Goal: Task Accomplishment & Management: Use online tool/utility

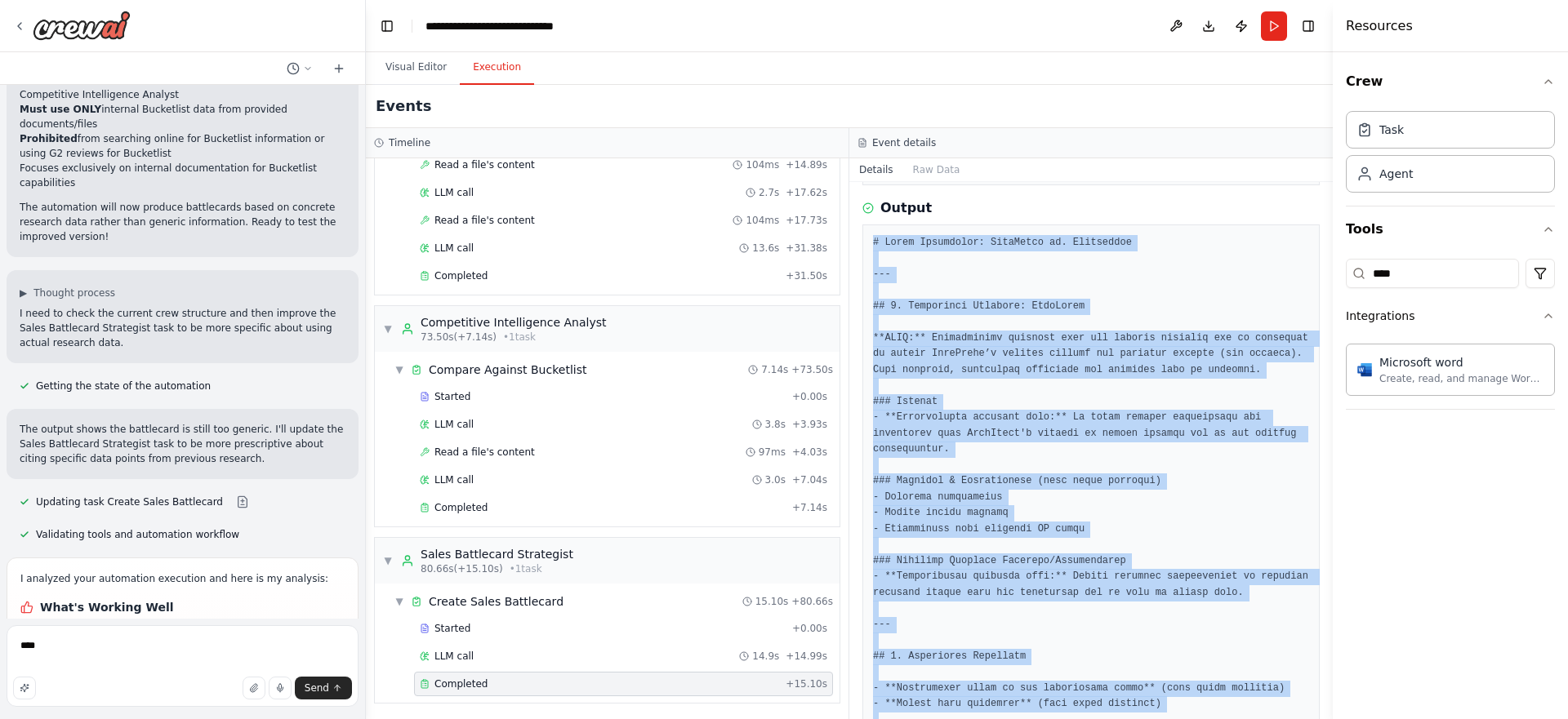
scroll to position [6463, 0]
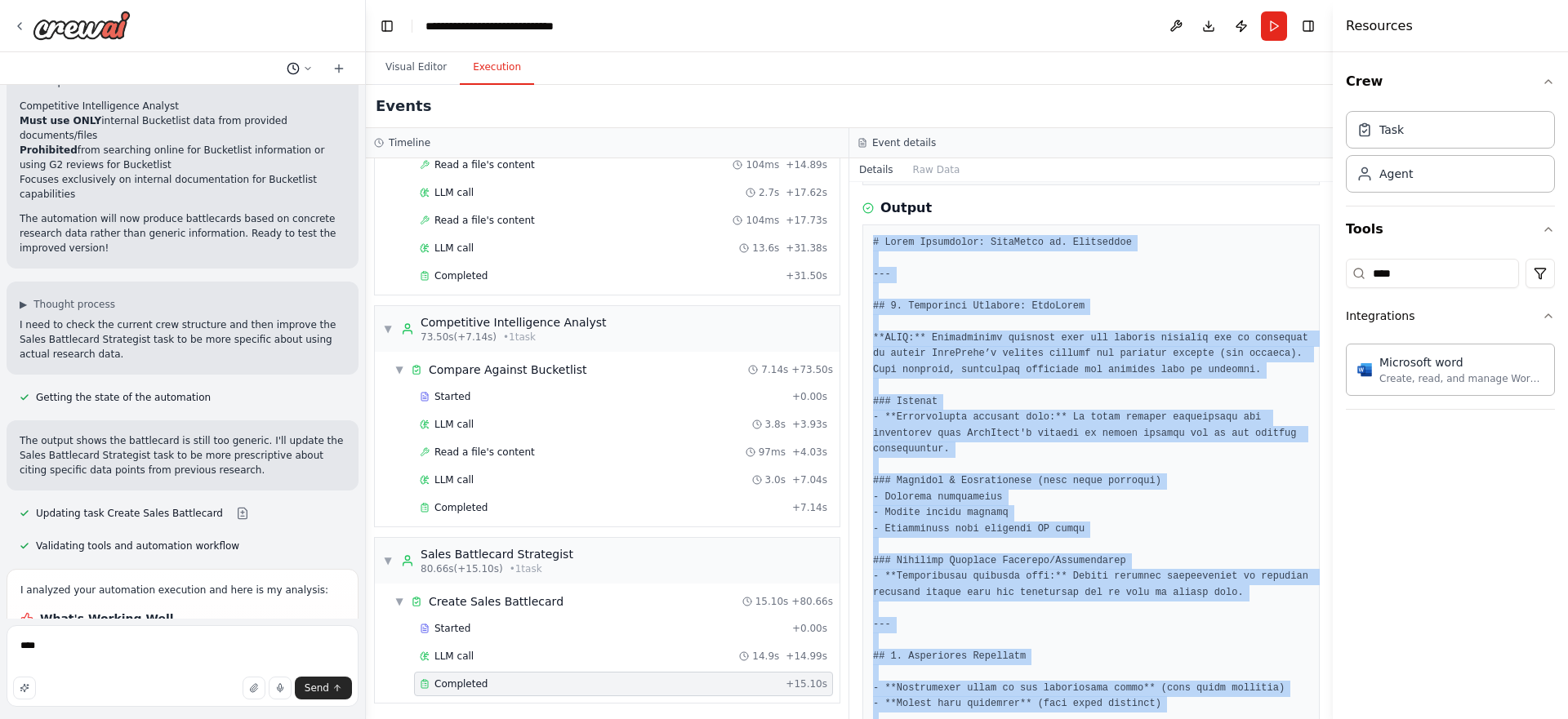
click at [314, 73] on button at bounding box center [299, 68] width 39 height 19
click at [261, 103] on span "I also have a lot of internal information about Bucketlist I can provide as I w…" at bounding box center [228, 101] width 106 height 13
click at [309, 66] on icon at bounding box center [308, 69] width 10 height 10
click at [1244, 24] on button "Publish" at bounding box center [1241, 26] width 26 height 29
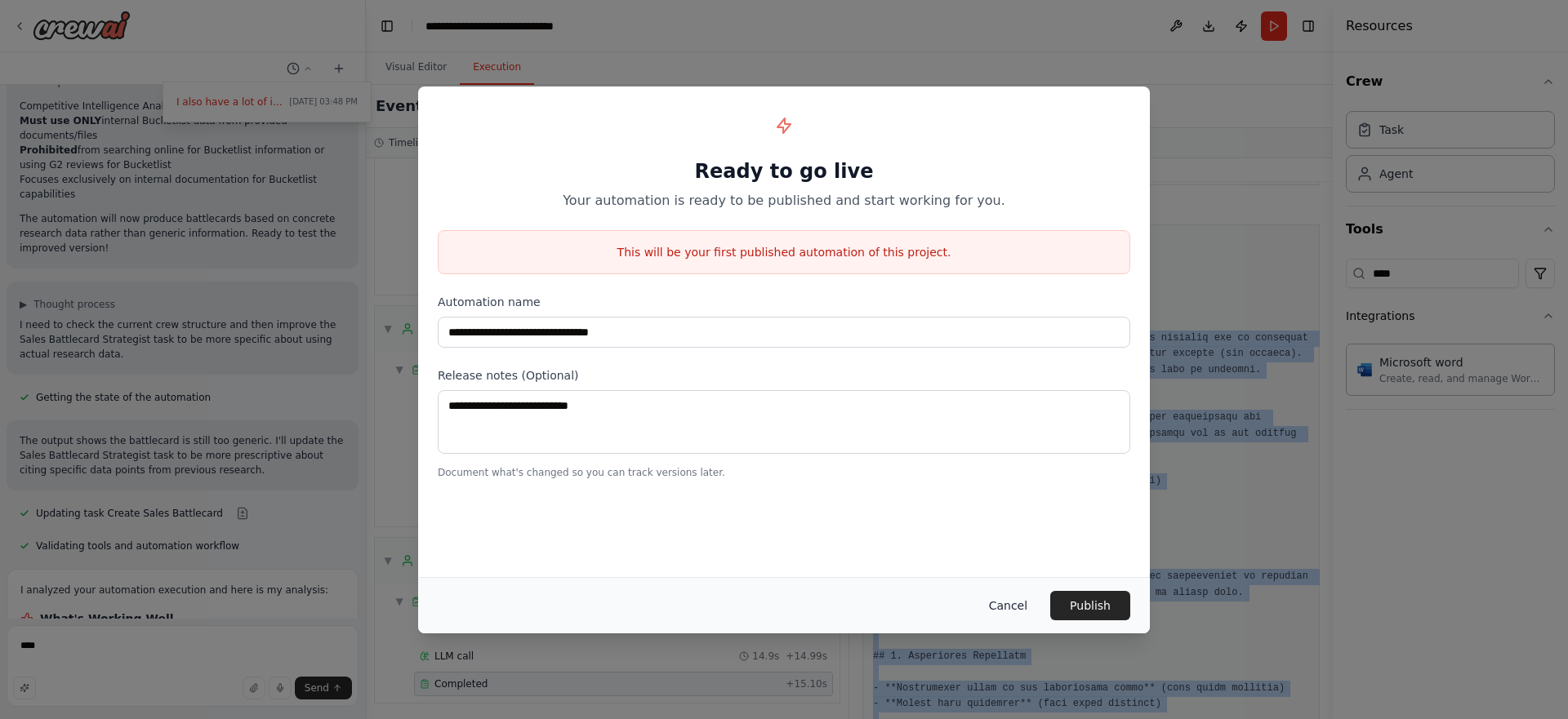
click at [1017, 604] on button "Cancel" at bounding box center [1008, 605] width 64 height 29
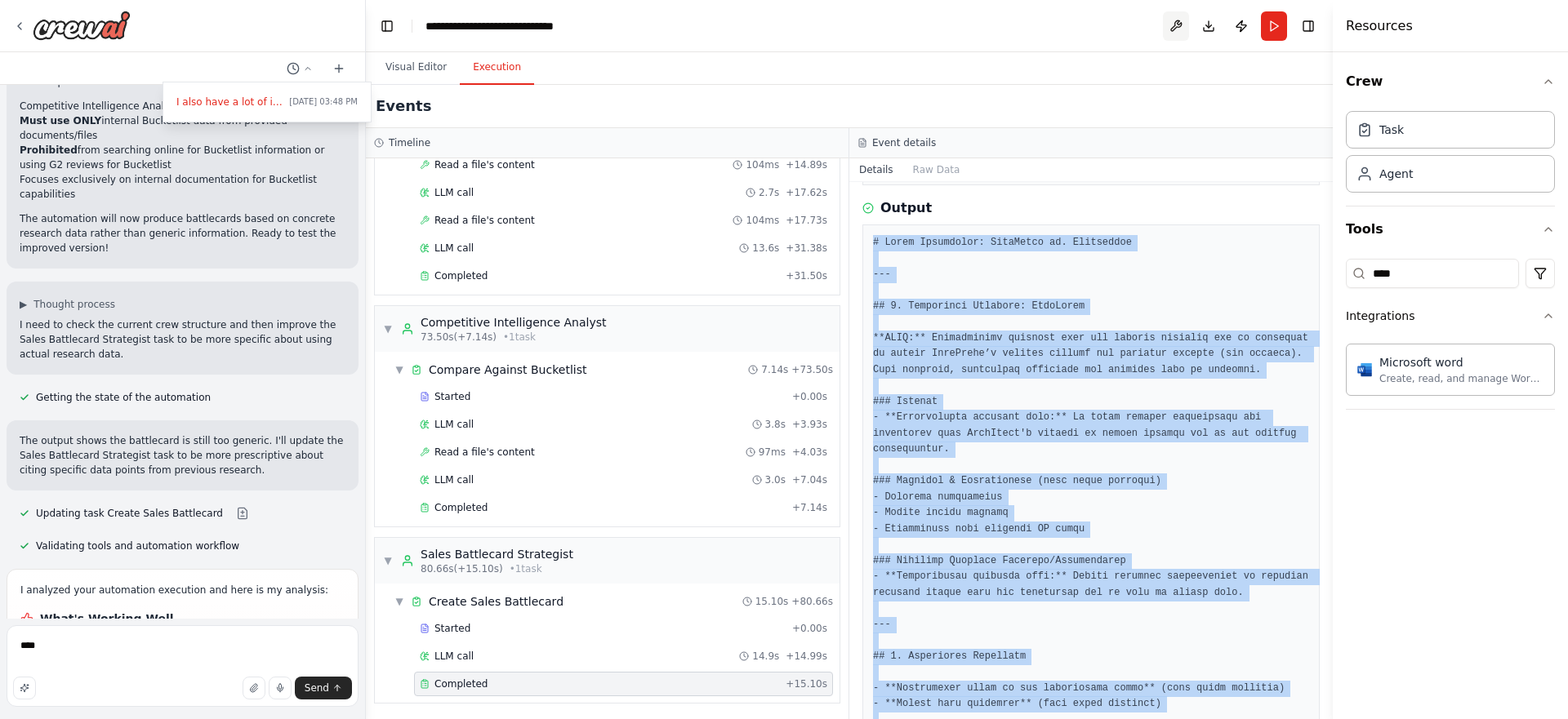
click at [1182, 25] on button at bounding box center [1175, 26] width 26 height 29
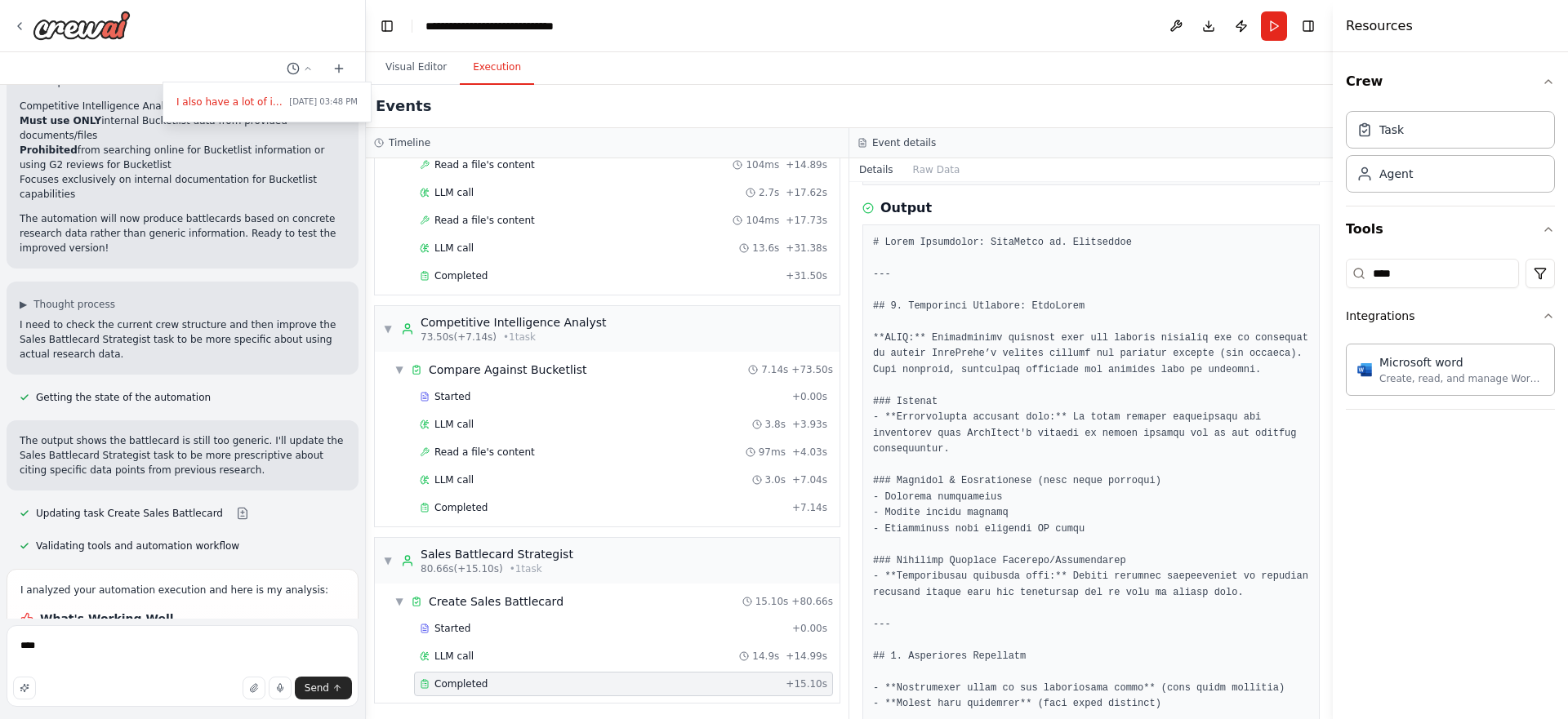
click at [203, 335] on div at bounding box center [183, 360] width 366 height 719
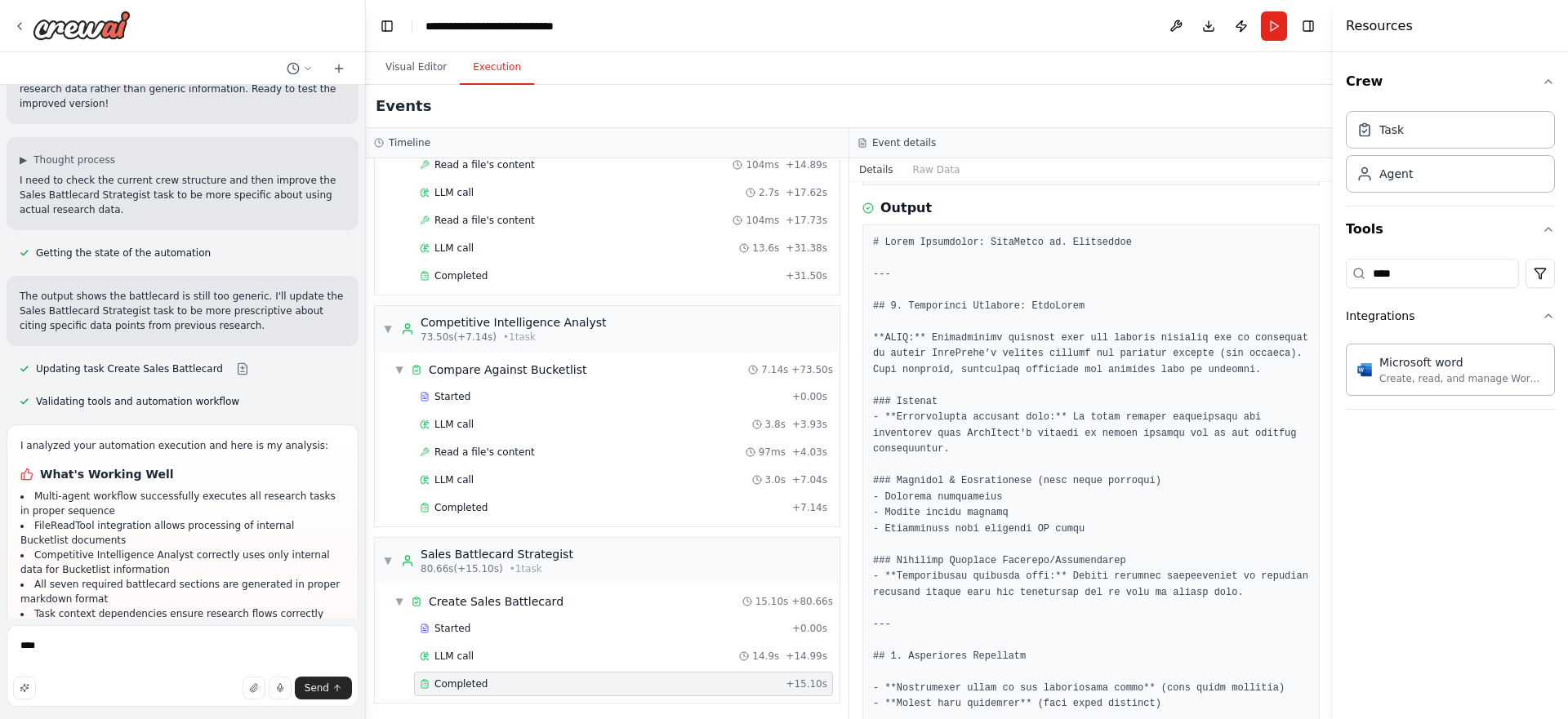
scroll to position [6604, 0]
click at [233, 365] on button at bounding box center [243, 371] width 33 height 13
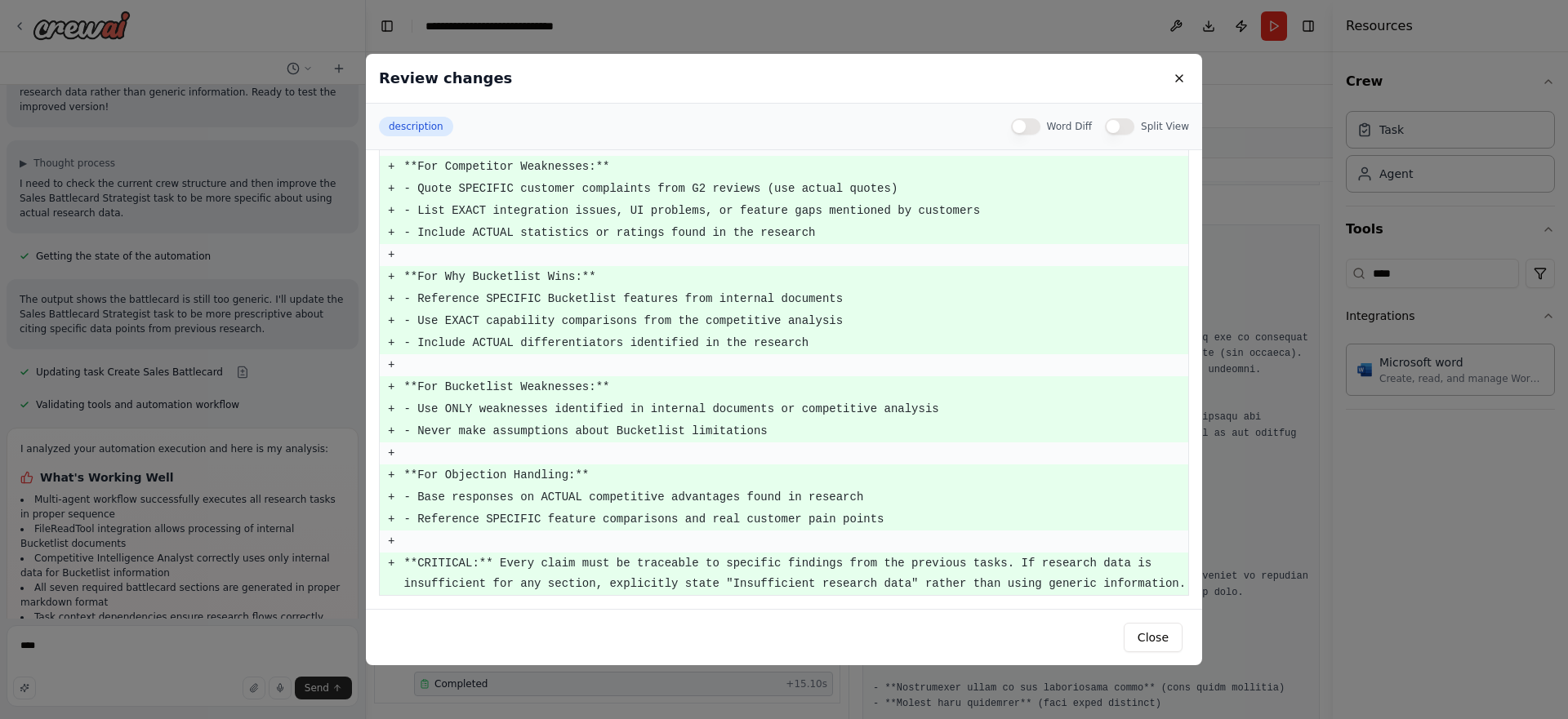
scroll to position [397, 0]
click at [432, 127] on button "description" at bounding box center [416, 126] width 74 height 19
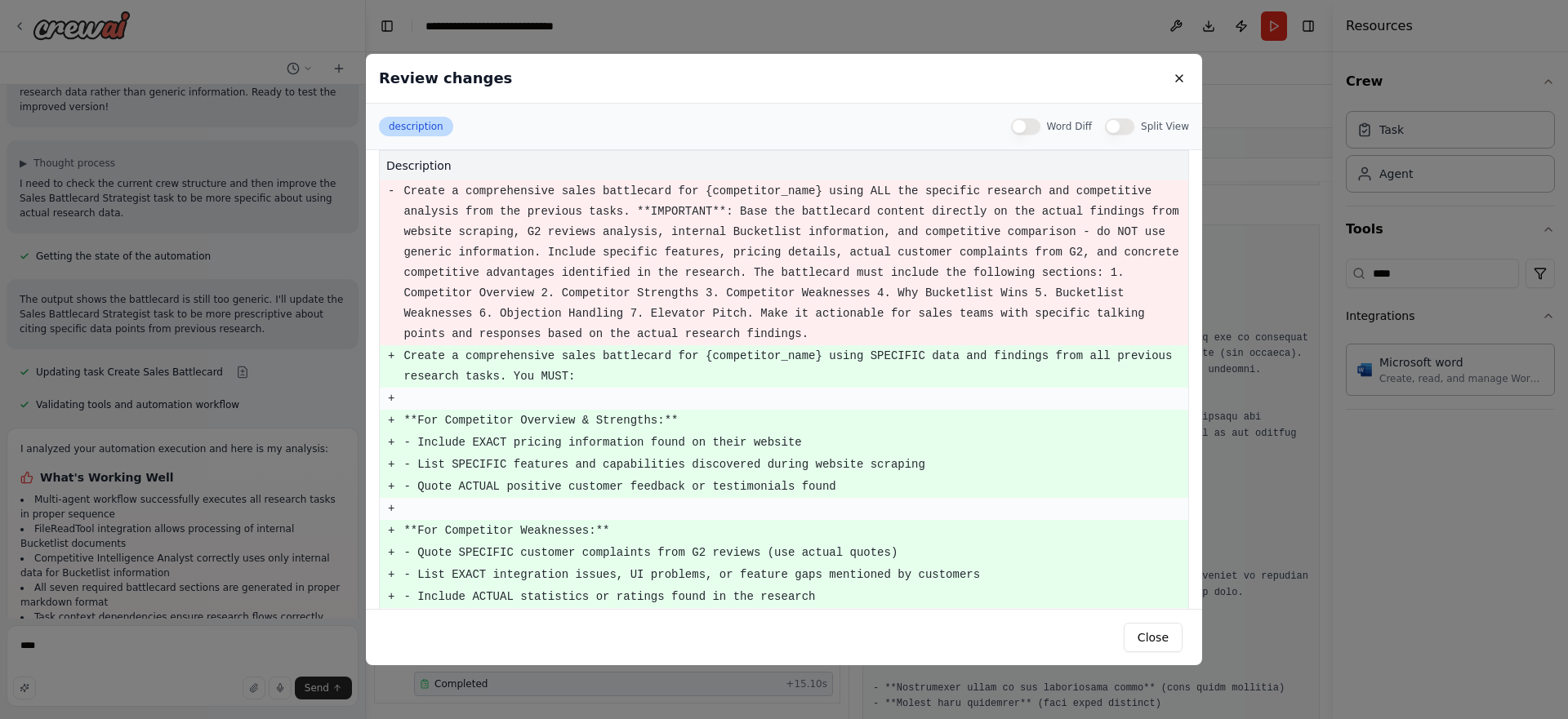
click at [410, 129] on button "description" at bounding box center [416, 126] width 74 height 19
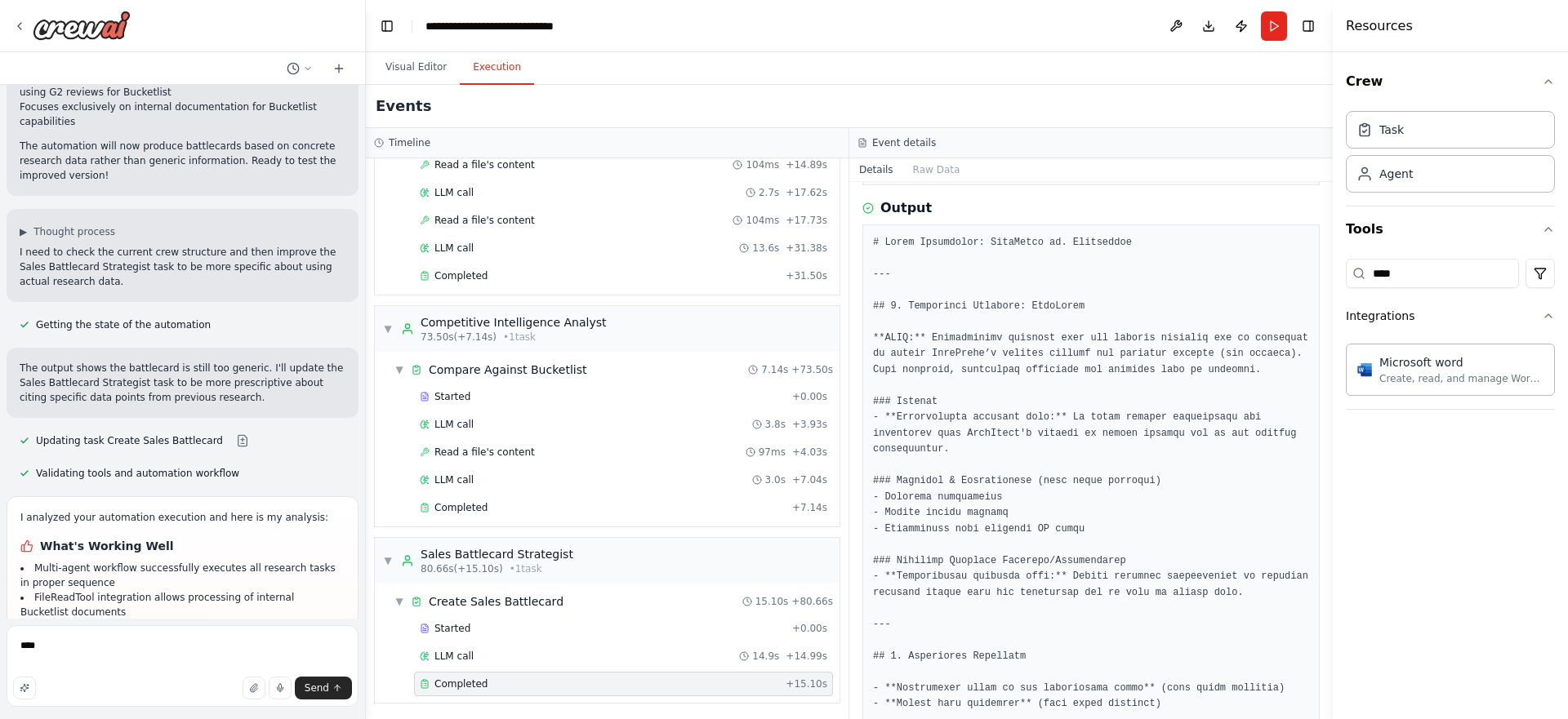
scroll to position [6497, 0]
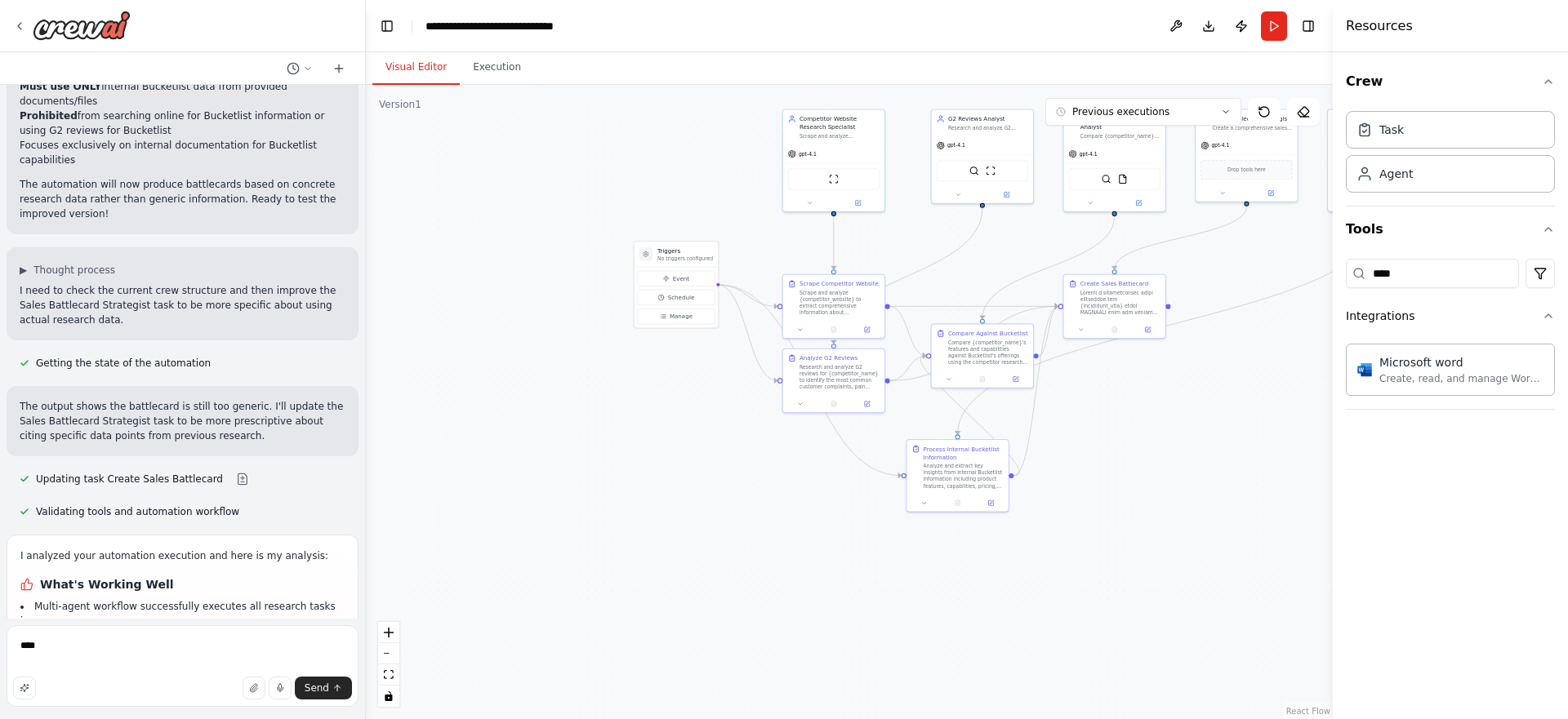
click at [406, 65] on button "Visual Editor" at bounding box center [416, 67] width 87 height 34
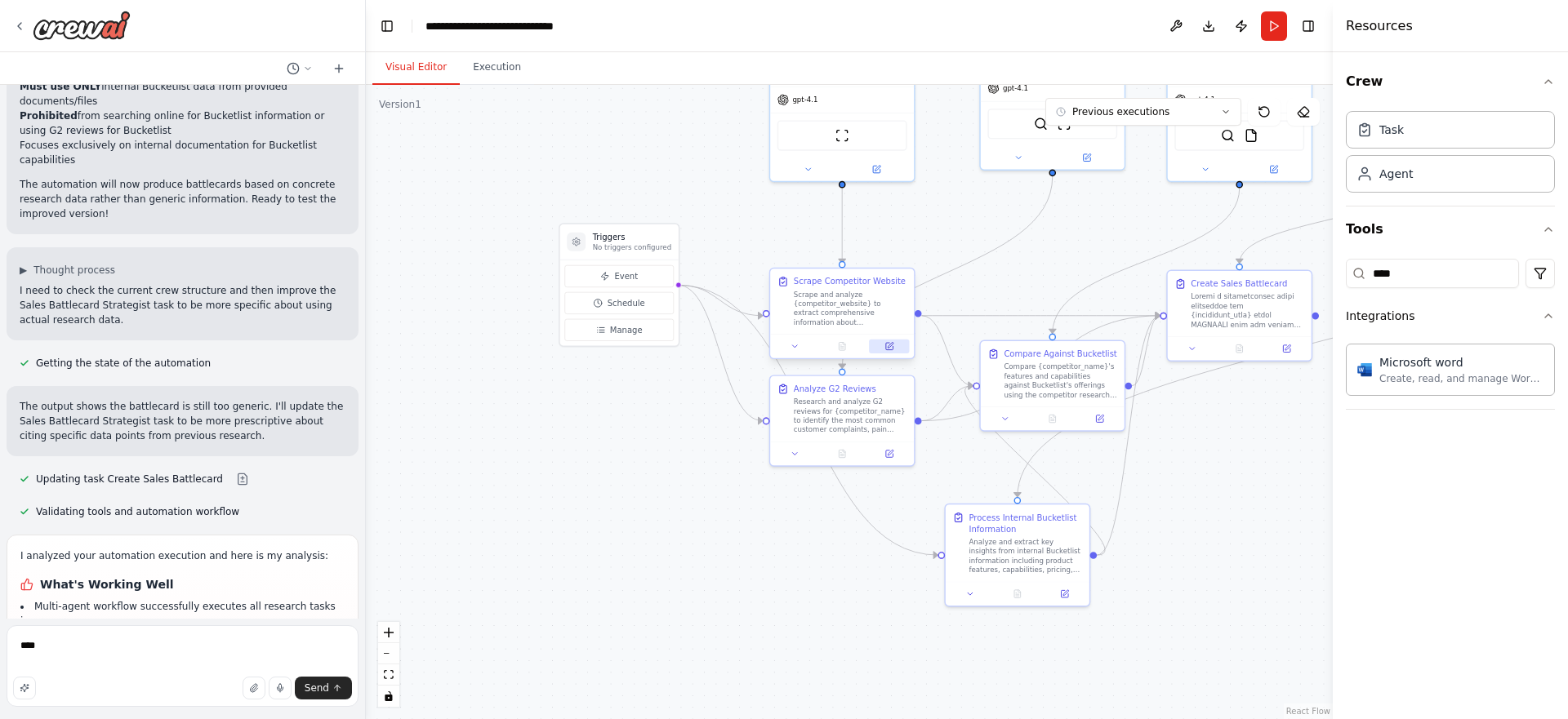
click at [892, 345] on icon at bounding box center [889, 346] width 9 height 9
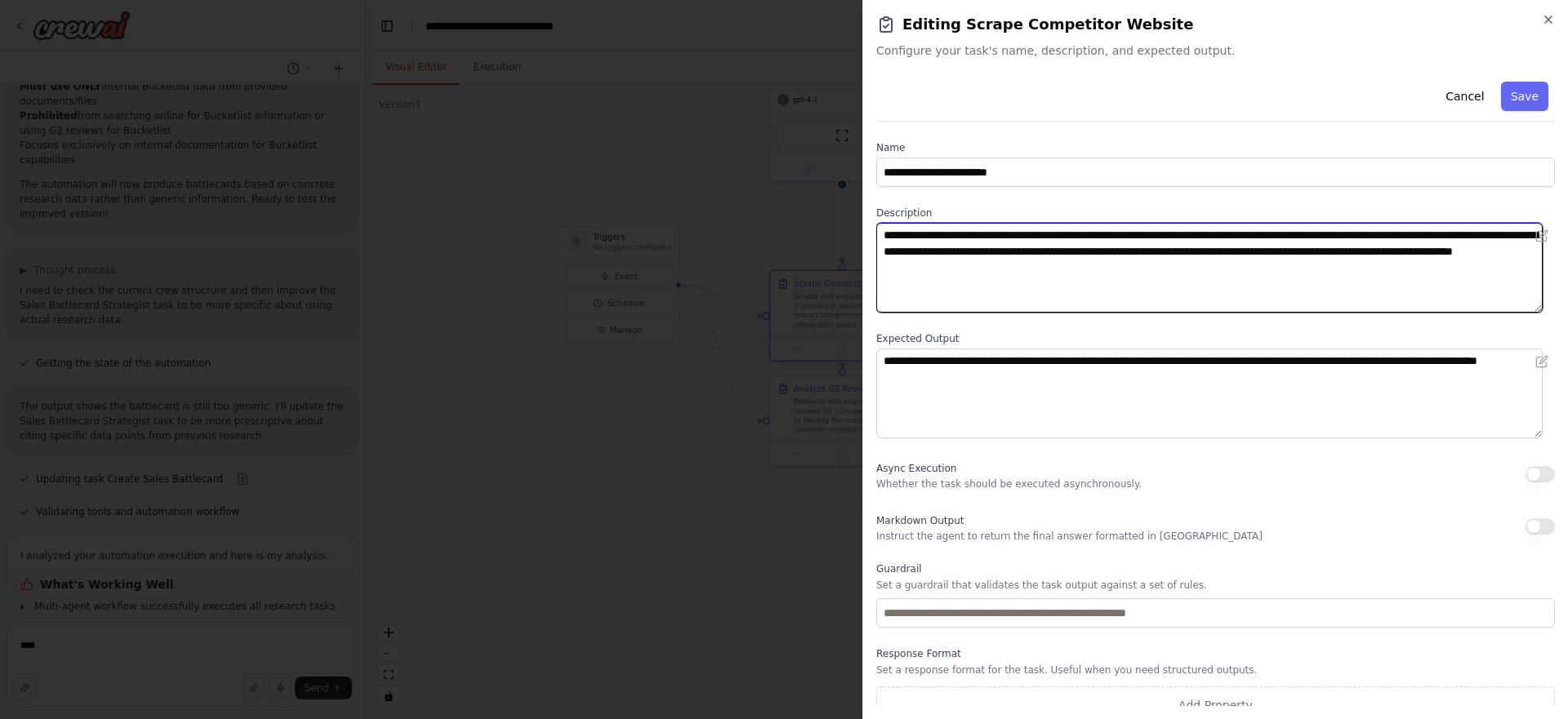
click at [973, 253] on textarea "**********" at bounding box center [1210, 267] width 667 height 89
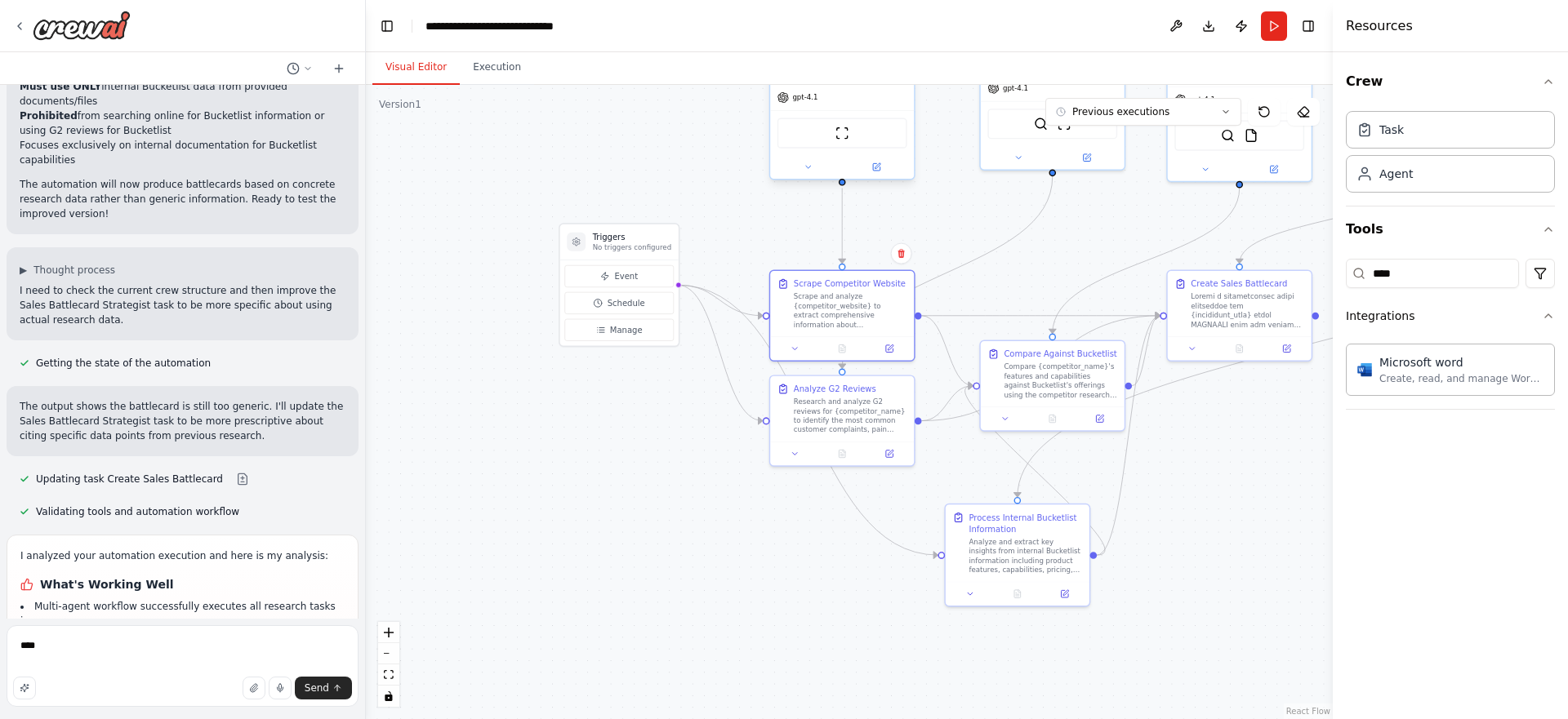
click at [829, 155] on div at bounding box center [842, 167] width 144 height 23
click at [867, 171] on button at bounding box center [877, 167] width 66 height 14
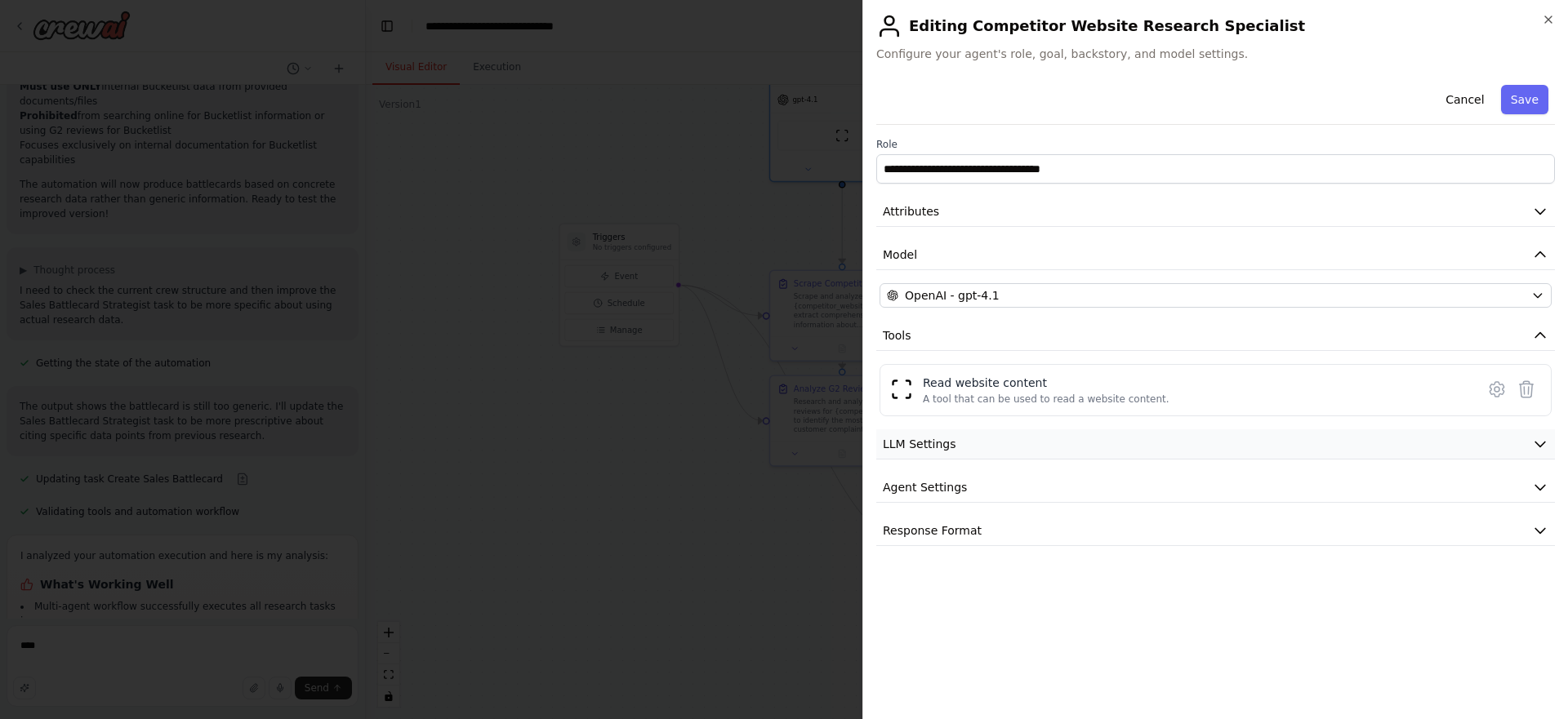
click at [958, 441] on button "LLM Settings" at bounding box center [1216, 444] width 679 height 30
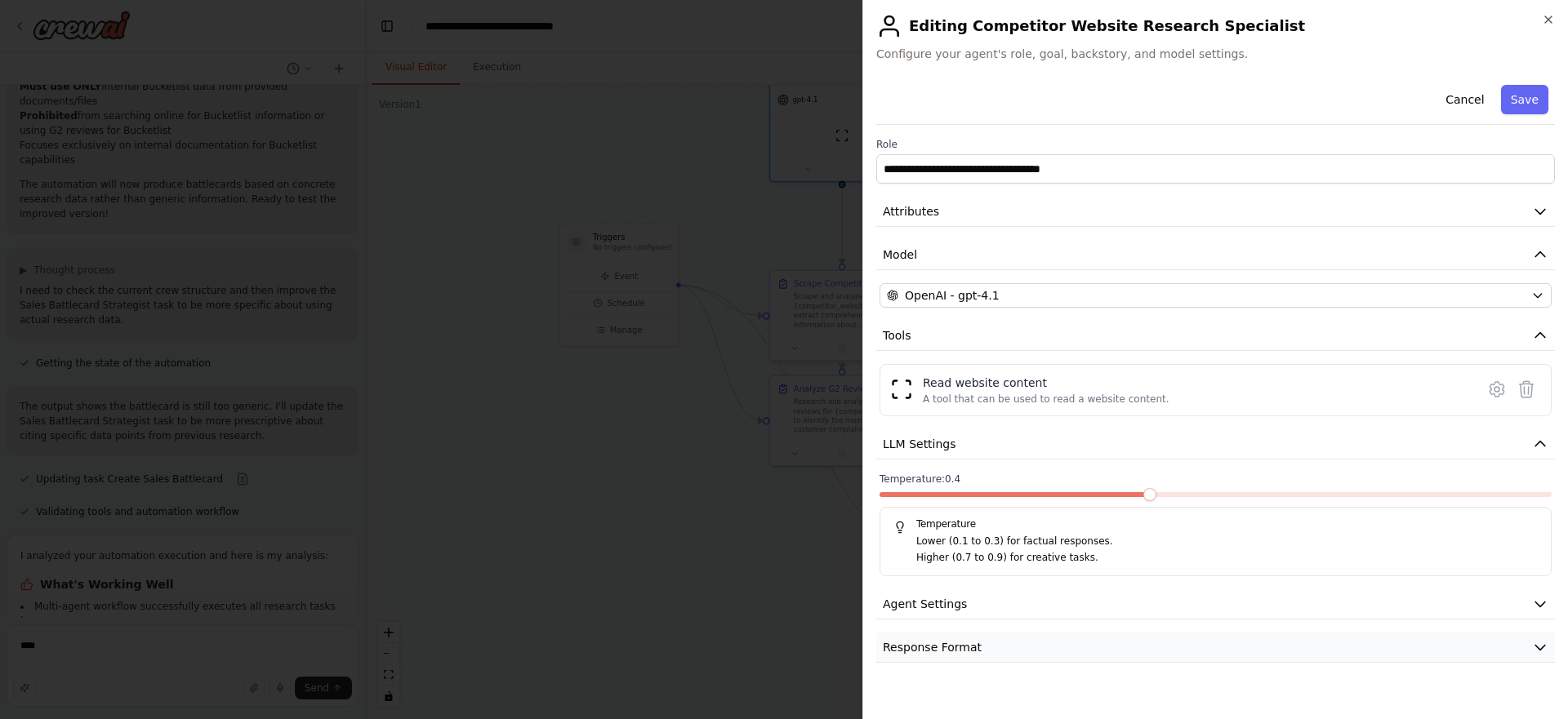
click at [956, 652] on span "Response Format" at bounding box center [932, 647] width 99 height 17
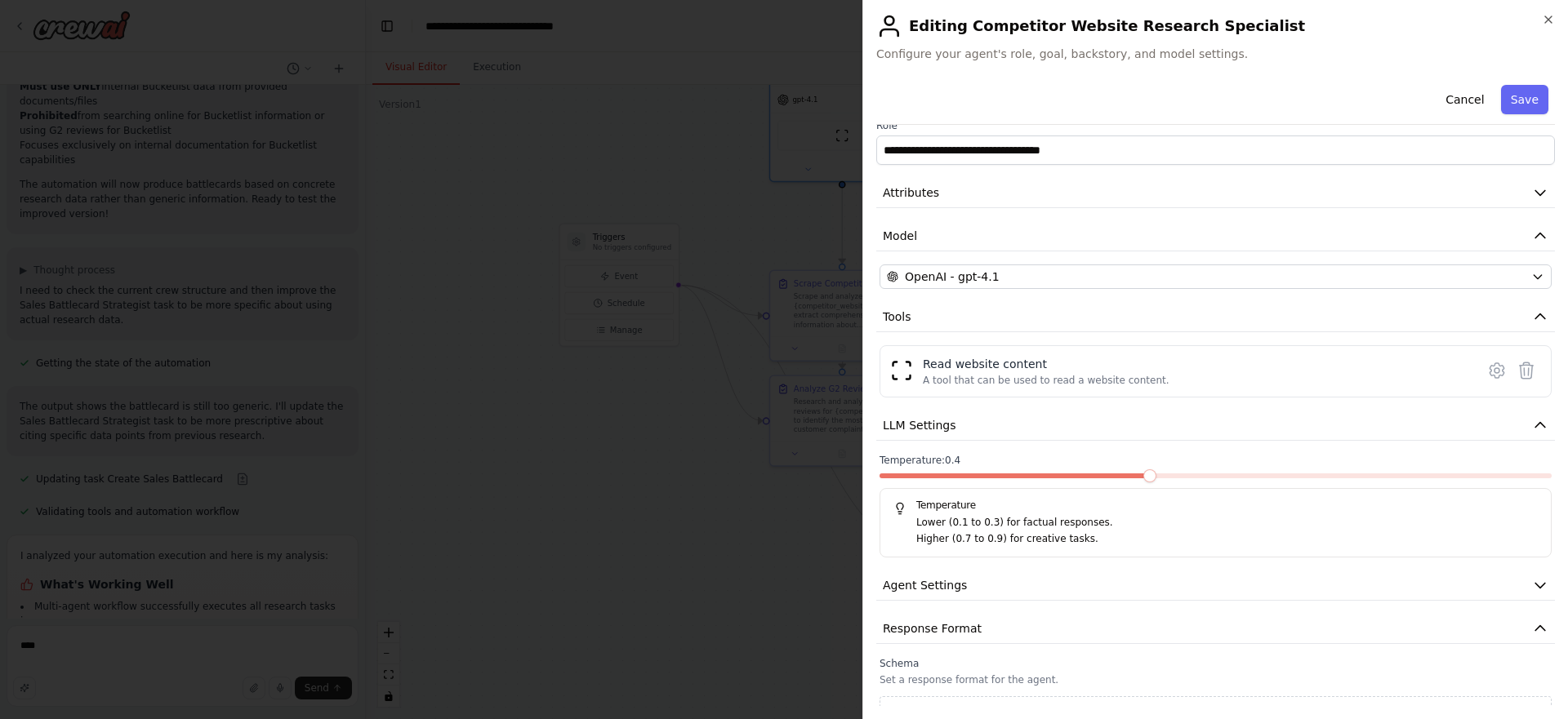
scroll to position [47, 0]
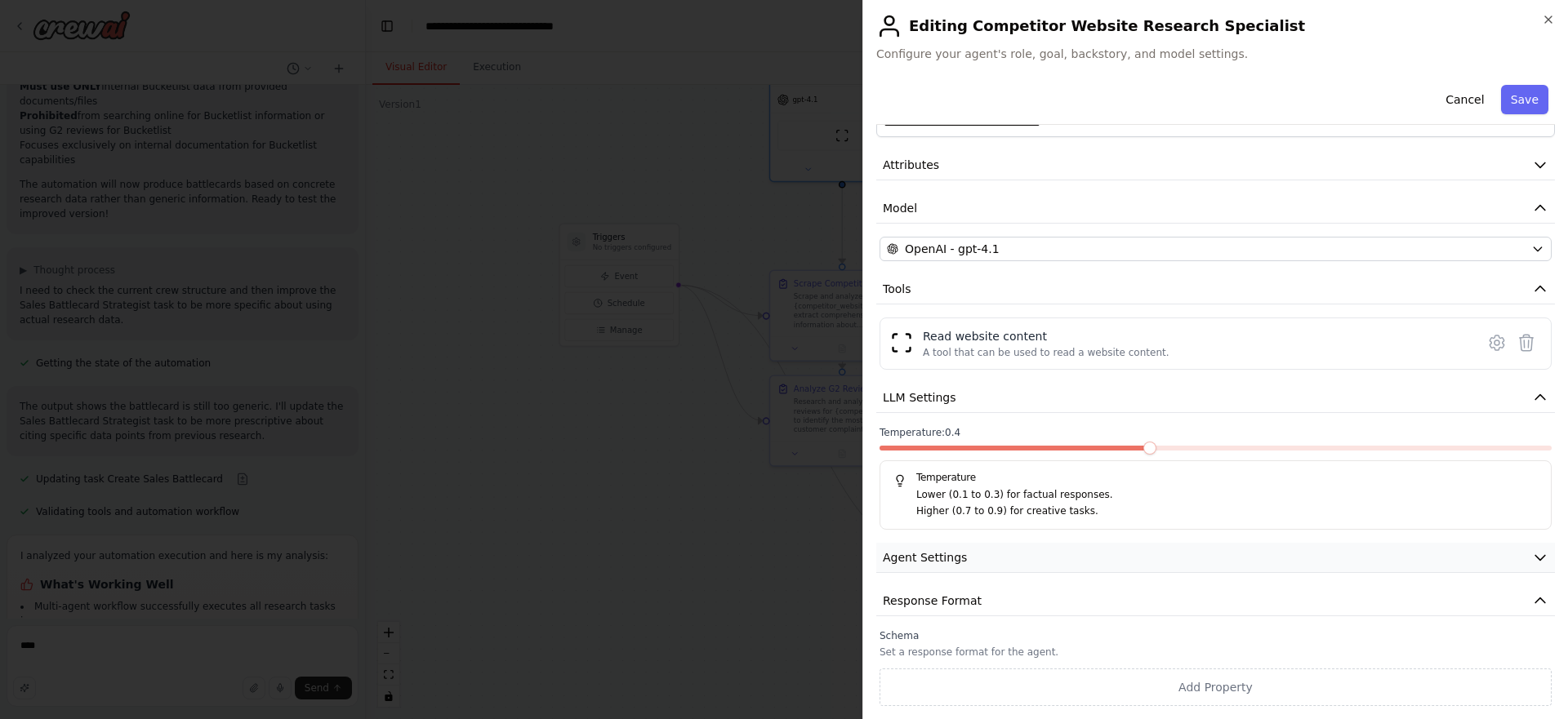
click at [947, 560] on span "Agent Settings" at bounding box center [924, 557] width 85 height 17
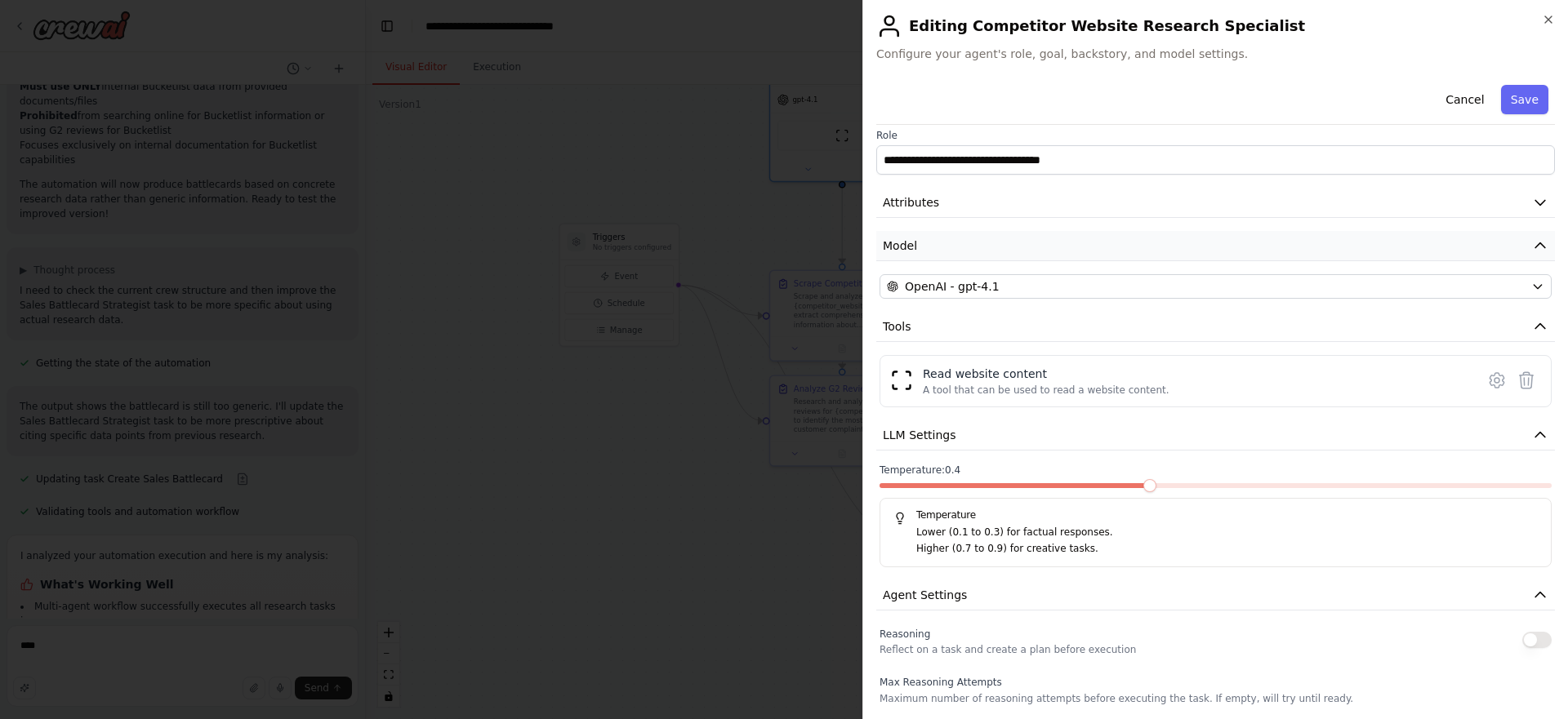
scroll to position [0, 0]
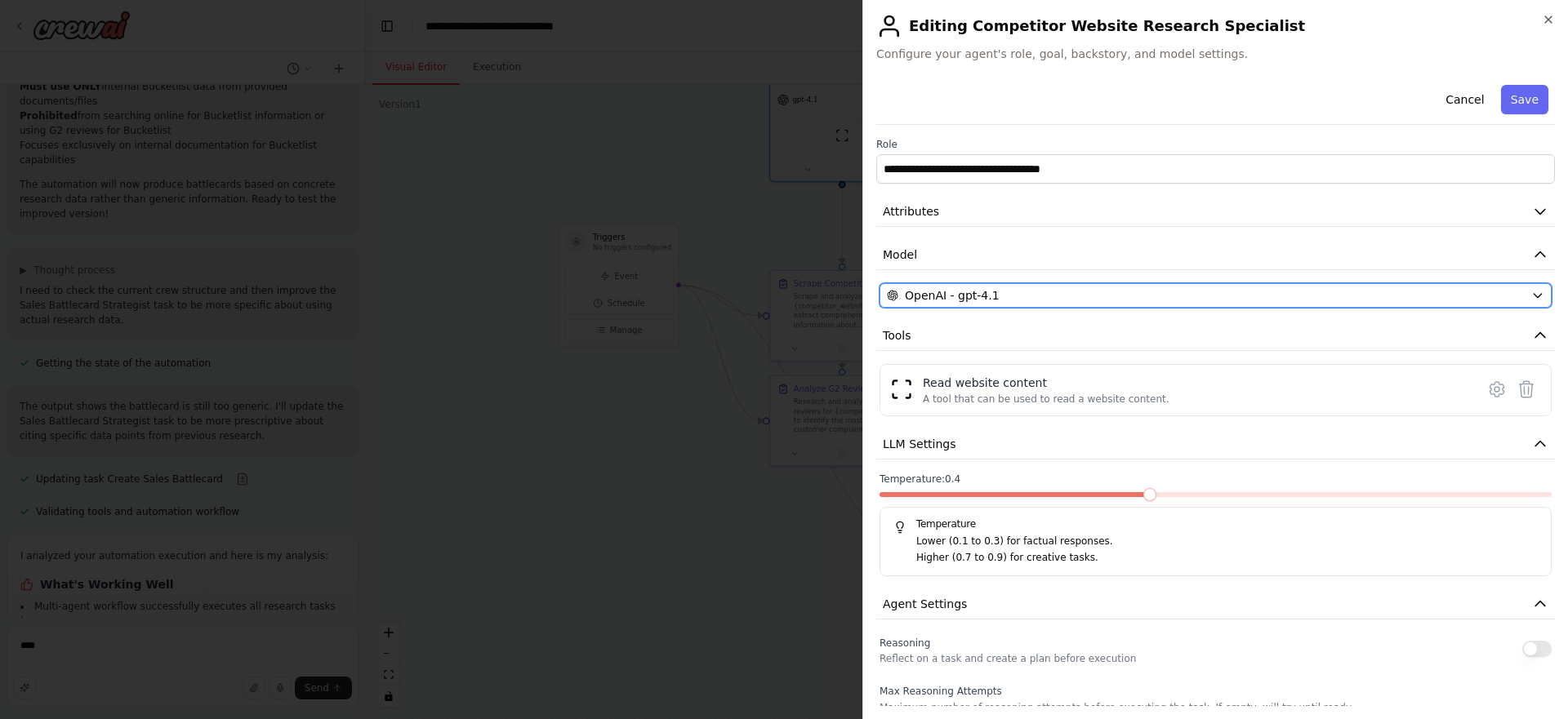
click at [1061, 299] on div "OpenAI - gpt-4.1" at bounding box center [1205, 295] width 638 height 17
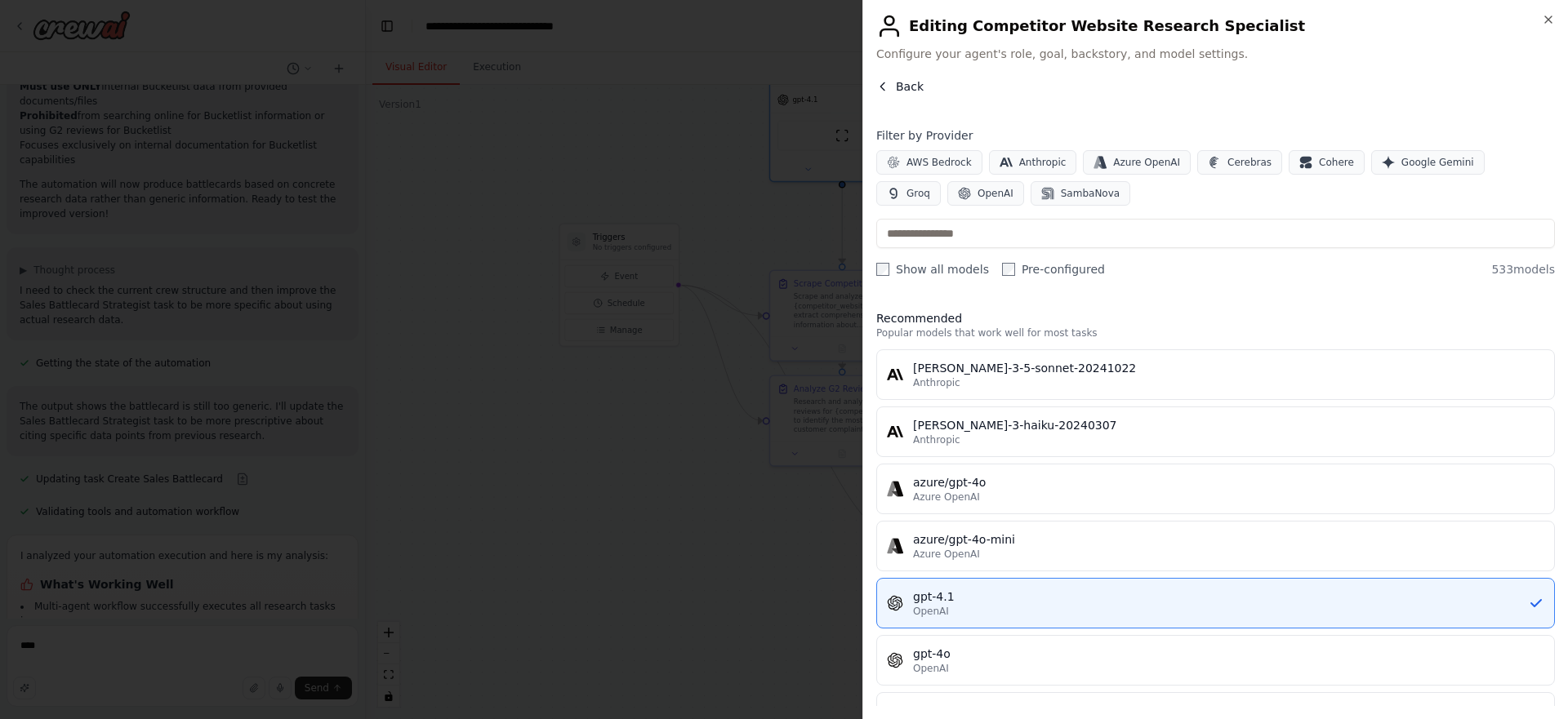
click at [892, 81] on button "Back" at bounding box center [900, 86] width 48 height 17
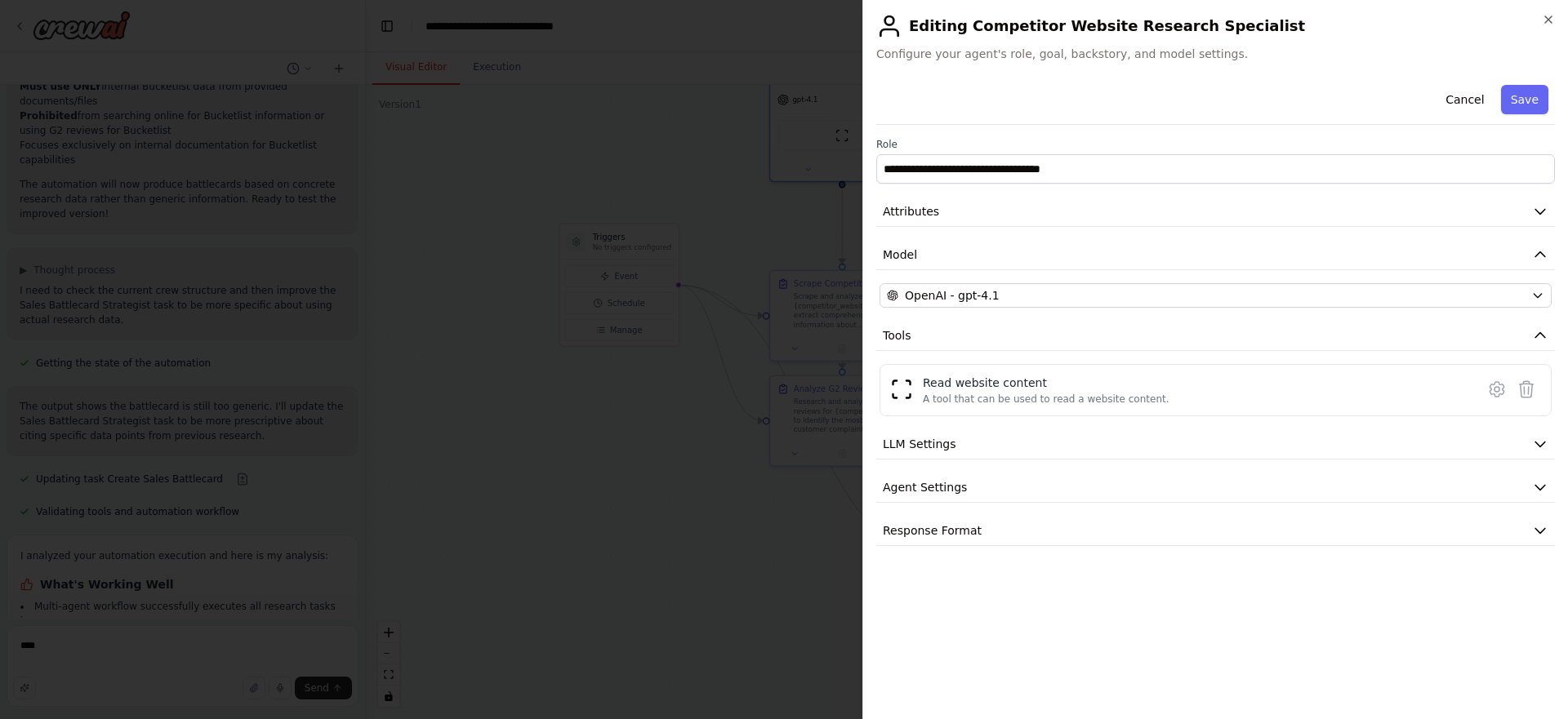
click at [988, 56] on span "Configure your agent's role, goal, backstory, and model settings." at bounding box center [1216, 53] width 679 height 17
click at [1075, 52] on span "Configure your agent's role, goal, backstory, and model settings." at bounding box center [1216, 53] width 679 height 17
click at [1499, 386] on icon at bounding box center [1497, 390] width 19 height 19
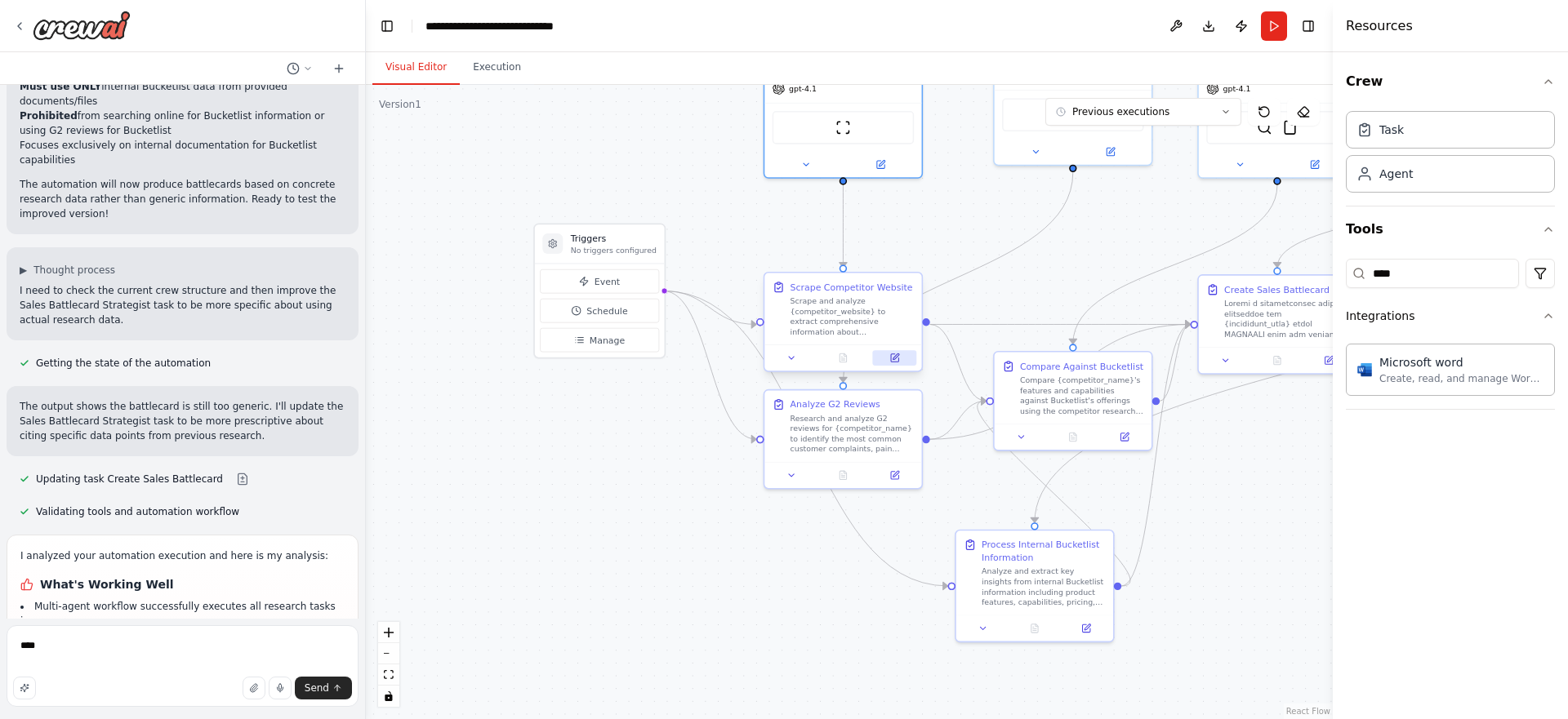
click at [891, 355] on icon at bounding box center [895, 359] width 8 height 8
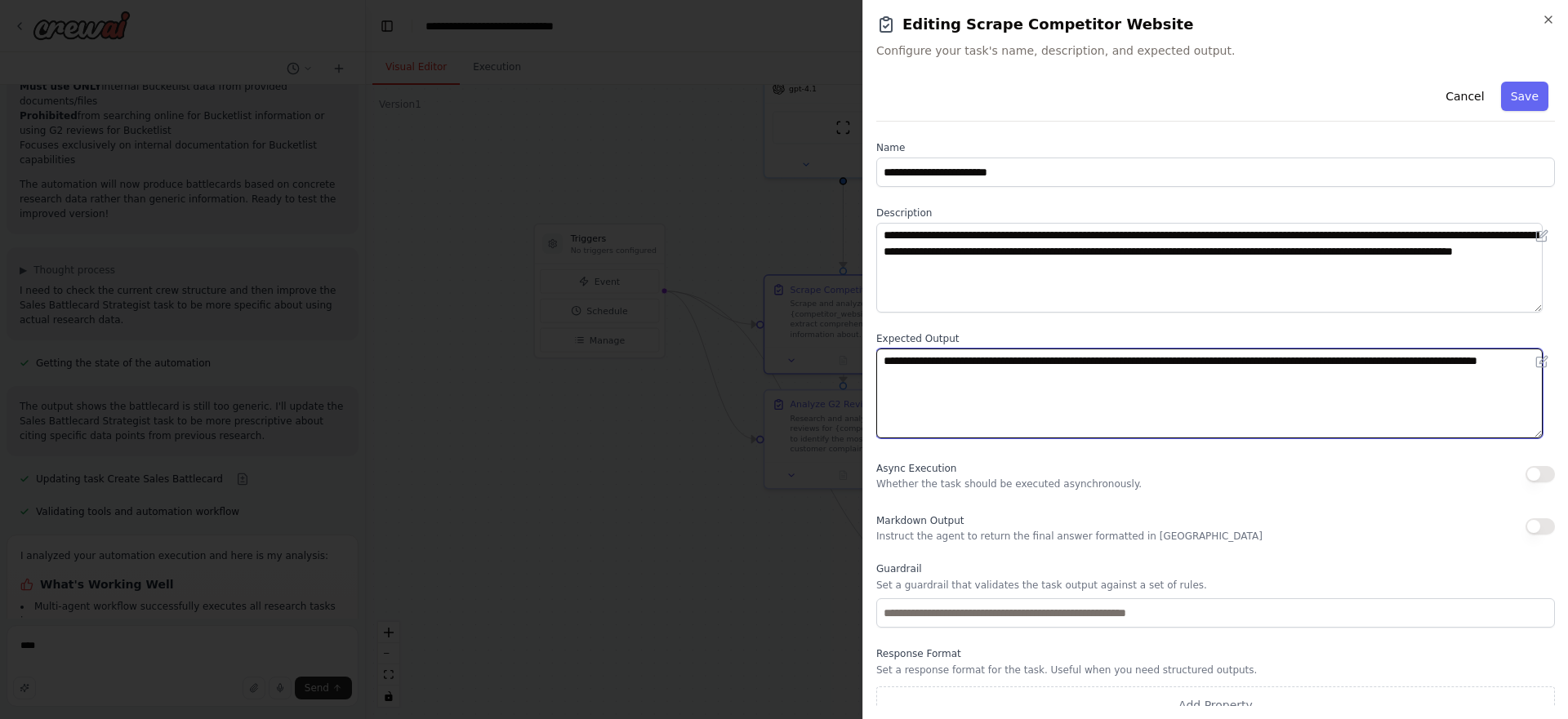
click at [1014, 372] on textarea "**********" at bounding box center [1210, 394] width 667 height 89
click at [986, 365] on textarea "**********" at bounding box center [1210, 394] width 667 height 89
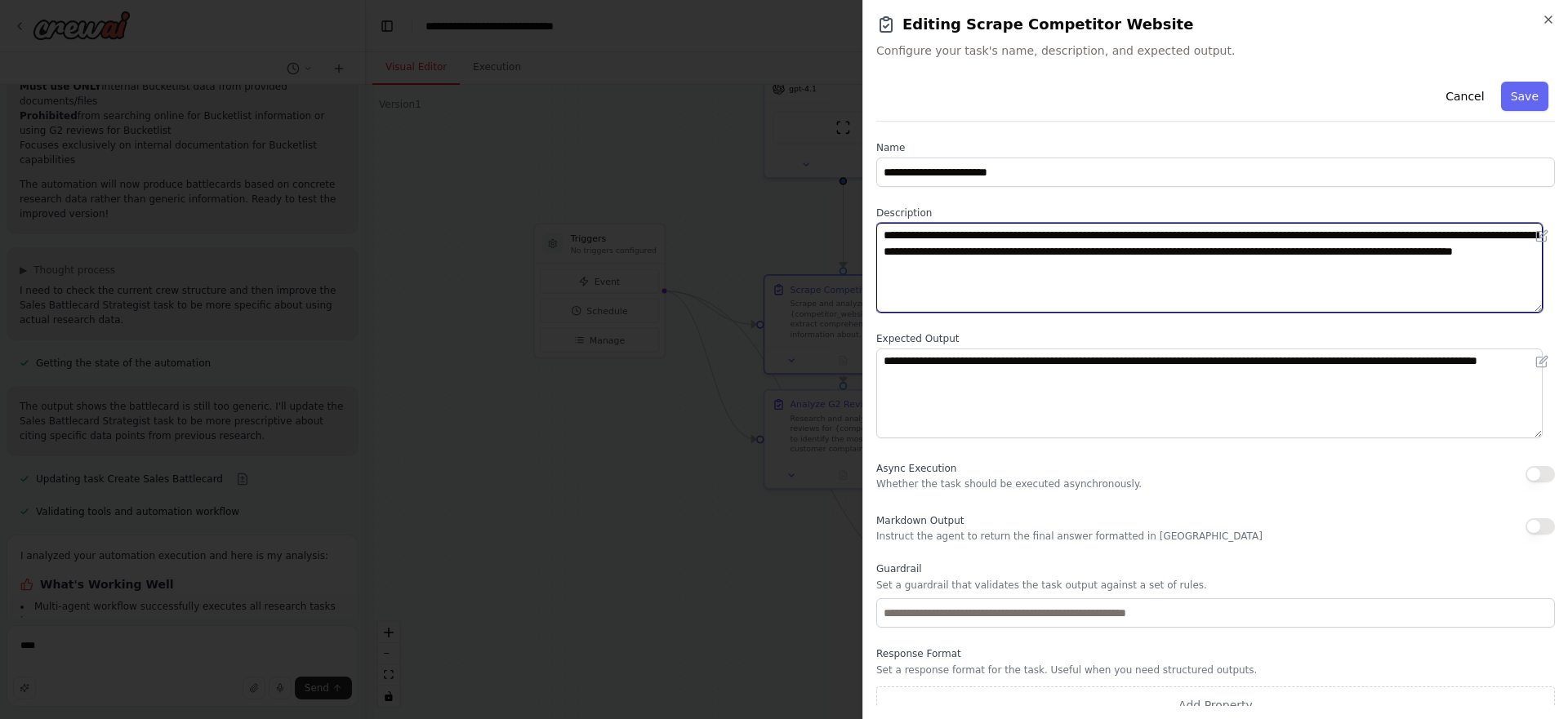
click at [985, 253] on textarea "**********" at bounding box center [1210, 267] width 667 height 89
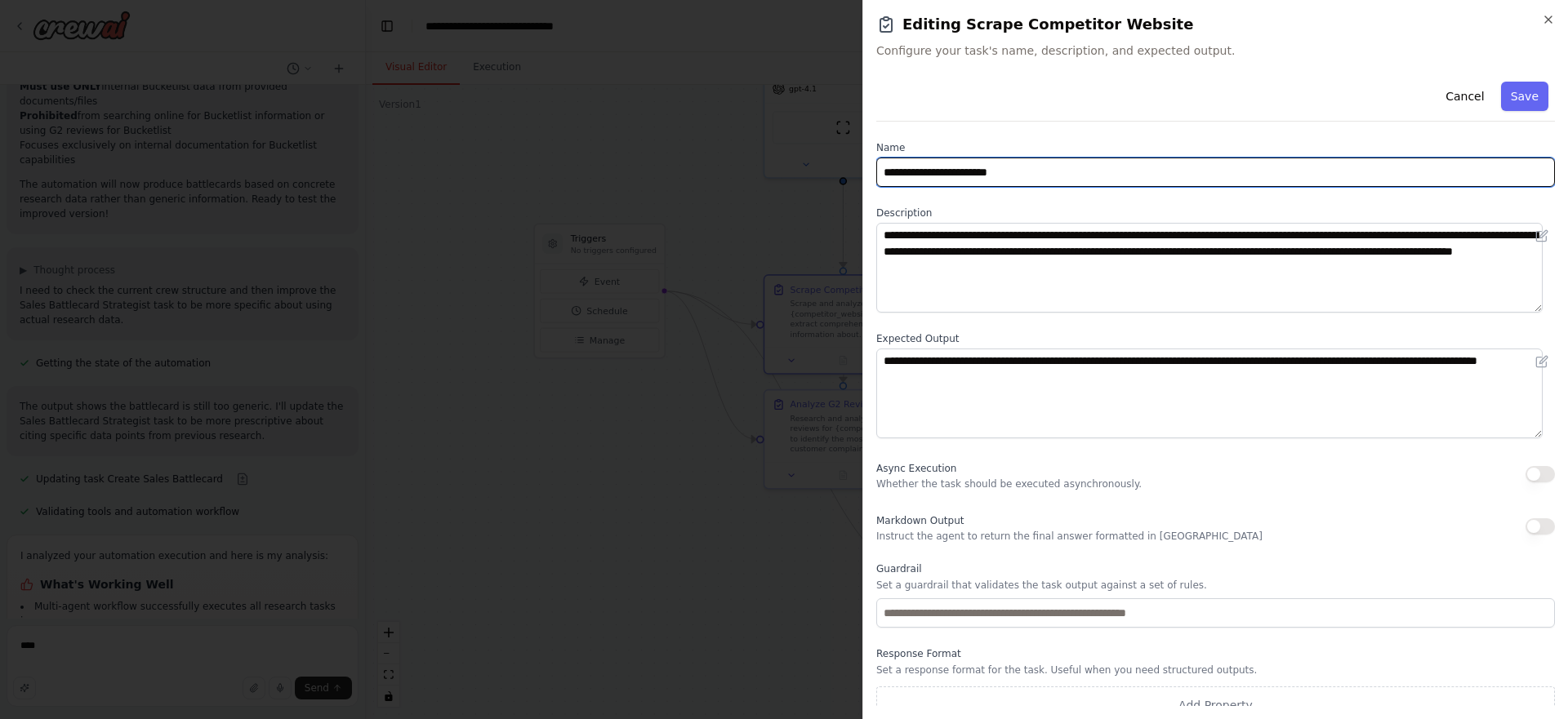
click at [1021, 171] on input "**********" at bounding box center [1216, 172] width 679 height 29
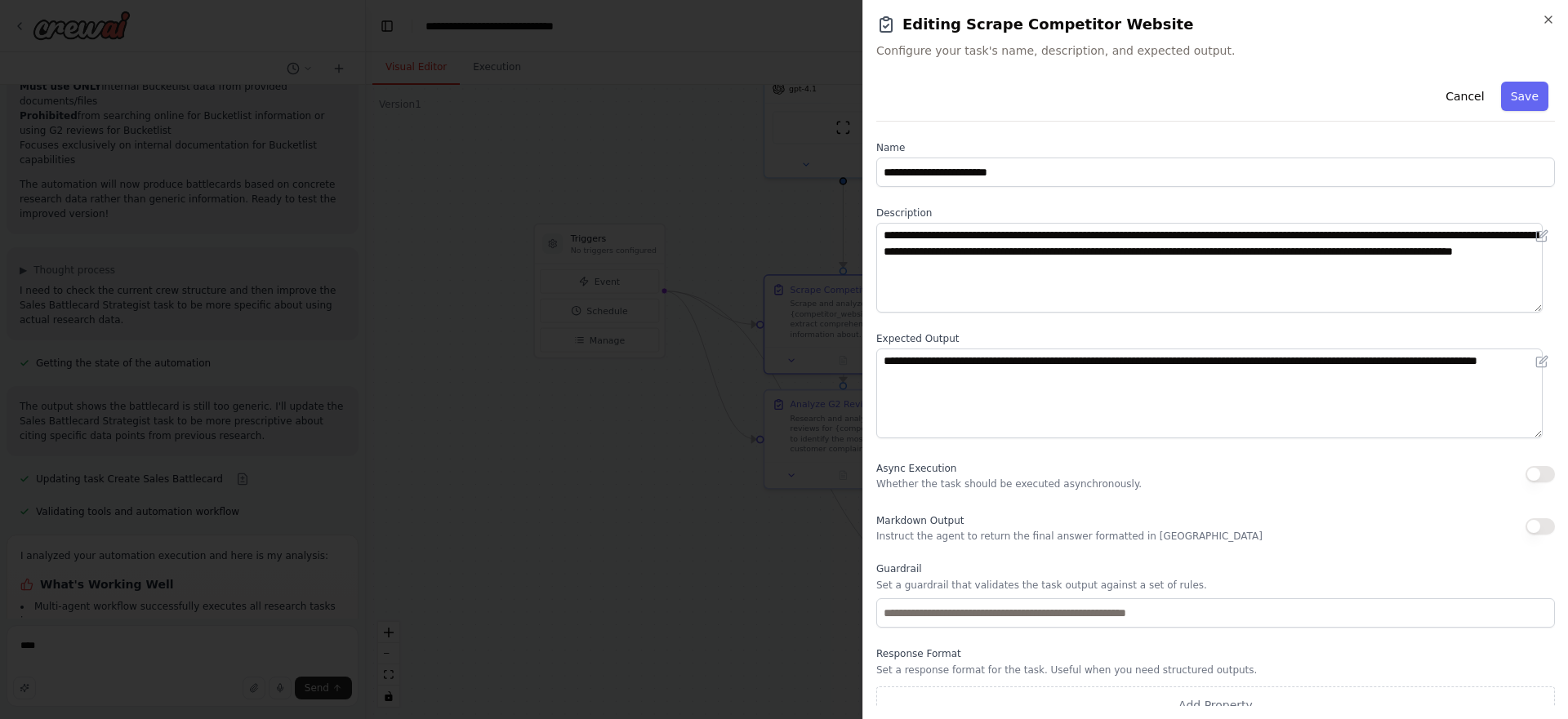
click at [924, 48] on span "Configure your task's name, description, and expected output." at bounding box center [1216, 51] width 679 height 17
click at [927, 19] on h2 "Editing Scrape Competitor Website" at bounding box center [1216, 24] width 679 height 23
click at [897, 23] on h2 "Editing Scrape Competitor Website" at bounding box center [1216, 24] width 679 height 23
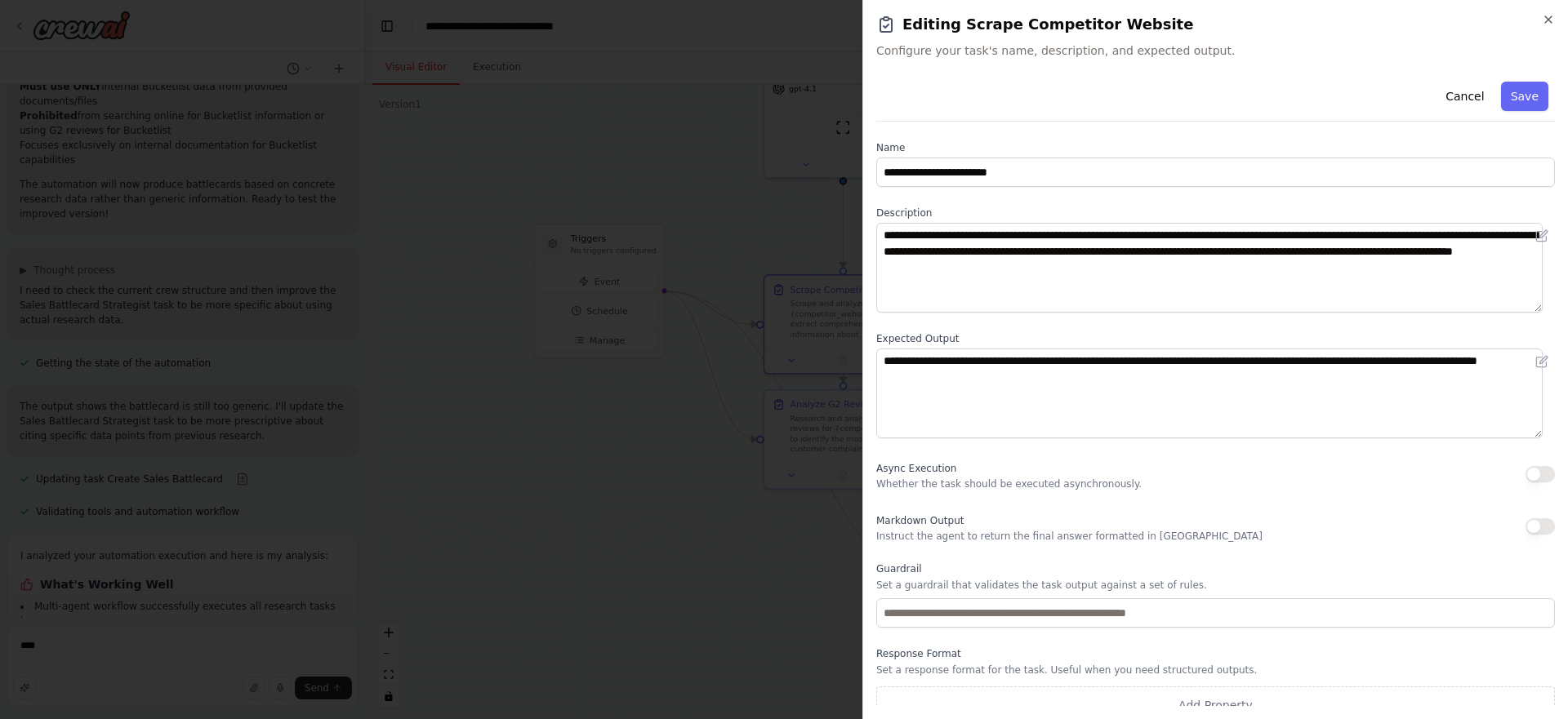
click at [887, 28] on icon at bounding box center [887, 24] width 19 height 19
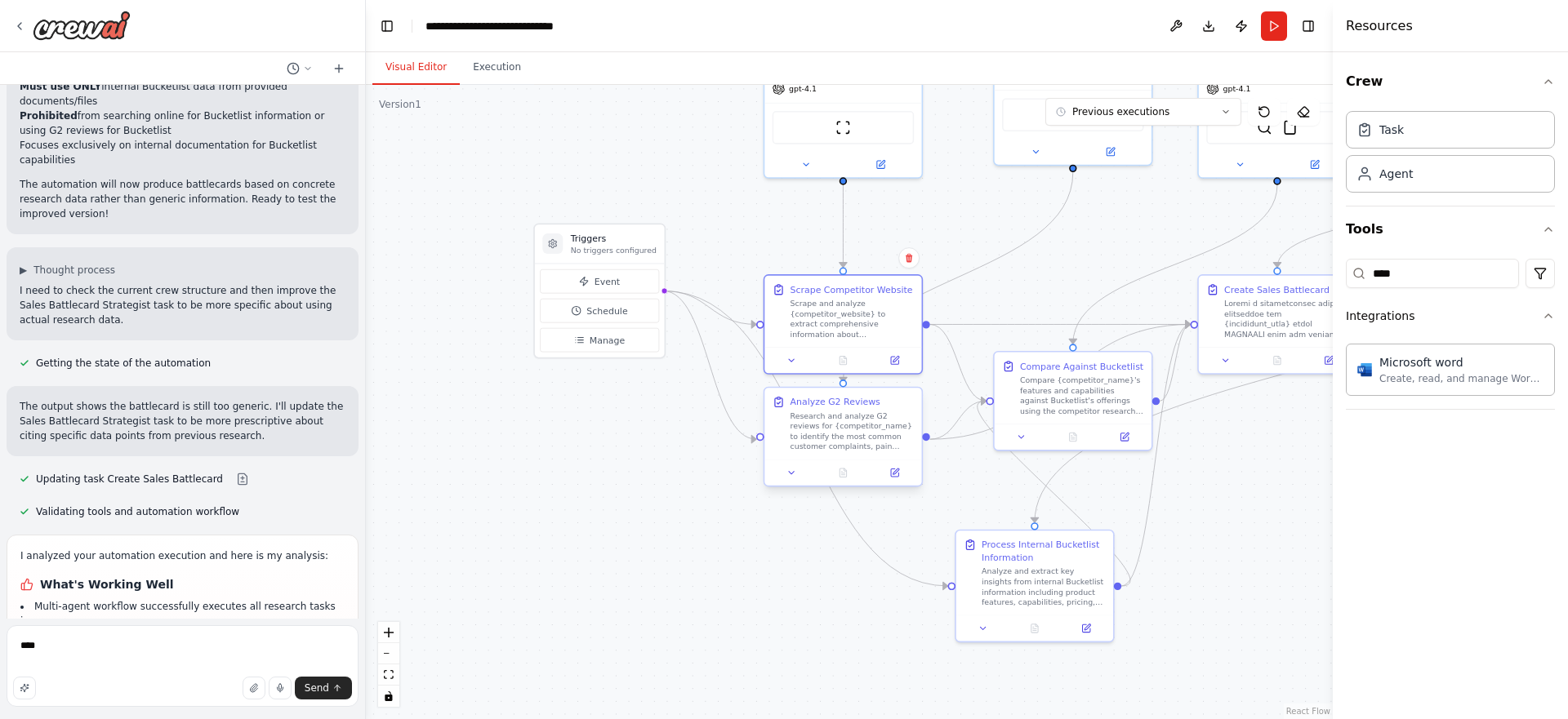
click at [785, 429] on div "Analyze G2 Reviews Research and analyze G2 reviews for {competitor_name} to ide…" at bounding box center [844, 424] width 142 height 56
click at [841, 447] on div "Research and analyze G2 reviews for {competitor_name} to identify the most comm…" at bounding box center [853, 431] width 124 height 41
click at [892, 479] on button at bounding box center [894, 473] width 44 height 16
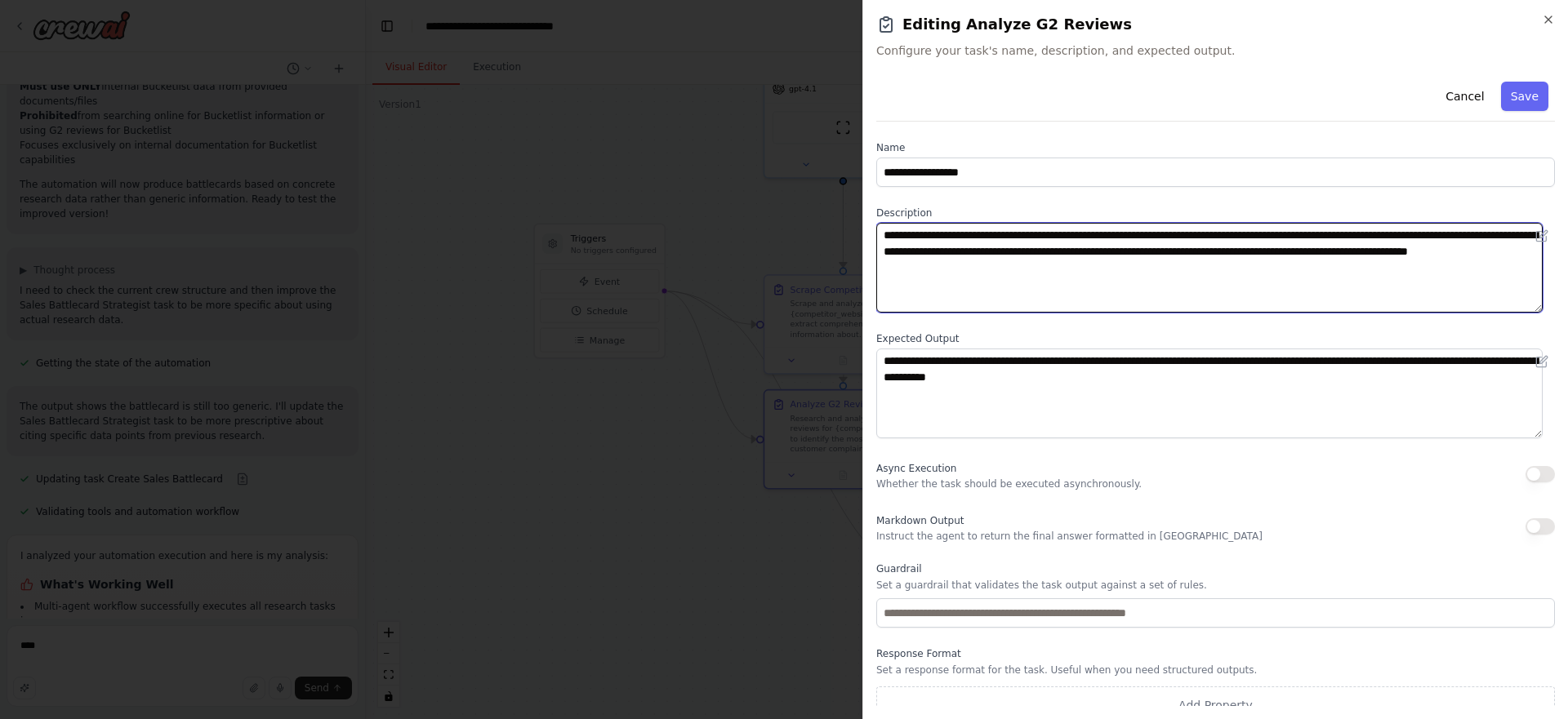
drag, startPoint x: 1118, startPoint y: 248, endPoint x: 1197, endPoint y: 263, distance: 80.4
click at [1192, 261] on textarea "**********" at bounding box center [1210, 267] width 667 height 89
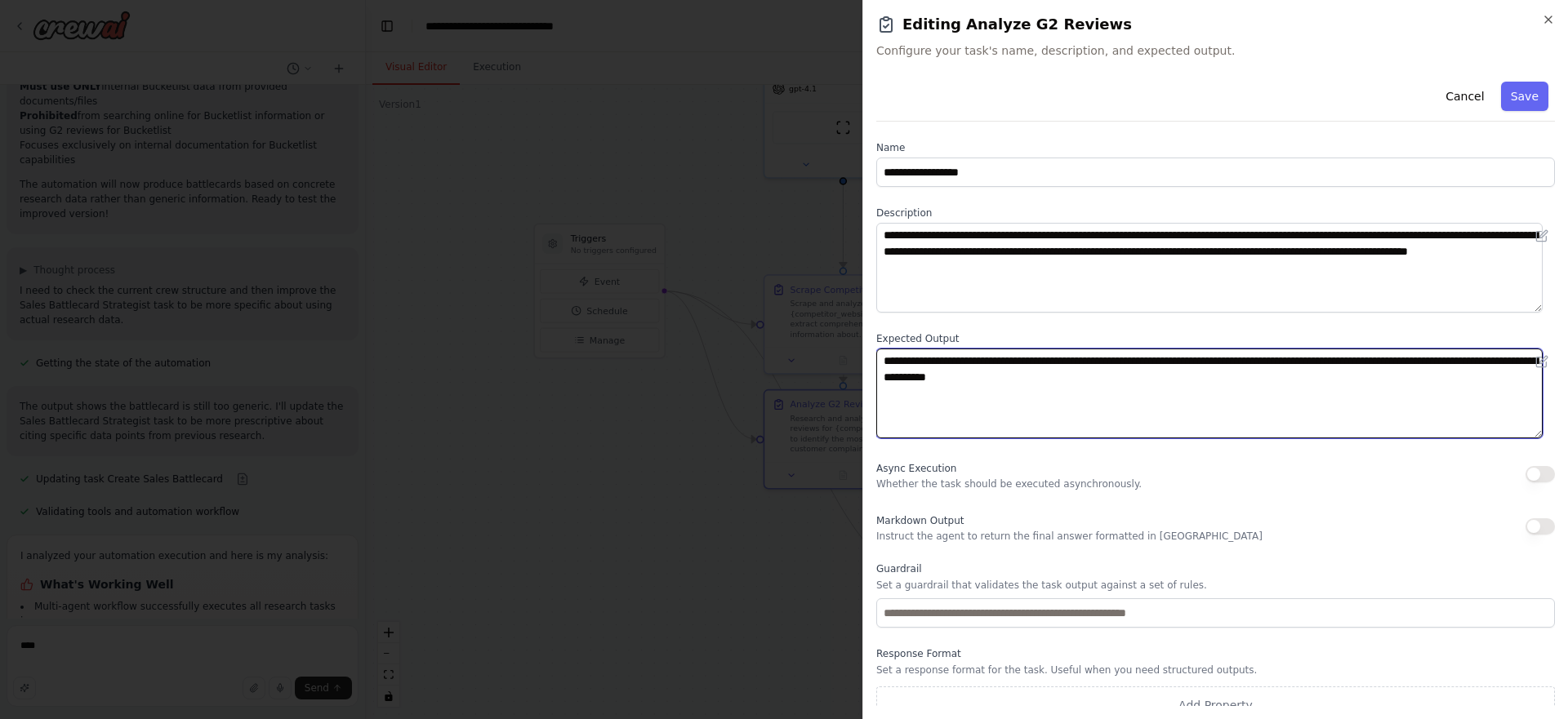
click at [1063, 351] on textarea "**********" at bounding box center [1210, 394] width 667 height 89
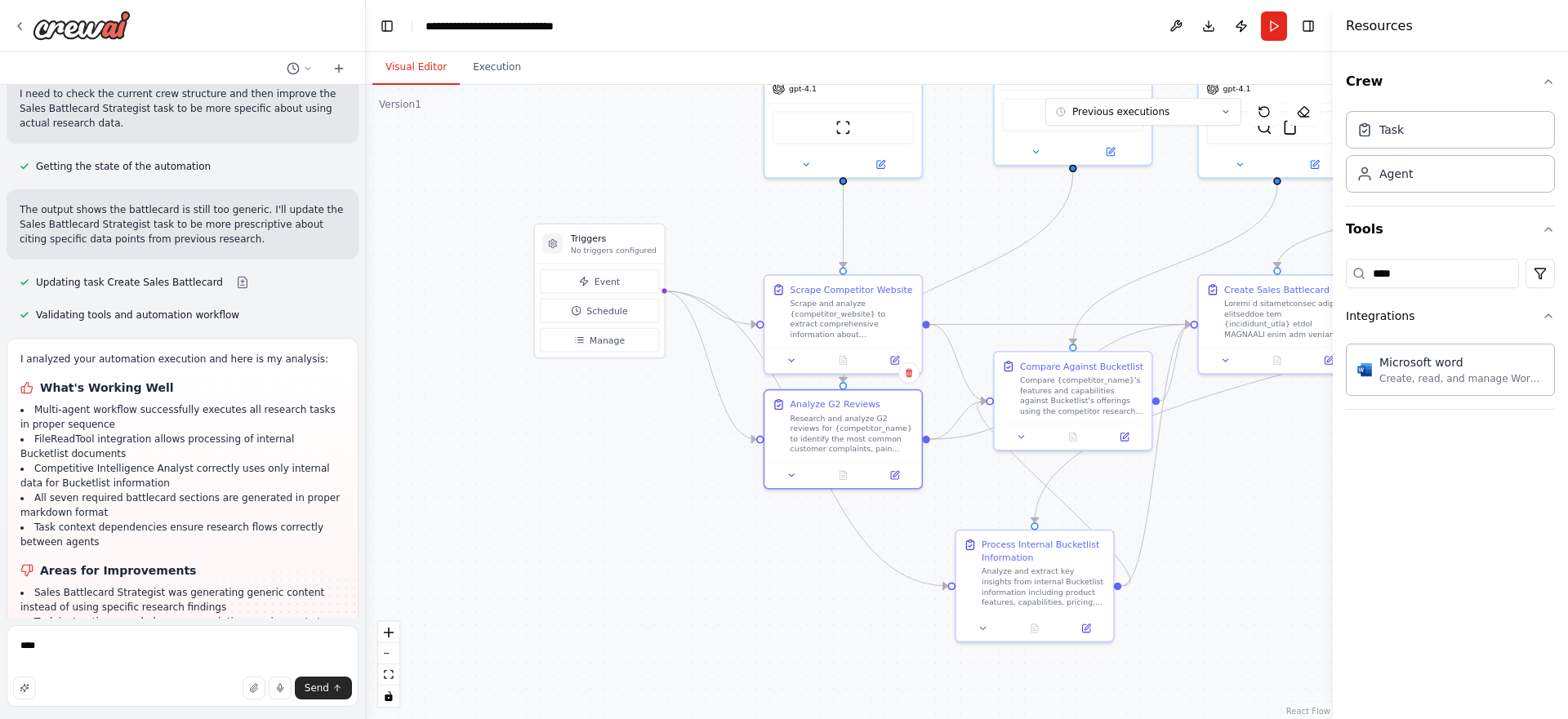
scroll to position [6917, 0]
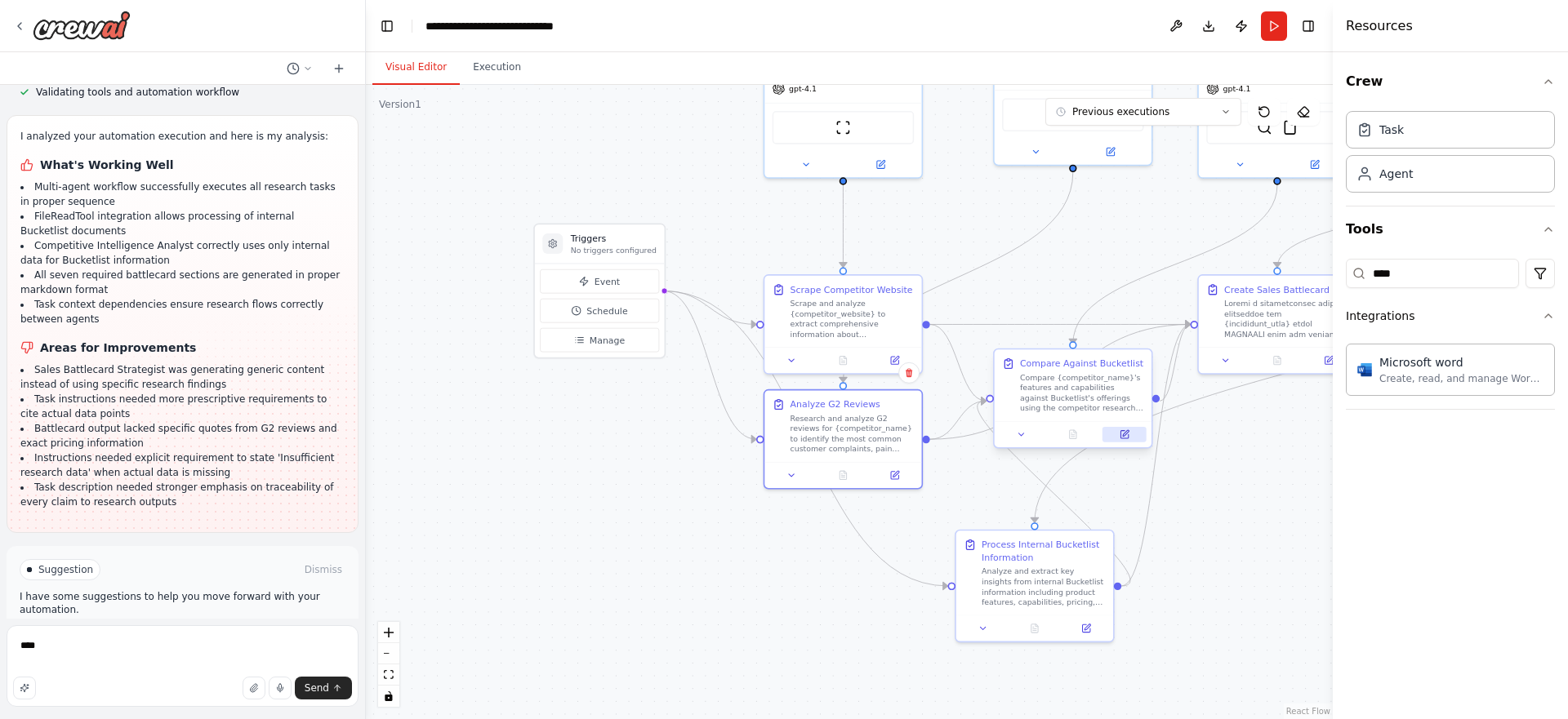
click at [1127, 436] on icon at bounding box center [1125, 435] width 8 height 8
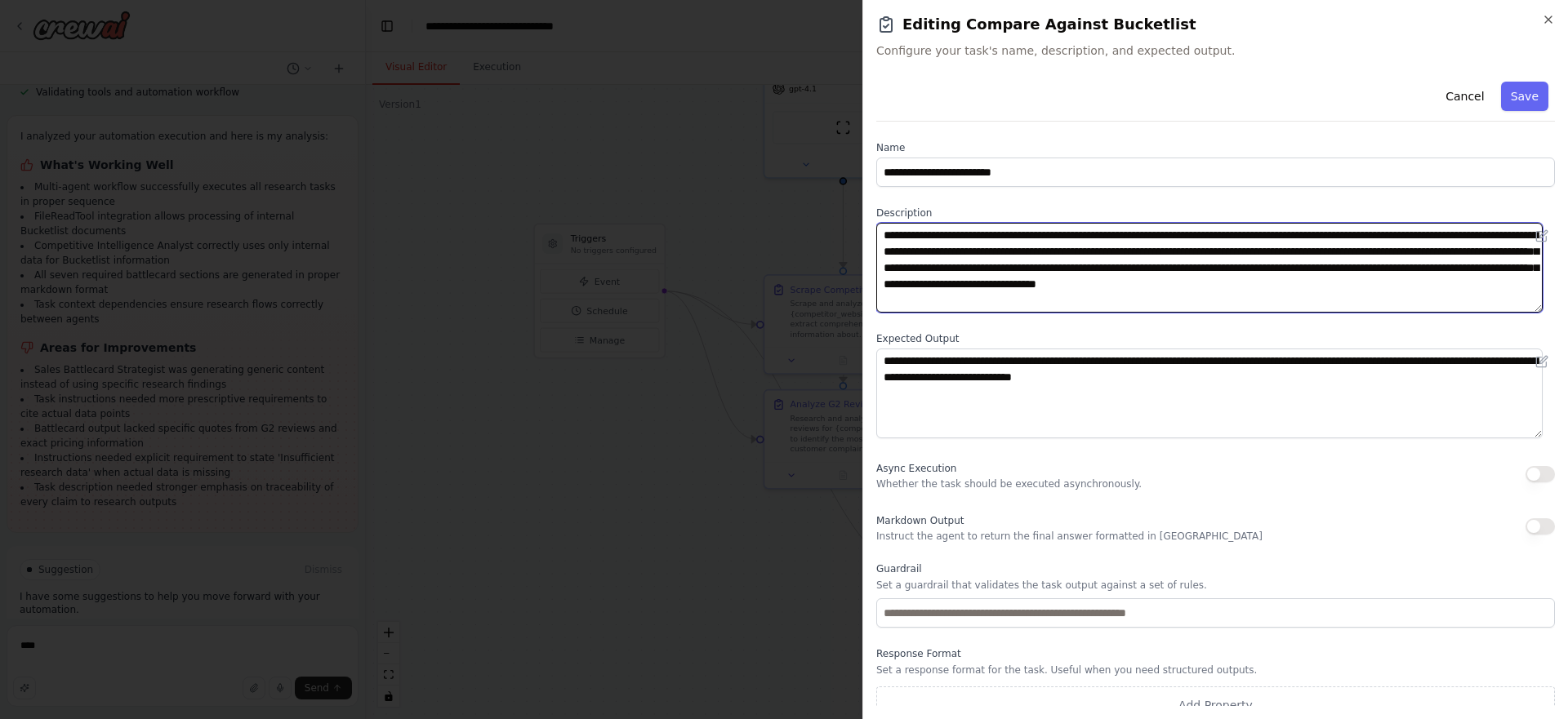
click at [1015, 248] on textarea "**********" at bounding box center [1210, 267] width 667 height 89
click at [1173, 249] on textarea "**********" at bounding box center [1210, 267] width 667 height 89
click at [1111, 270] on textarea "**********" at bounding box center [1210, 267] width 667 height 89
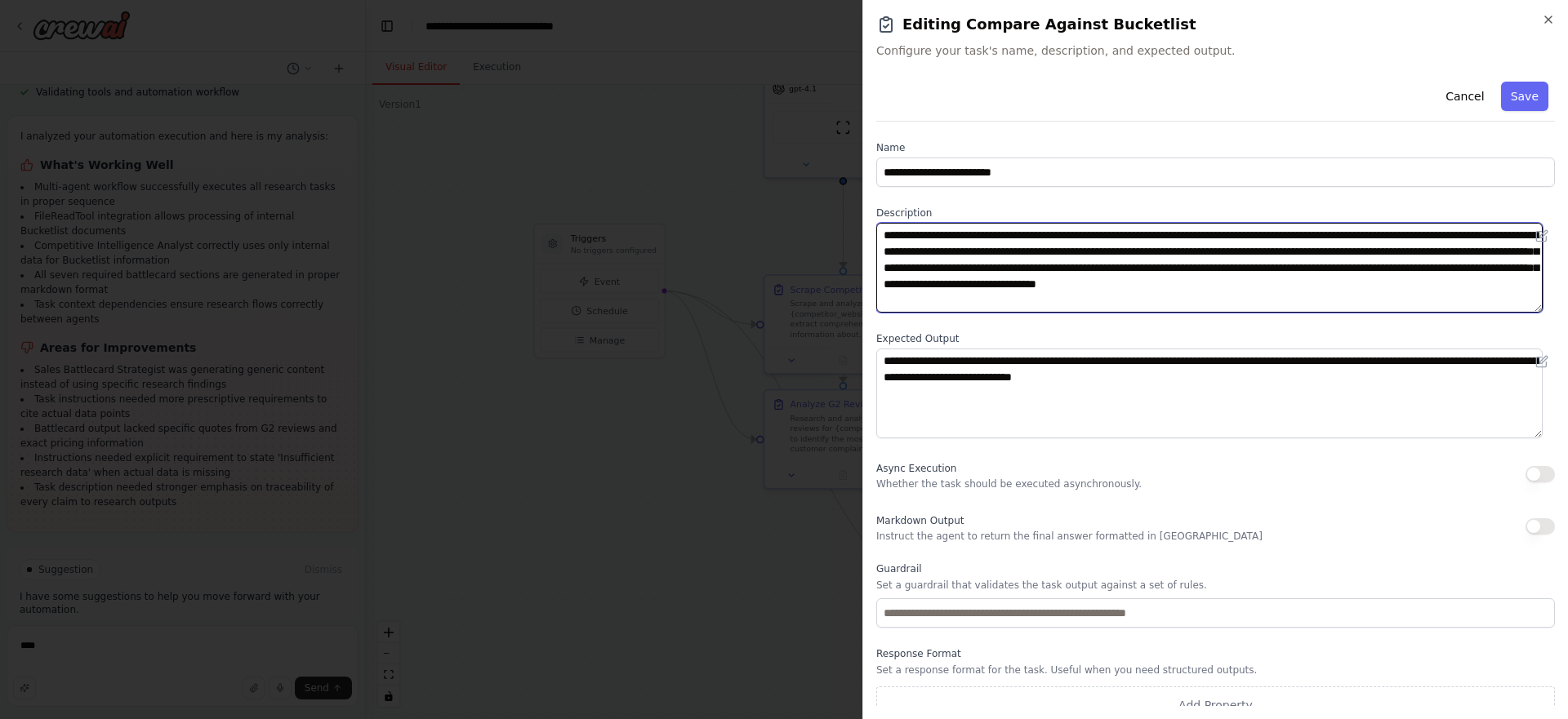
click at [1111, 270] on textarea "**********" at bounding box center [1210, 267] width 667 height 89
click at [1064, 294] on textarea "**********" at bounding box center [1210, 267] width 667 height 89
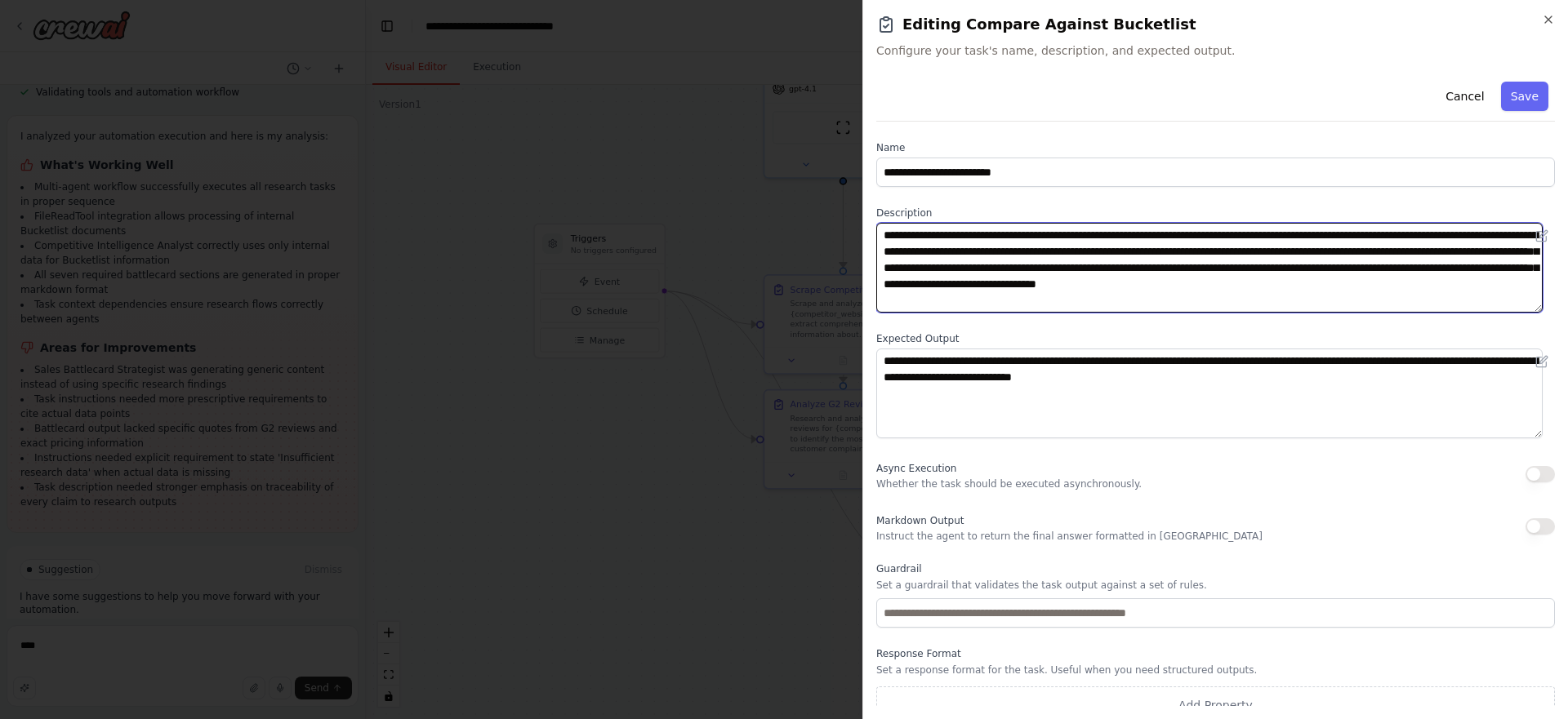
click at [1023, 286] on textarea "**********" at bounding box center [1210, 267] width 667 height 89
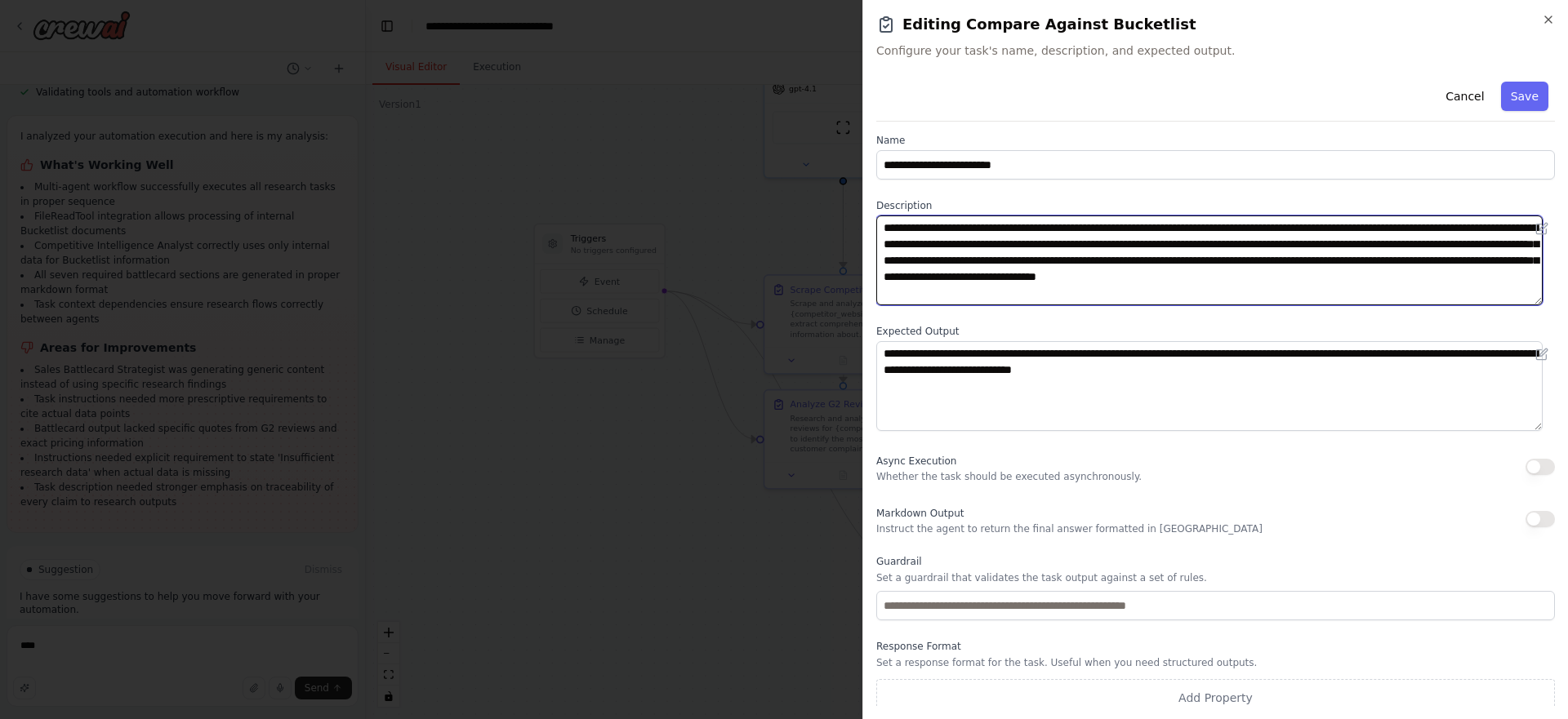
scroll to position [17, 0]
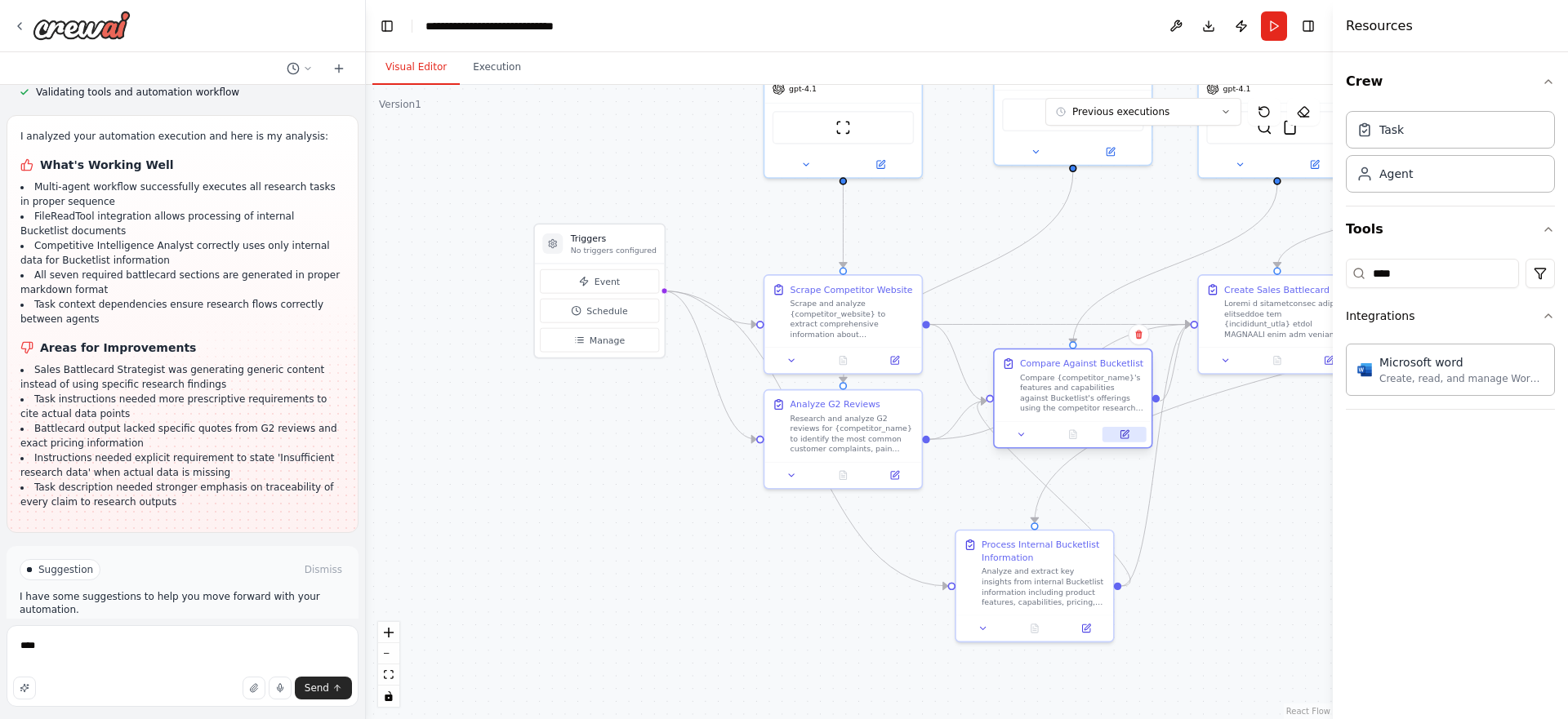
click at [1128, 432] on icon at bounding box center [1125, 434] width 11 height 11
click at [1091, 635] on div at bounding box center [1034, 625] width 157 height 26
click at [1090, 629] on icon at bounding box center [1086, 626] width 8 height 8
click at [1236, 325] on div at bounding box center [1286, 317] width 124 height 41
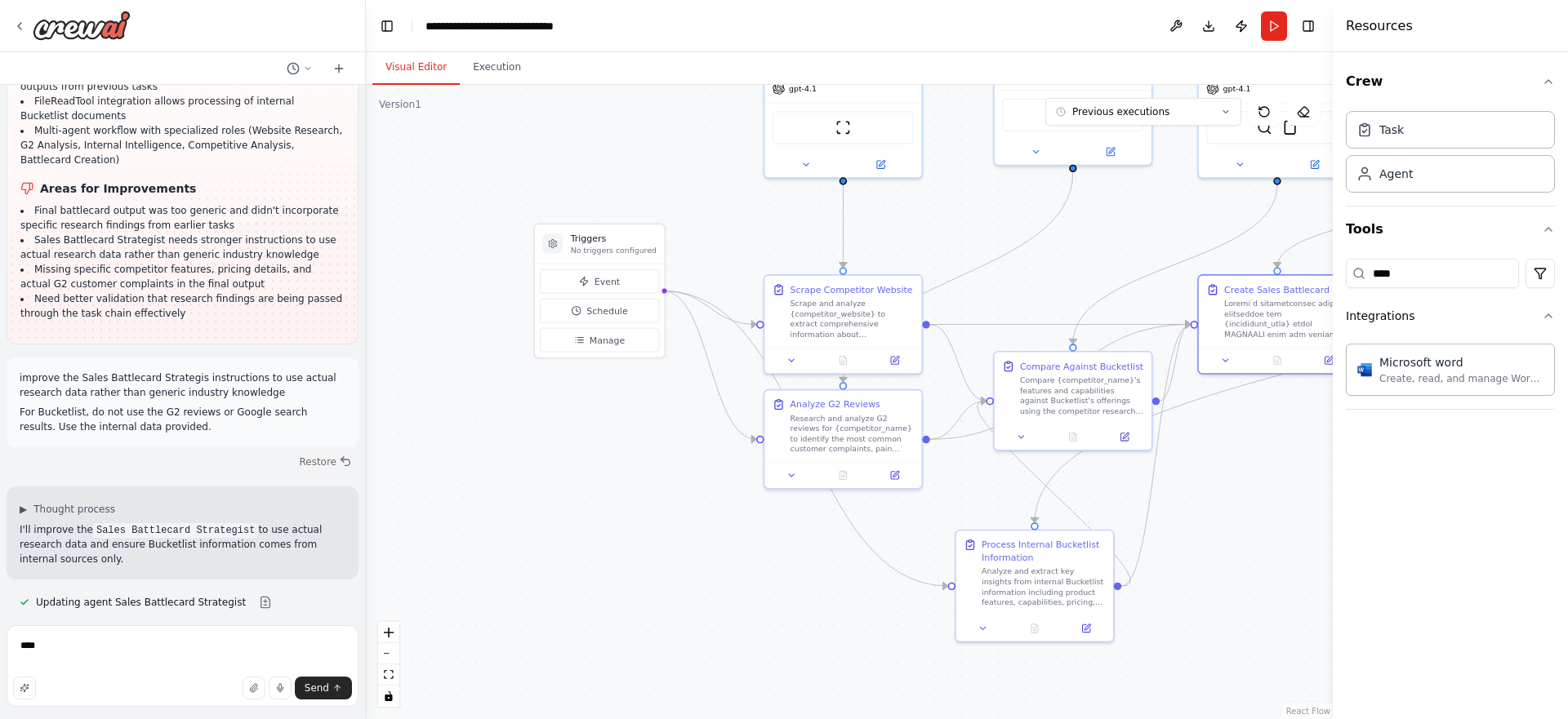
scroll to position [5584, 0]
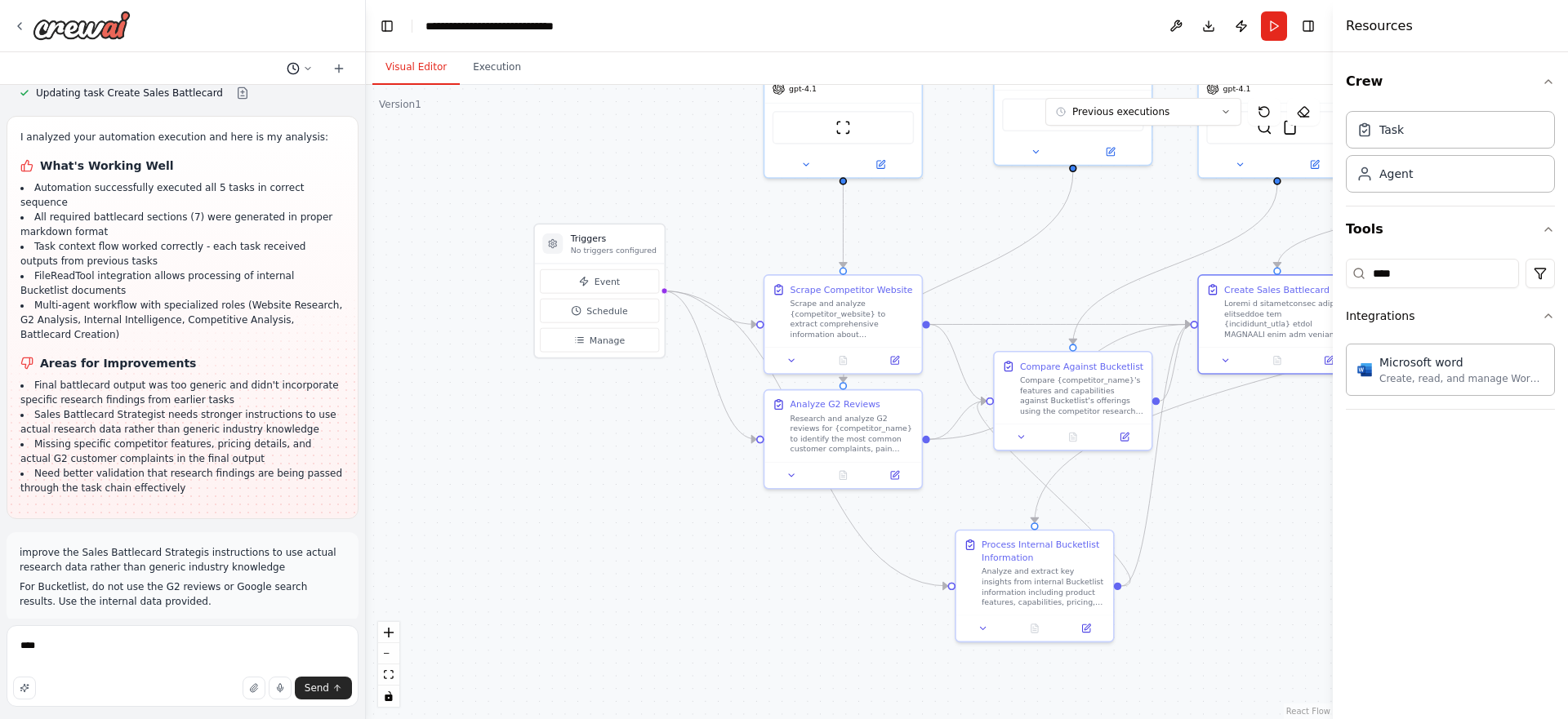
click at [306, 67] on icon at bounding box center [308, 69] width 10 height 10
click at [406, 155] on div ".deletable-edge-delete-btn { width: 20px; height: 20px; border: 0px solid #ffff…" at bounding box center [849, 401] width 967 height 634
click at [396, 26] on button "Toggle Left Sidebar" at bounding box center [387, 26] width 23 height 23
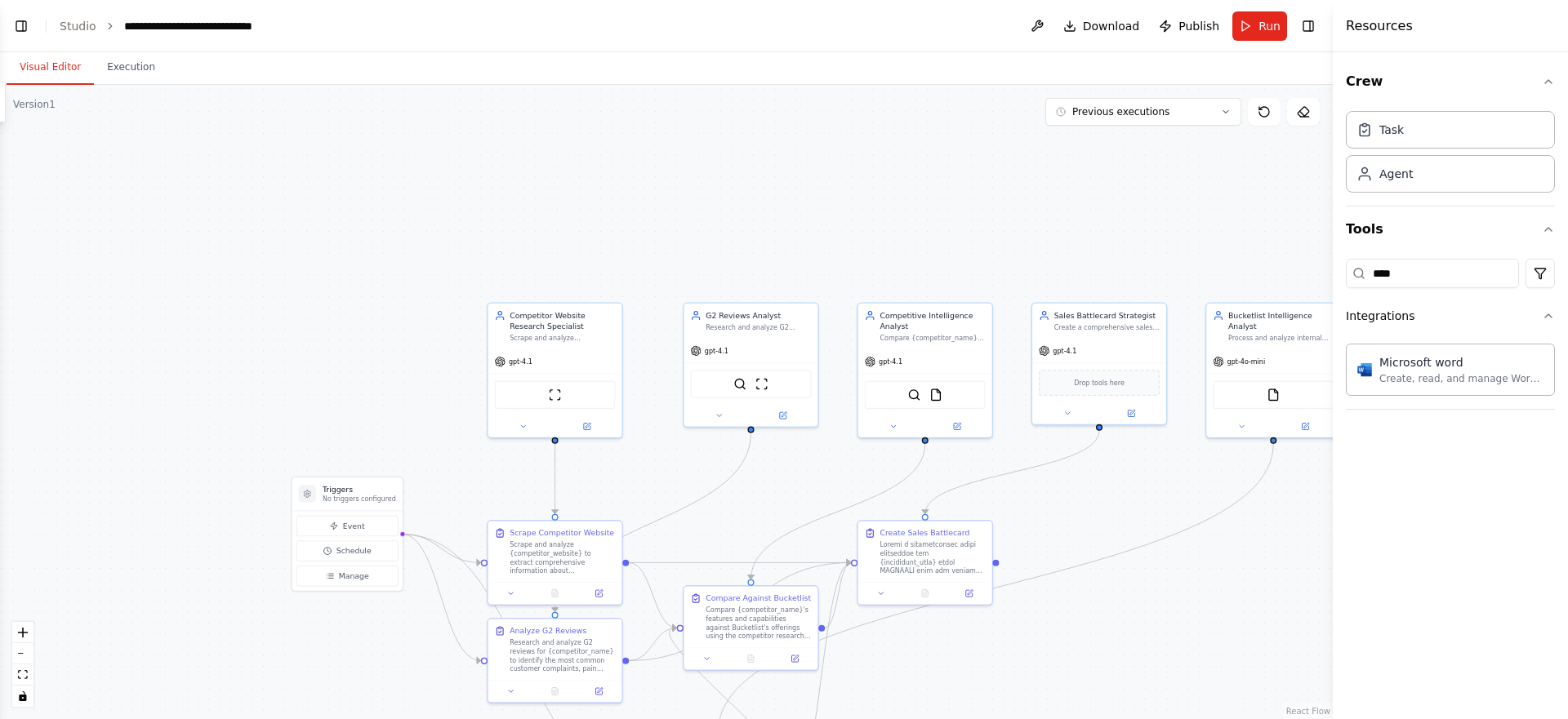
drag, startPoint x: 570, startPoint y: 238, endPoint x: 666, endPoint y: 495, distance: 274.3
click at [666, 495] on div ".deletable-edge-delete-btn { width: 20px; height: 20px; border: 0px solid #ffff…" at bounding box center [666, 401] width 1333 height 634
click at [513, 424] on button at bounding box center [523, 426] width 61 height 13
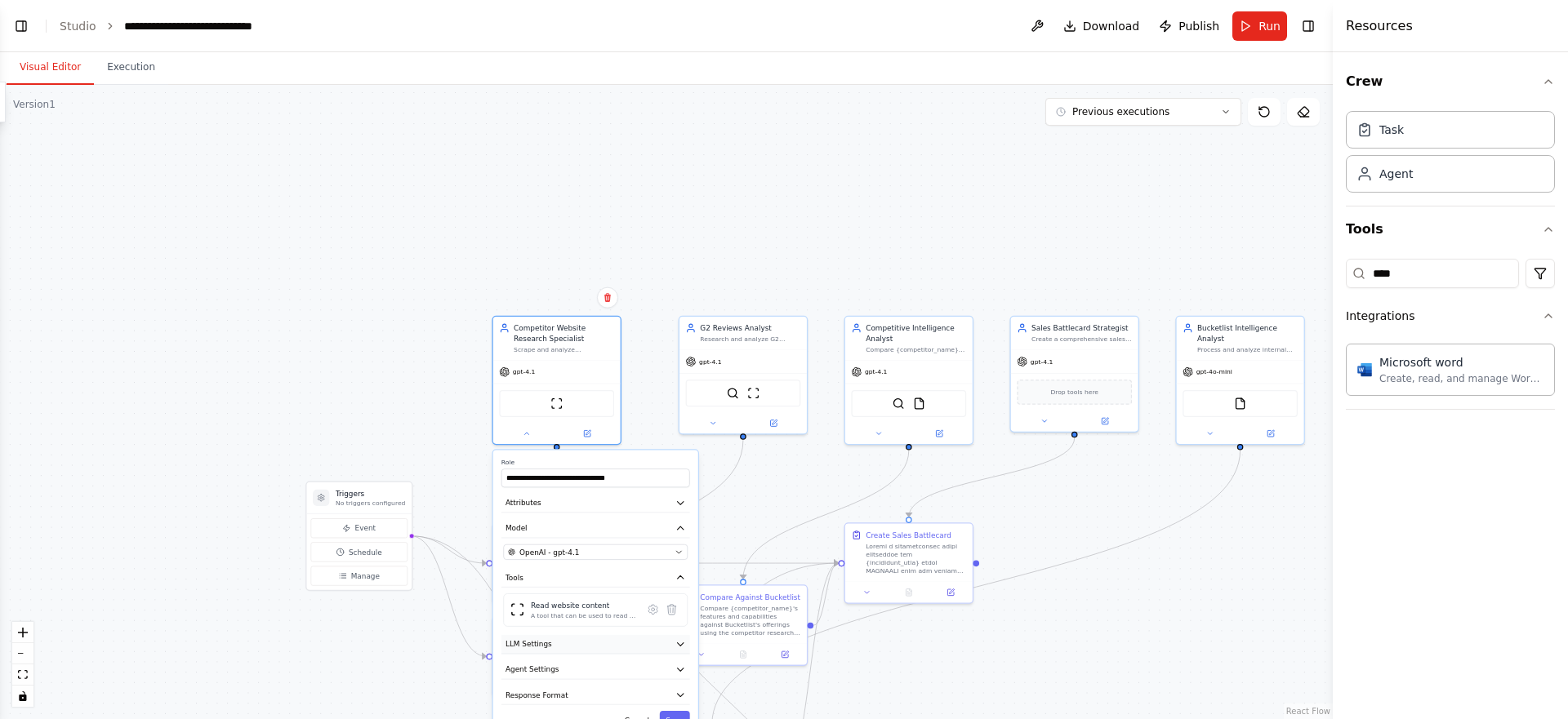
click at [680, 645] on icon "button" at bounding box center [680, 644] width 6 height 3
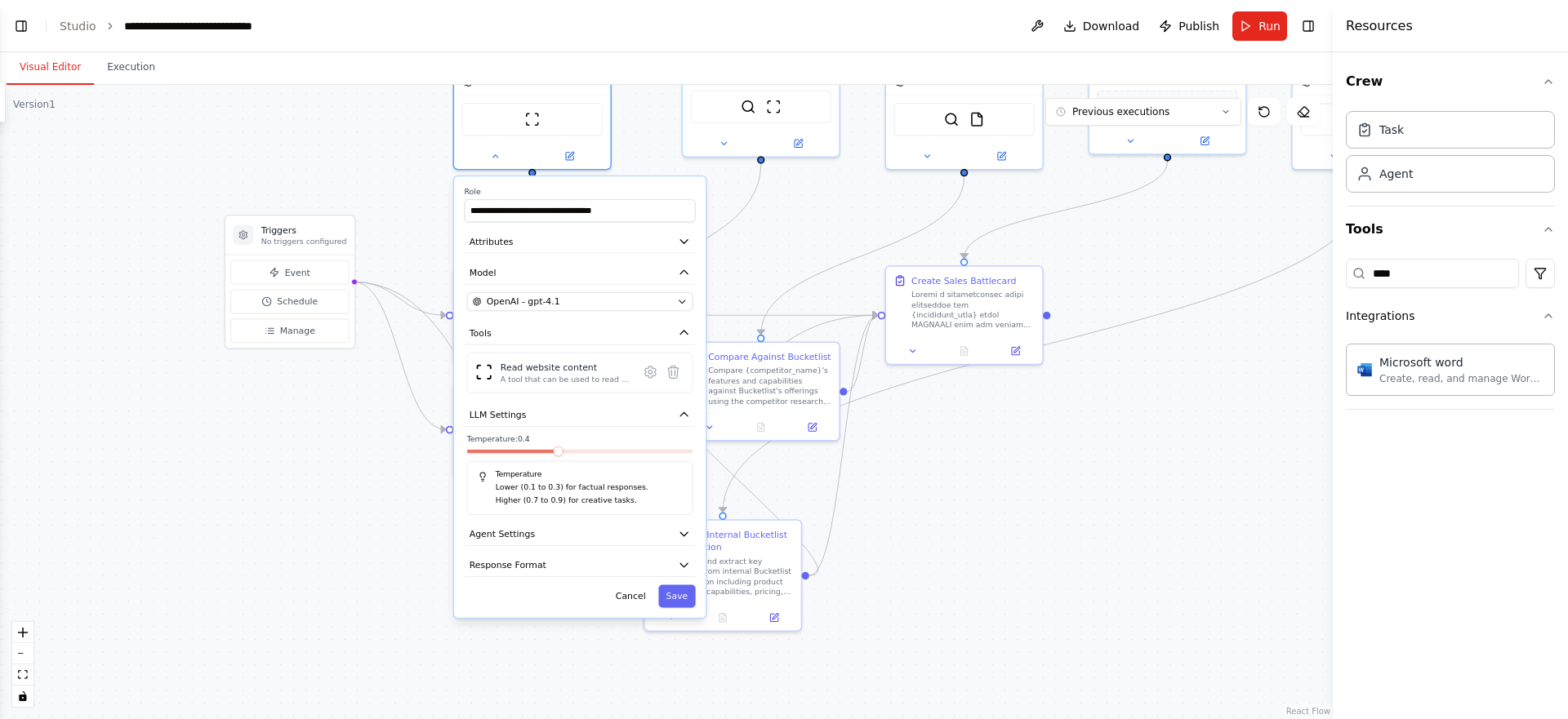
drag, startPoint x: 341, startPoint y: 390, endPoint x: 349, endPoint y: 167, distance: 223.1
click at [349, 168] on div ".deletable-edge-delete-btn { width: 20px; height: 20px; border: 0px solid #ffff…" at bounding box center [666, 401] width 1333 height 634
click at [555, 528] on button "Agent Settings" at bounding box center [581, 530] width 231 height 23
click at [529, 231] on button "Attributes" at bounding box center [581, 237] width 231 height 23
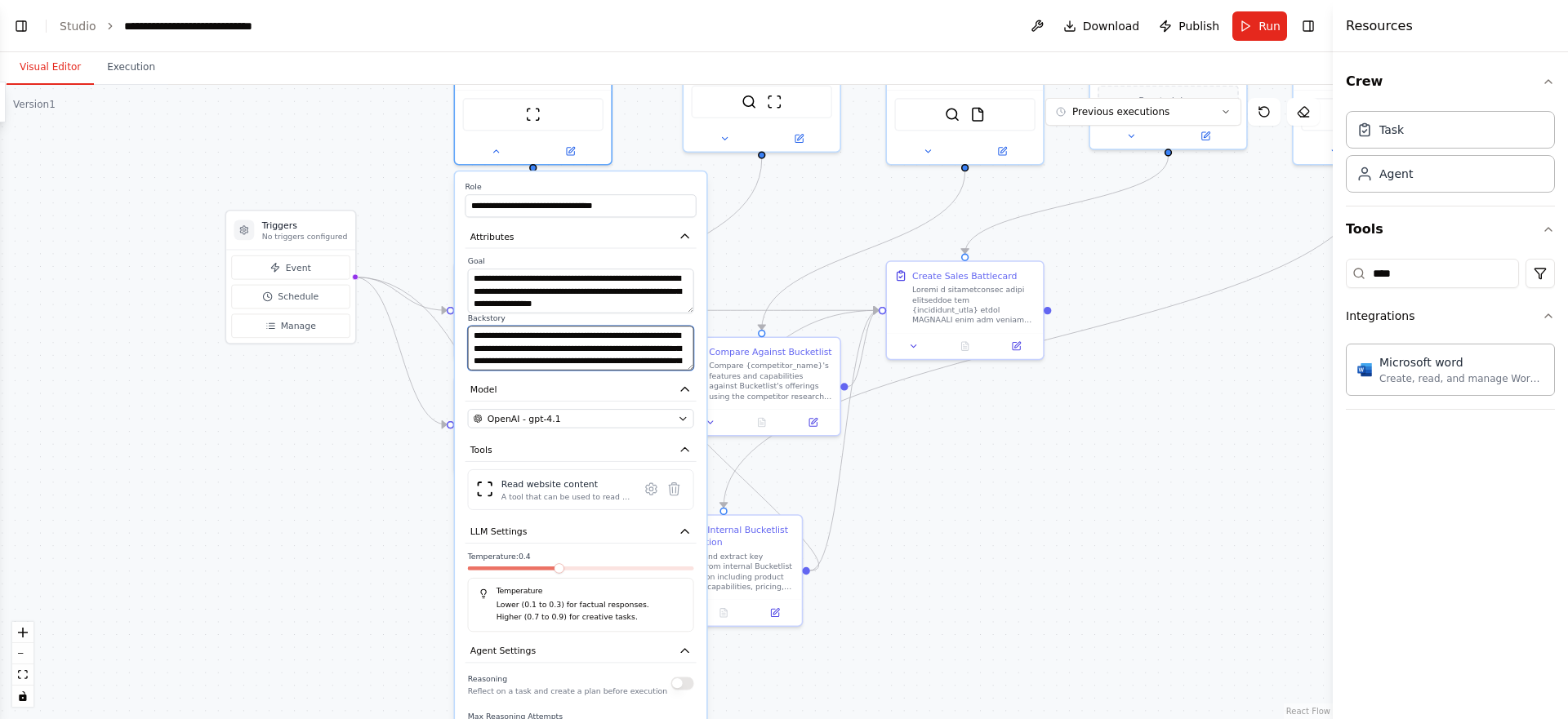
click at [520, 347] on textarea "**********" at bounding box center [580, 347] width 226 height 44
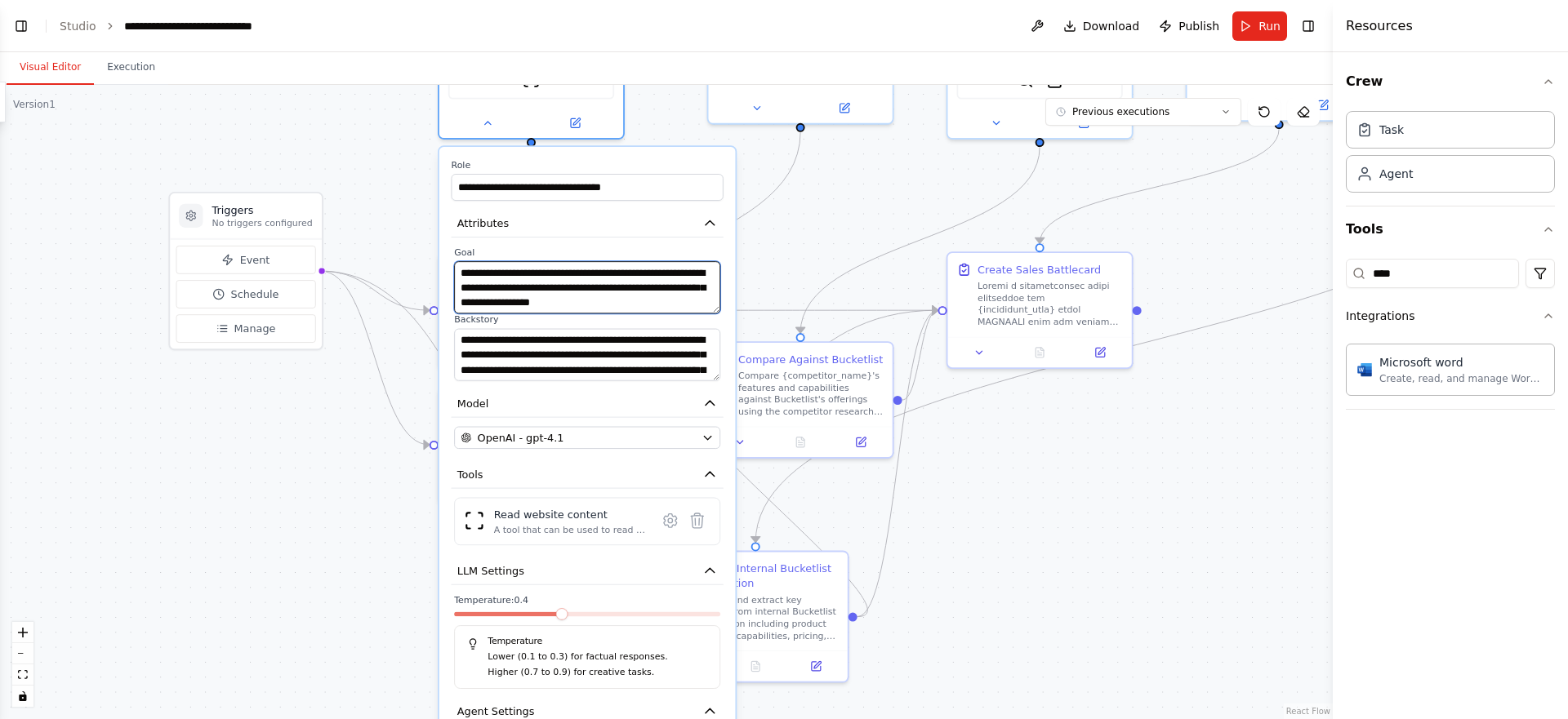
click at [543, 286] on textarea "**********" at bounding box center [587, 288] width 266 height 52
drag, startPoint x: 524, startPoint y: 289, endPoint x: 558, endPoint y: 289, distance: 34.0
click at [558, 289] on textarea "**********" at bounding box center [587, 288] width 266 height 52
drag, startPoint x: 535, startPoint y: 299, endPoint x: 608, endPoint y: 314, distance: 74.5
click at [608, 314] on div "**********" at bounding box center [587, 314] width 272 height 135
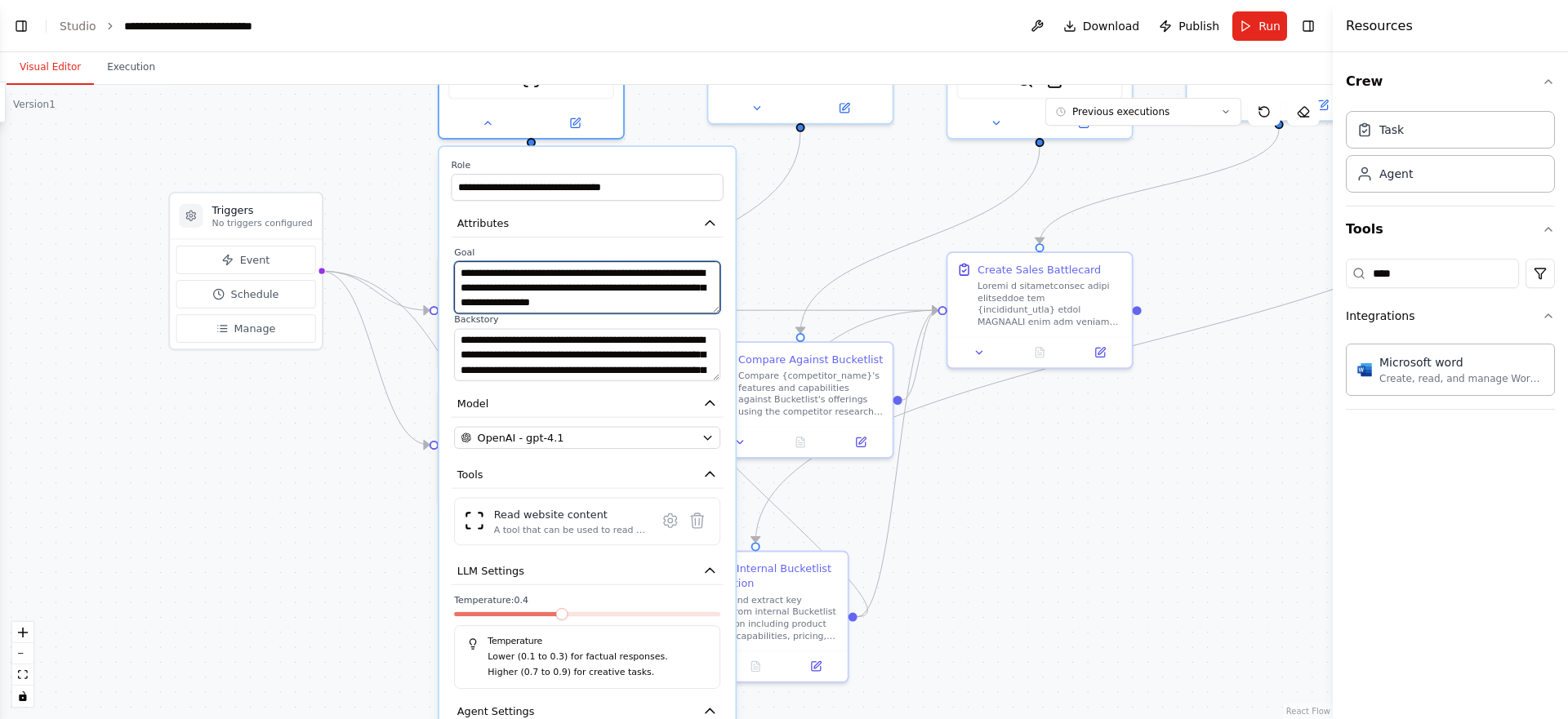
click at [549, 294] on textarea "**********" at bounding box center [587, 288] width 266 height 52
click at [531, 299] on textarea "**********" at bounding box center [587, 288] width 266 height 52
click at [505, 304] on textarea "**********" at bounding box center [587, 288] width 266 height 52
click at [541, 304] on textarea "**********" at bounding box center [587, 288] width 266 height 52
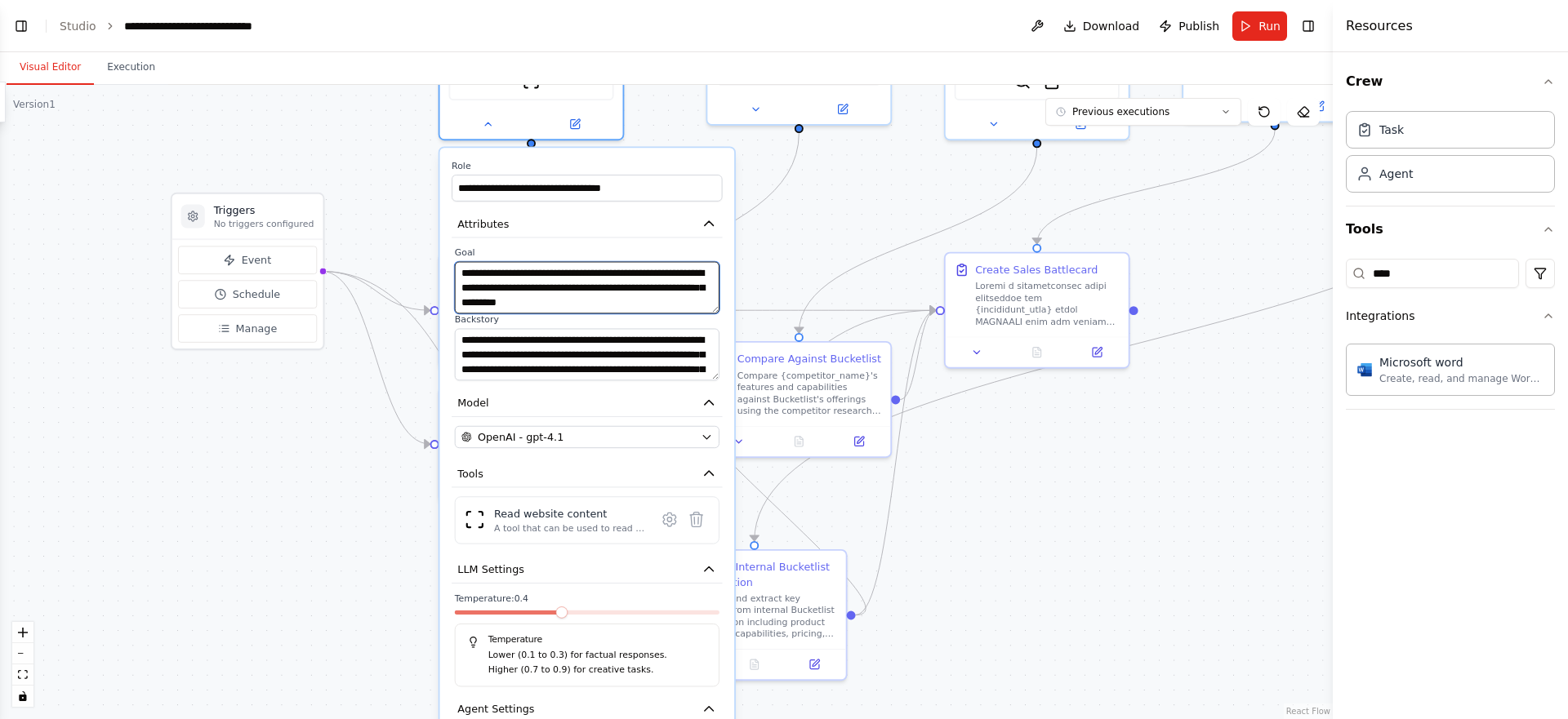
type textarea "**********"
click at [531, 350] on textarea "**********" at bounding box center [587, 356] width 264 height 52
click at [664, 369] on textarea "**********" at bounding box center [587, 355] width 263 height 51
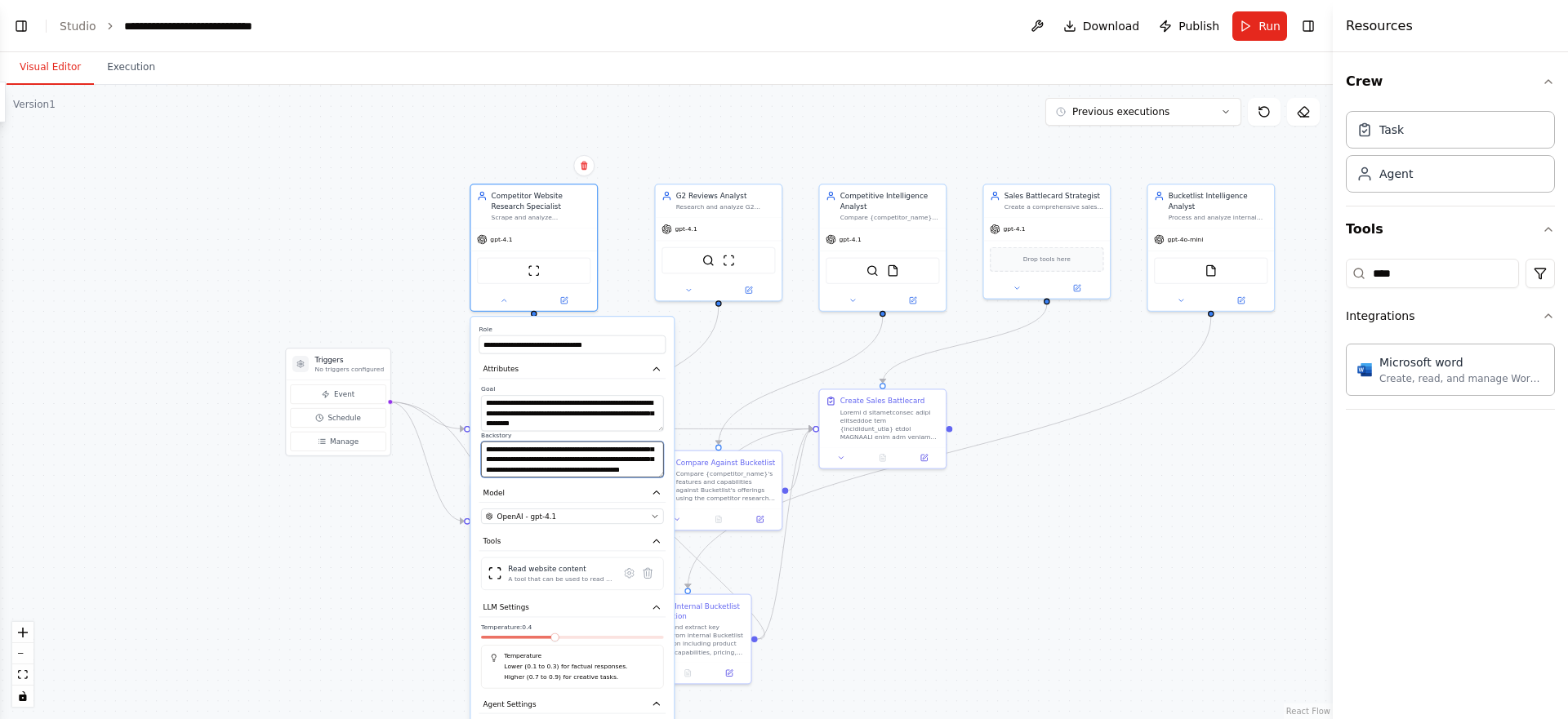
scroll to position [94, 0]
click at [559, 472] on textarea "**********" at bounding box center [573, 460] width 183 height 36
click at [602, 472] on textarea "**********" at bounding box center [573, 460] width 183 height 36
type textarea "**********"
click at [543, 462] on textarea "**********" at bounding box center [573, 460] width 183 height 36
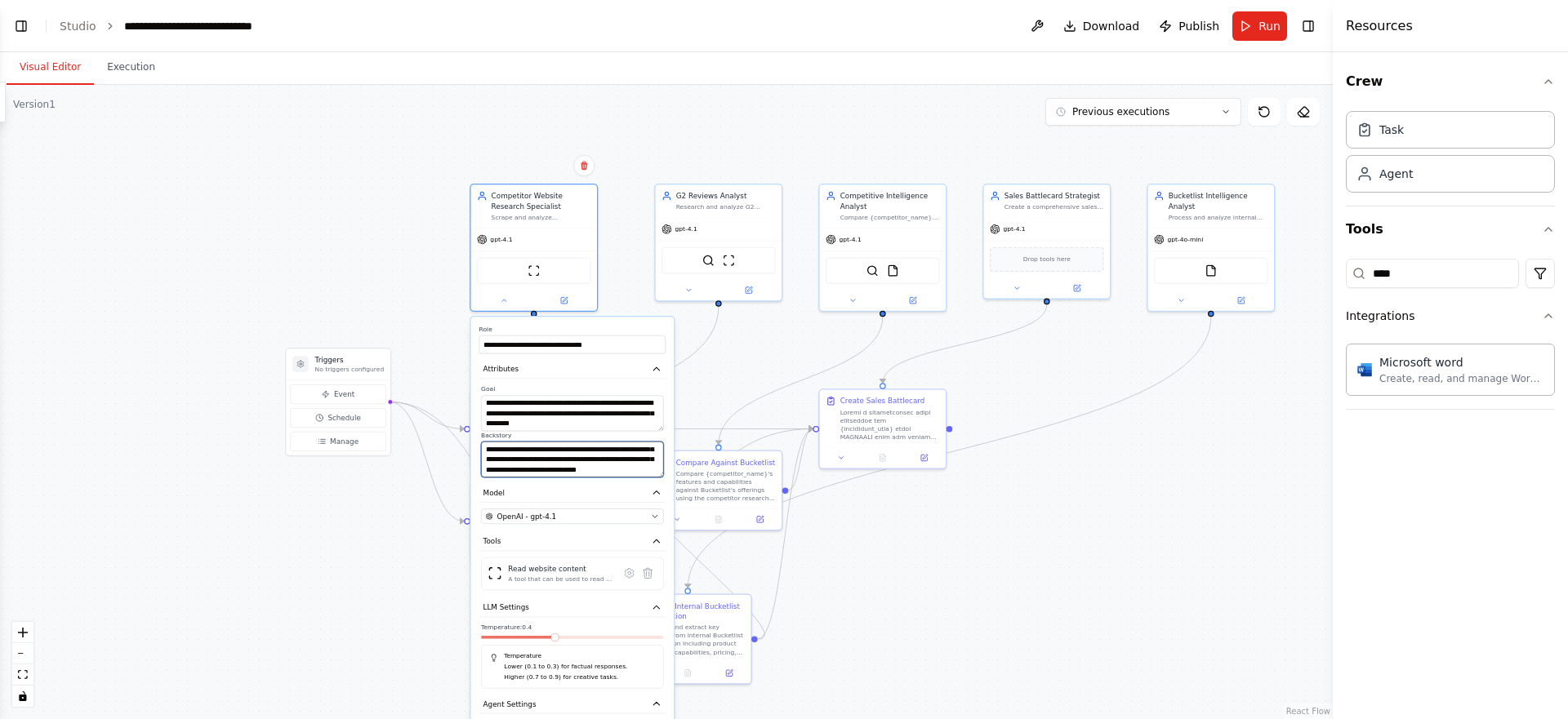
click at [543, 462] on textarea "**********" at bounding box center [573, 460] width 183 height 36
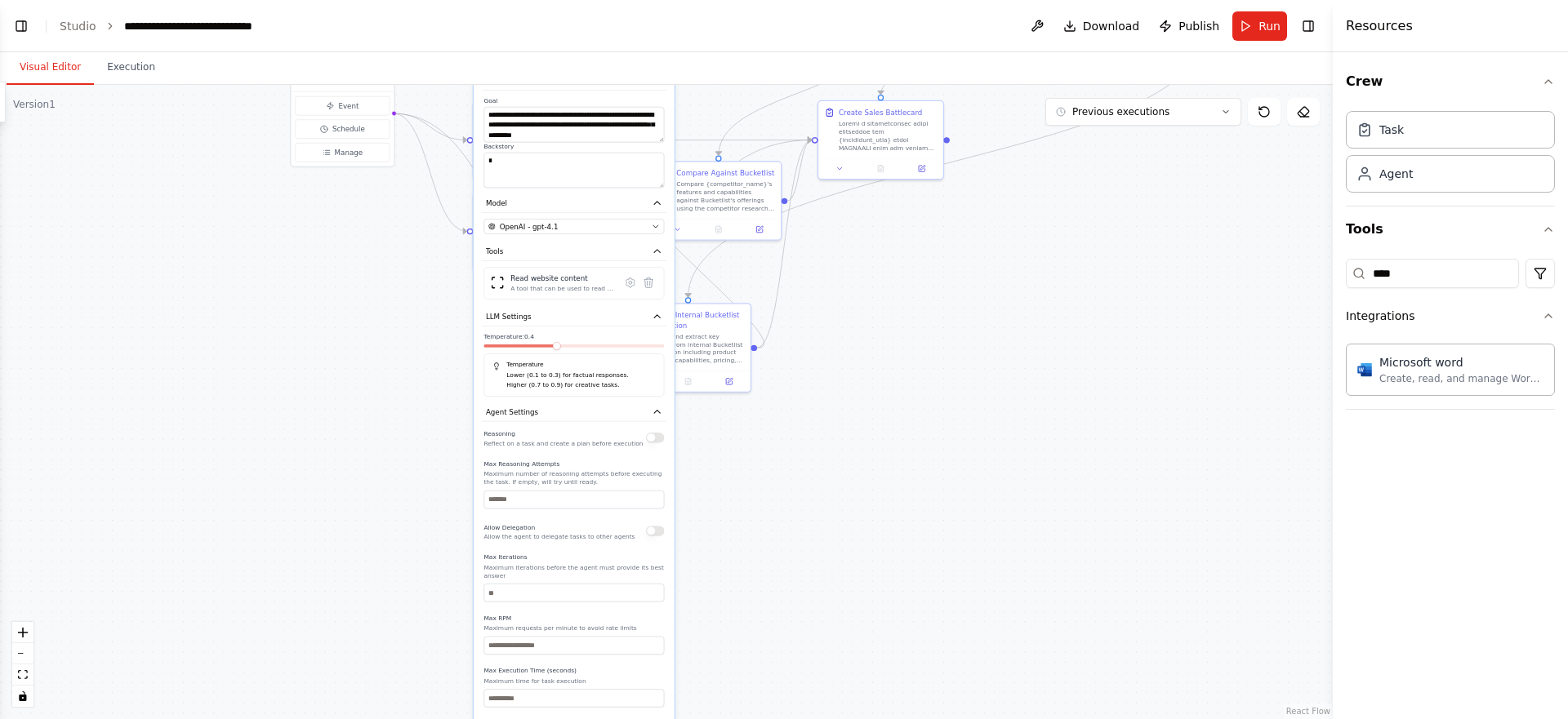
drag, startPoint x: 409, startPoint y: 585, endPoint x: 406, endPoint y: 212, distance: 373.0
click at [406, 212] on div ".deletable-edge-delete-btn { width: 20px; height: 20px; border: 0px solid #ffff…" at bounding box center [666, 401] width 1333 height 634
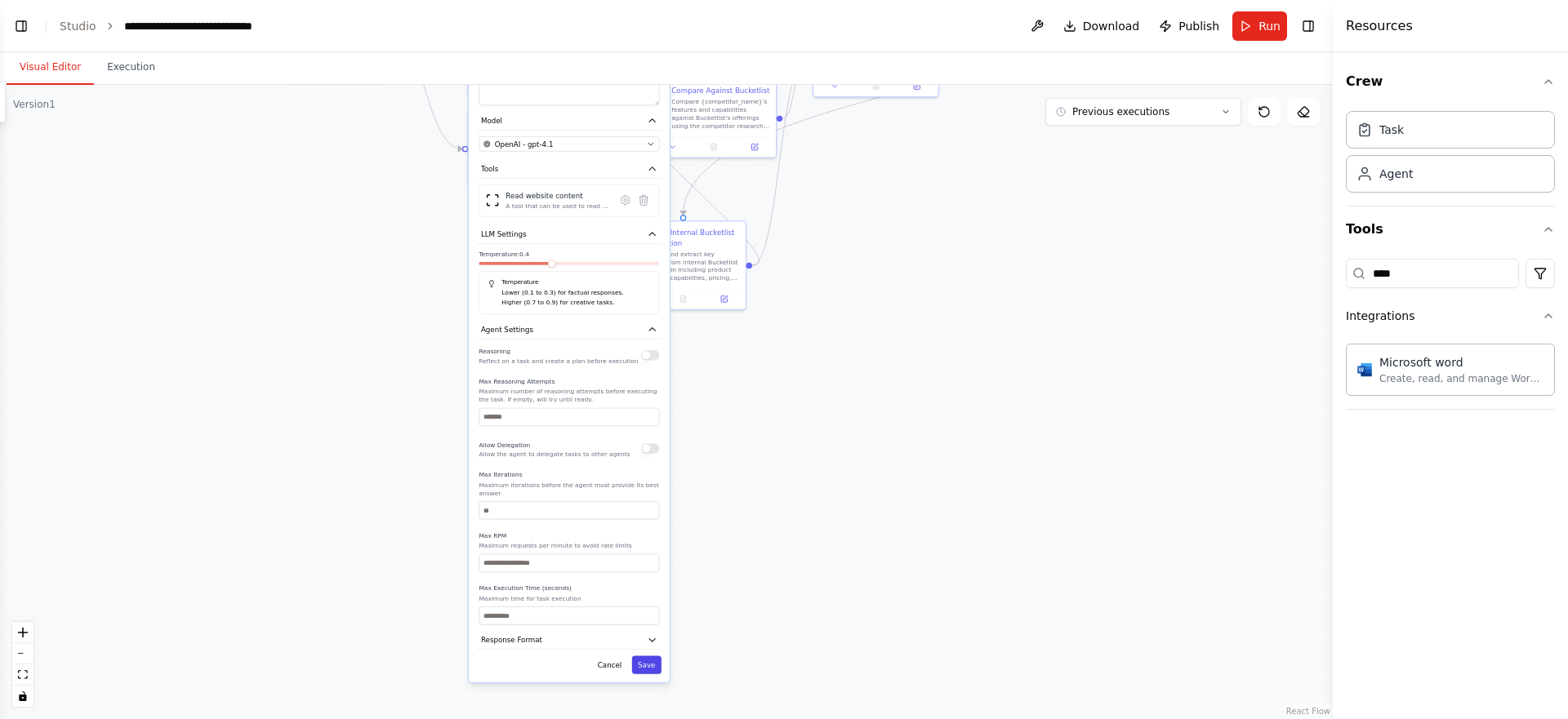
click at [657, 668] on button "Save" at bounding box center [646, 665] width 29 height 17
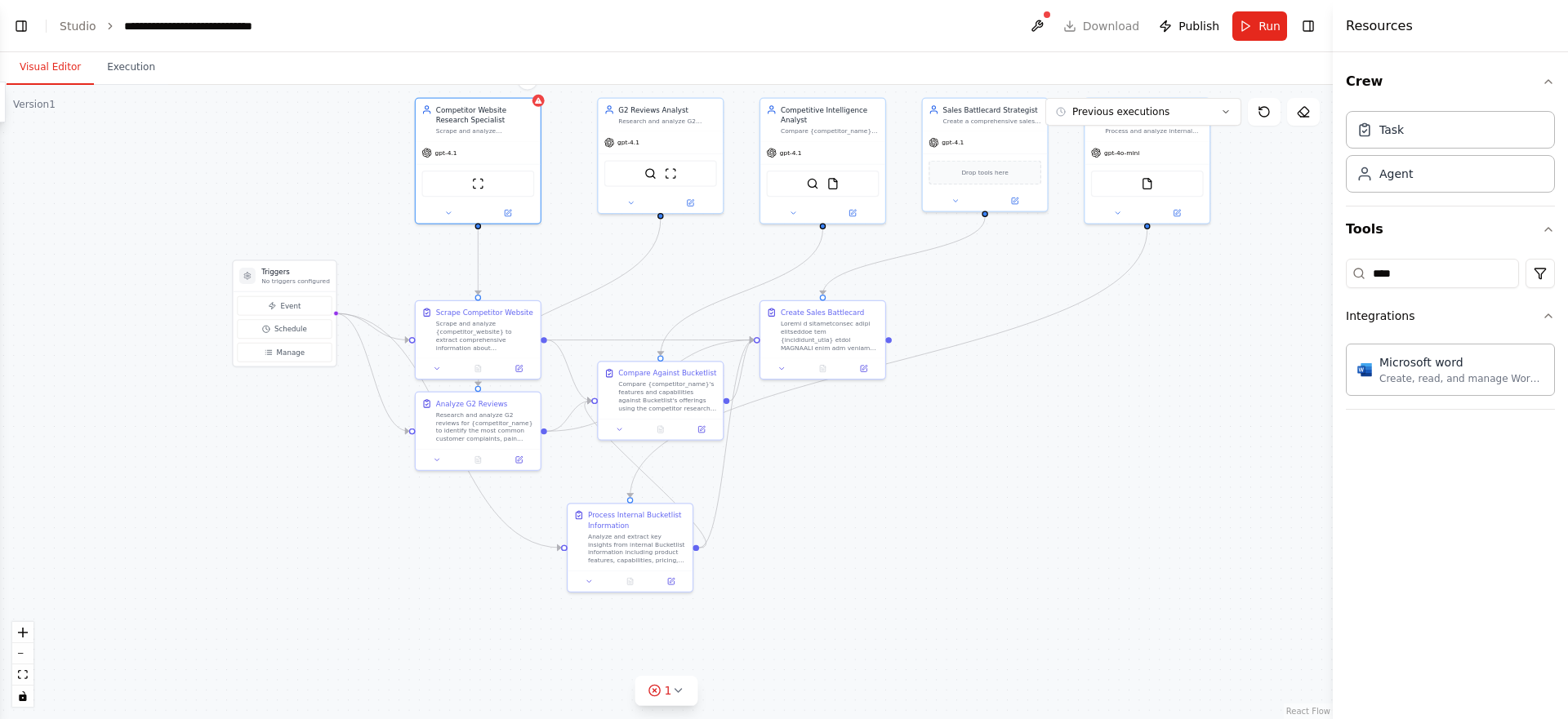
drag, startPoint x: 499, startPoint y: 274, endPoint x: 446, endPoint y: 557, distance: 287.9
click at [446, 557] on div ".deletable-edge-delete-btn { width: 20px; height: 20px; border: 0px solid #ffff…" at bounding box center [666, 401] width 1333 height 634
click at [644, 378] on div "Compare {competitor_name}'s features and capabilities against Bucketlist's offe…" at bounding box center [667, 394] width 98 height 33
click at [708, 429] on button at bounding box center [702, 428] width 35 height 13
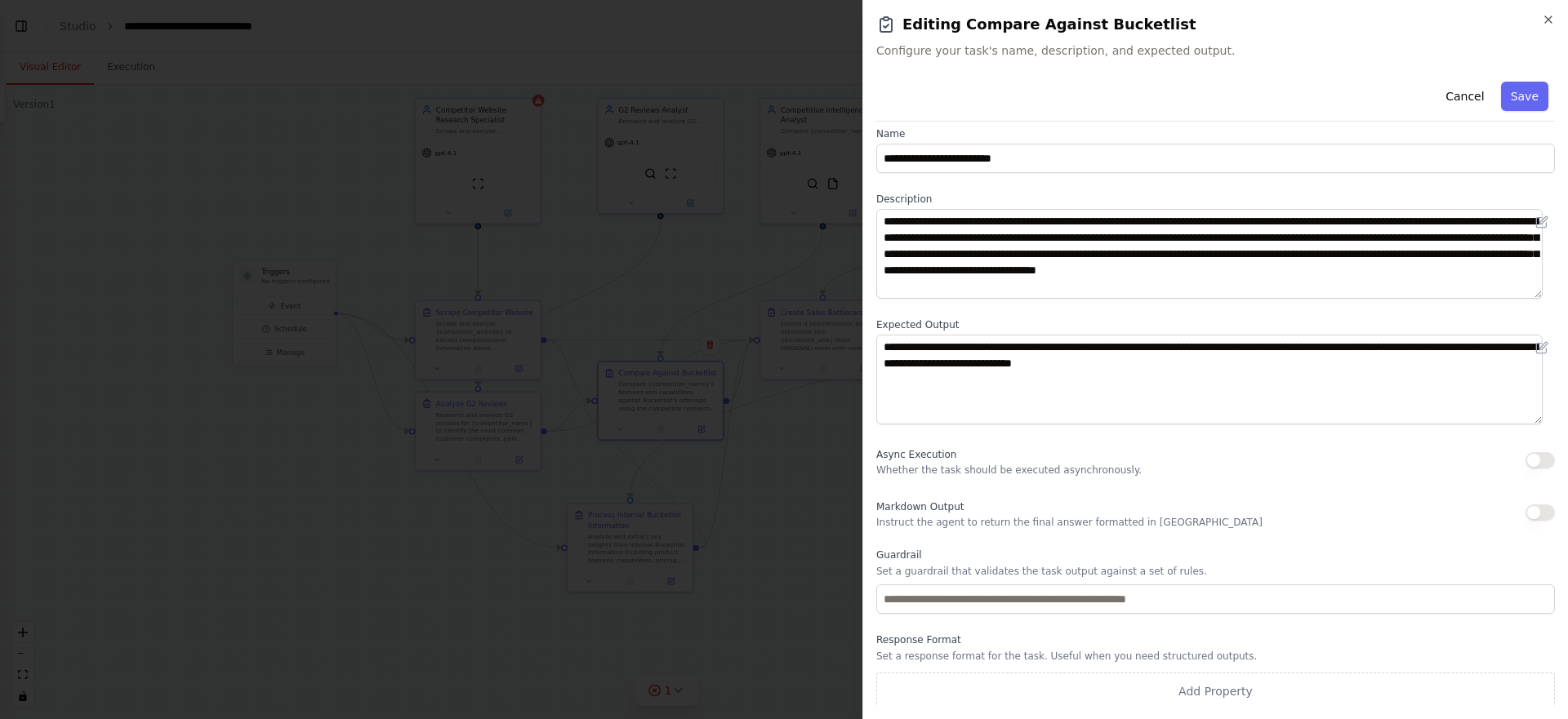
scroll to position [17, 0]
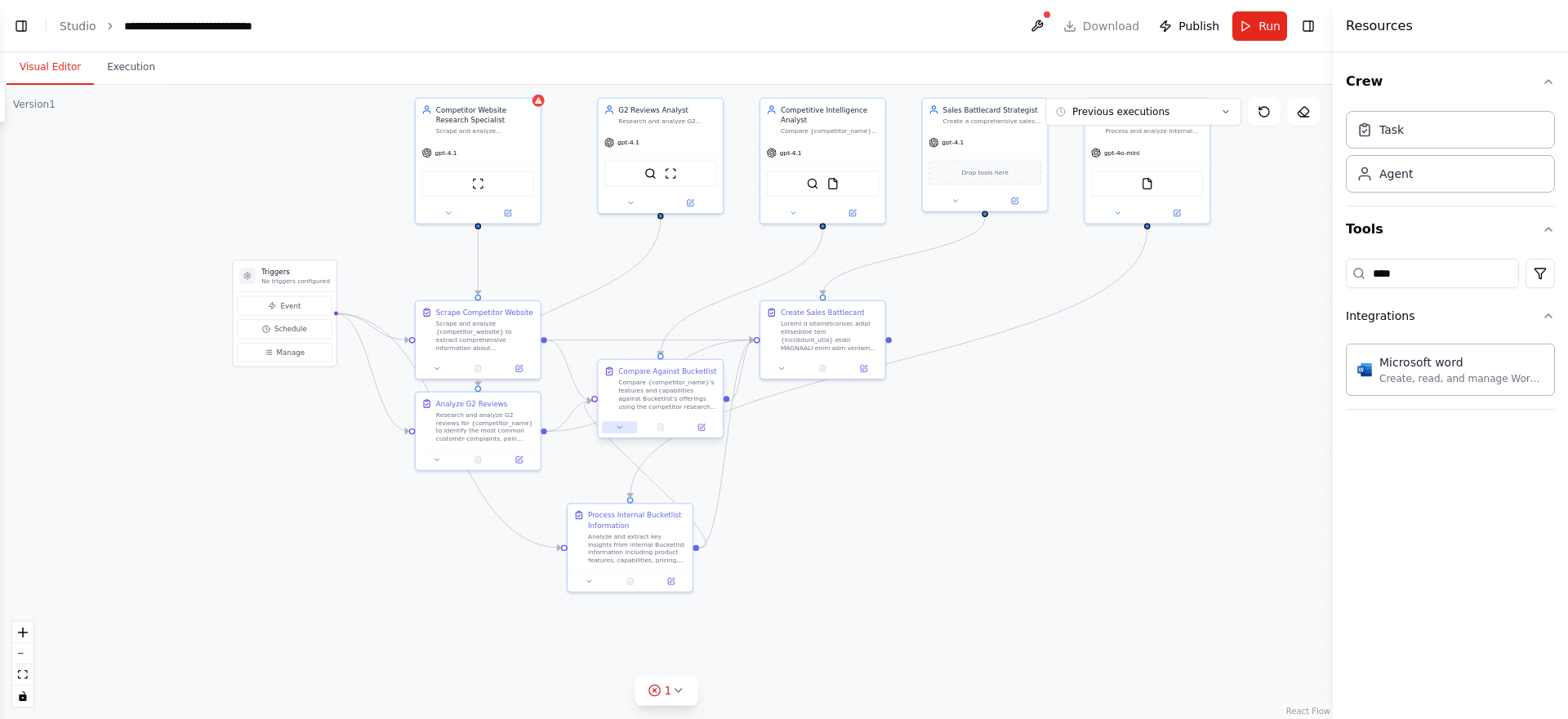
click at [621, 426] on icon at bounding box center [620, 428] width 8 height 8
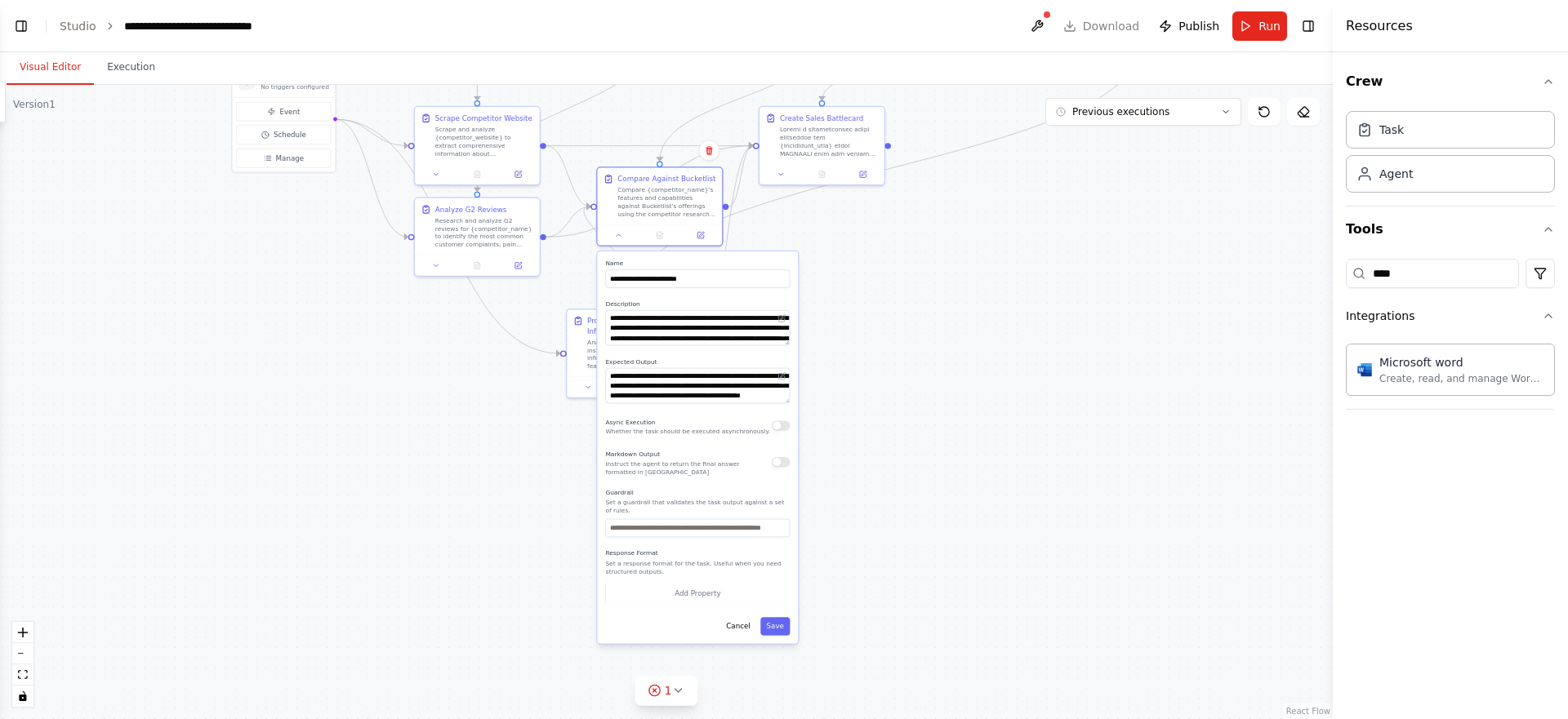
drag, startPoint x: 915, startPoint y: 531, endPoint x: 909, endPoint y: 275, distance: 256.1
click at [909, 275] on div ".deletable-edge-delete-btn { width: 20px; height: 20px; border: 0px solid #ffff…" at bounding box center [666, 401] width 1333 height 634
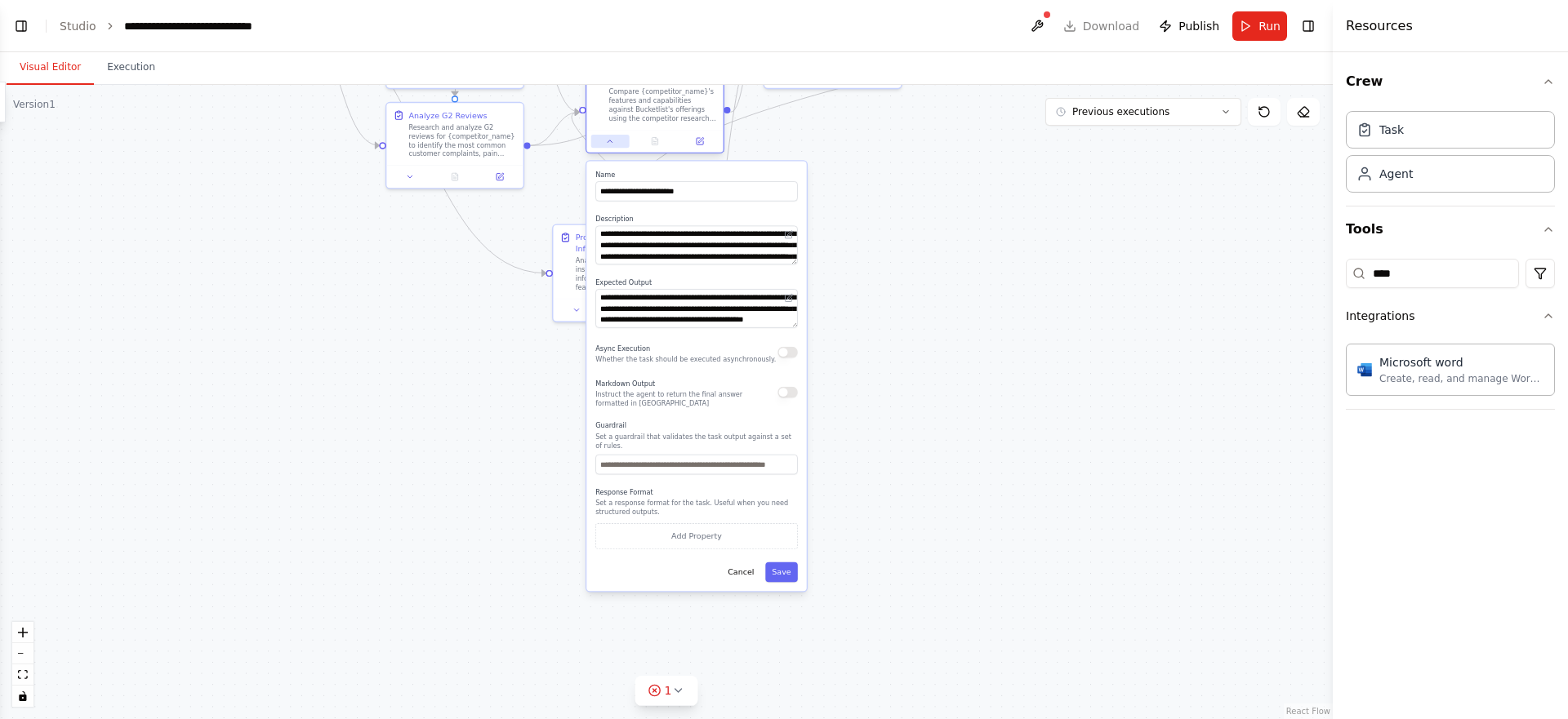
click at [610, 138] on icon at bounding box center [610, 141] width 9 height 9
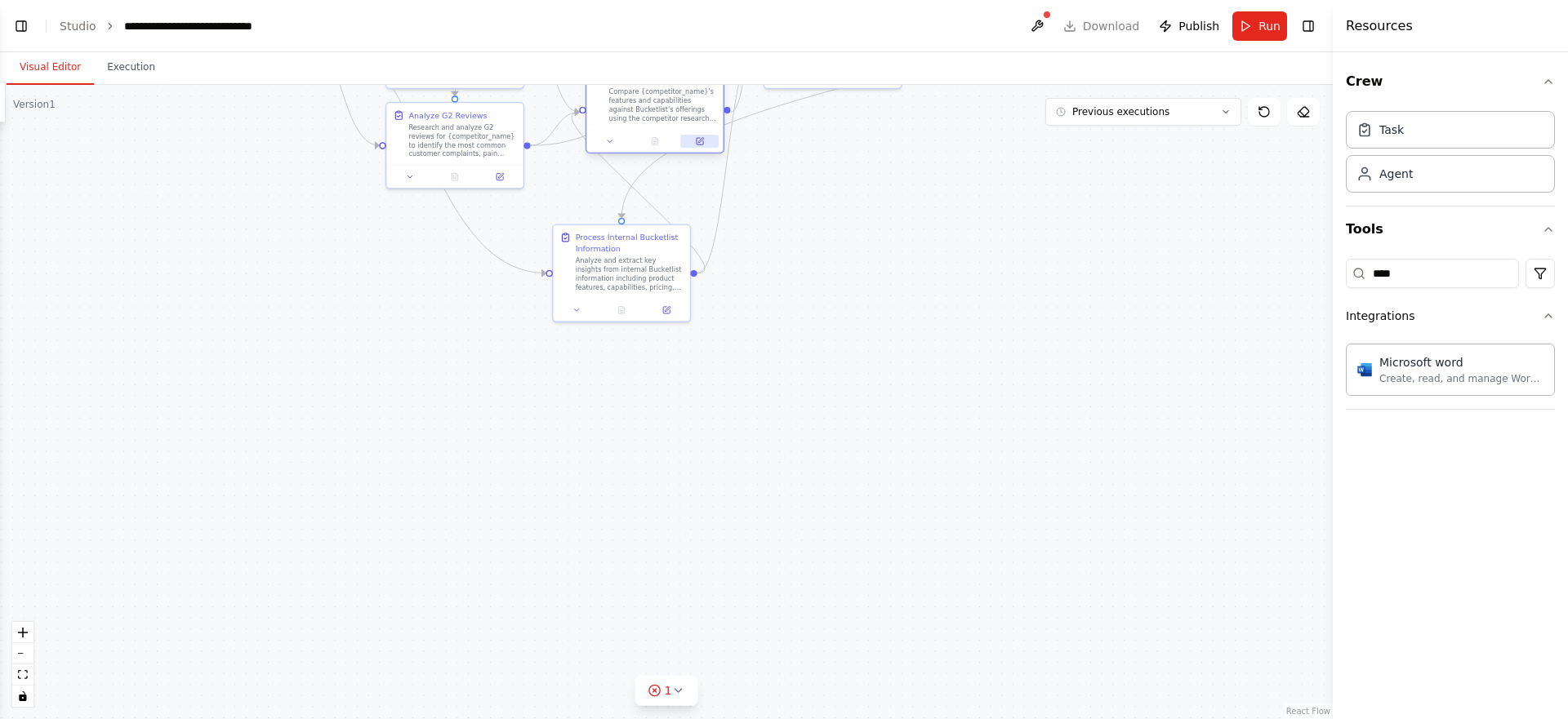
click at [702, 145] on icon at bounding box center [700, 141] width 7 height 7
click at [610, 141] on icon at bounding box center [610, 141] width 9 height 9
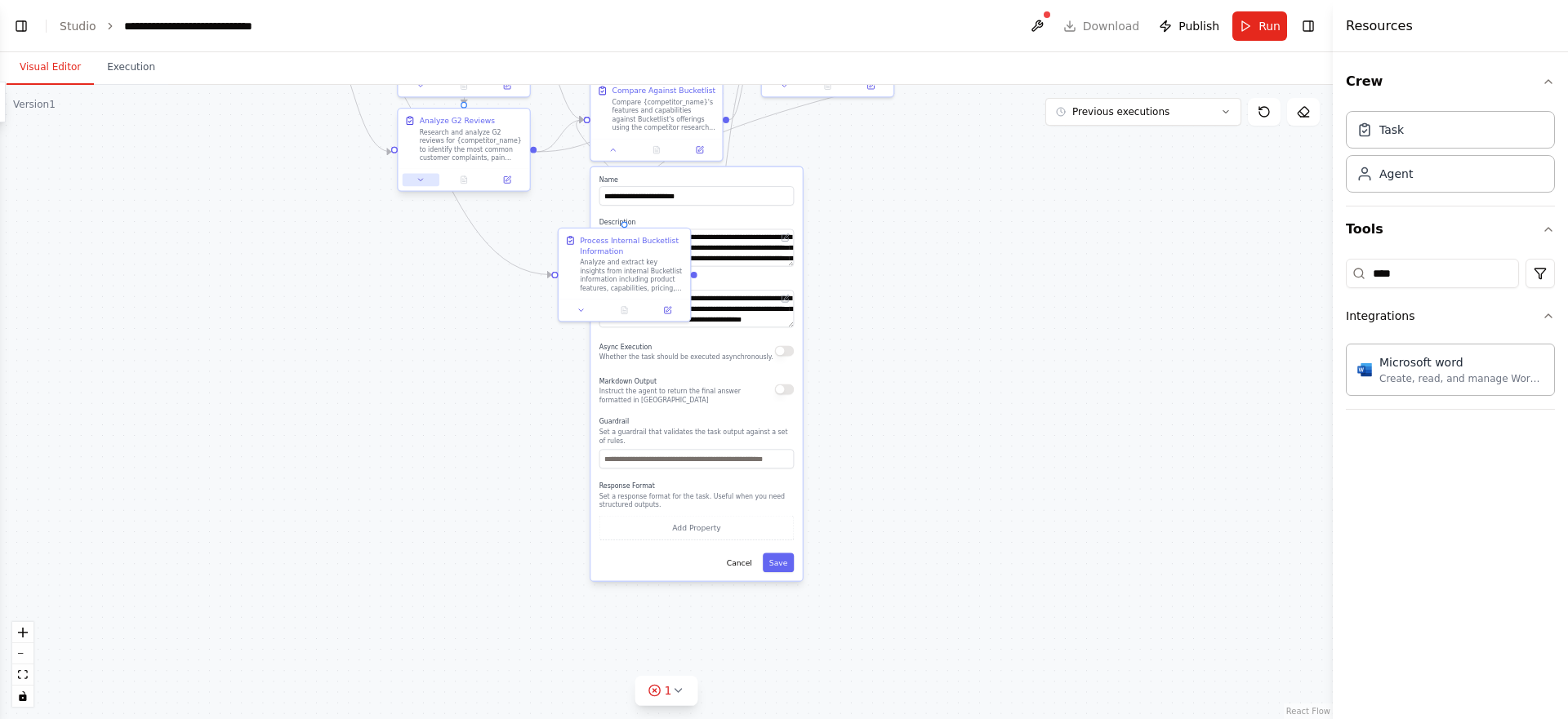
click at [422, 179] on icon at bounding box center [421, 180] width 4 height 3
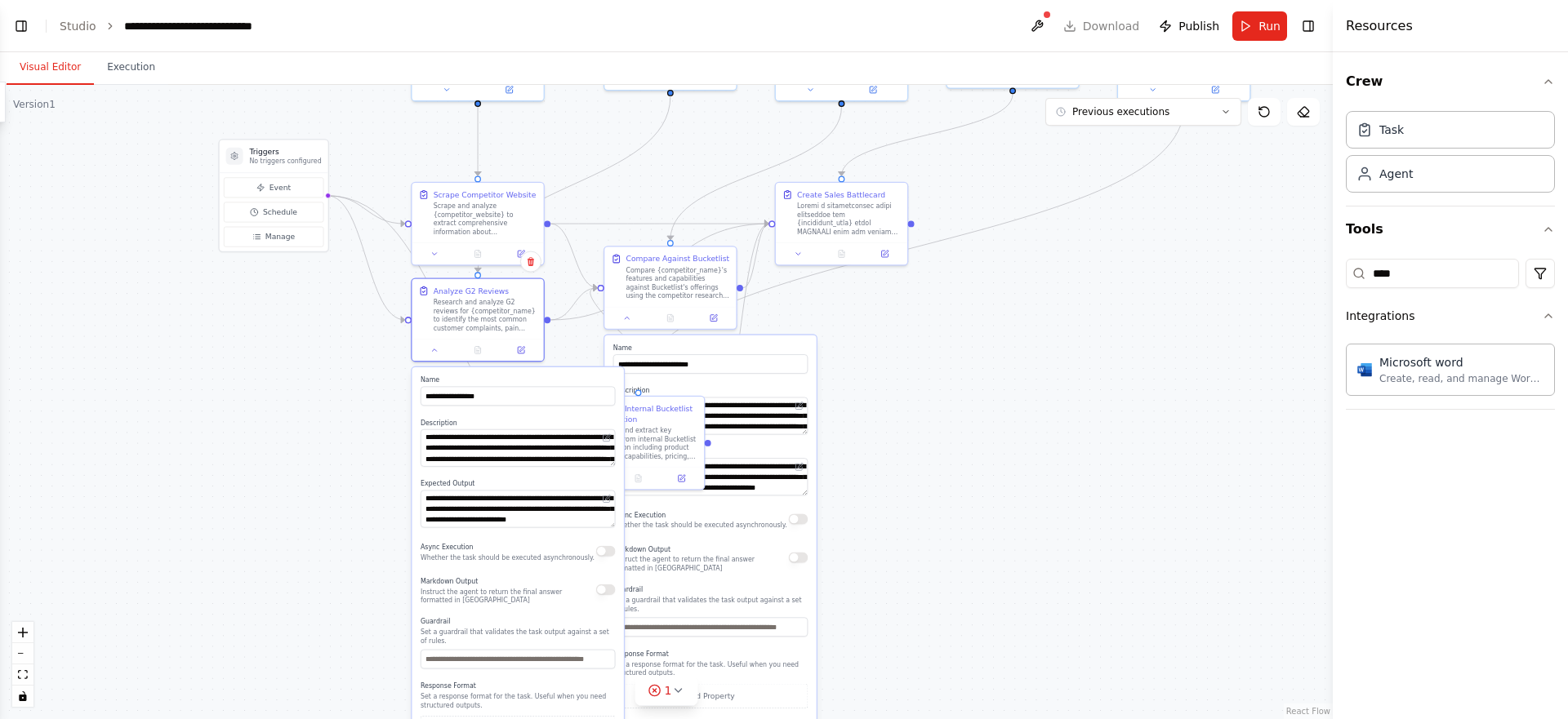
drag, startPoint x: 334, startPoint y: 278, endPoint x: 349, endPoint y: 446, distance: 168.7
click at [349, 446] on div ".deletable-edge-delete-btn { width: 20px; height: 20px; border: 0px solid #ffff…" at bounding box center [666, 401] width 1333 height 634
click at [466, 222] on div "Scrape and analyze {competitor_website} to extract comprehensive information ab…" at bounding box center [485, 217] width 104 height 34
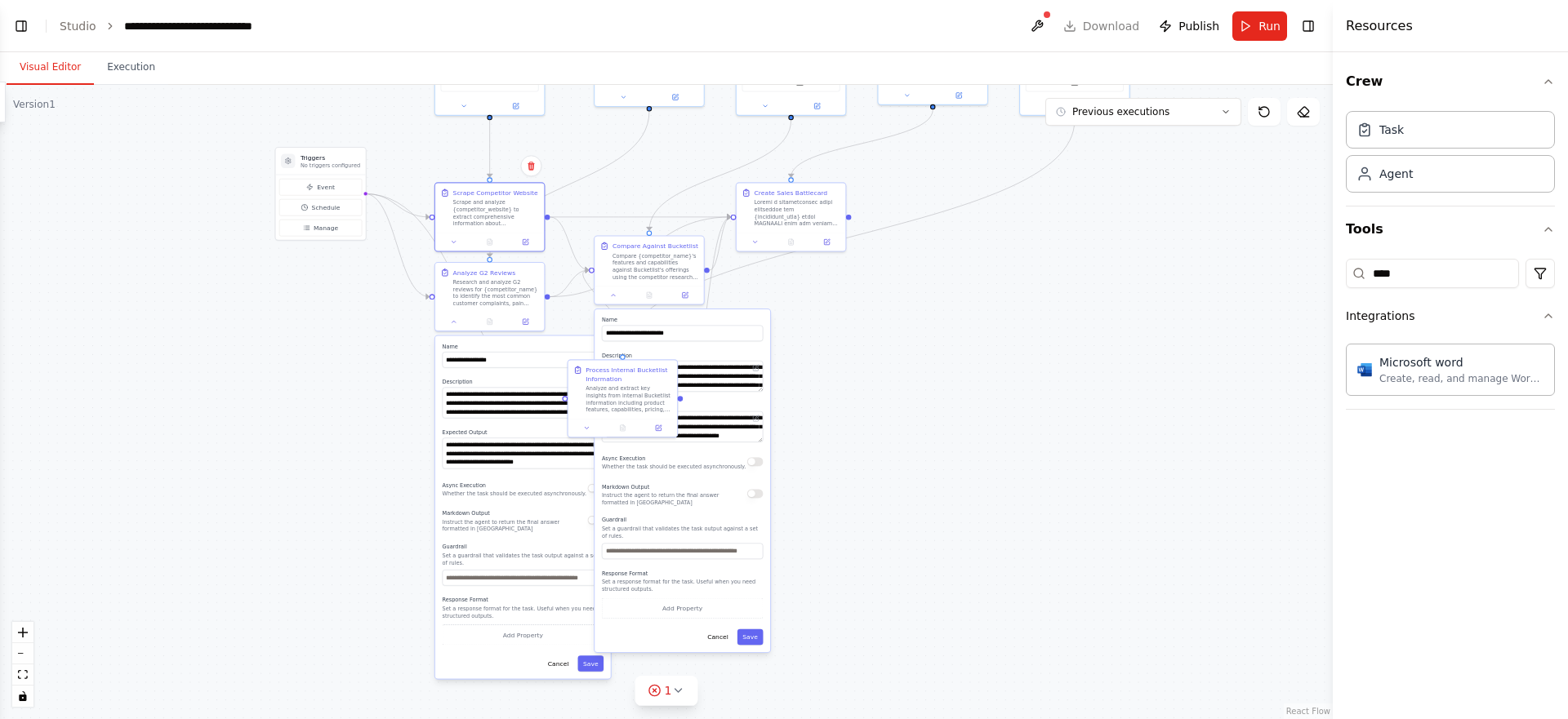
click at [1411, 289] on div "**** Integrations Microsoft word Create, read, and manage Word documents and te…" at bounding box center [1450, 331] width 209 height 157
click at [1409, 280] on input "****" at bounding box center [1433, 273] width 173 height 29
type input "*"
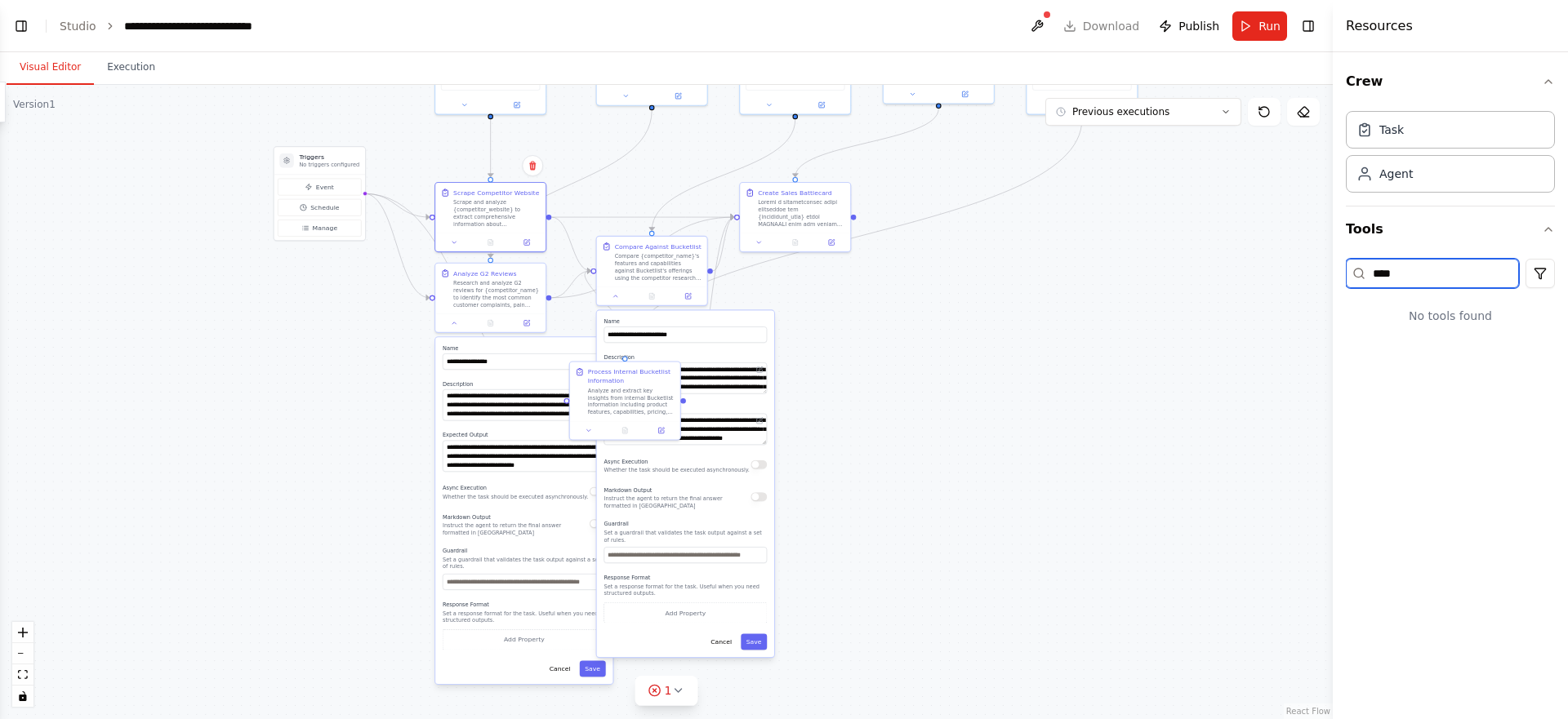
type input "***"
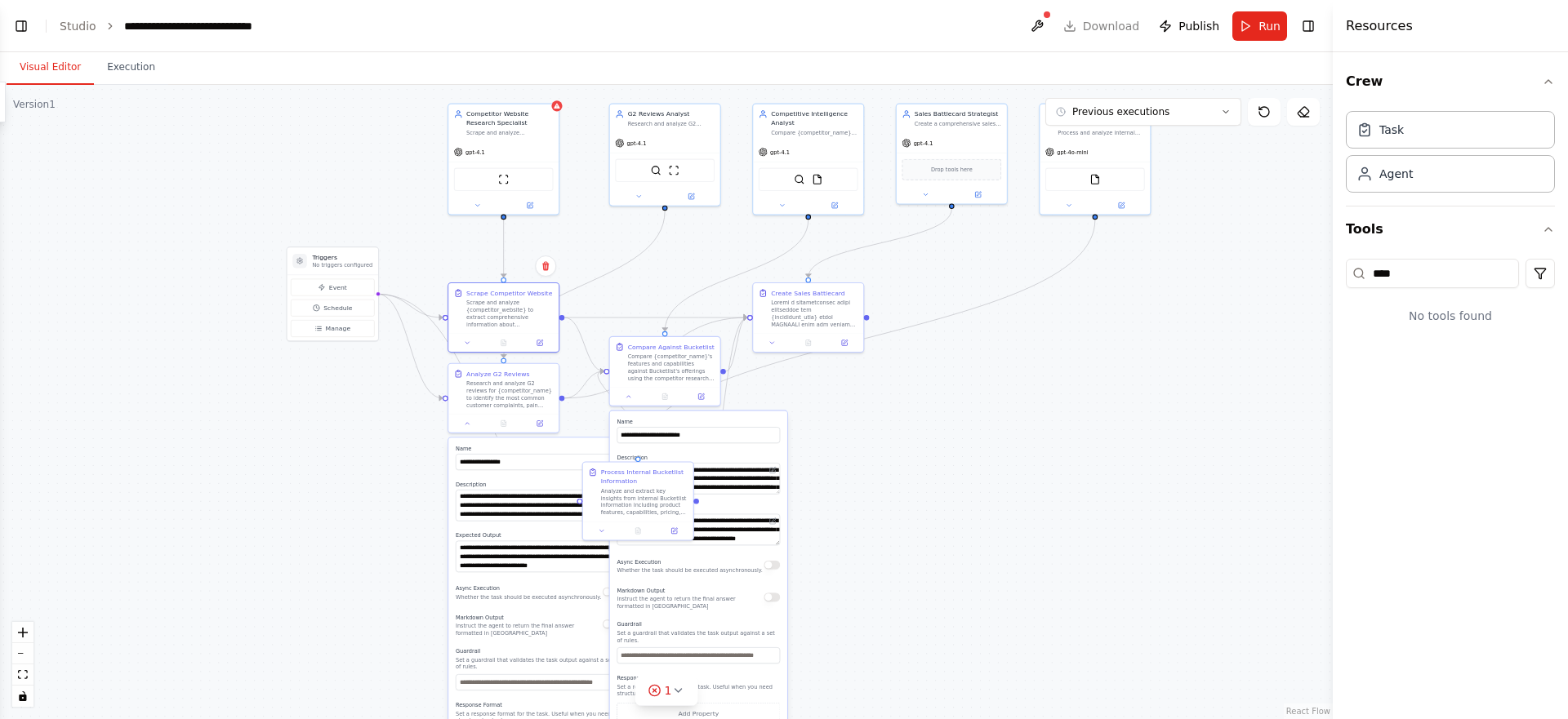
drag, startPoint x: 437, startPoint y: 156, endPoint x: 451, endPoint y: 272, distance: 116.8
click at [451, 272] on div ".deletable-edge-delete-btn { width: 20px; height: 20px; border: 0px solid #ffff…" at bounding box center [666, 401] width 1333 height 634
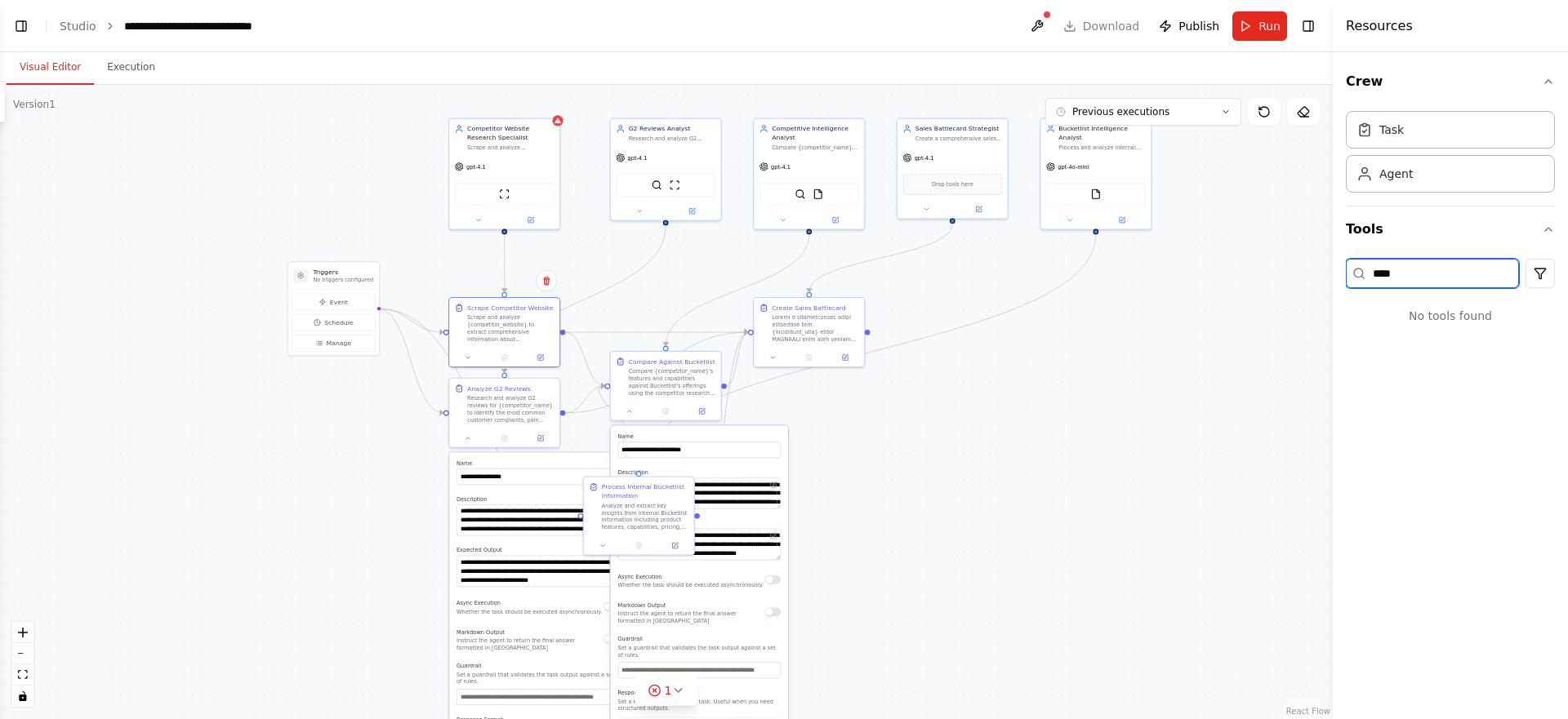
click at [1395, 263] on input "***" at bounding box center [1433, 273] width 173 height 29
click at [1395, 265] on input "***" at bounding box center [1433, 273] width 173 height 29
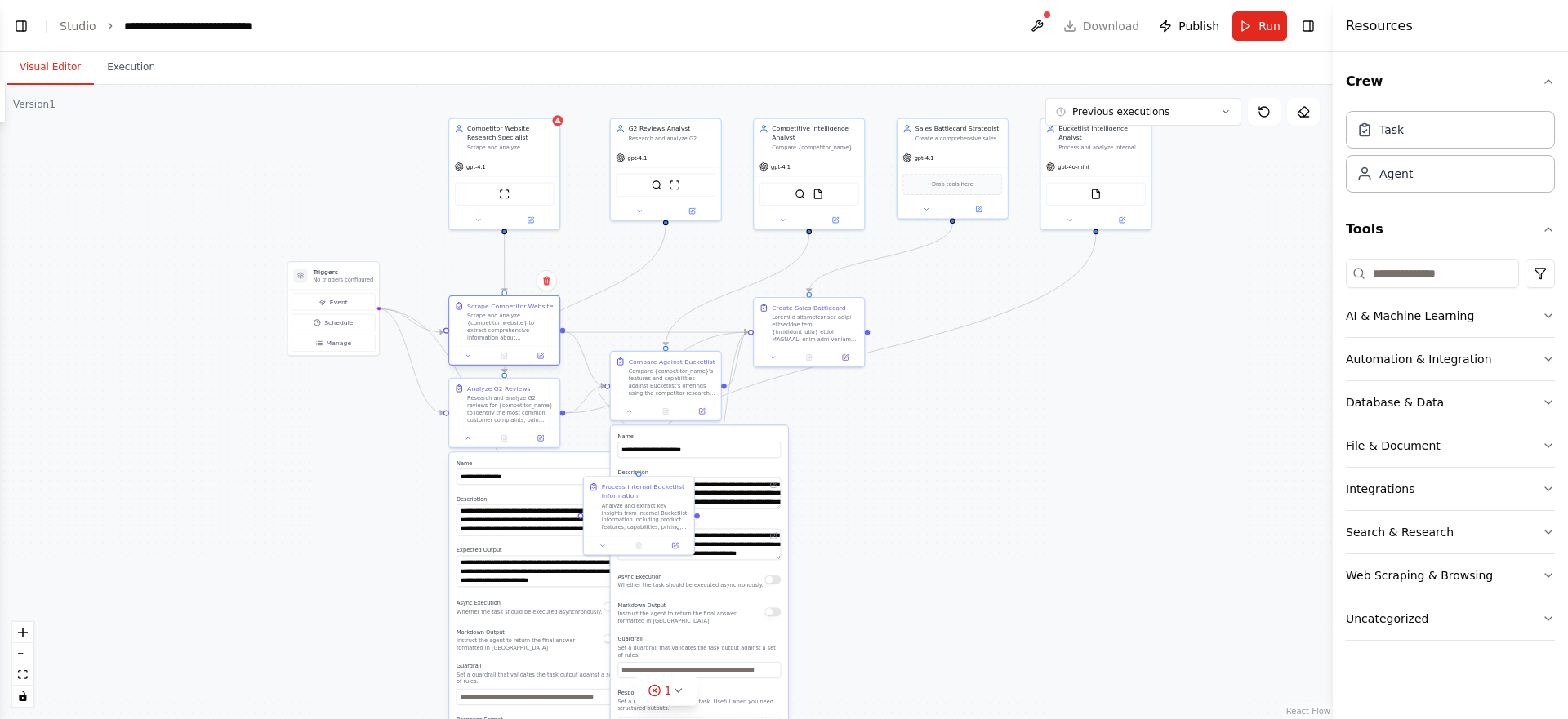
click at [482, 337] on div "Scrape and analyze {competitor_website} to extract comprehensive information ab…" at bounding box center [510, 326] width 87 height 28
click at [1409, 265] on input at bounding box center [1433, 273] width 173 height 29
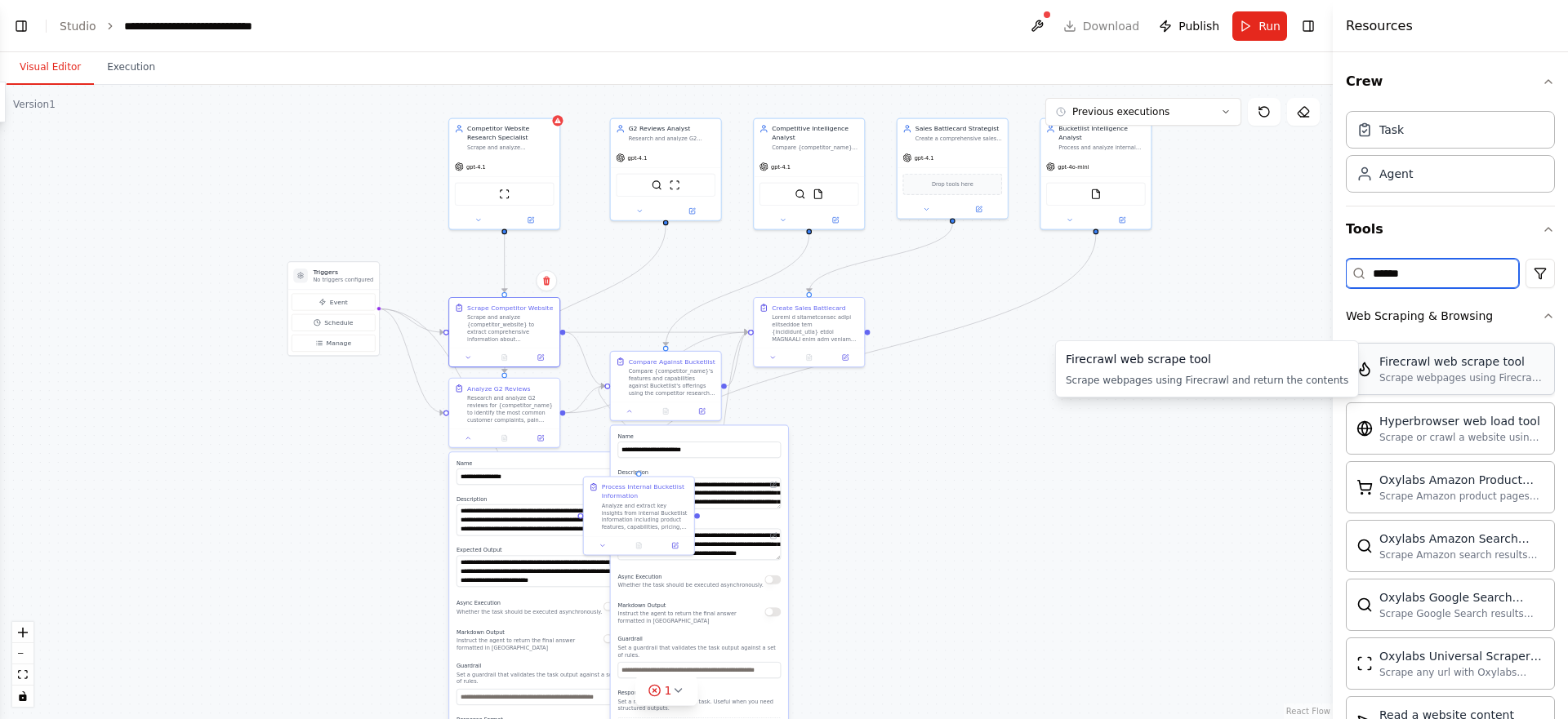
type input "******"
click at [558, 125] on div "Competitor Website Research Specialist Scrape and analyze {competitor_website} …" at bounding box center [504, 135] width 110 height 38
click at [1035, 30] on button at bounding box center [1037, 26] width 26 height 29
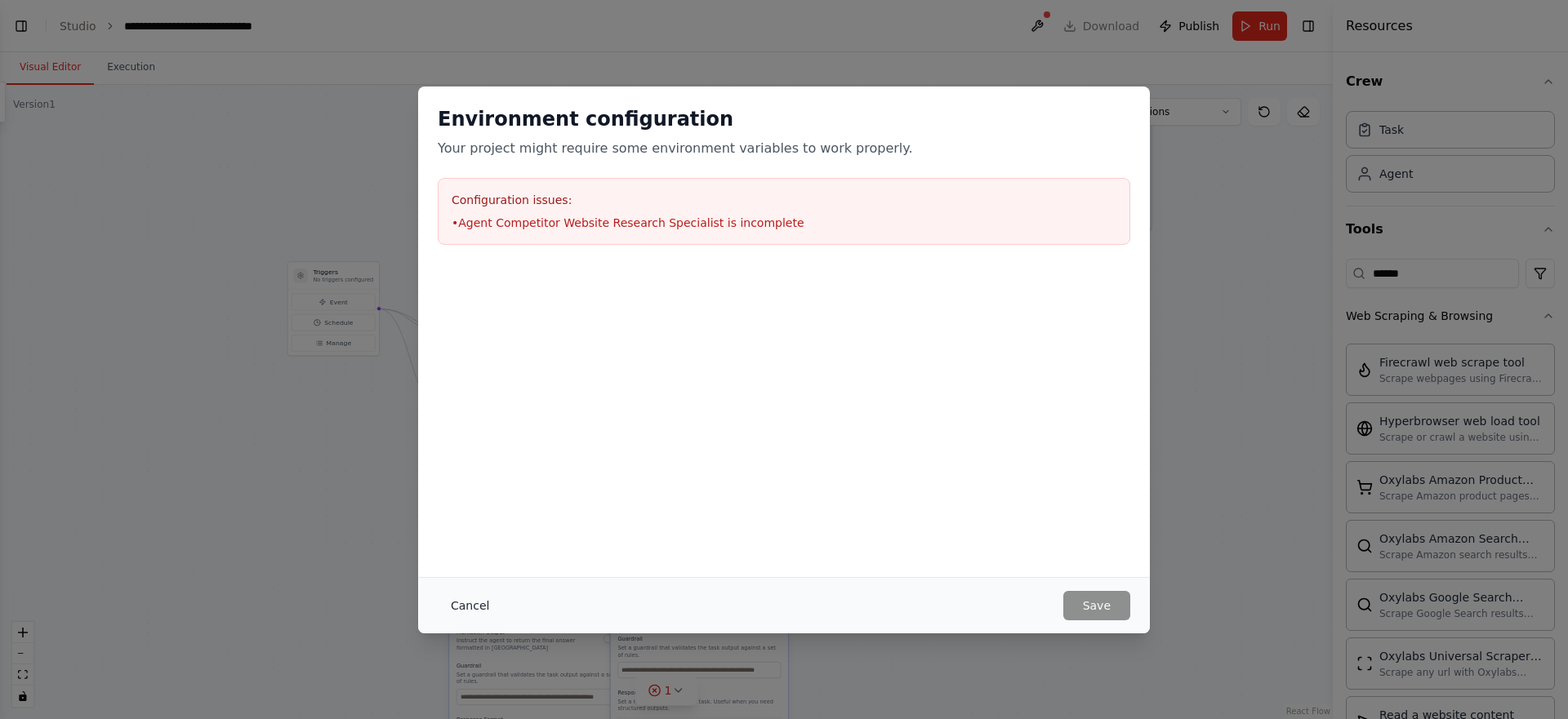
click at [470, 605] on button "Cancel" at bounding box center [470, 605] width 64 height 29
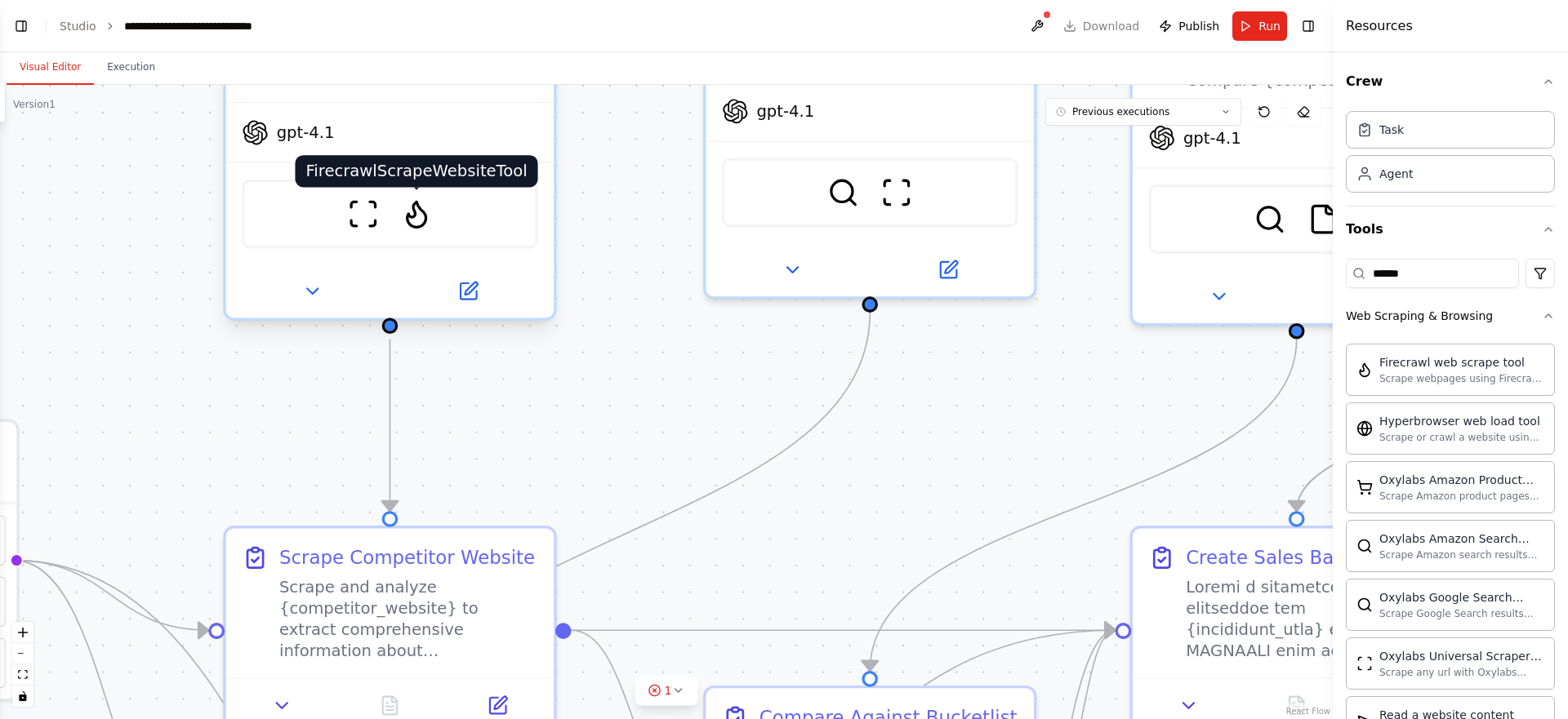
click at [419, 209] on img at bounding box center [417, 213] width 32 height 32
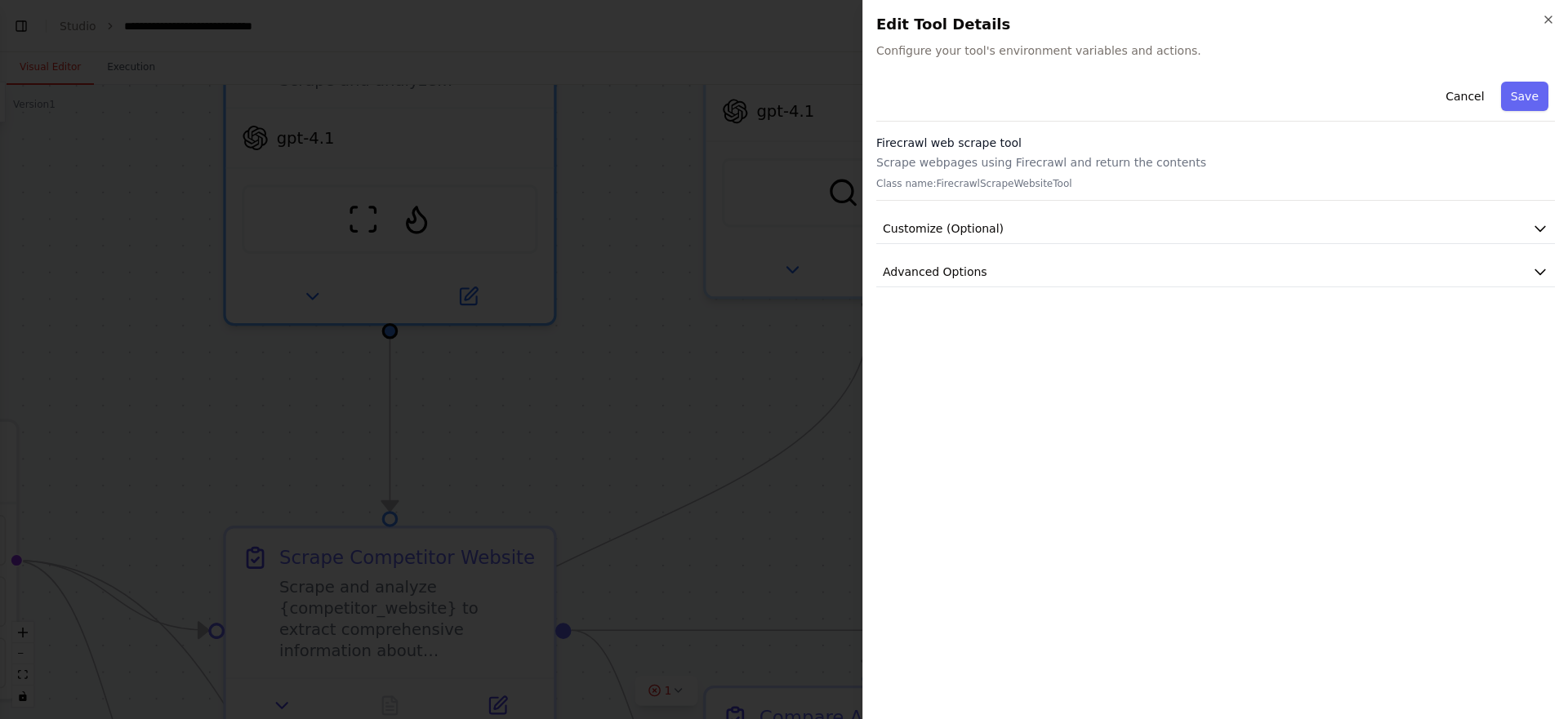
click at [1551, 19] on icon "button" at bounding box center [1548, 18] width 13 height 13
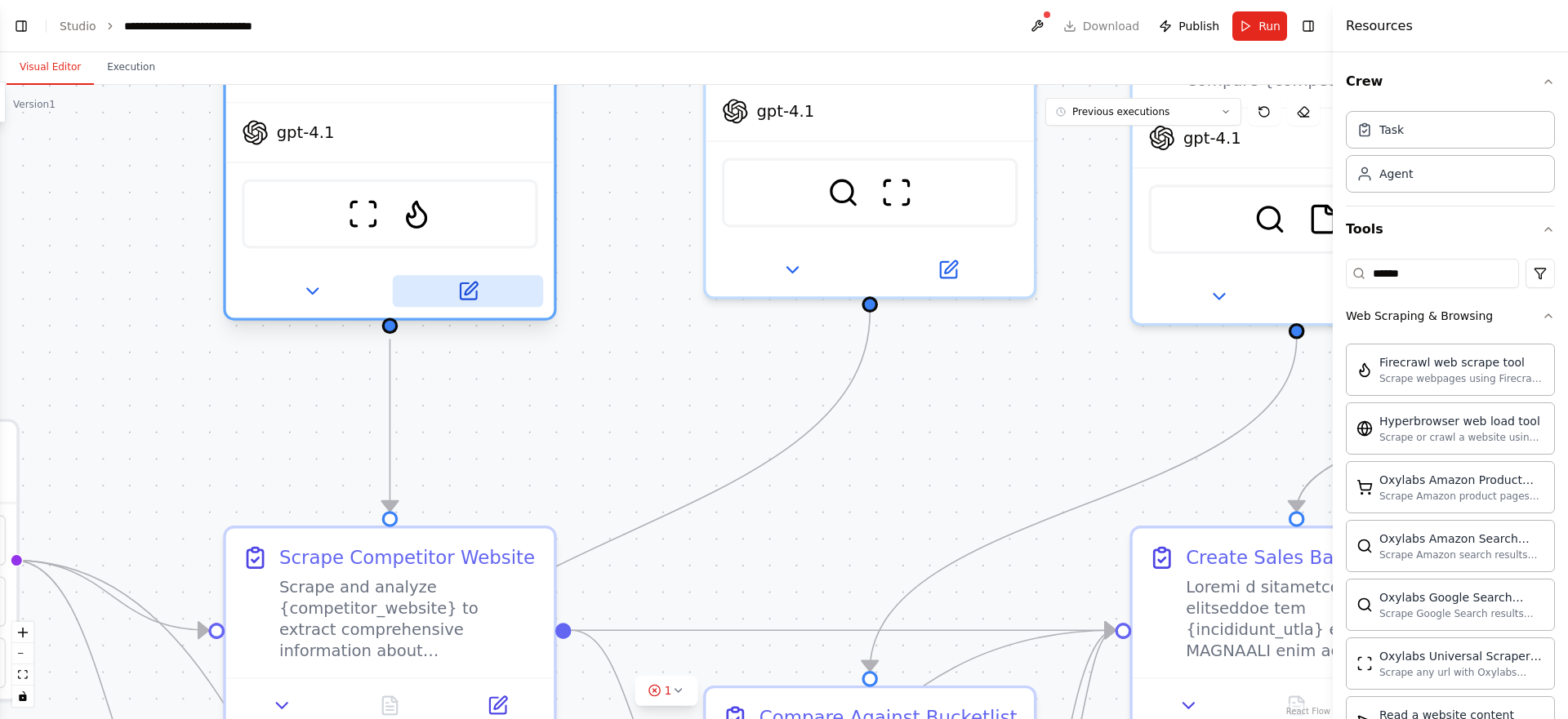
click at [458, 285] on icon at bounding box center [469, 291] width 21 height 21
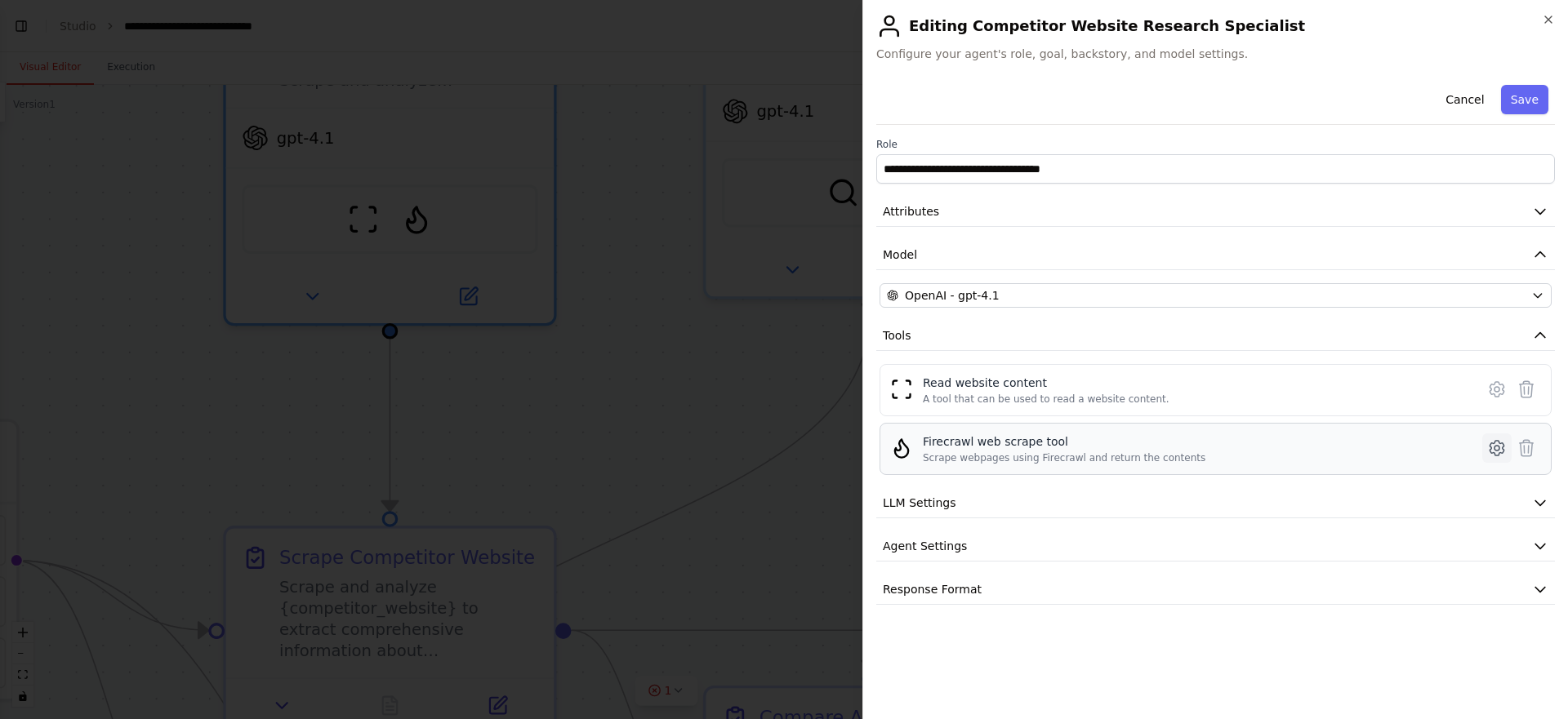
click at [1492, 445] on icon at bounding box center [1497, 448] width 19 height 19
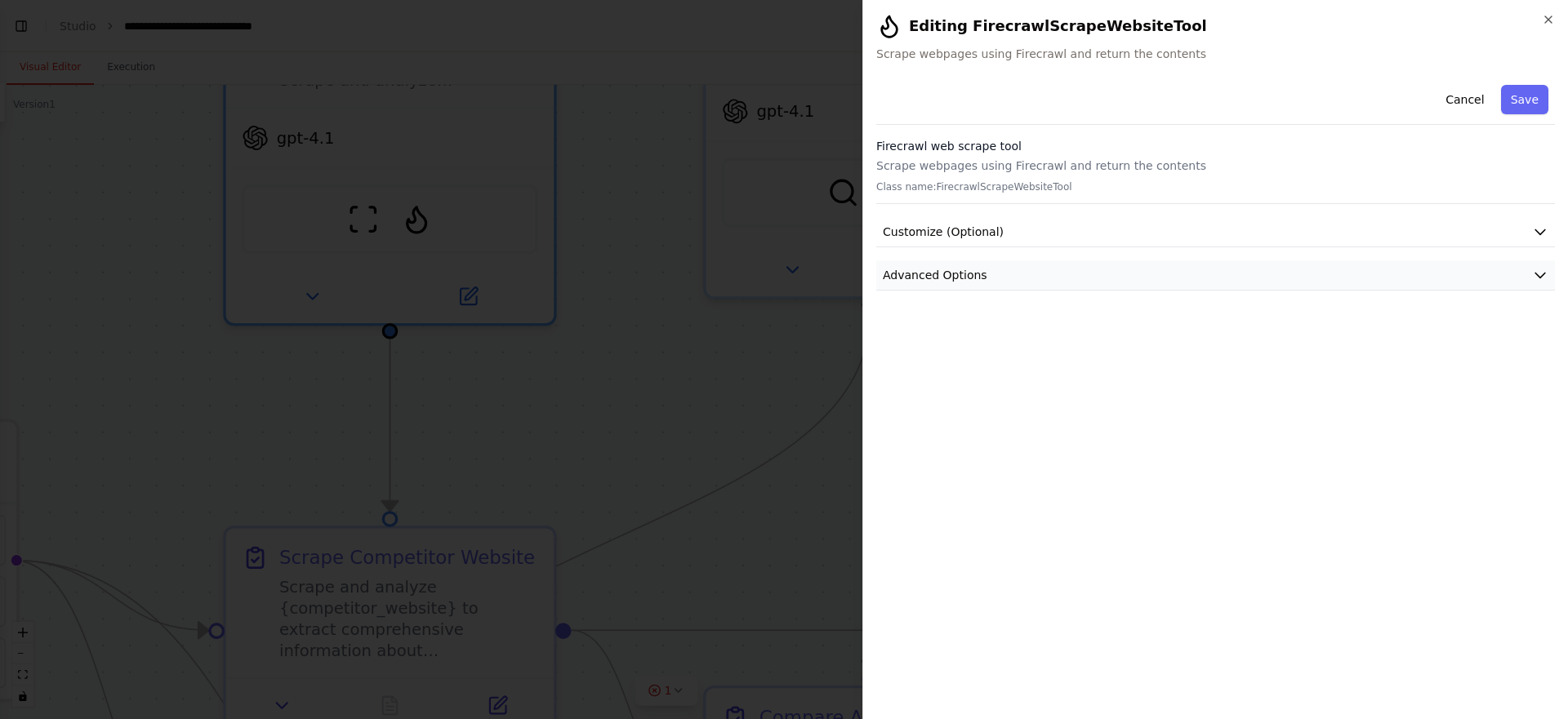
click at [943, 279] on span "Advanced Options" at bounding box center [935, 275] width 105 height 17
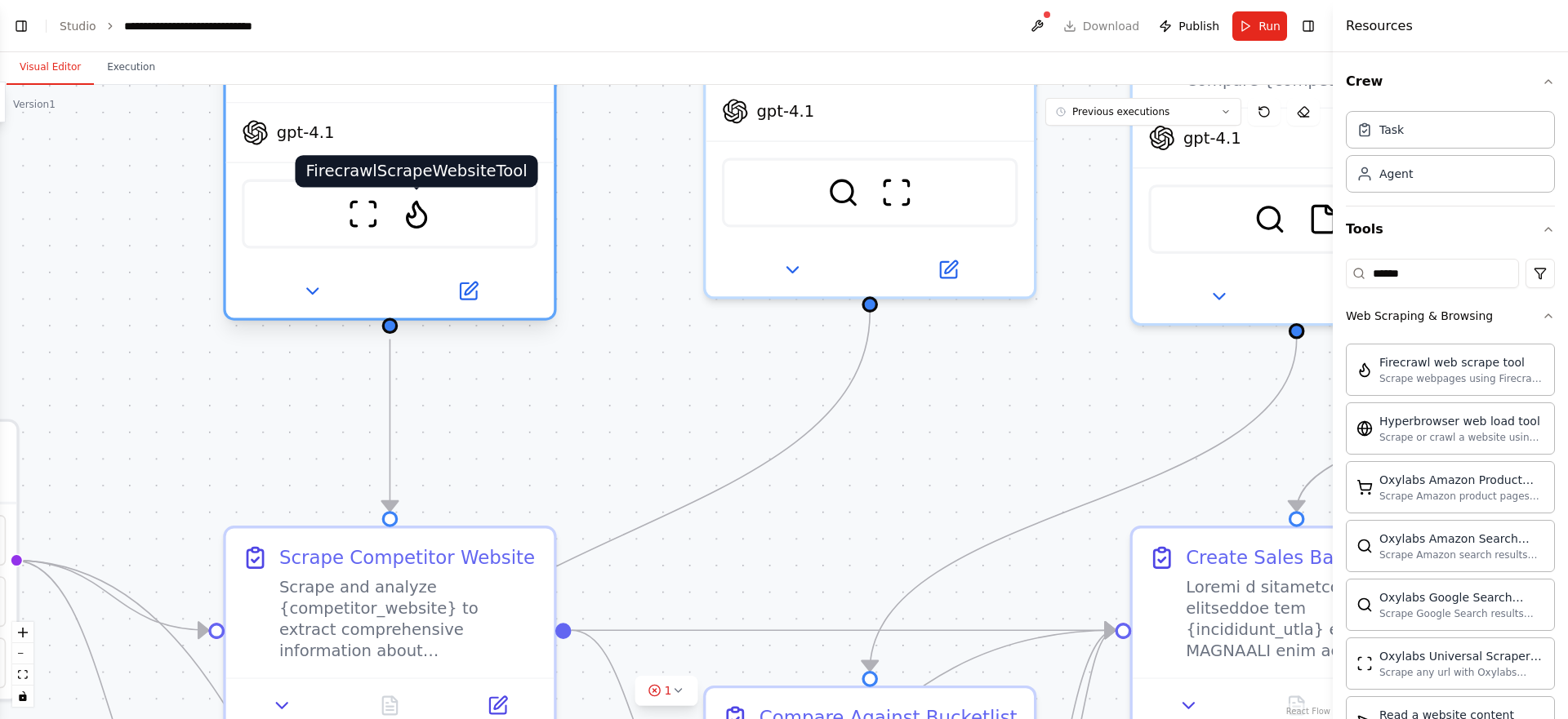
click at [412, 220] on img at bounding box center [417, 213] width 32 height 32
click at [416, 212] on img at bounding box center [417, 213] width 32 height 32
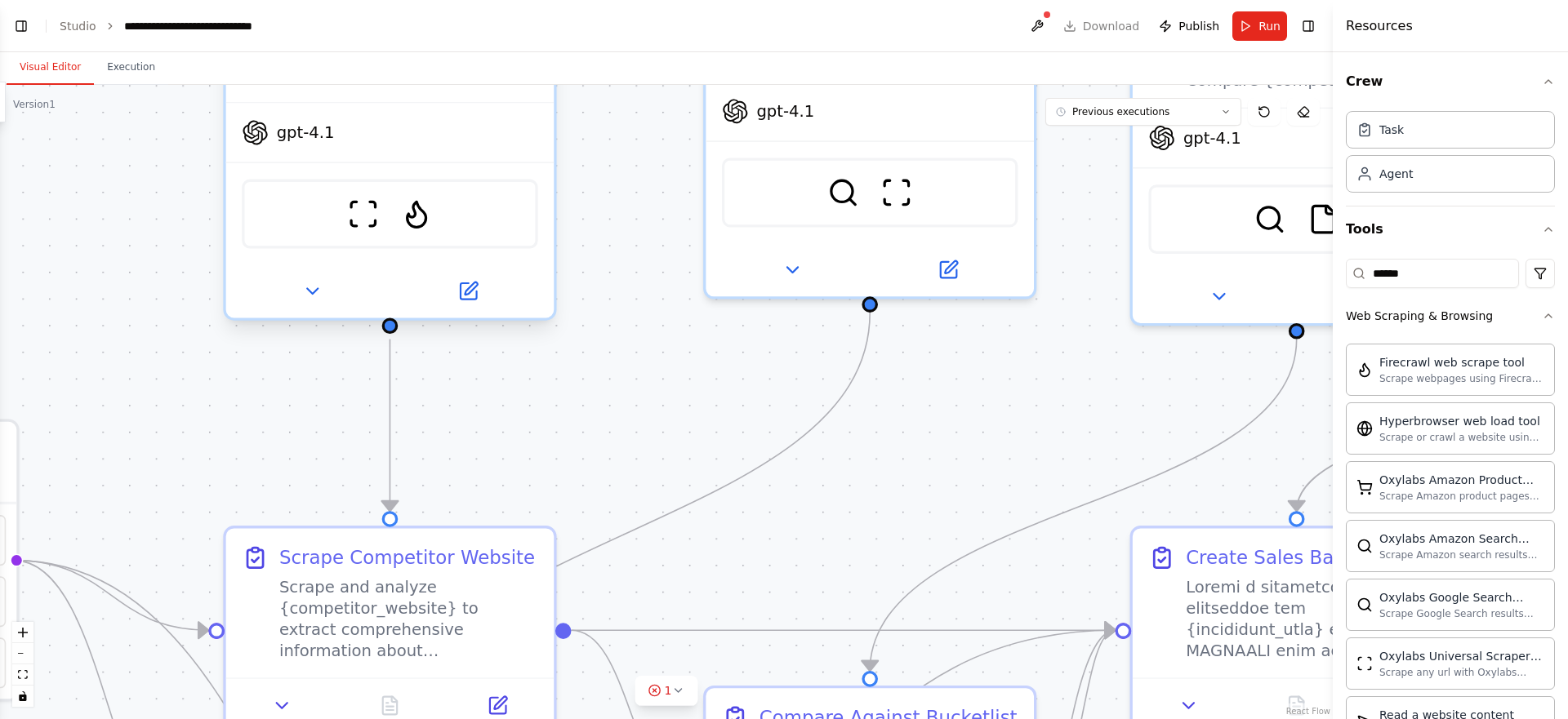
click at [485, 204] on div "ScrapeWebsiteTool FirecrawlScrapeWebsiteTool" at bounding box center [390, 214] width 296 height 69
click at [464, 203] on div "ScrapeWebsiteTool FirecrawlScrapeWebsiteTool" at bounding box center [390, 214] width 296 height 69
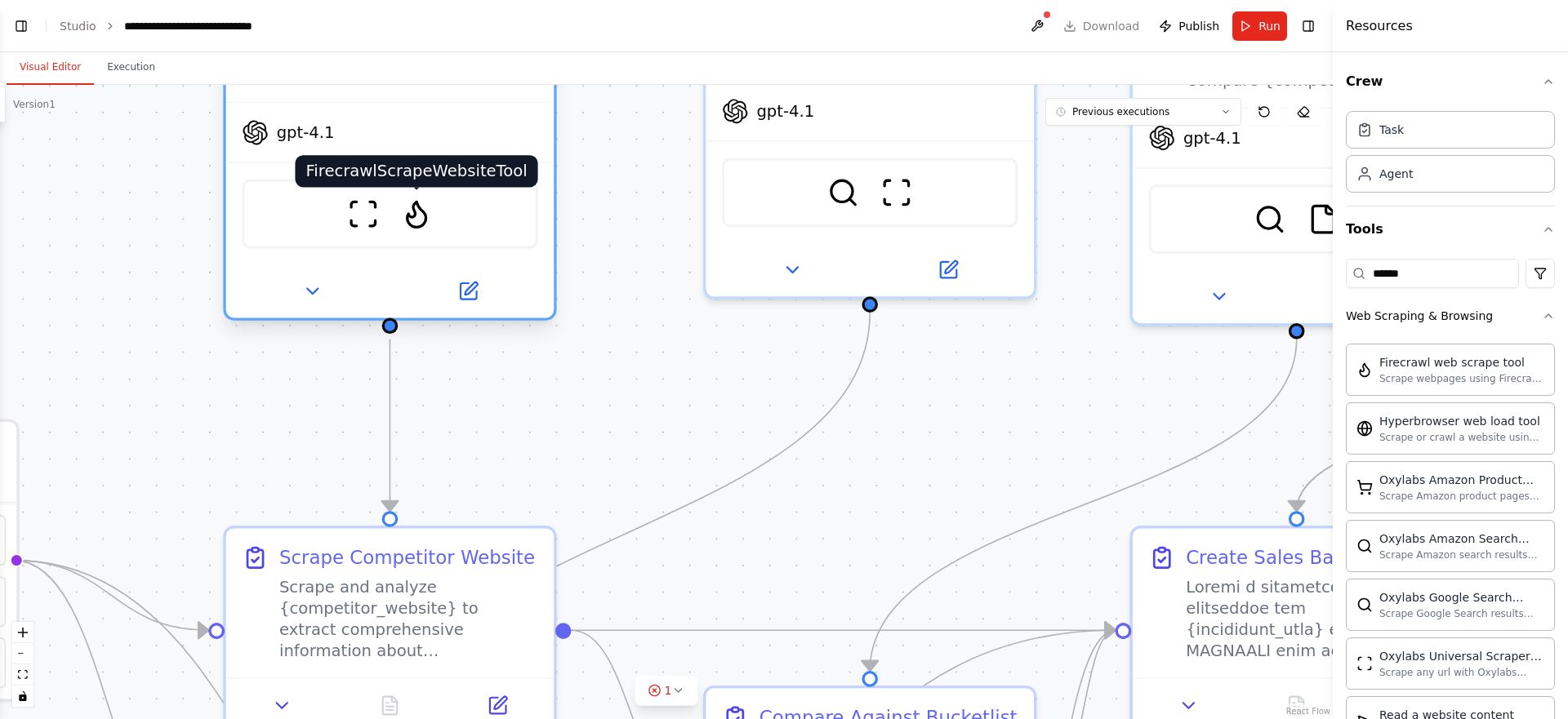
click at [423, 206] on img at bounding box center [417, 213] width 32 height 32
click at [424, 206] on img at bounding box center [417, 213] width 32 height 32
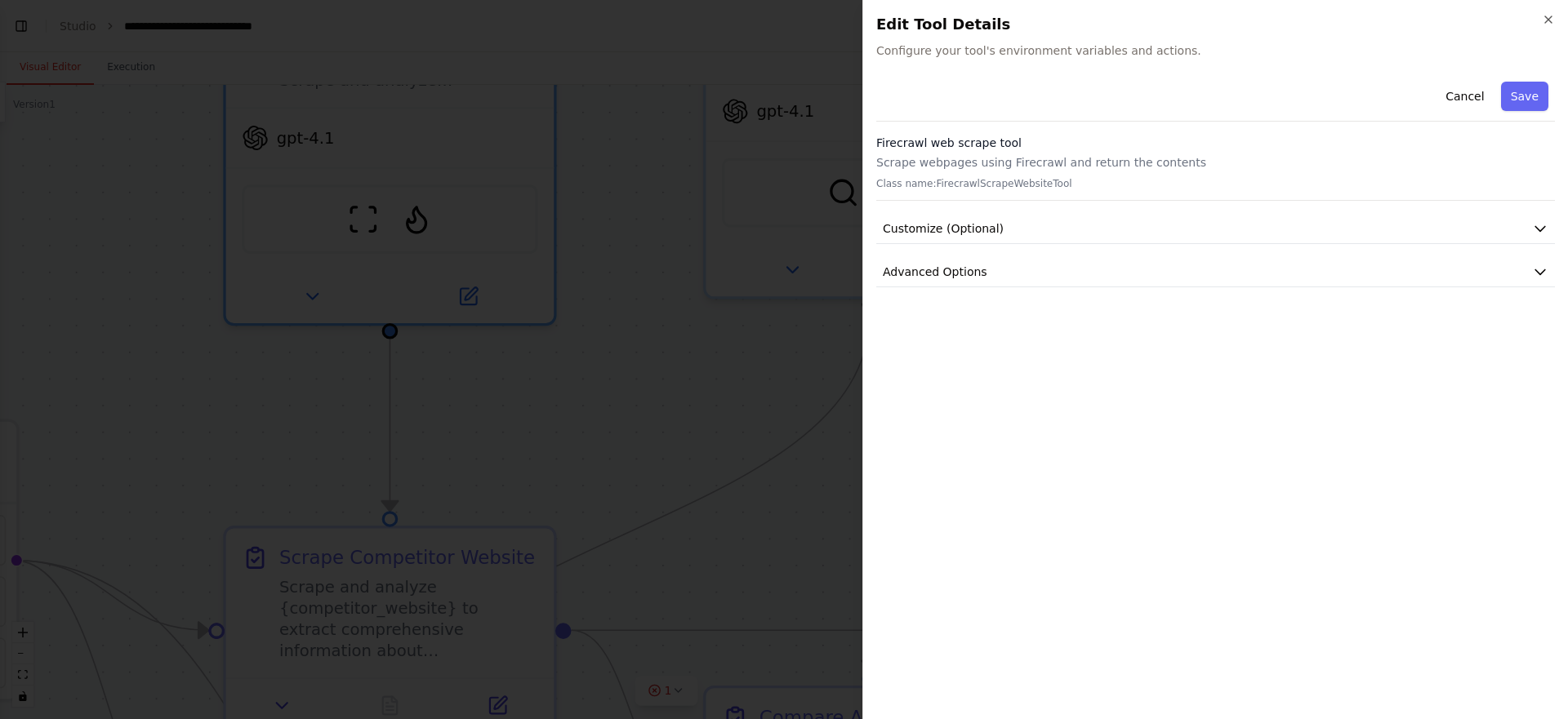
click at [1475, 96] on button "Cancel" at bounding box center [1465, 96] width 58 height 29
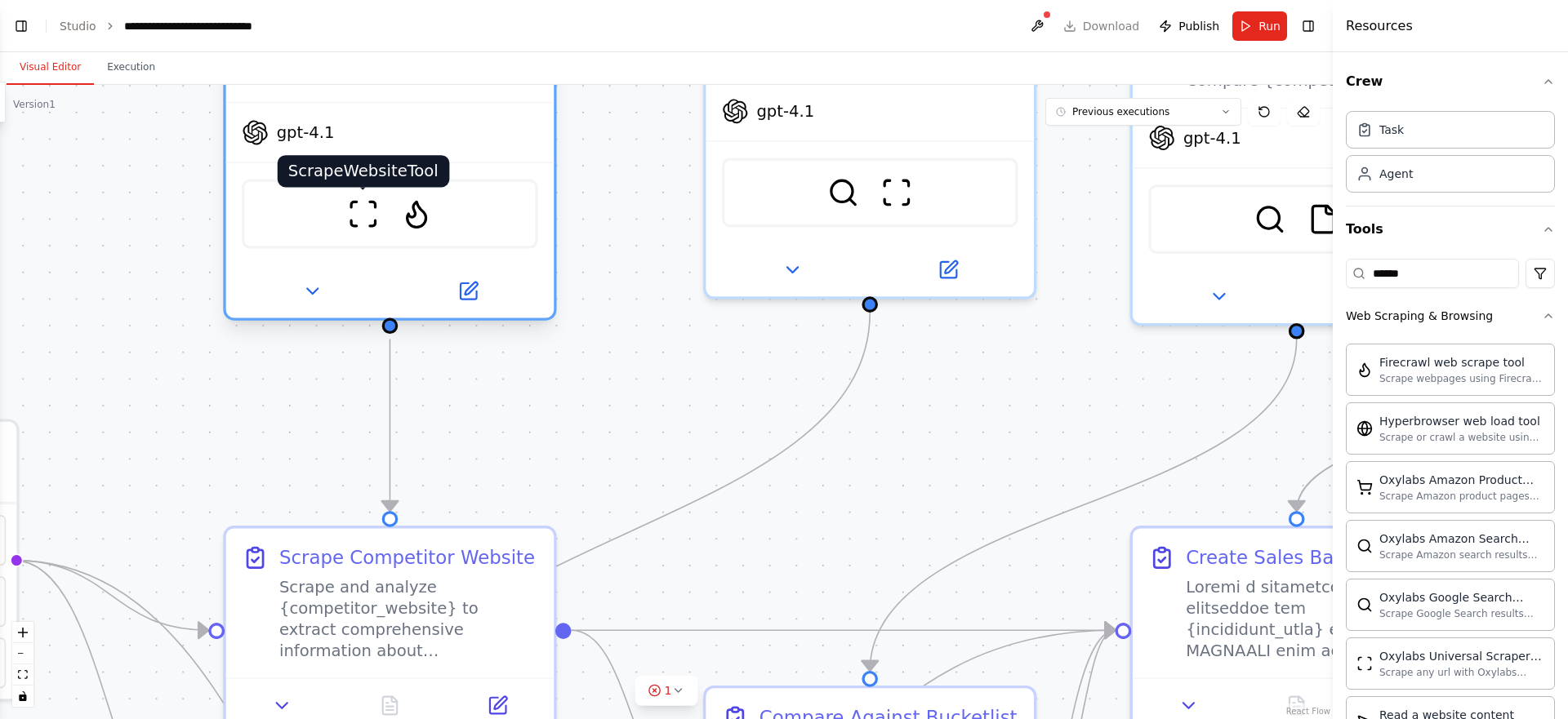
click at [369, 216] on img at bounding box center [363, 213] width 32 height 32
click at [407, 142] on div "gpt-4.1" at bounding box center [391, 133] width 329 height 58
click at [411, 133] on div "gpt-4.1" at bounding box center [391, 133] width 329 height 58
click at [477, 291] on icon at bounding box center [469, 291] width 21 height 21
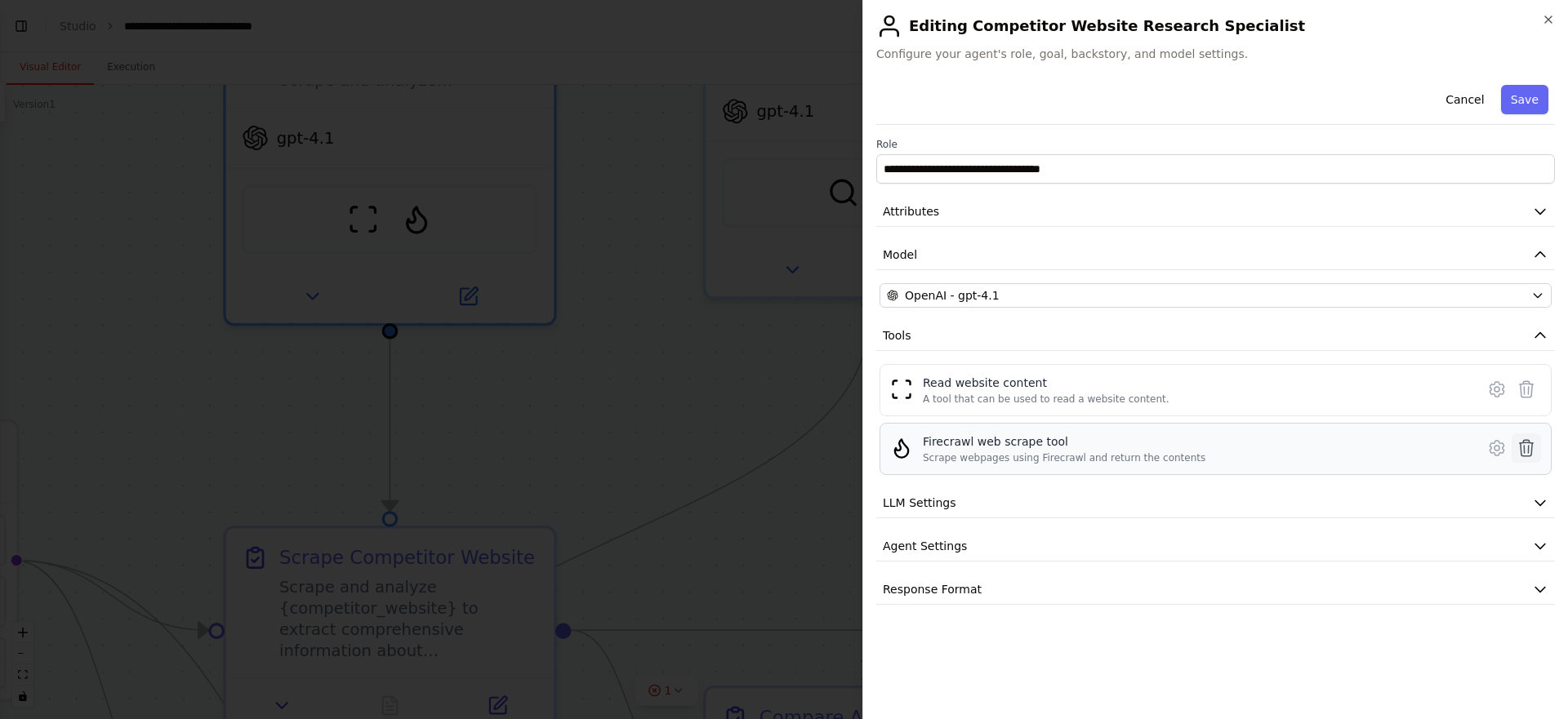
click at [1520, 444] on icon at bounding box center [1527, 448] width 14 height 17
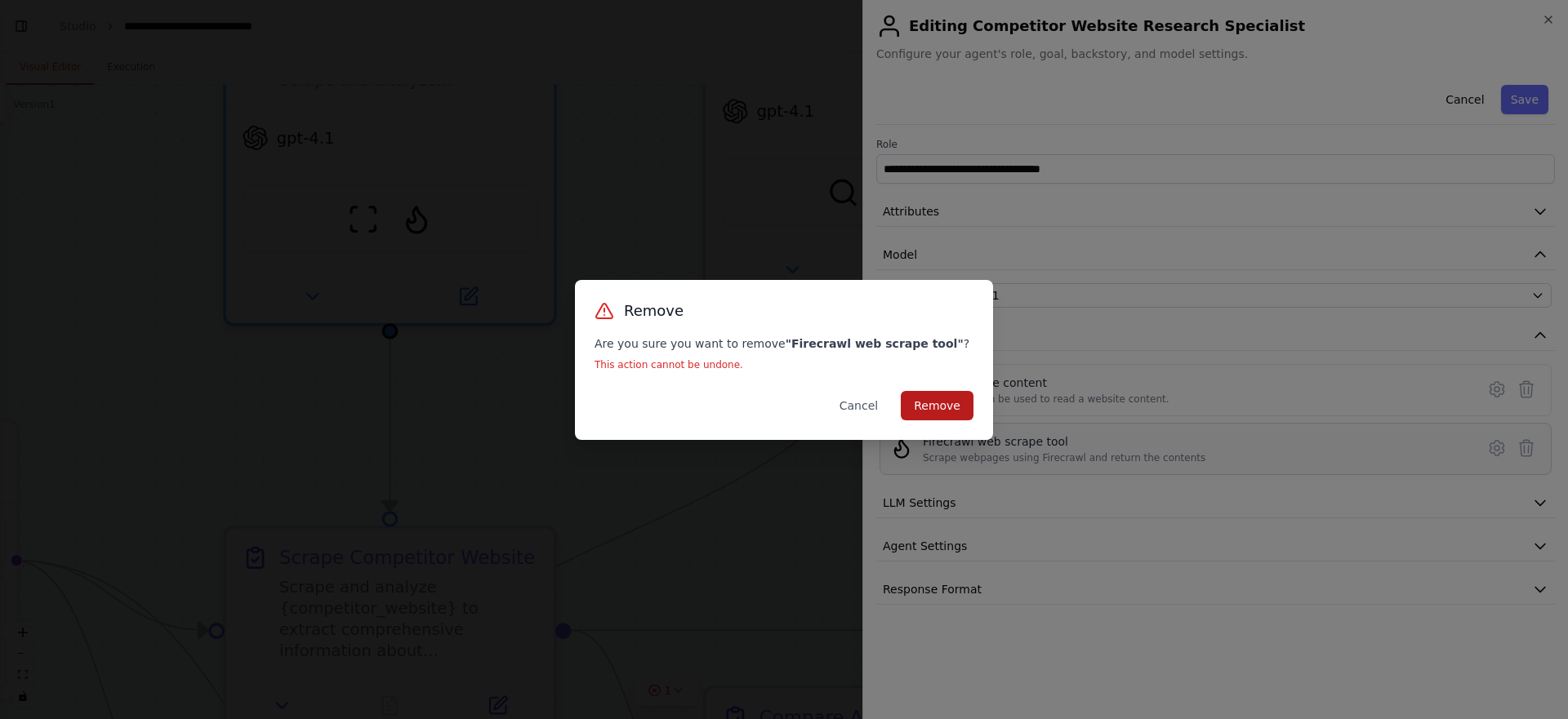
click at [929, 411] on button "Remove" at bounding box center [937, 405] width 73 height 29
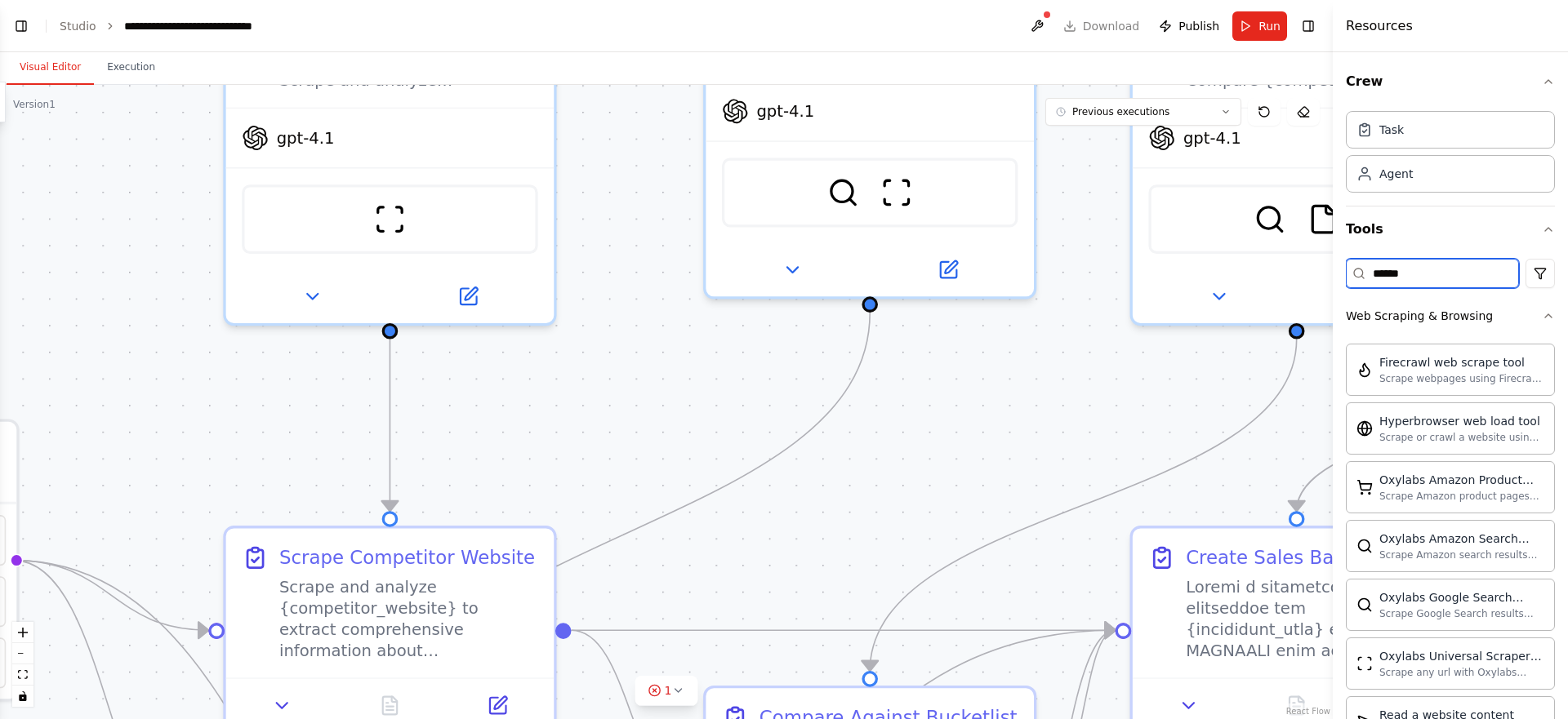
click at [1399, 277] on input "******" at bounding box center [1433, 273] width 173 height 29
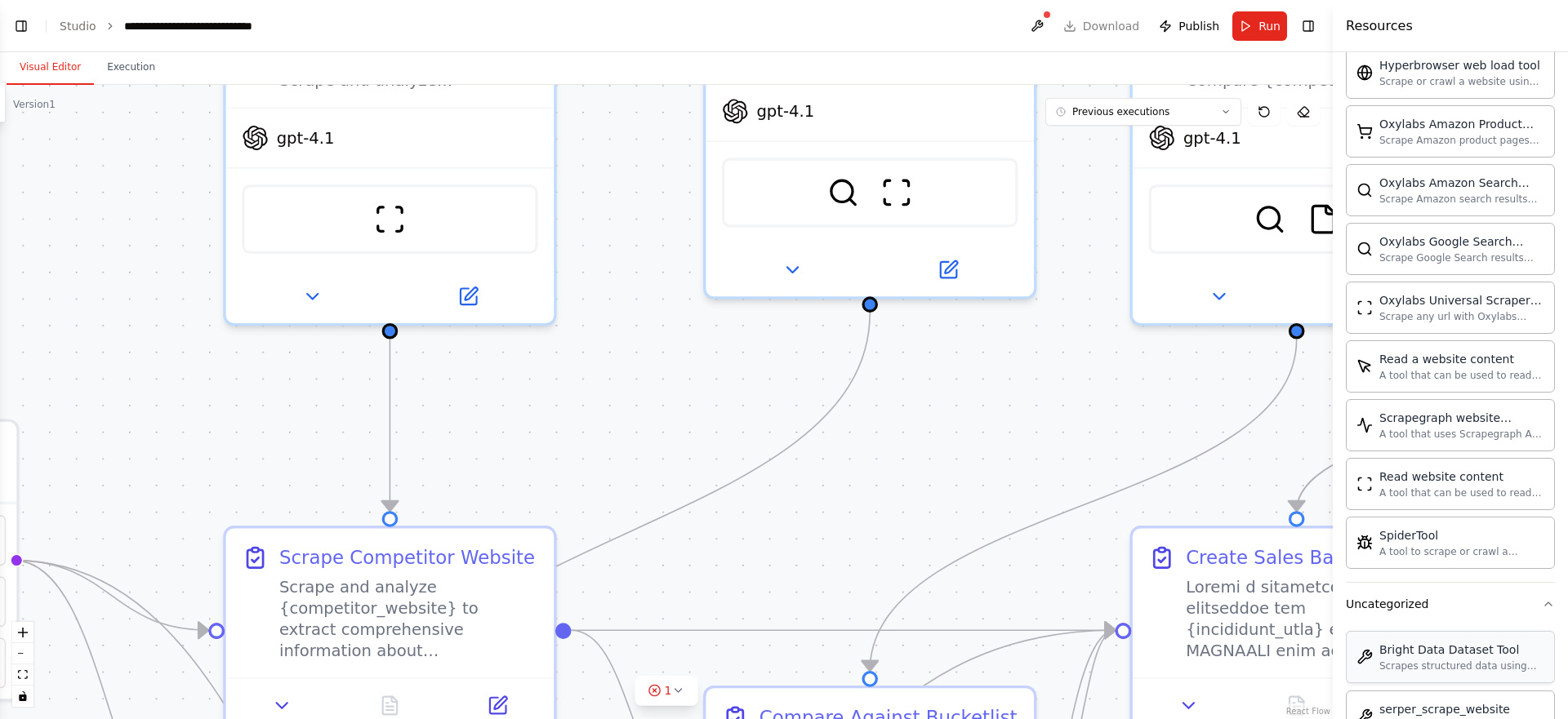
scroll to position [376, 0]
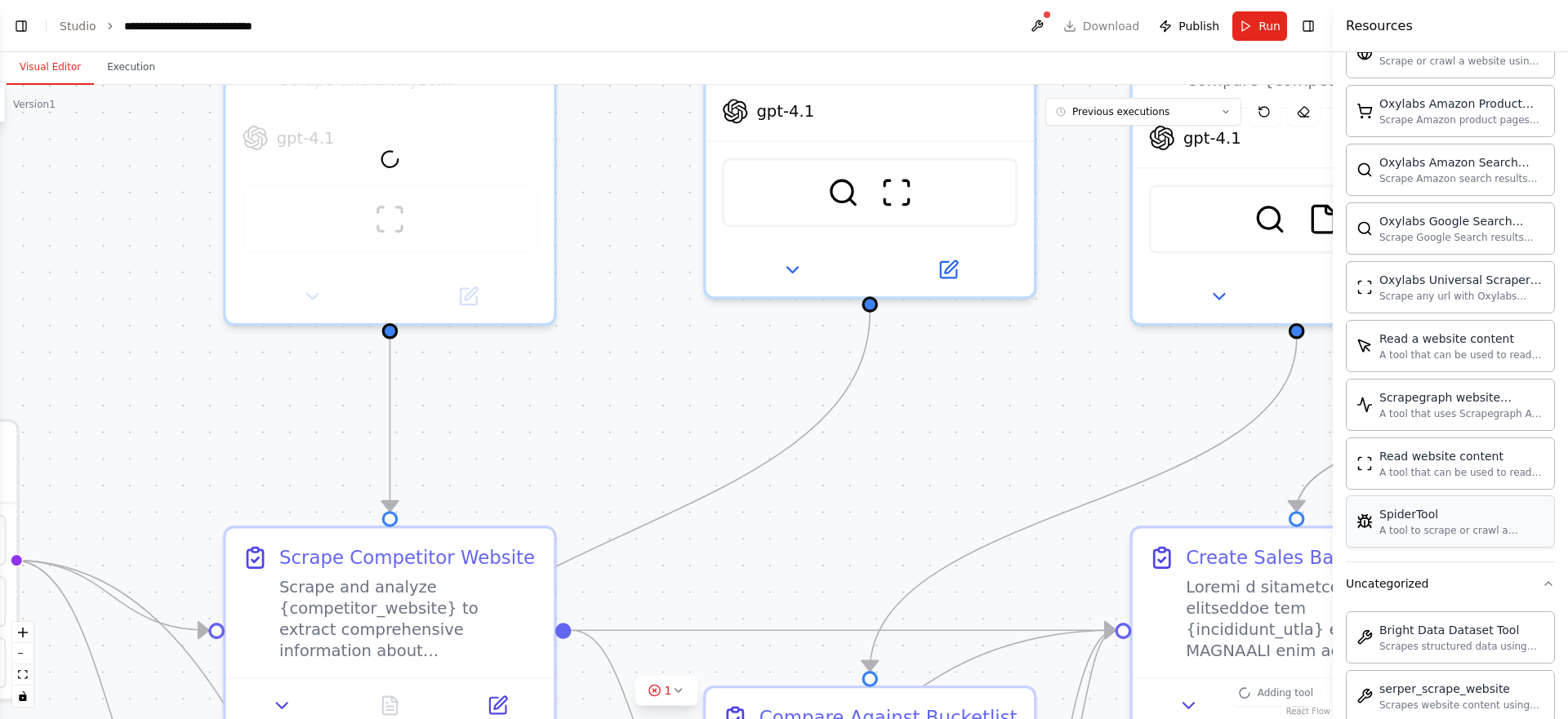
click at [446, 201] on div at bounding box center [391, 159] width 329 height 328
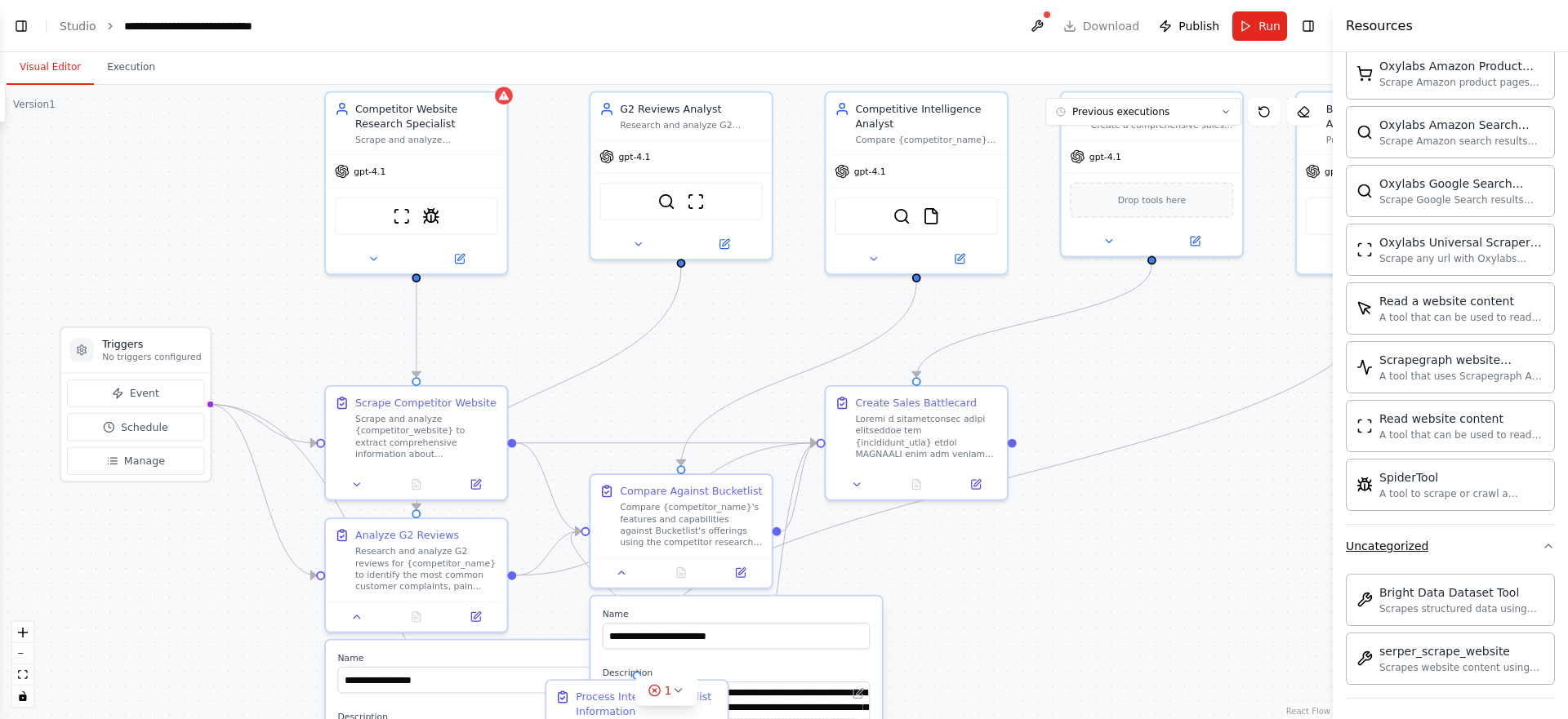
scroll to position [420, 0]
click at [429, 217] on img at bounding box center [431, 214] width 17 height 17
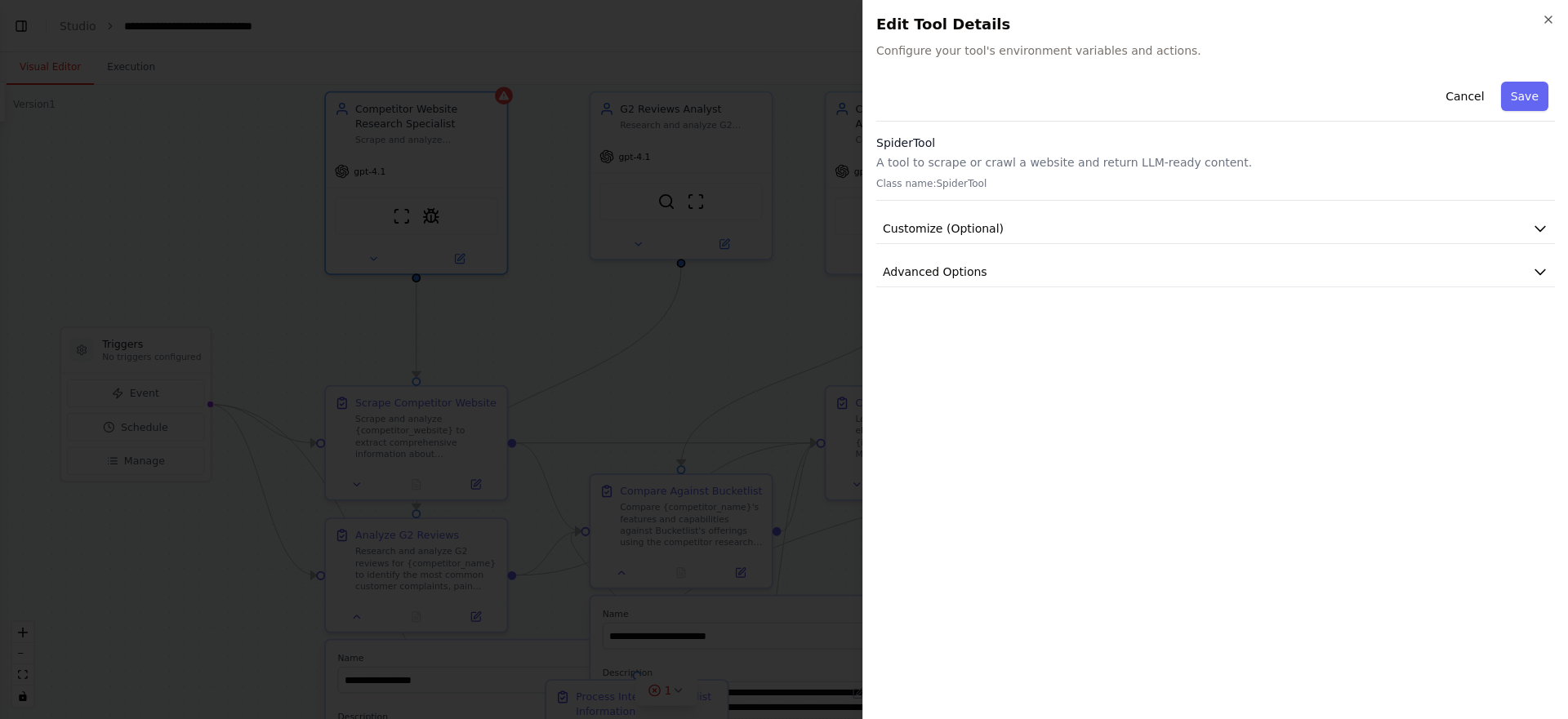
click at [957, 182] on p "Class name: SpiderTool" at bounding box center [1216, 183] width 679 height 13
click at [1549, 21] on icon "button" at bounding box center [1548, 18] width 13 height 13
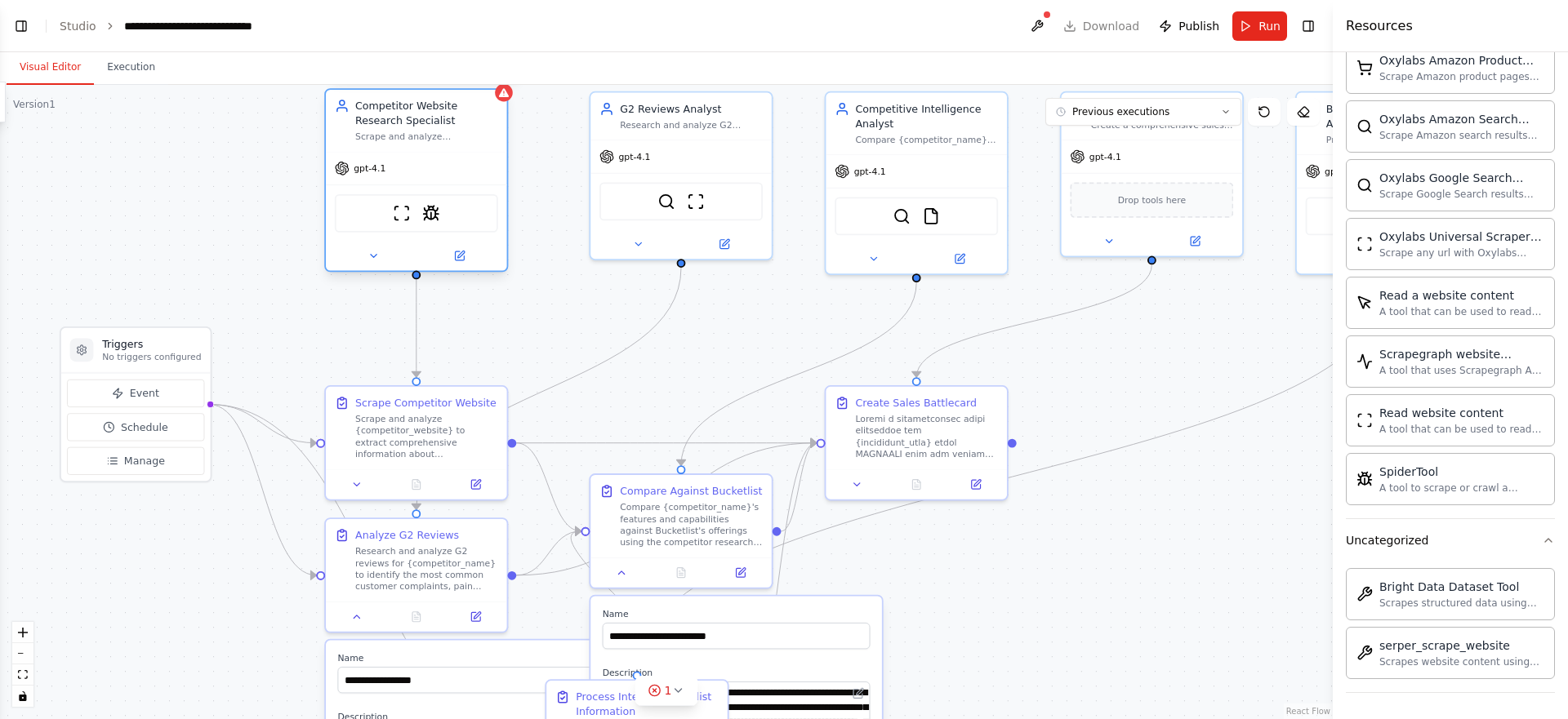
click at [504, 96] on icon at bounding box center [504, 92] width 10 height 9
click at [427, 213] on img at bounding box center [431, 214] width 17 height 17
click at [478, 161] on div "gpt-4.1" at bounding box center [416, 169] width 182 height 33
click at [462, 145] on div "Competitor Website Research Specialist Scrape and analyze {competitor_website} …" at bounding box center [416, 120] width 182 height 62
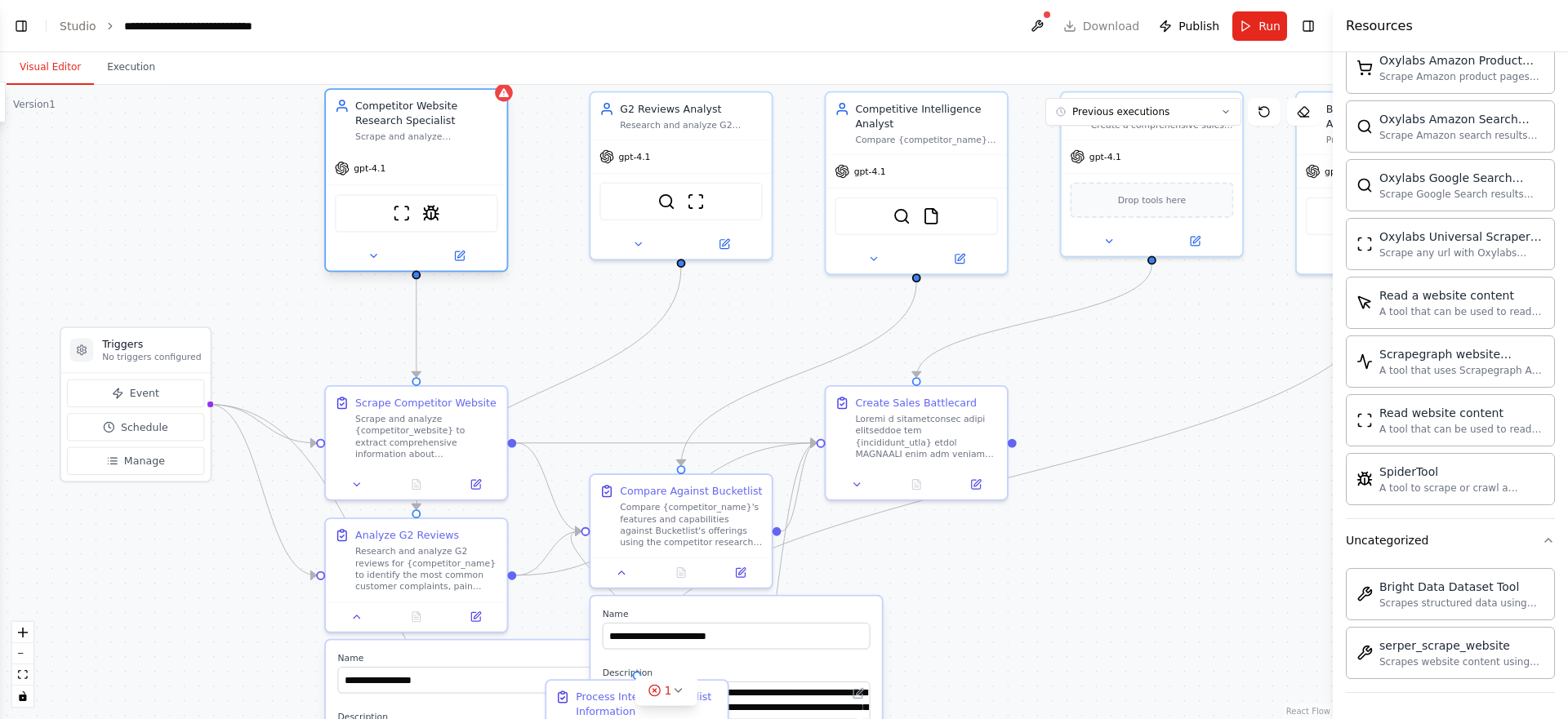
click at [462, 145] on div "Competitor Website Research Specialist Scrape and analyze {competitor_website} …" at bounding box center [416, 120] width 182 height 62
click at [450, 256] on button at bounding box center [460, 257] width 84 height 17
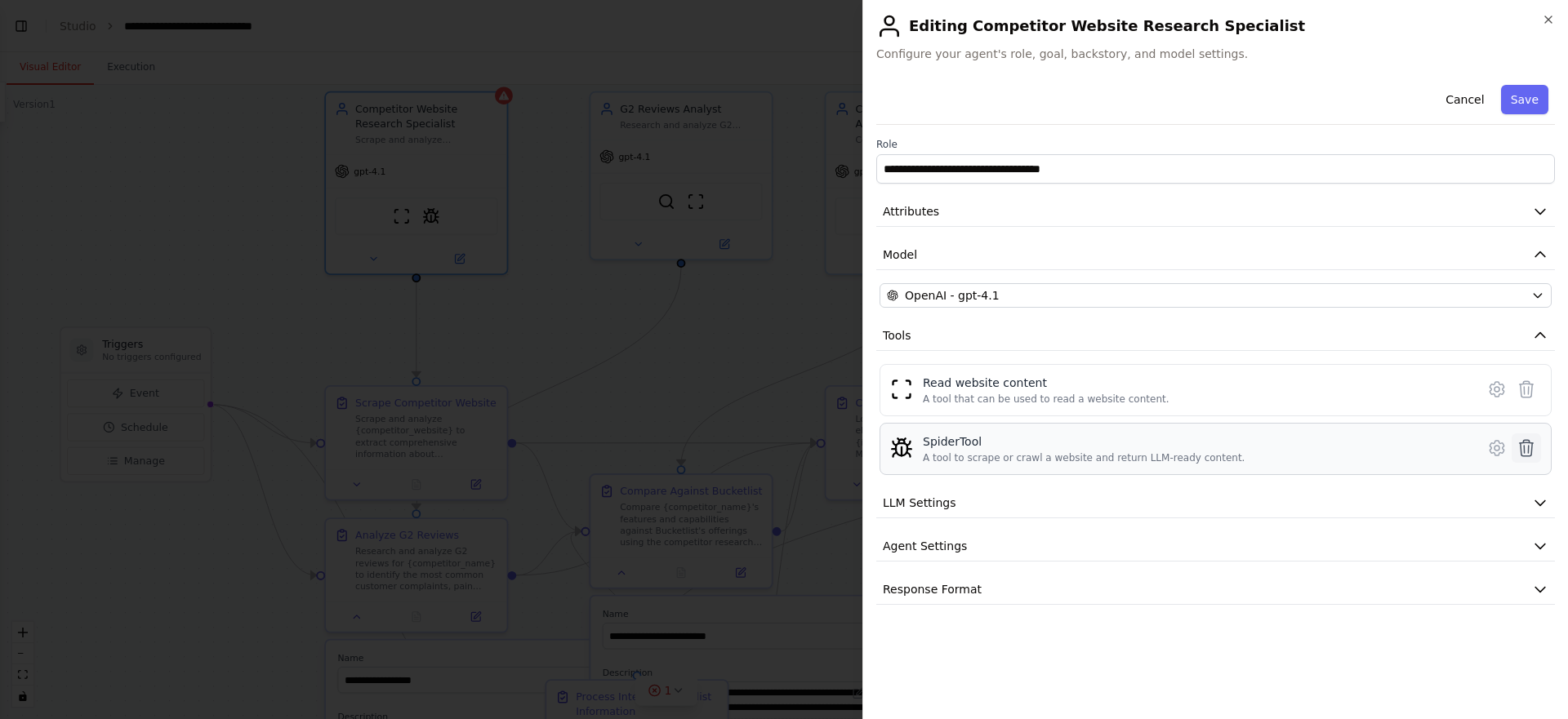
click at [1532, 447] on icon at bounding box center [1526, 448] width 19 height 19
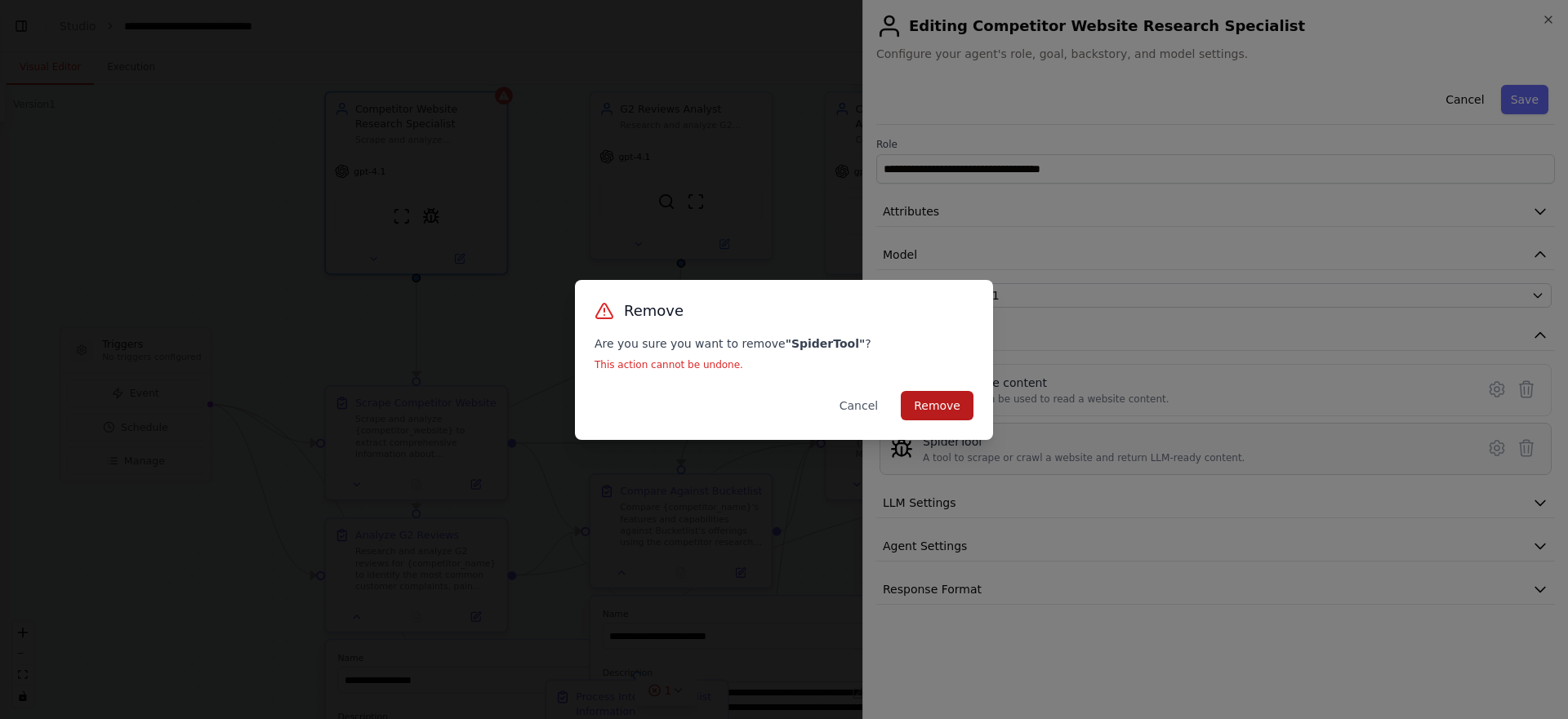
click at [958, 411] on button "Remove" at bounding box center [937, 405] width 73 height 29
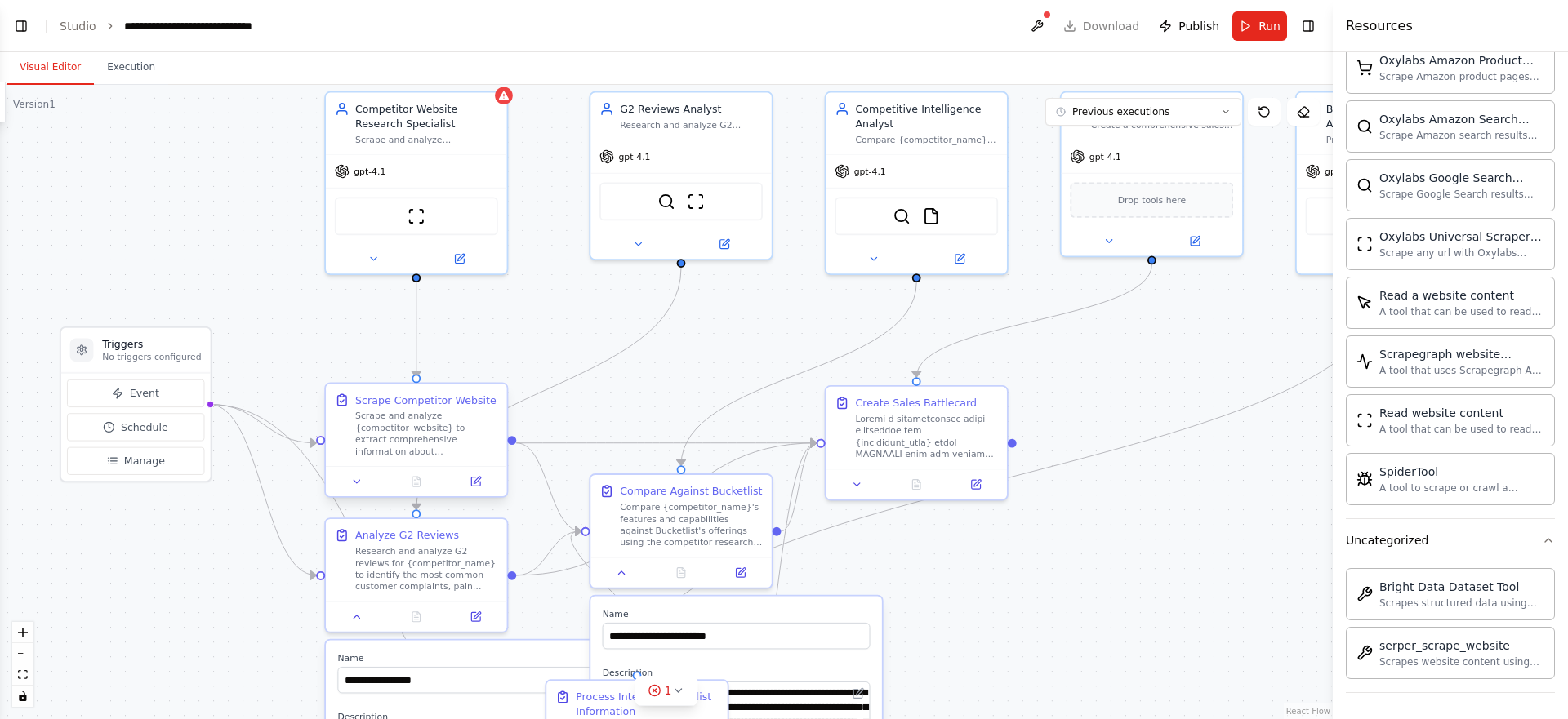
click at [451, 387] on div "Scrape Competitor Website Scrape and analyze {competitor_website} to extract co…" at bounding box center [416, 425] width 182 height 83
click at [435, 408] on div "Scrape Competitor Website Scrape and analyze {competitor_website} to extract co…" at bounding box center [426, 425] width 143 height 64
click at [484, 478] on button at bounding box center [476, 481] width 51 height 17
click at [331, 404] on div "Scrape Competitor Website Scrape and analyze {competitor_website} to extract co…" at bounding box center [416, 425] width 182 height 83
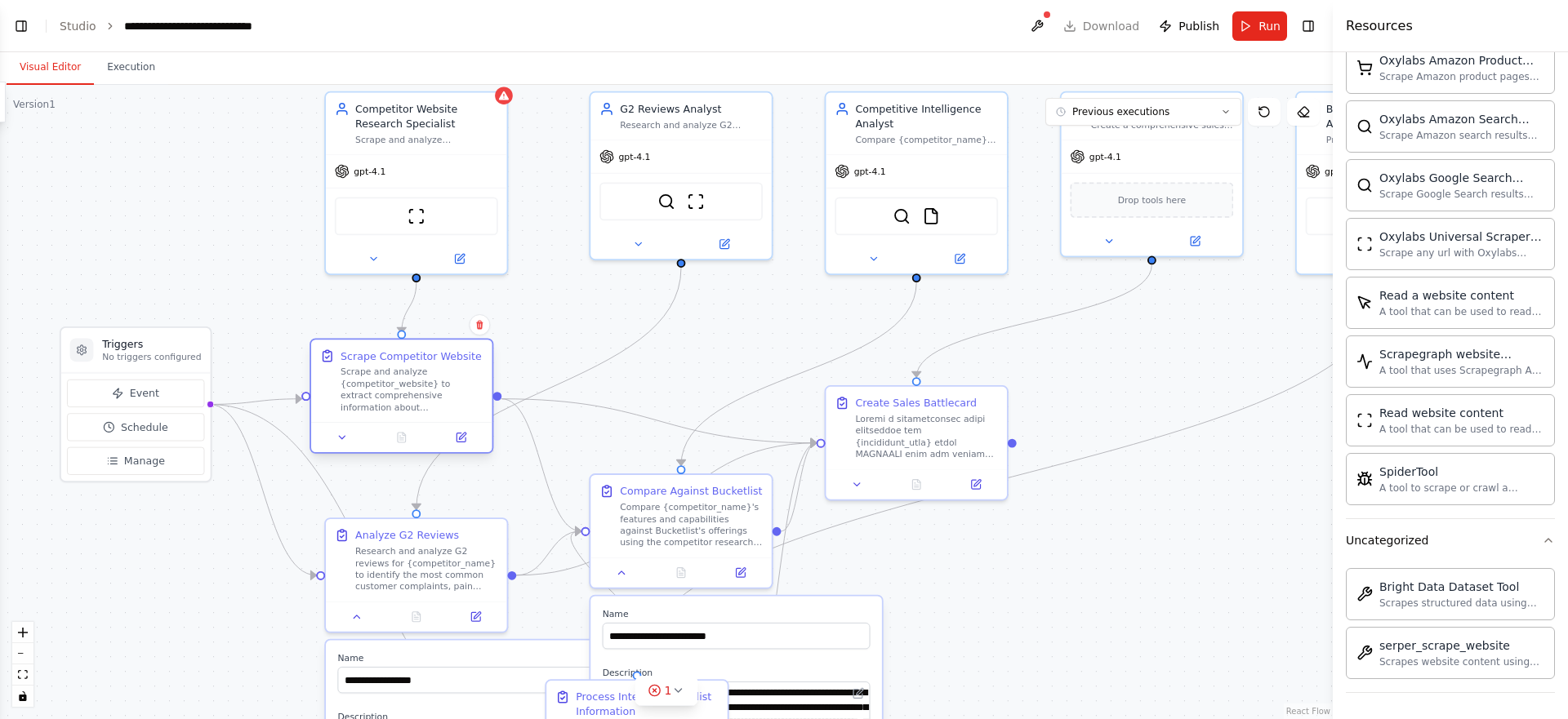
drag, startPoint x: 354, startPoint y: 418, endPoint x: 342, endPoint y: 372, distance: 47.5
click at [342, 372] on div "Scrape Competitor Website Scrape and analyze {competitor_website} to extract co…" at bounding box center [401, 381] width 163 height 64
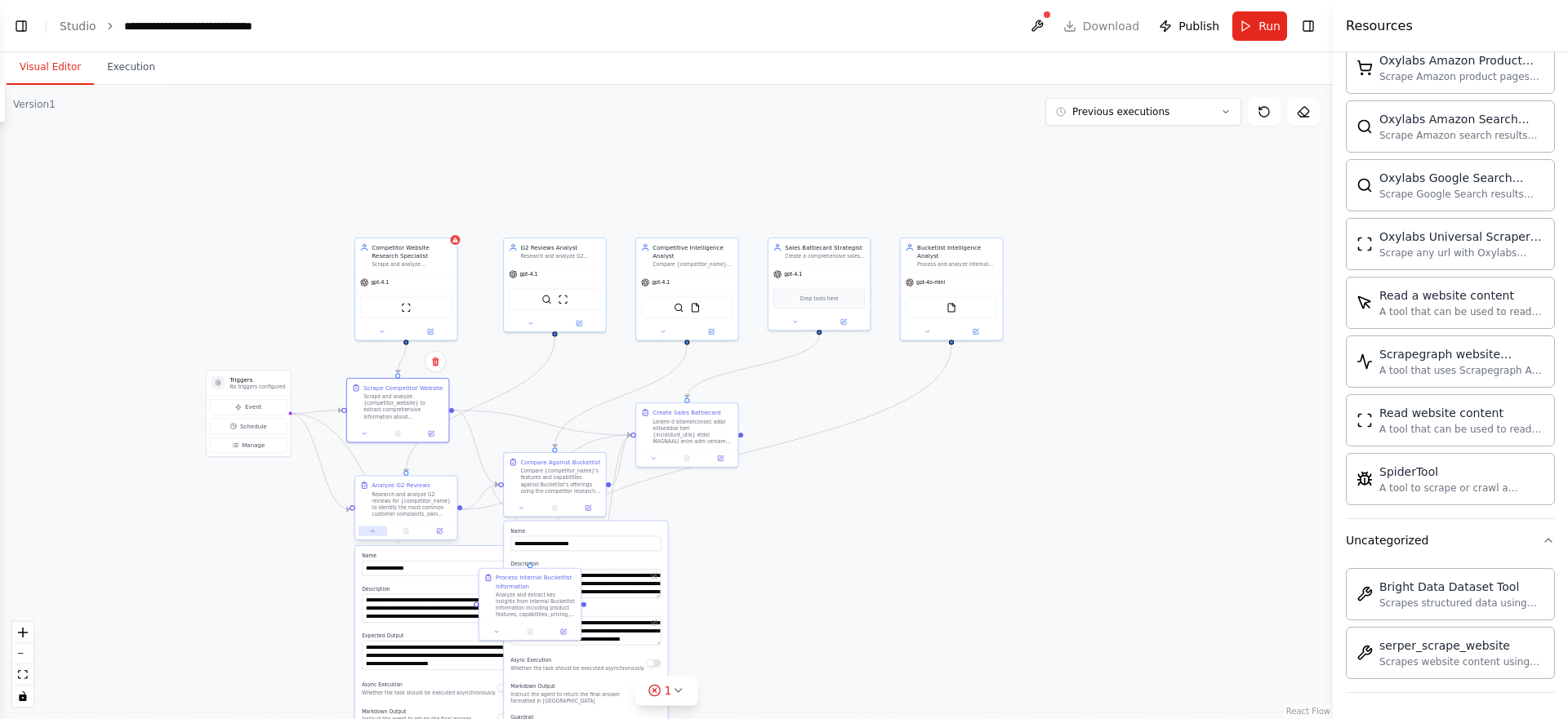
click at [366, 533] on button at bounding box center [372, 531] width 28 height 10
click at [507, 513] on div at bounding box center [554, 507] width 101 height 17
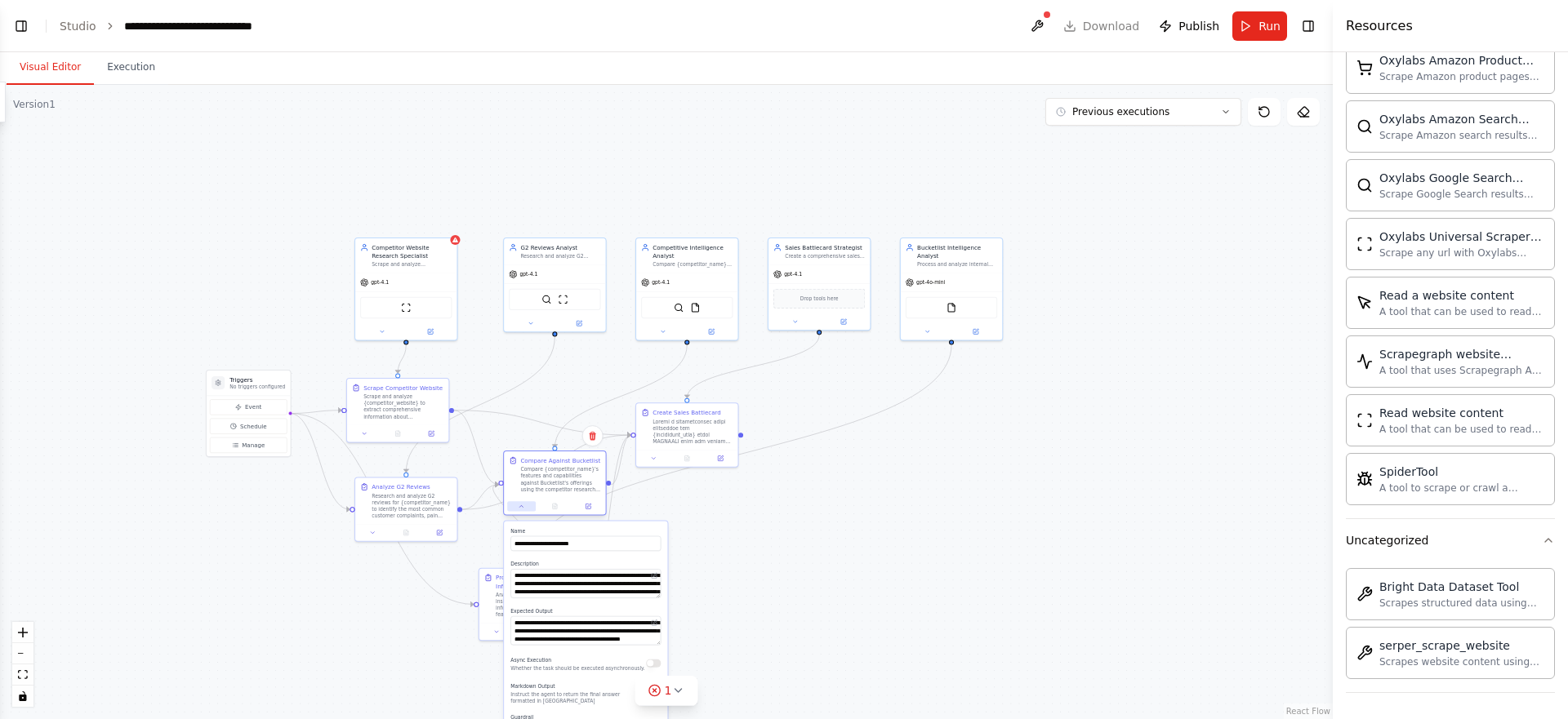
click at [515, 507] on button at bounding box center [521, 506] width 28 height 10
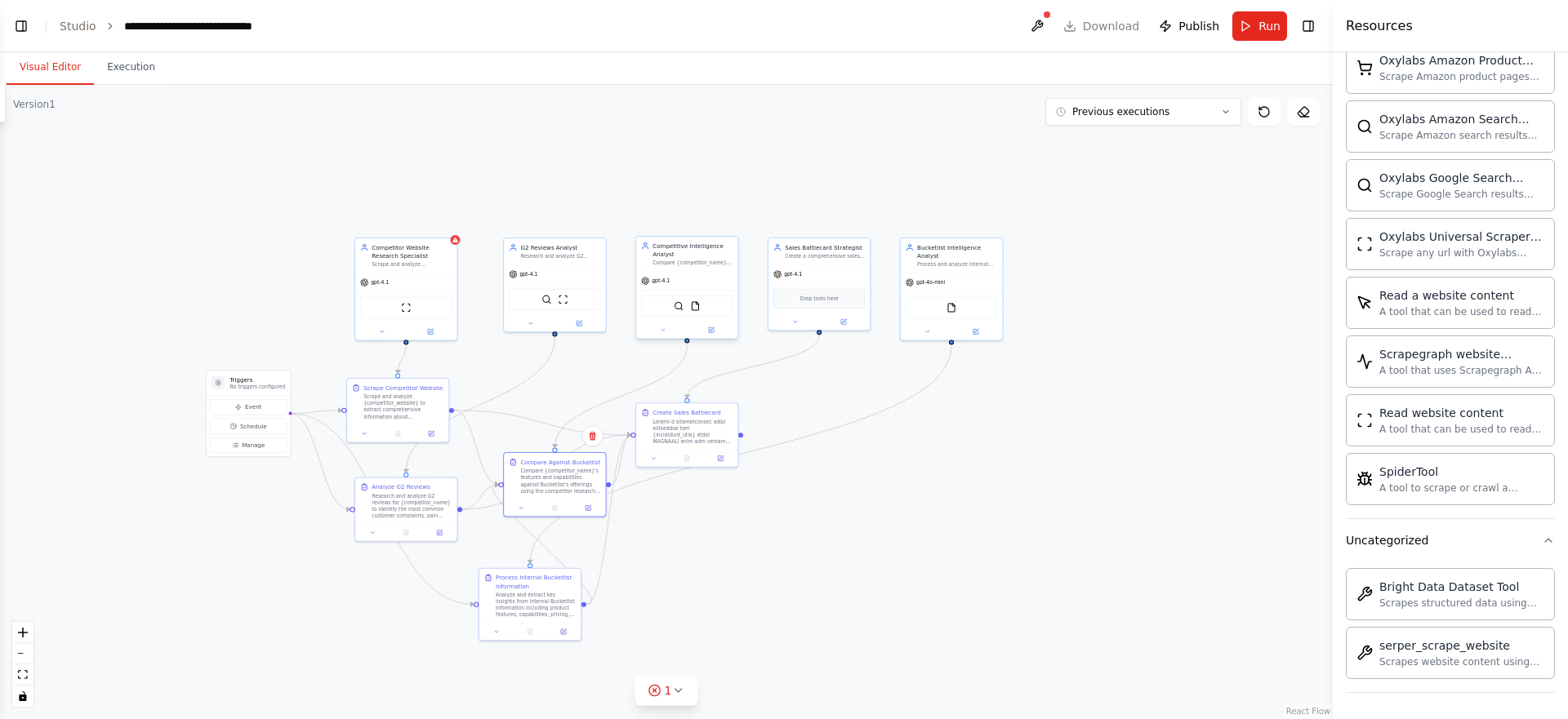
click at [662, 335] on div at bounding box center [687, 329] width 101 height 17
click at [661, 331] on icon at bounding box center [663, 329] width 7 height 7
drag, startPoint x: 657, startPoint y: 426, endPoint x: 790, endPoint y: 444, distance: 134.2
click at [790, 444] on div at bounding box center [824, 446] width 80 height 26
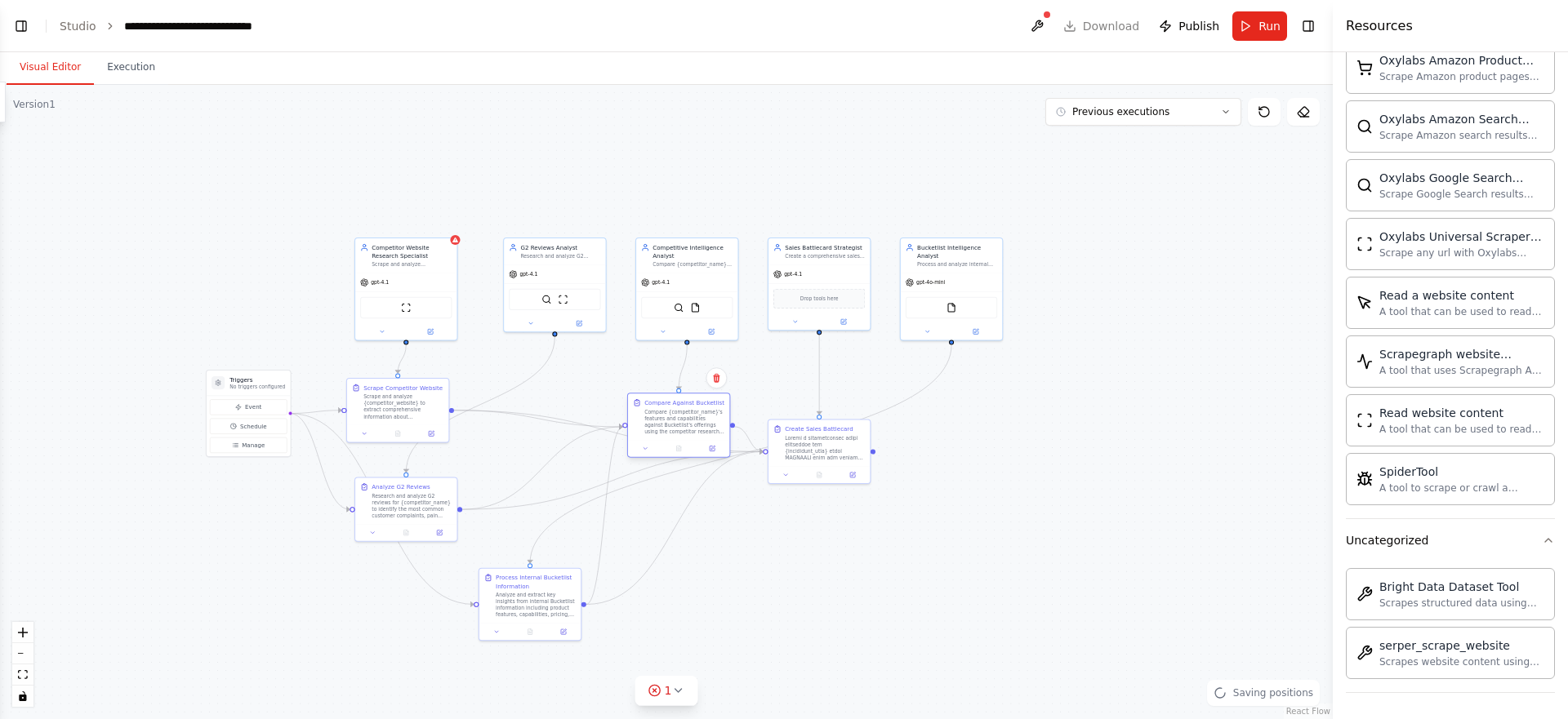
drag, startPoint x: 598, startPoint y: 458, endPoint x: 676, endPoint y: 421, distance: 86.3
click at [676, 421] on div "Compare {competitor_name}'s features and capabilities against Bucketlist's offe…" at bounding box center [684, 421] width 80 height 26
drag, startPoint x: 392, startPoint y: 499, endPoint x: 525, endPoint y: 418, distance: 155.7
click at [525, 418] on div "Research and analyze G2 reviews for {competitor_name} to identify the most comm…" at bounding box center [552, 421] width 80 height 26
drag, startPoint x: 539, startPoint y: 582, endPoint x: 527, endPoint y: 602, distance: 23.3
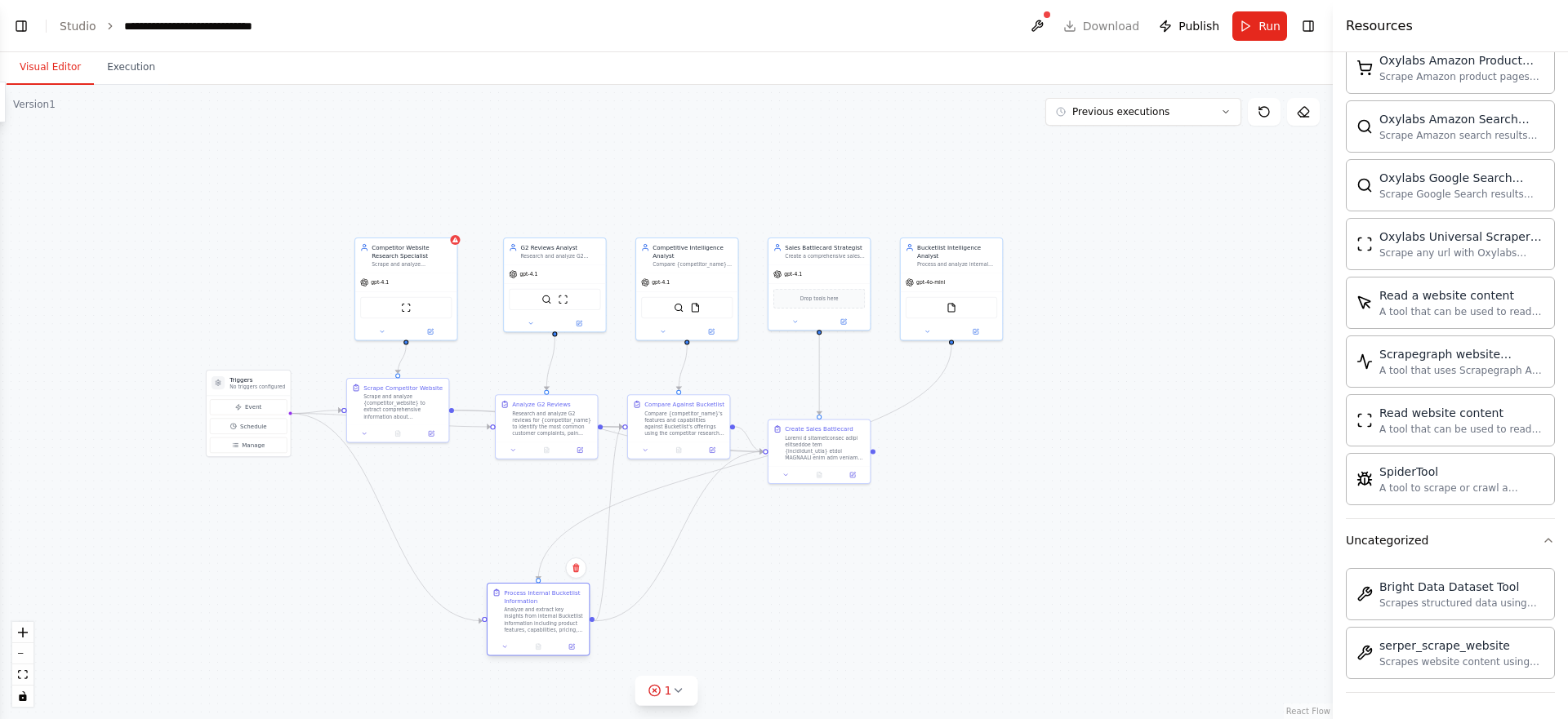
click at [527, 602] on div "Process Internal Bucketlist Information" at bounding box center [543, 597] width 80 height 17
drag, startPoint x: 543, startPoint y: 618, endPoint x: 674, endPoint y: 523, distance: 161.8
click at [674, 523] on div "Analyze and extract key insights from internal Bucketlist information including…" at bounding box center [677, 521] width 80 height 26
drag, startPoint x: 968, startPoint y: 304, endPoint x: 597, endPoint y: 636, distance: 497.9
click at [597, 636] on div "gpt-4o-mini FileReadTool" at bounding box center [596, 634] width 101 height 67
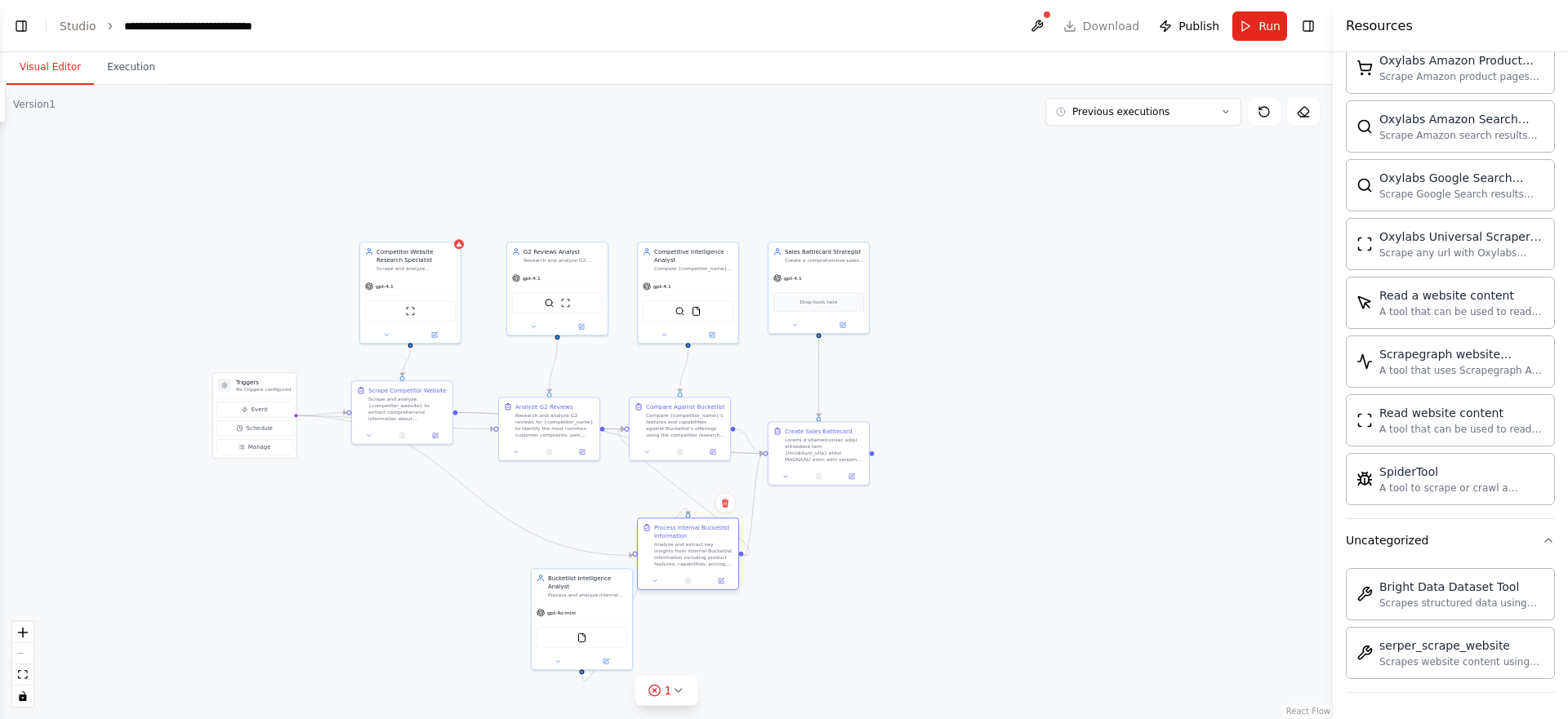
drag, startPoint x: 682, startPoint y: 539, endPoint x: 702, endPoint y: 574, distance: 40.3
click at [702, 574] on div at bounding box center [687, 581] width 100 height 17
drag, startPoint x: 575, startPoint y: 629, endPoint x: 927, endPoint y: 304, distance: 479.1
click at [927, 304] on div "FileReadTool" at bounding box center [932, 310] width 90 height 21
drag, startPoint x: 752, startPoint y: 555, endPoint x: 966, endPoint y: 438, distance: 243.9
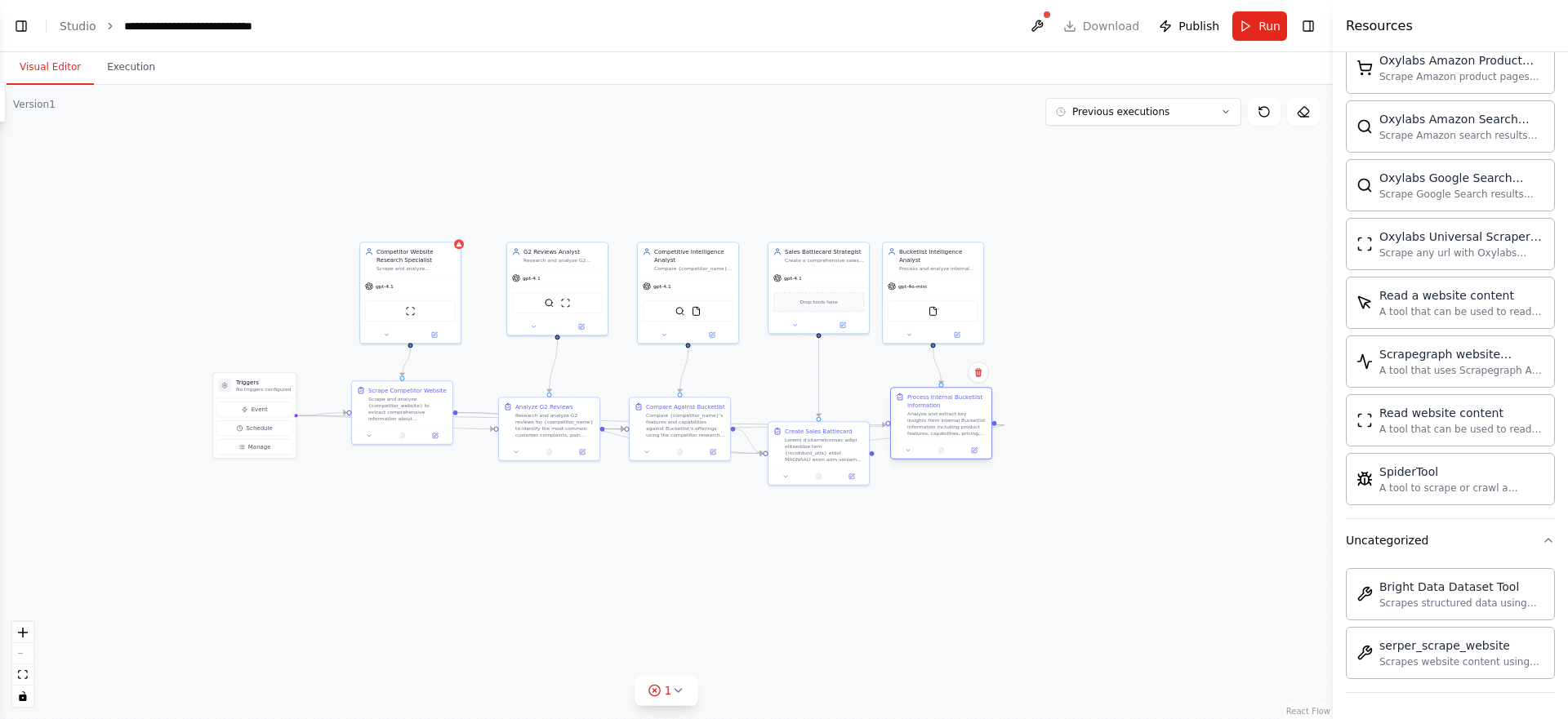
click at [966, 438] on div "Process Internal Bucketlist Information Analyze and extract key insights from i…" at bounding box center [941, 423] width 102 height 73
click at [957, 407] on div "Process Internal Bucketlist Information" at bounding box center [946, 400] width 79 height 17
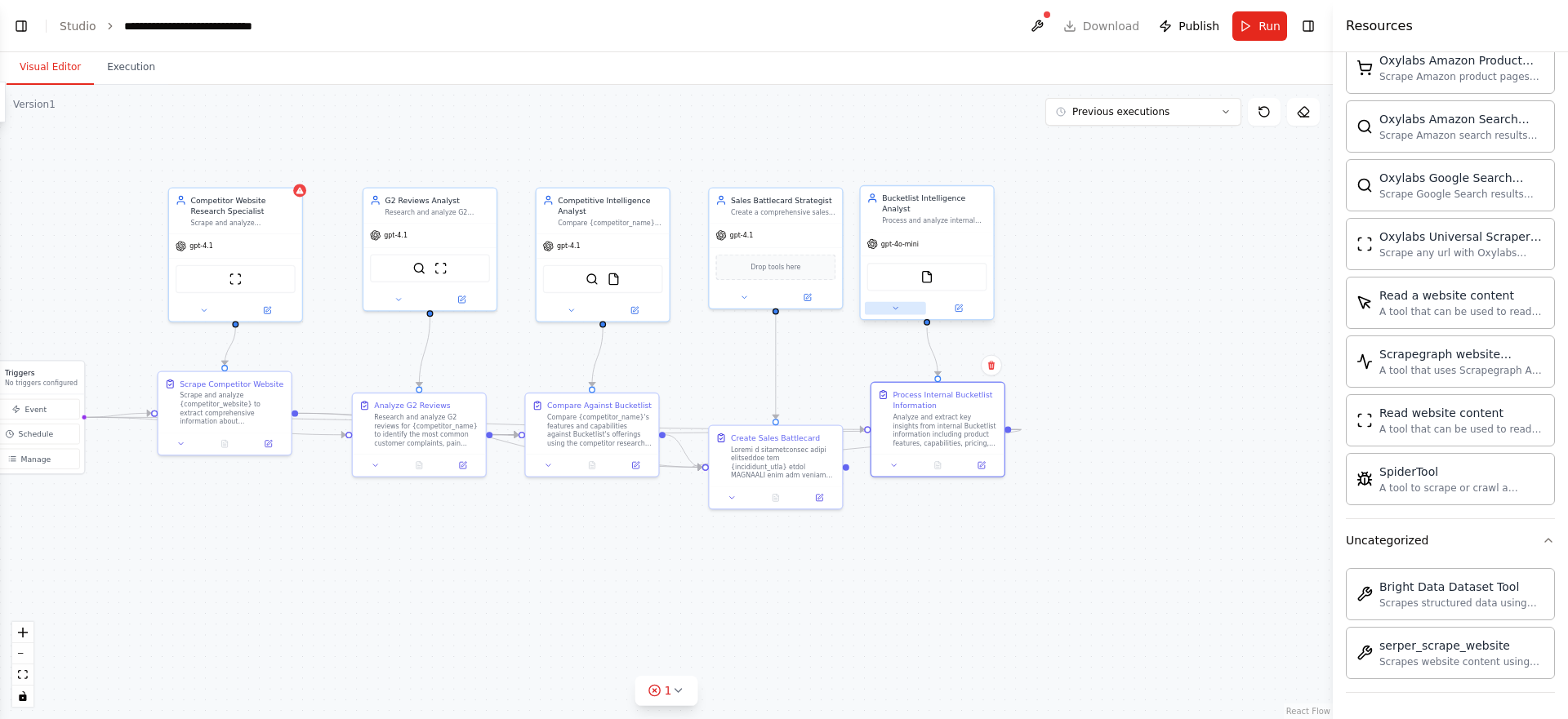
click at [884, 309] on button at bounding box center [895, 308] width 61 height 13
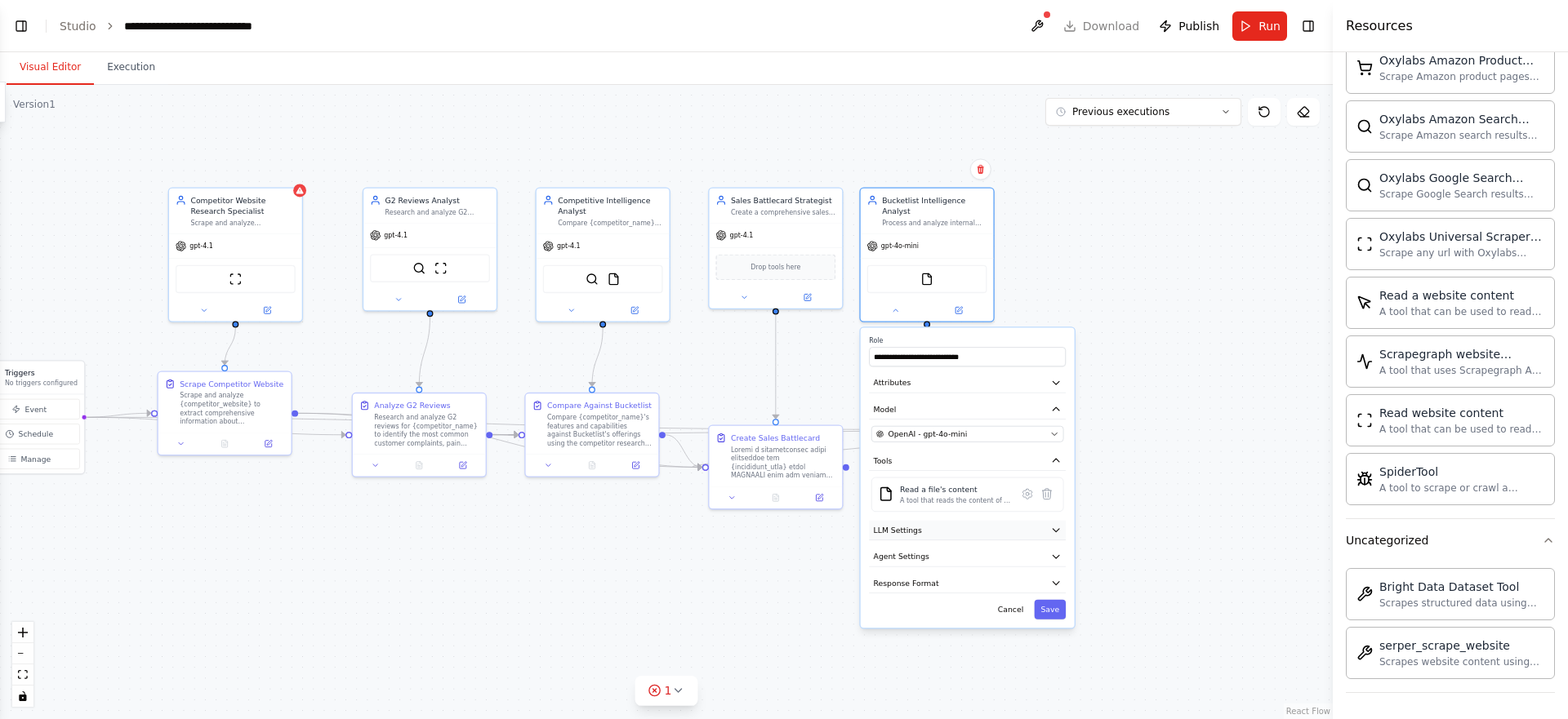
click at [1042, 531] on button "LLM Settings" at bounding box center [967, 531] width 196 height 19
click at [957, 309] on icon at bounding box center [958, 308] width 7 height 7
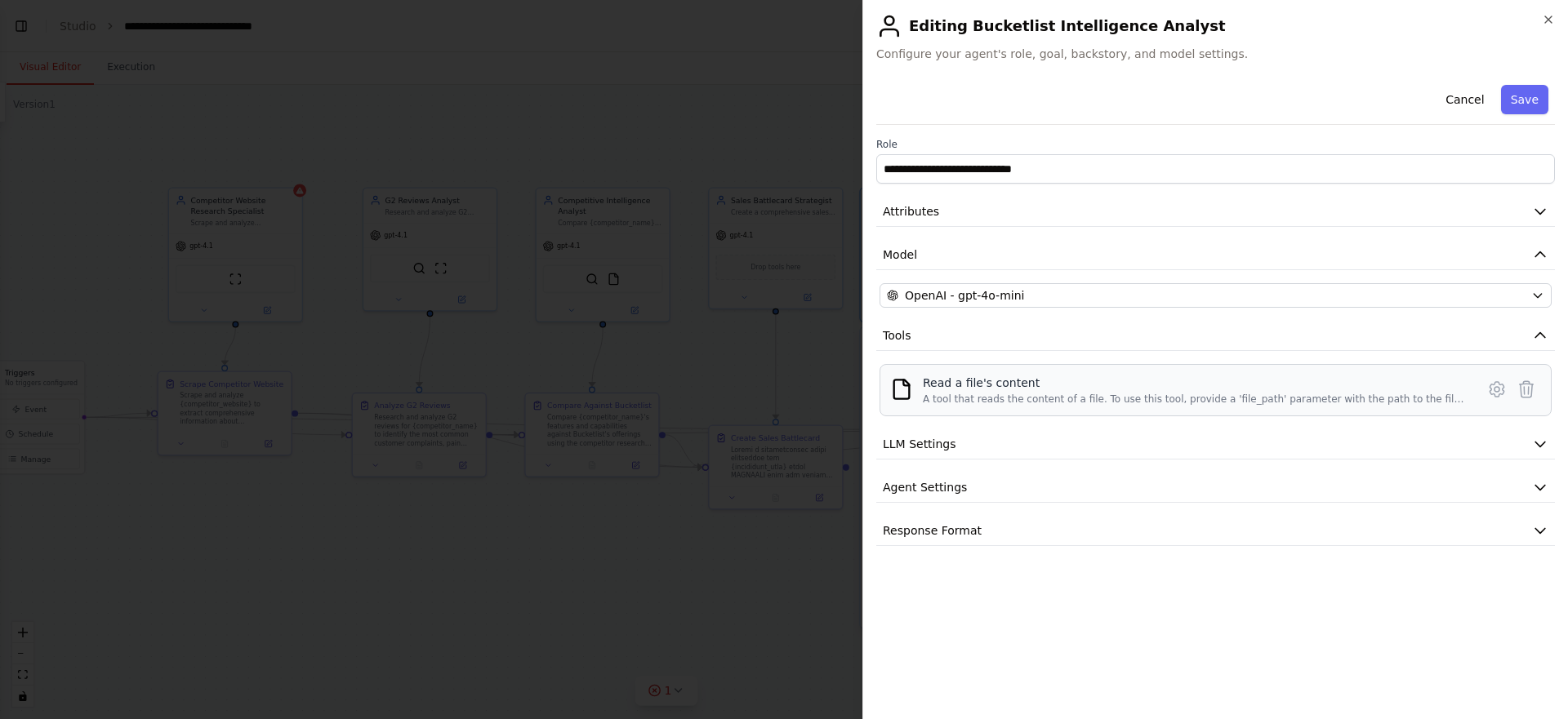
click at [959, 385] on div "Read a file's content" at bounding box center [1194, 383] width 543 height 17
click at [969, 440] on button "LLM Settings" at bounding box center [1216, 444] width 679 height 30
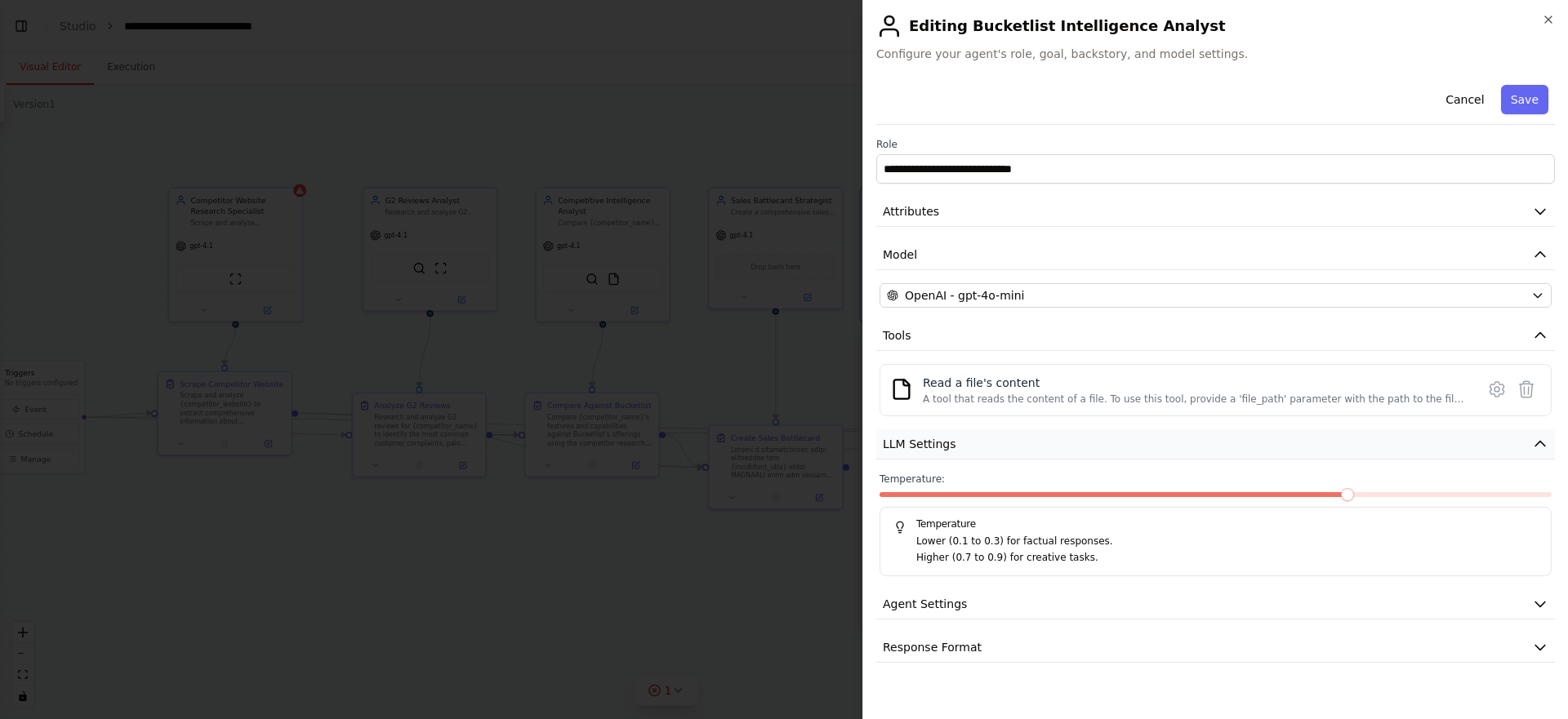
click at [969, 440] on button "LLM Settings" at bounding box center [1216, 444] width 679 height 30
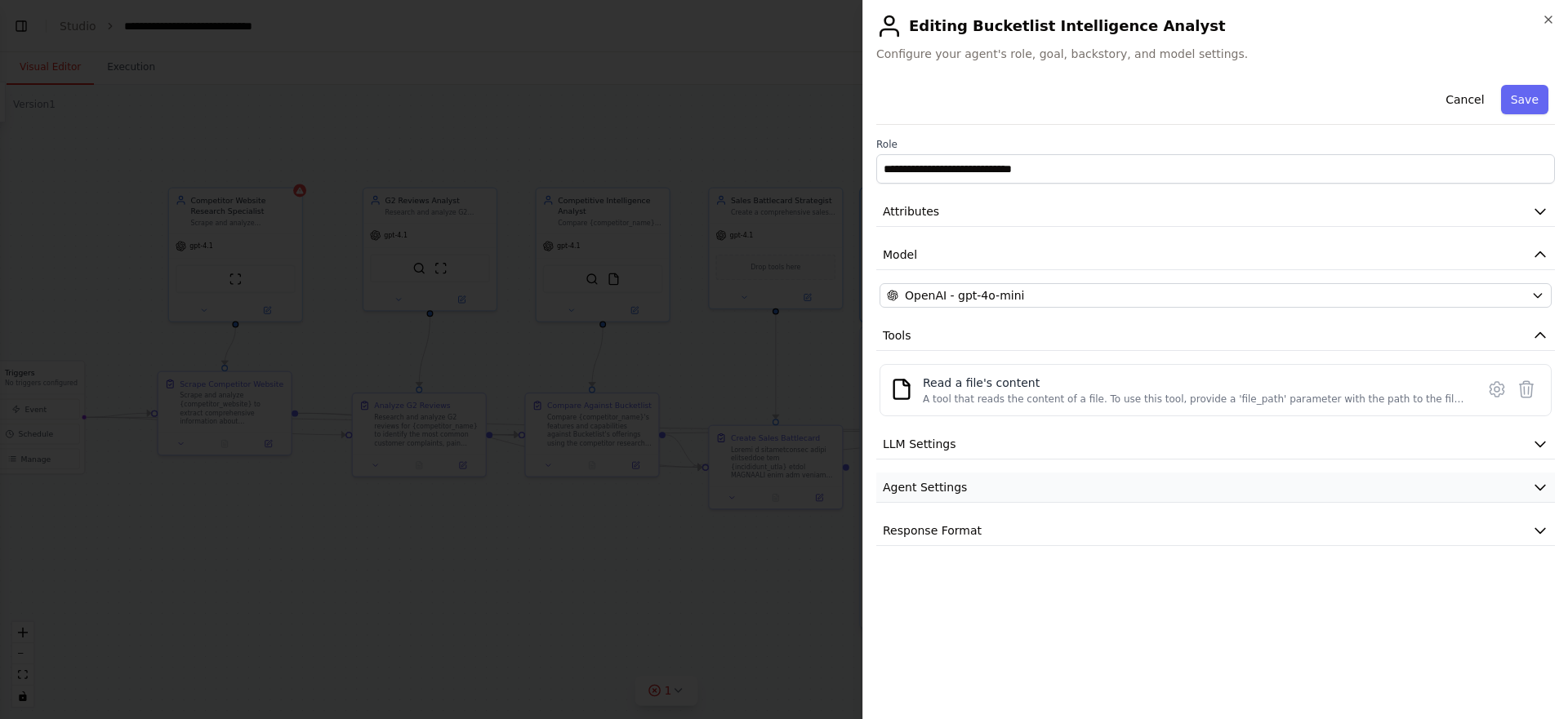
click at [928, 484] on span "Agent Settings" at bounding box center [924, 487] width 85 height 17
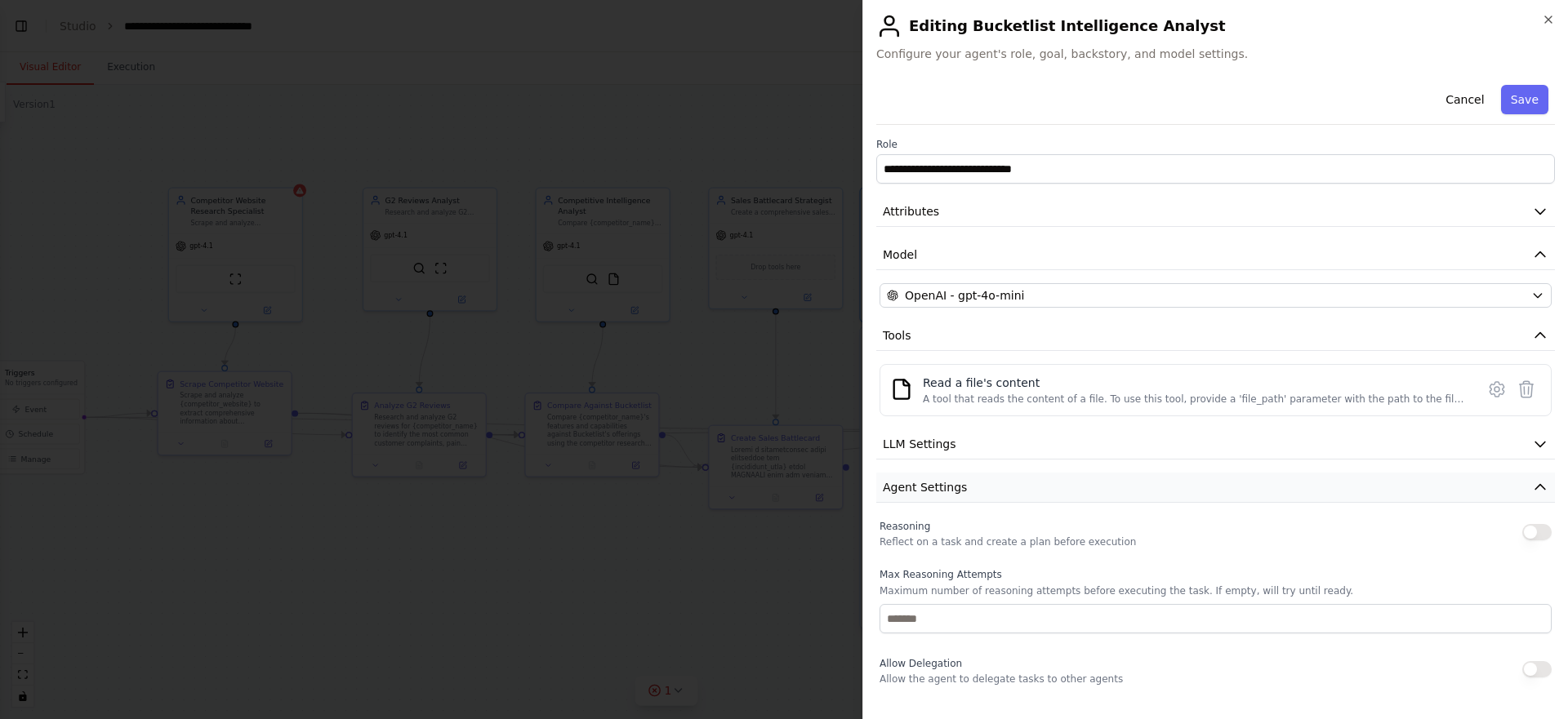
click at [937, 482] on span "Agent Settings" at bounding box center [924, 487] width 85 height 17
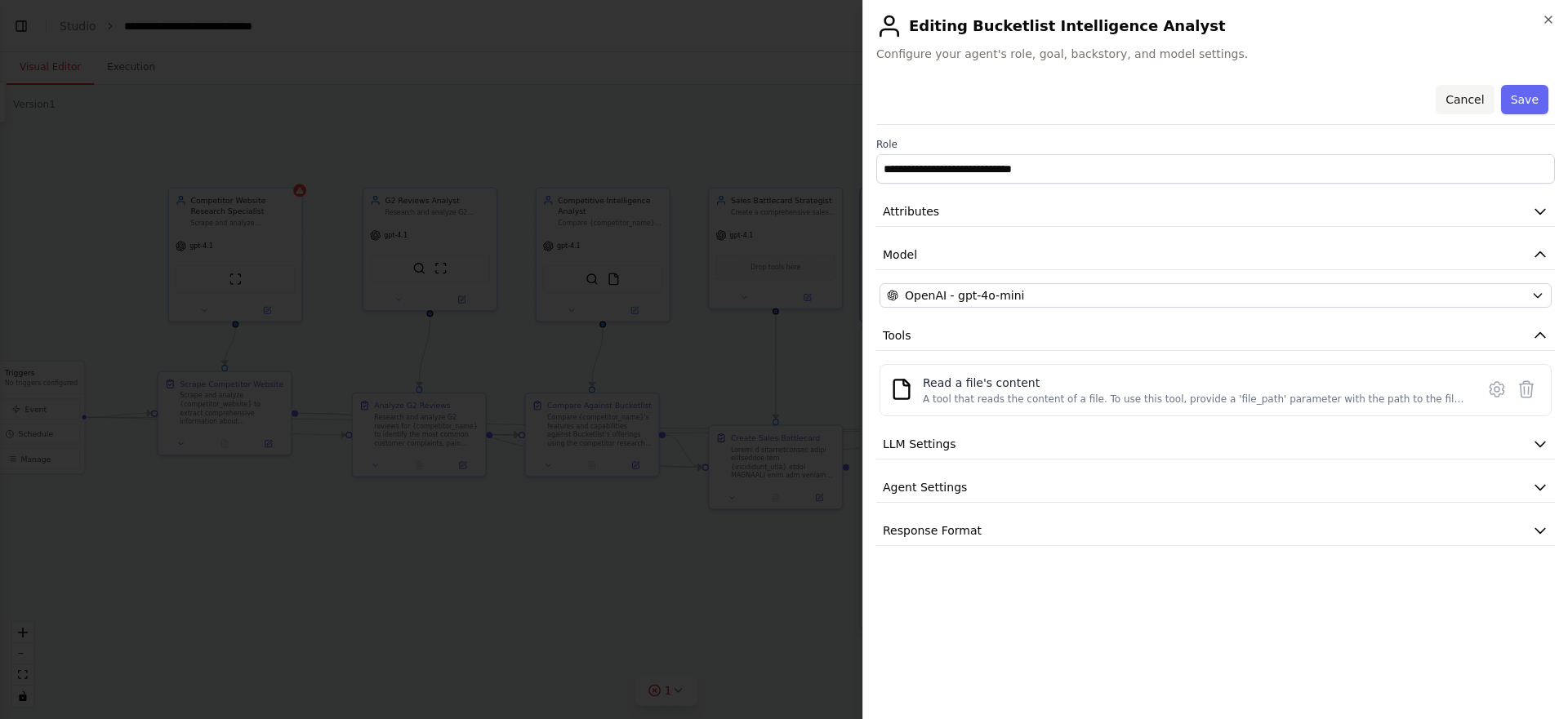
click at [1460, 100] on button "Cancel" at bounding box center [1465, 99] width 58 height 29
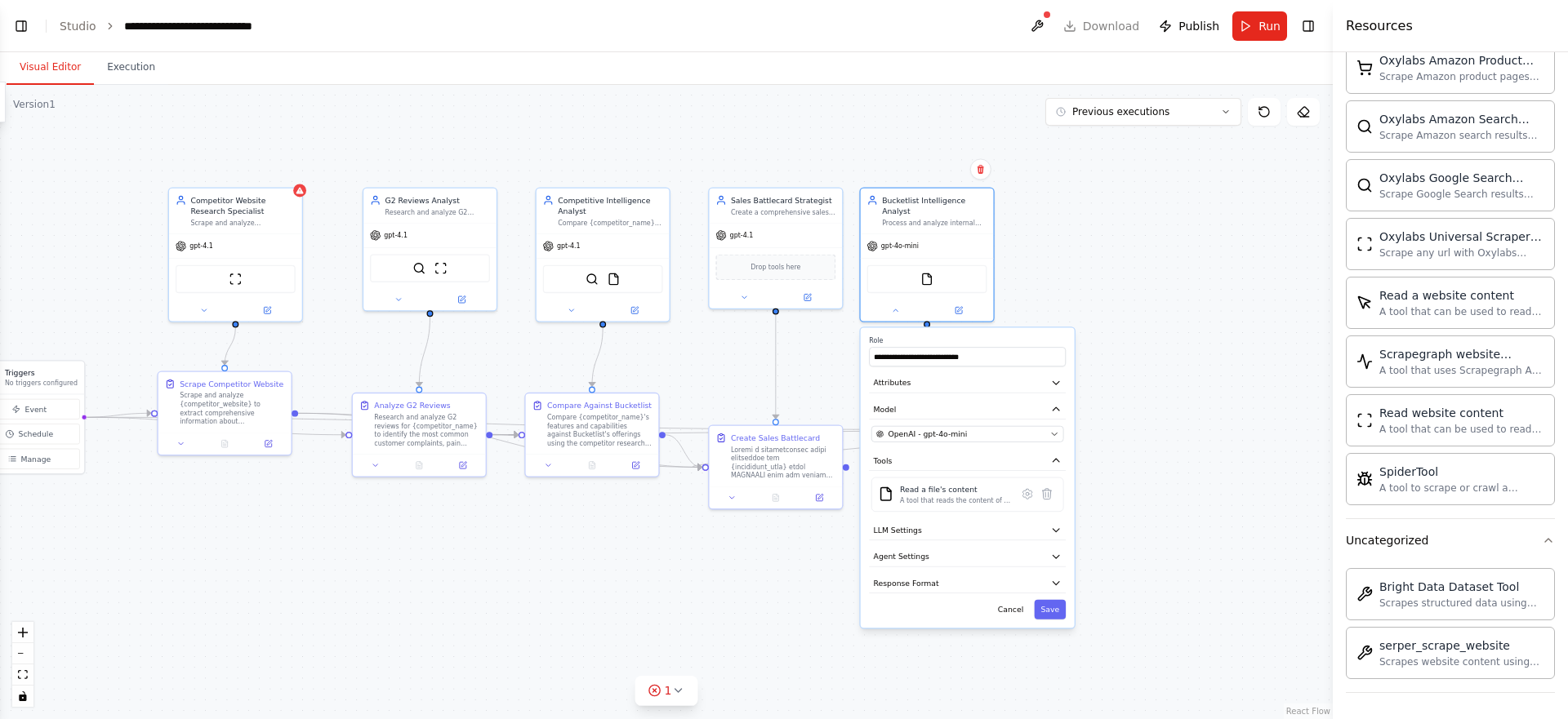
click at [1132, 338] on div ".deletable-edge-delete-btn { width: 20px; height: 20px; border: 0px solid #ffff…" at bounding box center [666, 401] width 1333 height 634
click at [1152, 360] on div ".deletable-edge-delete-btn { width: 20px; height: 20px; border: 0px solid #ffff…" at bounding box center [666, 401] width 1333 height 634
click at [1003, 610] on button "Cancel" at bounding box center [1010, 610] width 38 height 19
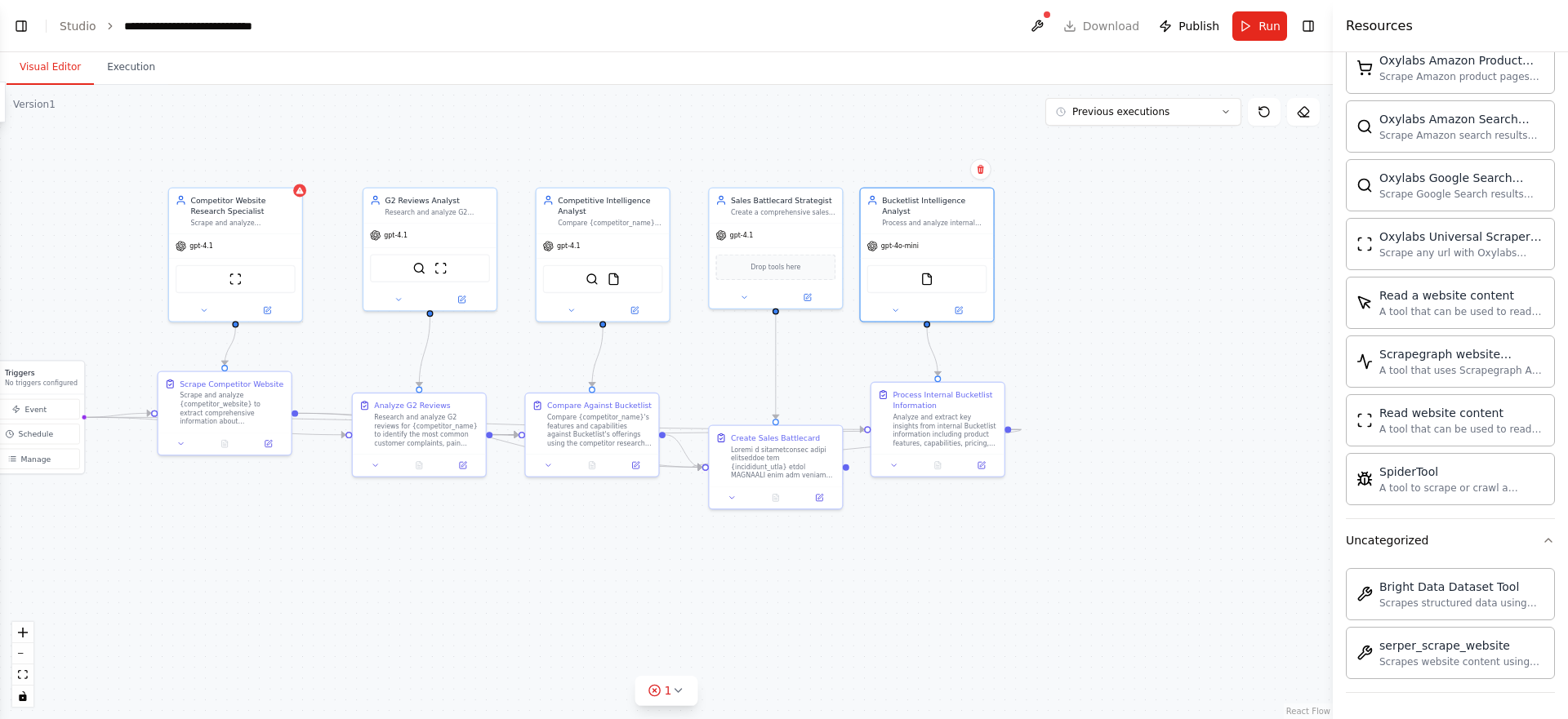
click at [823, 554] on div ".deletable-edge-delete-btn { width: 20px; height: 20px; border: 0px solid #ffff…" at bounding box center [666, 401] width 1333 height 634
click at [885, 247] on span "gpt-4o-mini" at bounding box center [899, 244] width 38 height 9
click at [886, 246] on span "gpt-4o-mini" at bounding box center [899, 244] width 38 height 9
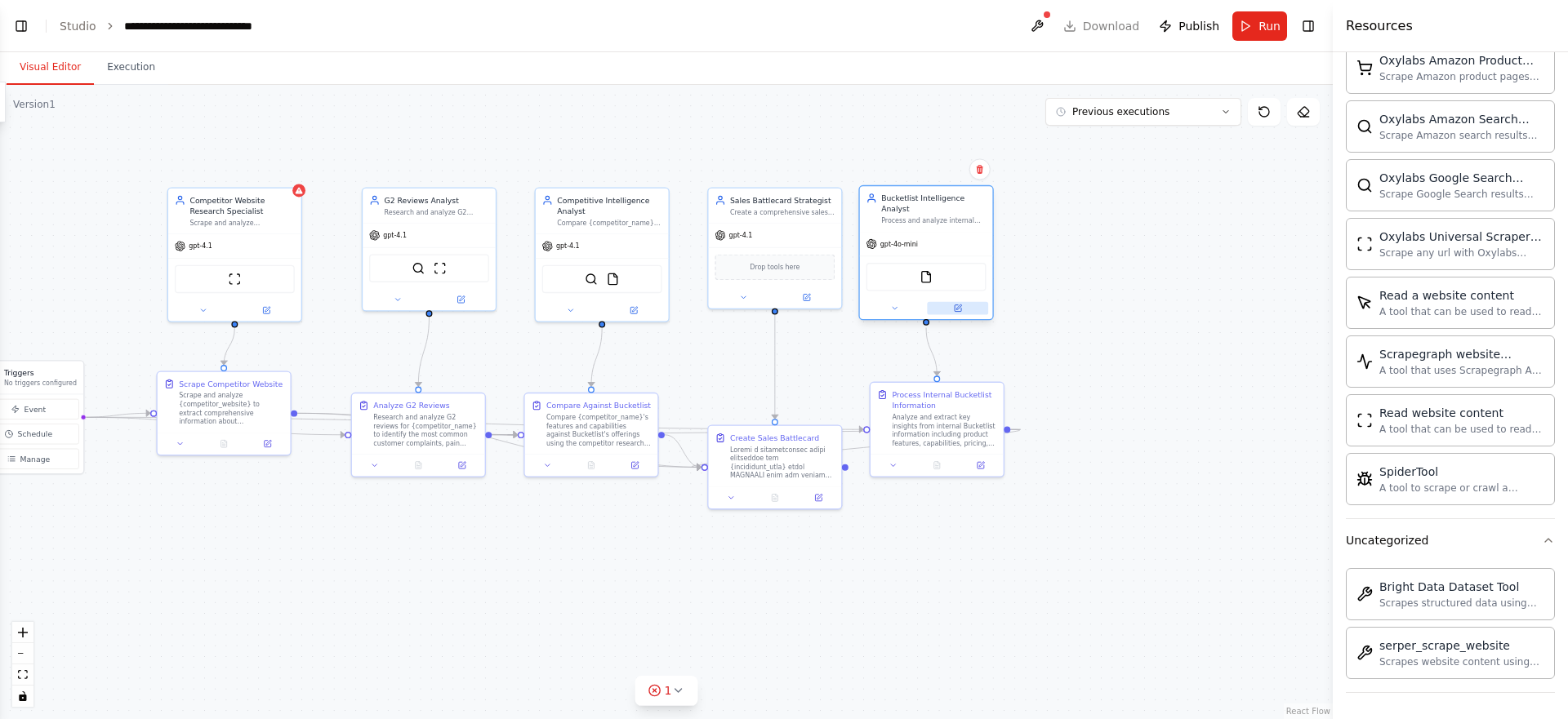
click at [959, 313] on button at bounding box center [958, 308] width 61 height 13
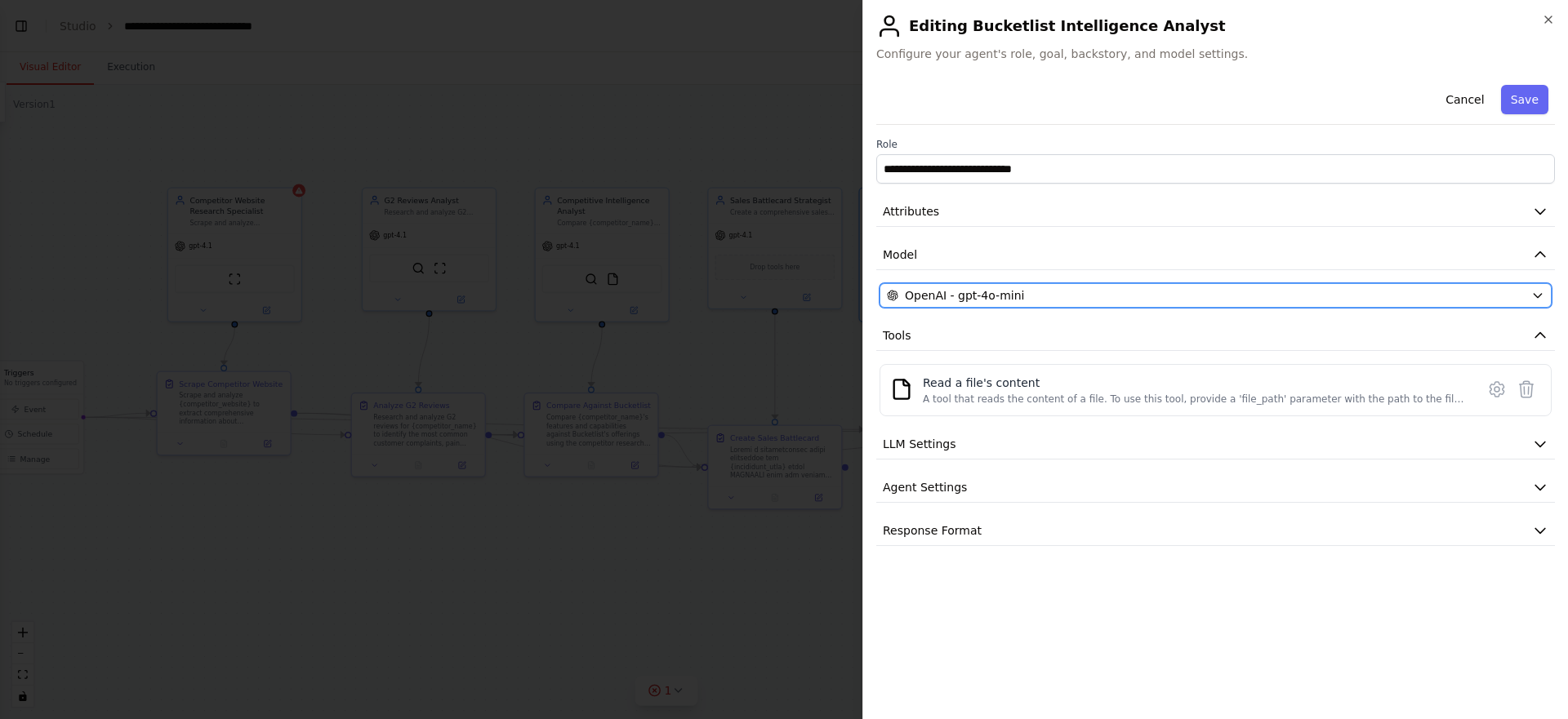
click at [979, 290] on span "OpenAI - gpt-4o-mini" at bounding box center [964, 295] width 120 height 17
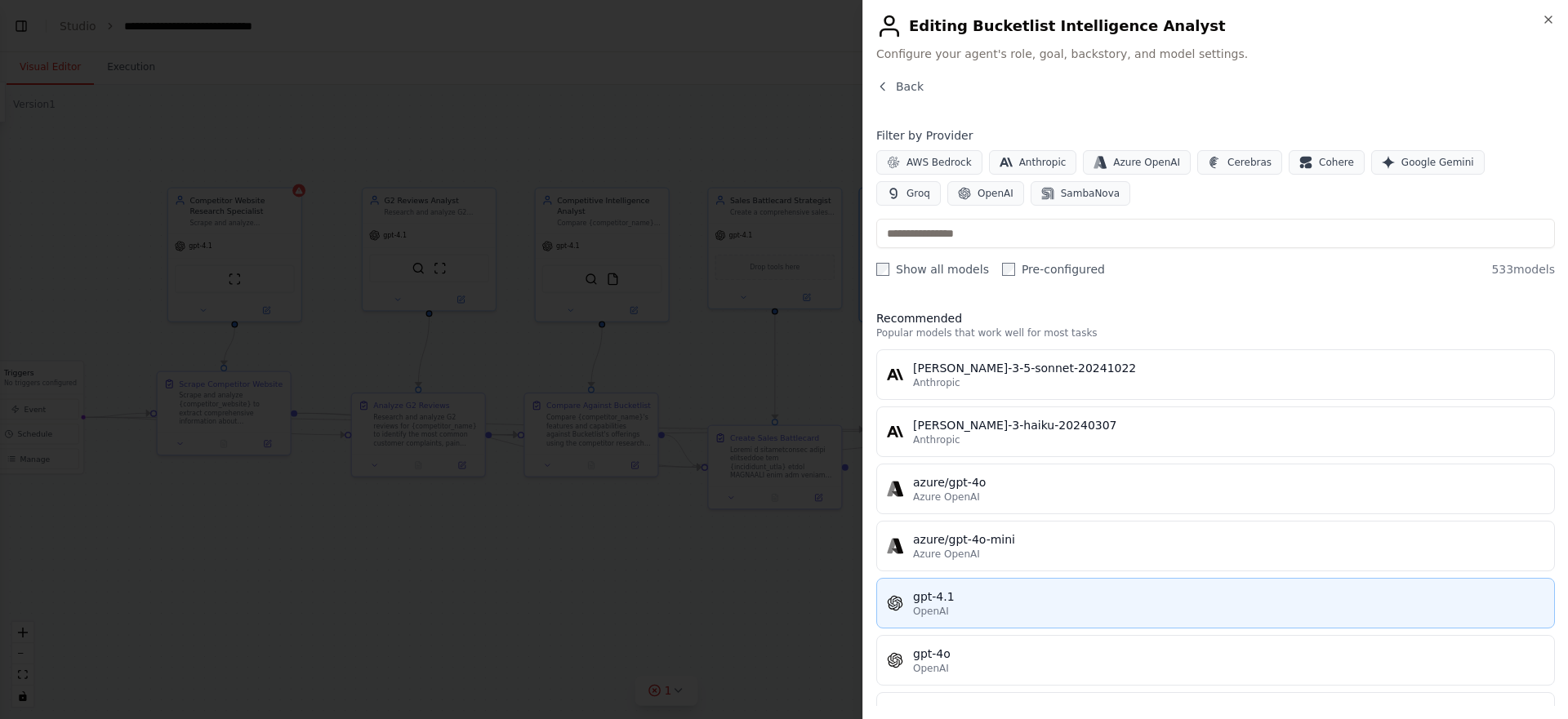
click at [943, 607] on span "OpenAI" at bounding box center [930, 611] width 36 height 13
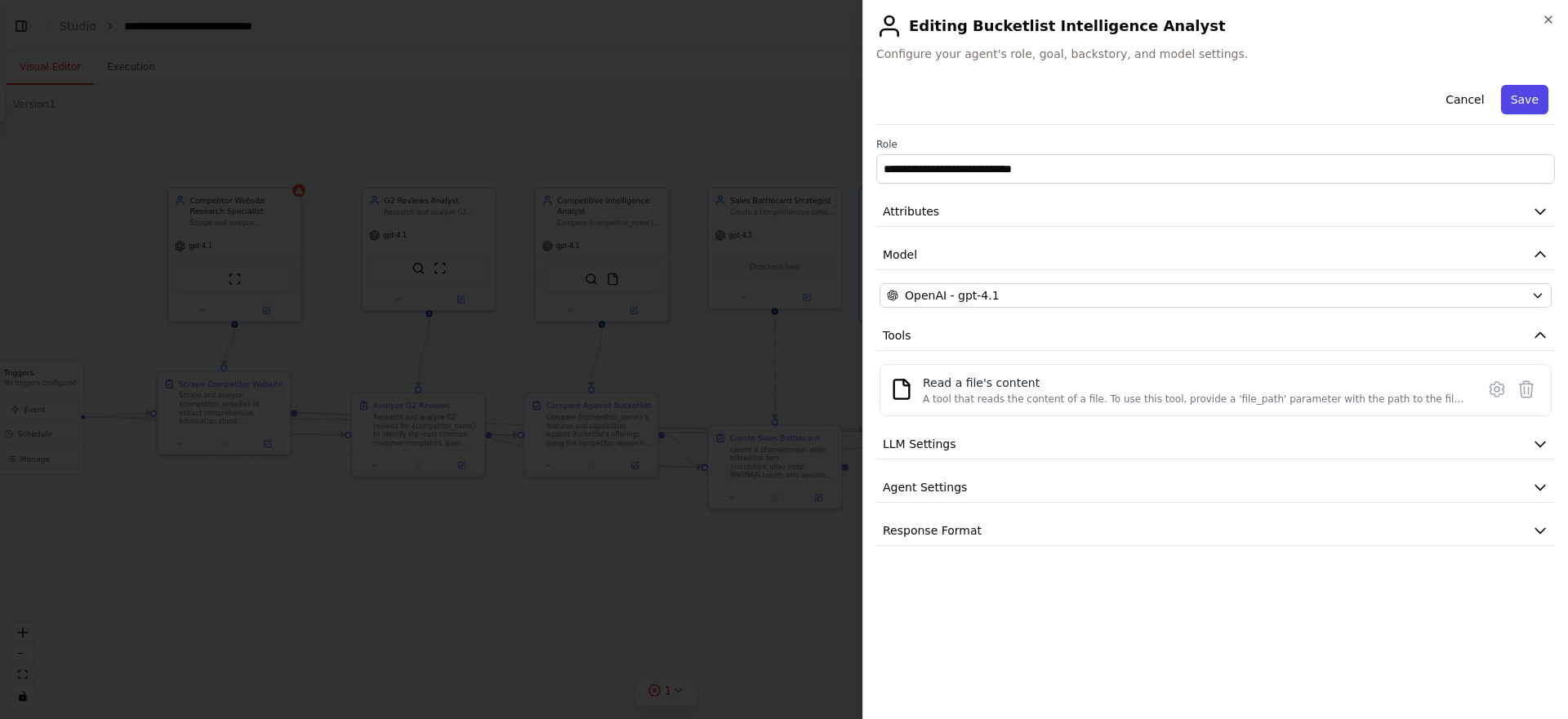
click at [1518, 90] on button "Save" at bounding box center [1524, 99] width 48 height 29
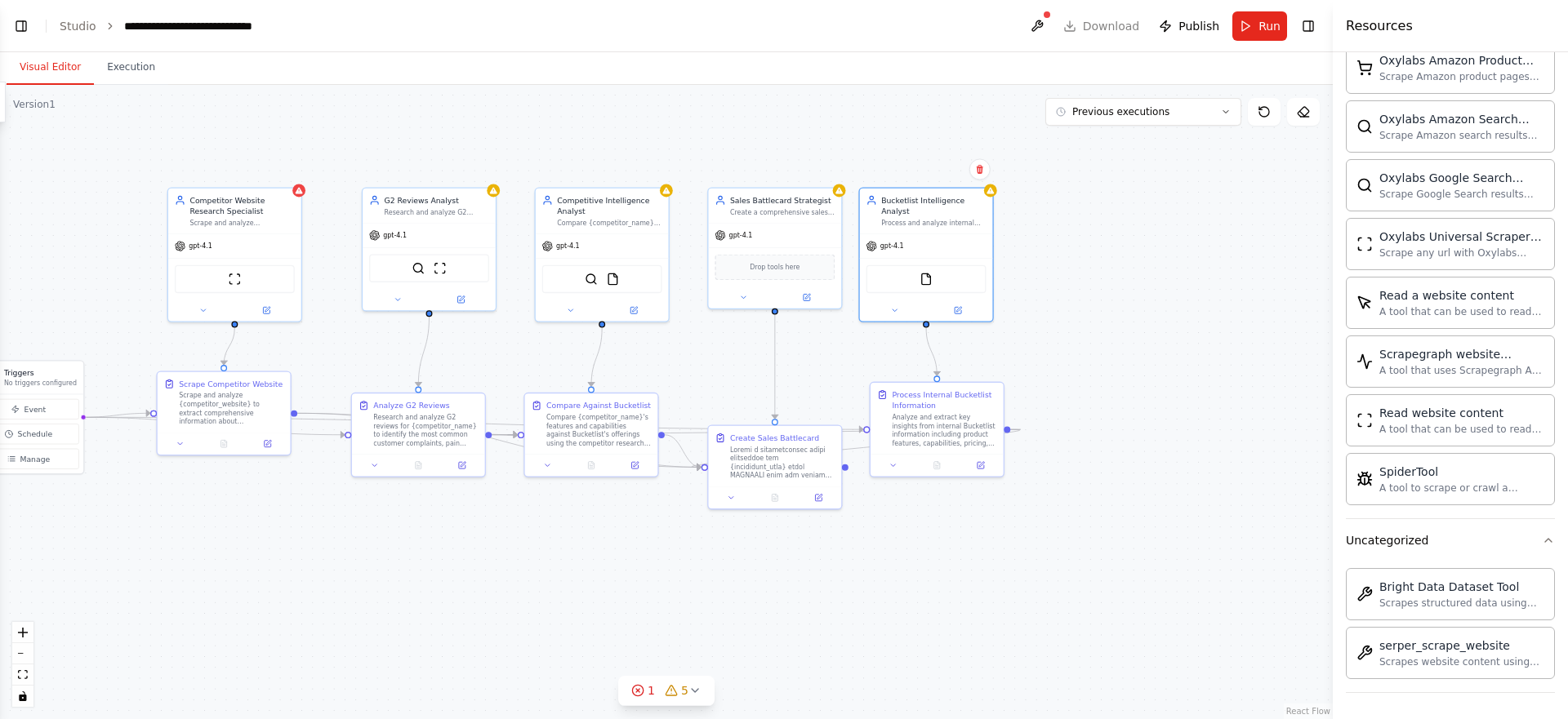
click at [1124, 391] on div ".deletable-edge-delete-btn { width: 20px; height: 20px; border: 0px solid #ffff…" at bounding box center [666, 401] width 1333 height 634
click at [299, 187] on icon at bounding box center [299, 188] width 8 height 7
click at [253, 247] on div "gpt-4.1" at bounding box center [234, 244] width 133 height 23
click at [254, 307] on button at bounding box center [266, 308] width 61 height 13
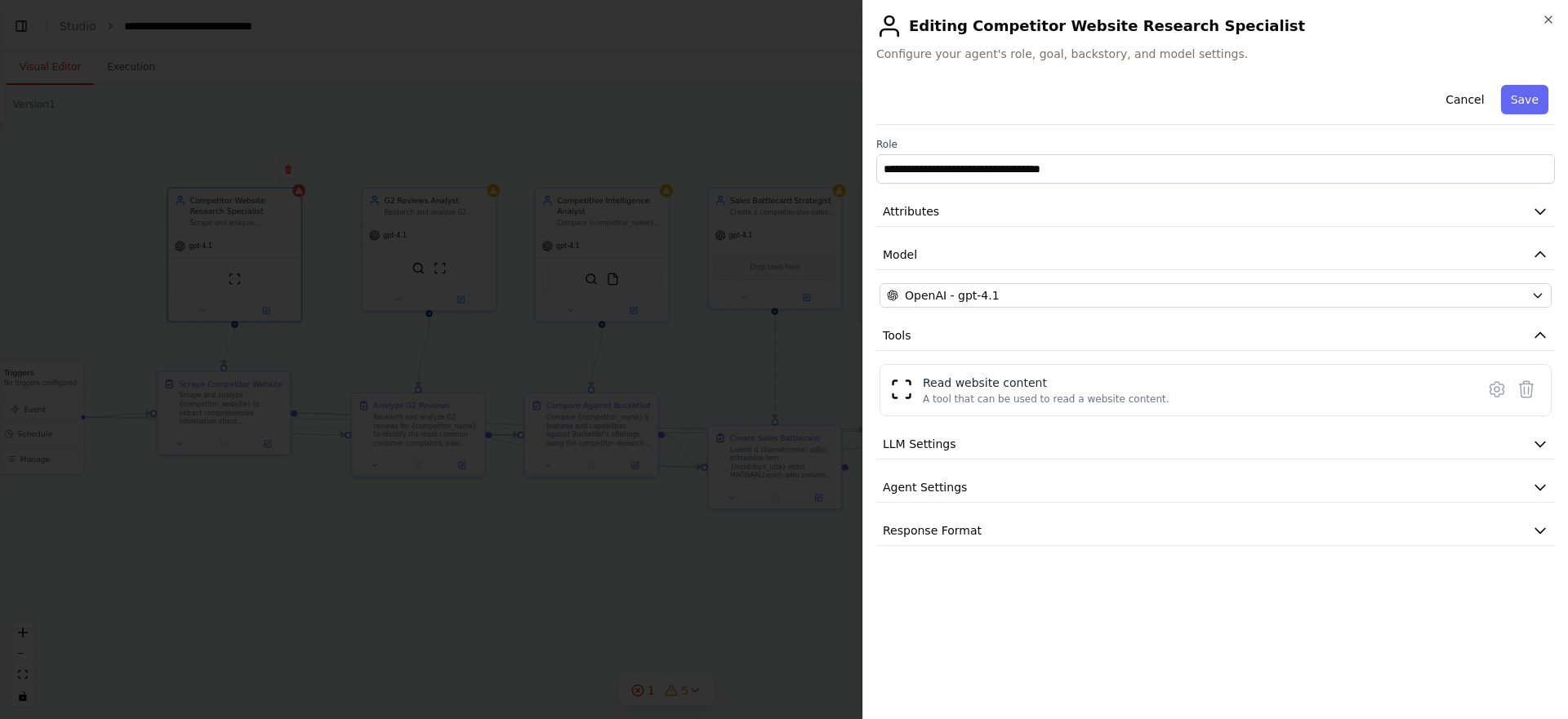
click at [1012, 309] on div "**********" at bounding box center [1216, 312] width 679 height 467
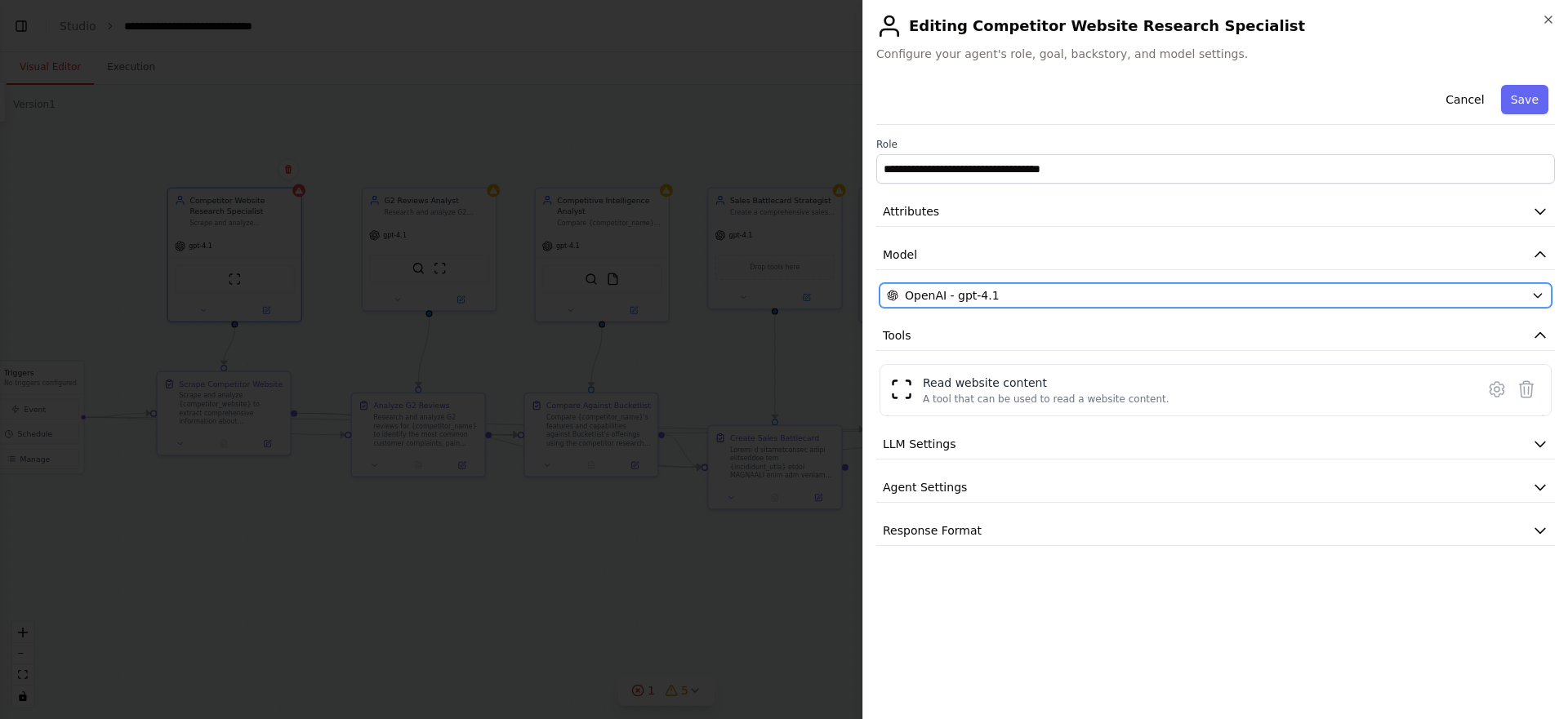
click at [1004, 303] on div "OpenAI - gpt-4.1" at bounding box center [1205, 295] width 638 height 17
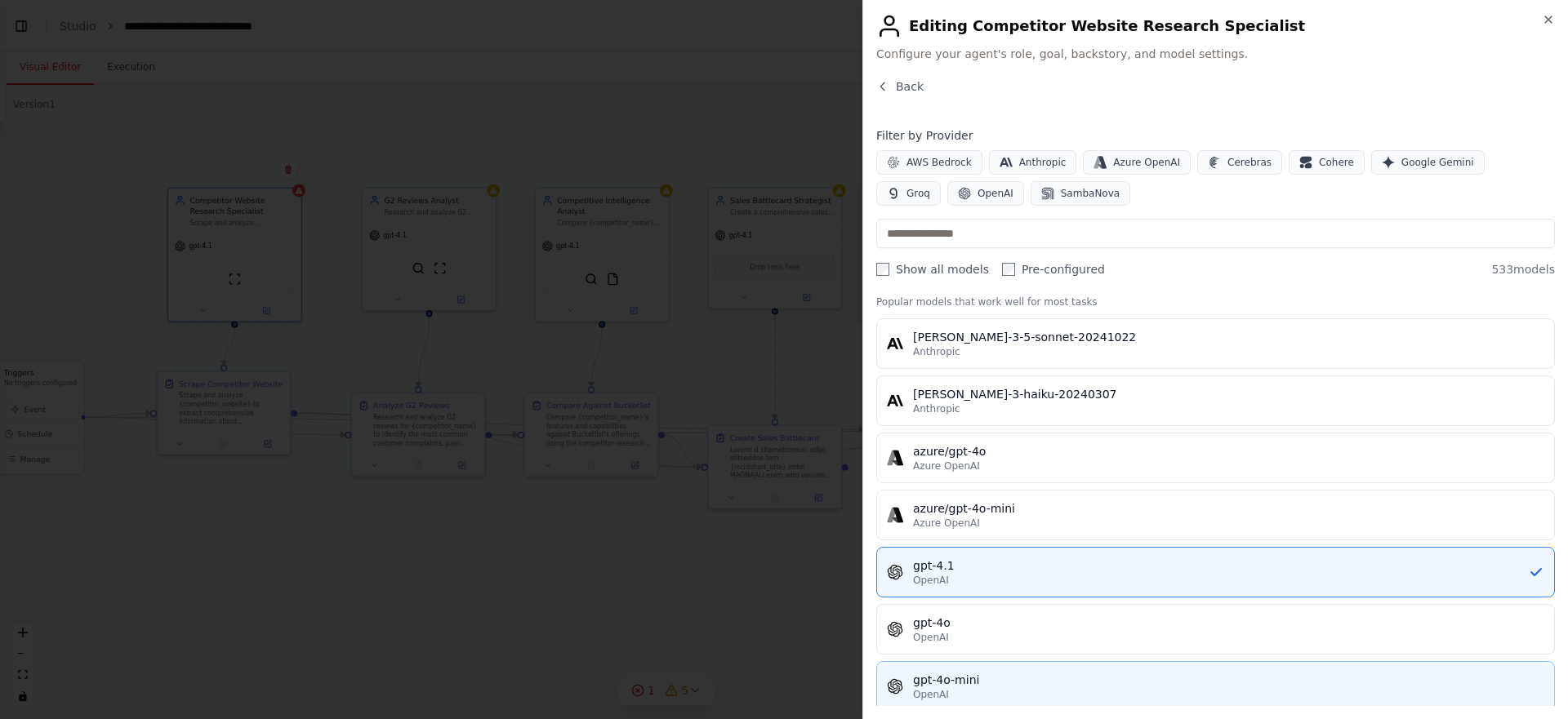
scroll to position [58, 0]
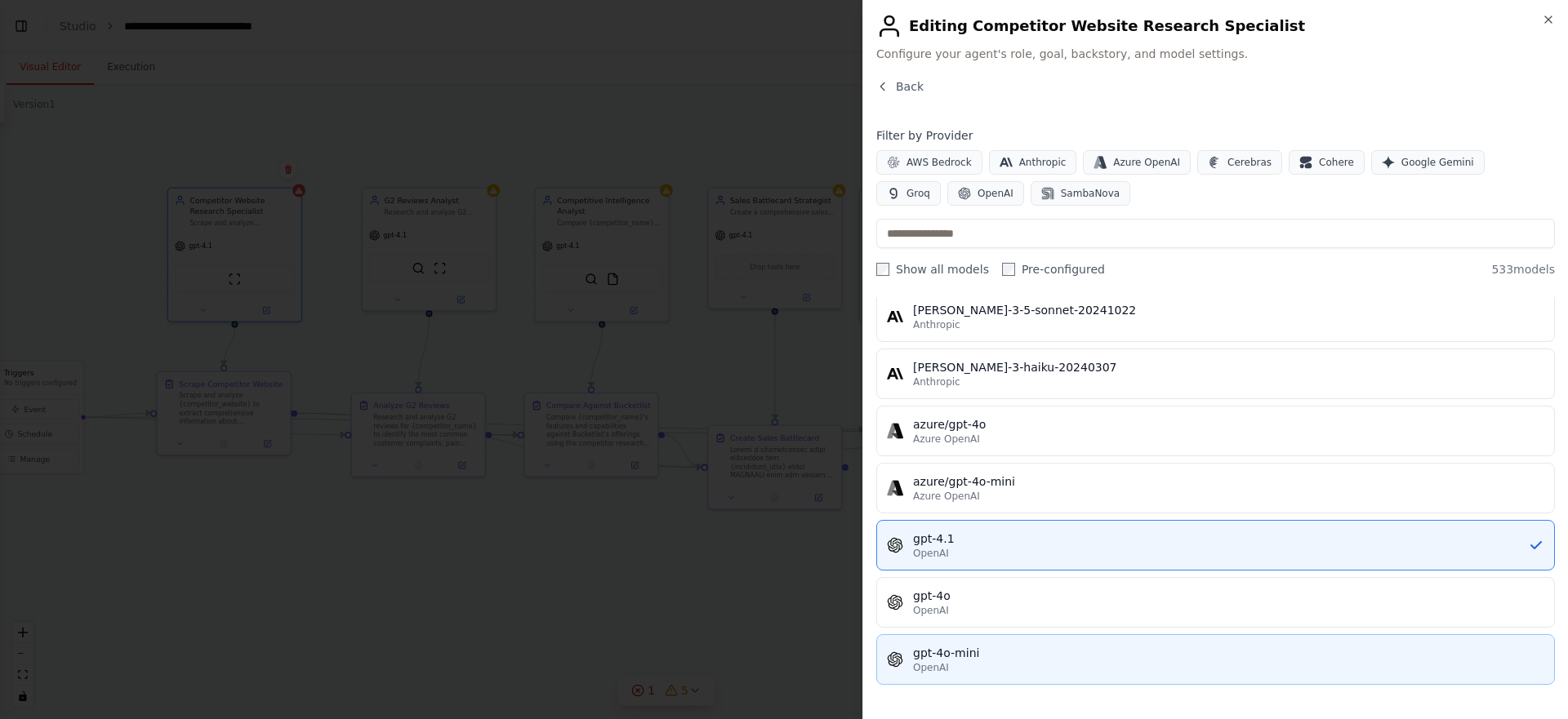
click at [982, 646] on div "gpt-4o-mini" at bounding box center [1228, 653] width 631 height 17
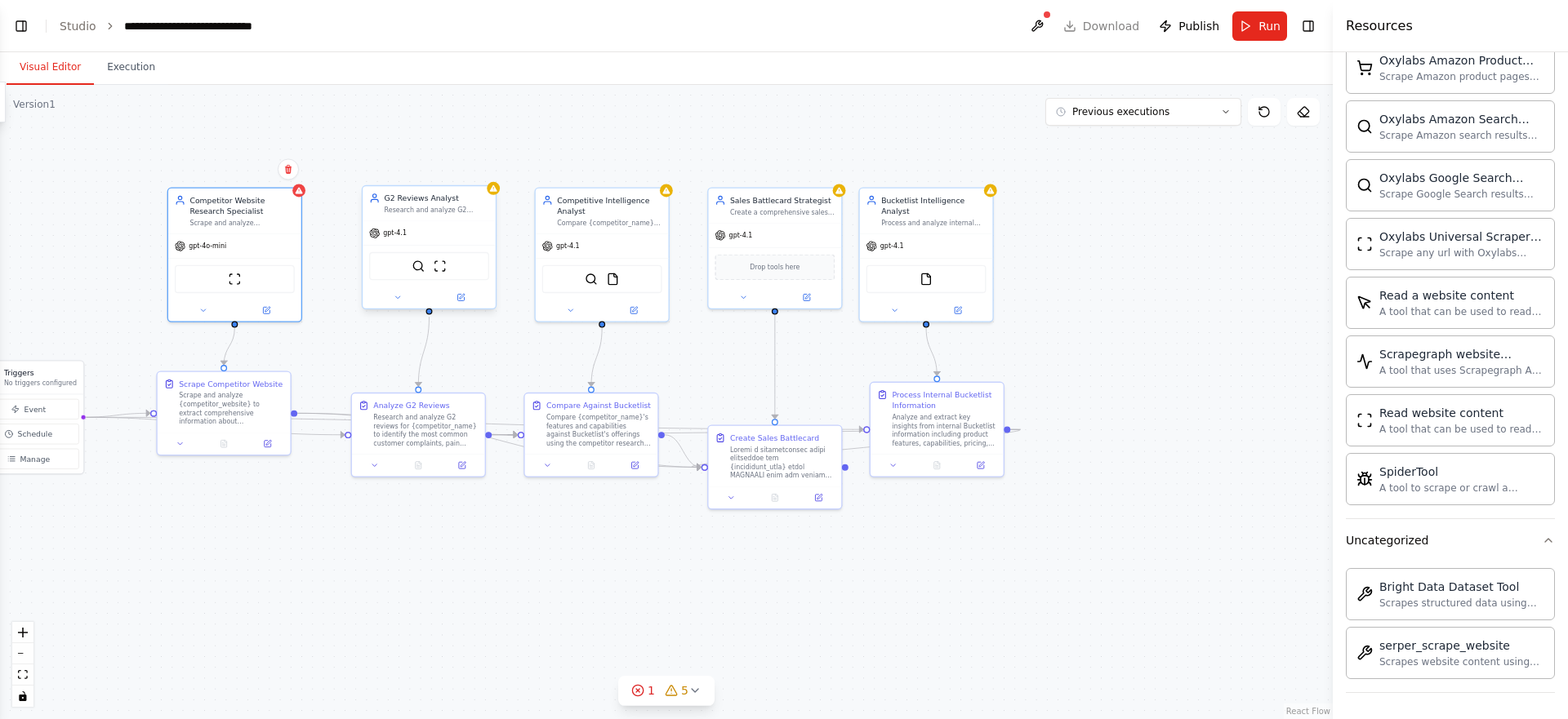
click at [462, 227] on div "gpt-4.1" at bounding box center [429, 233] width 133 height 23
click at [391, 231] on span "gpt-4.1" at bounding box center [395, 232] width 23 height 9
click at [459, 295] on icon at bounding box center [461, 296] width 7 height 7
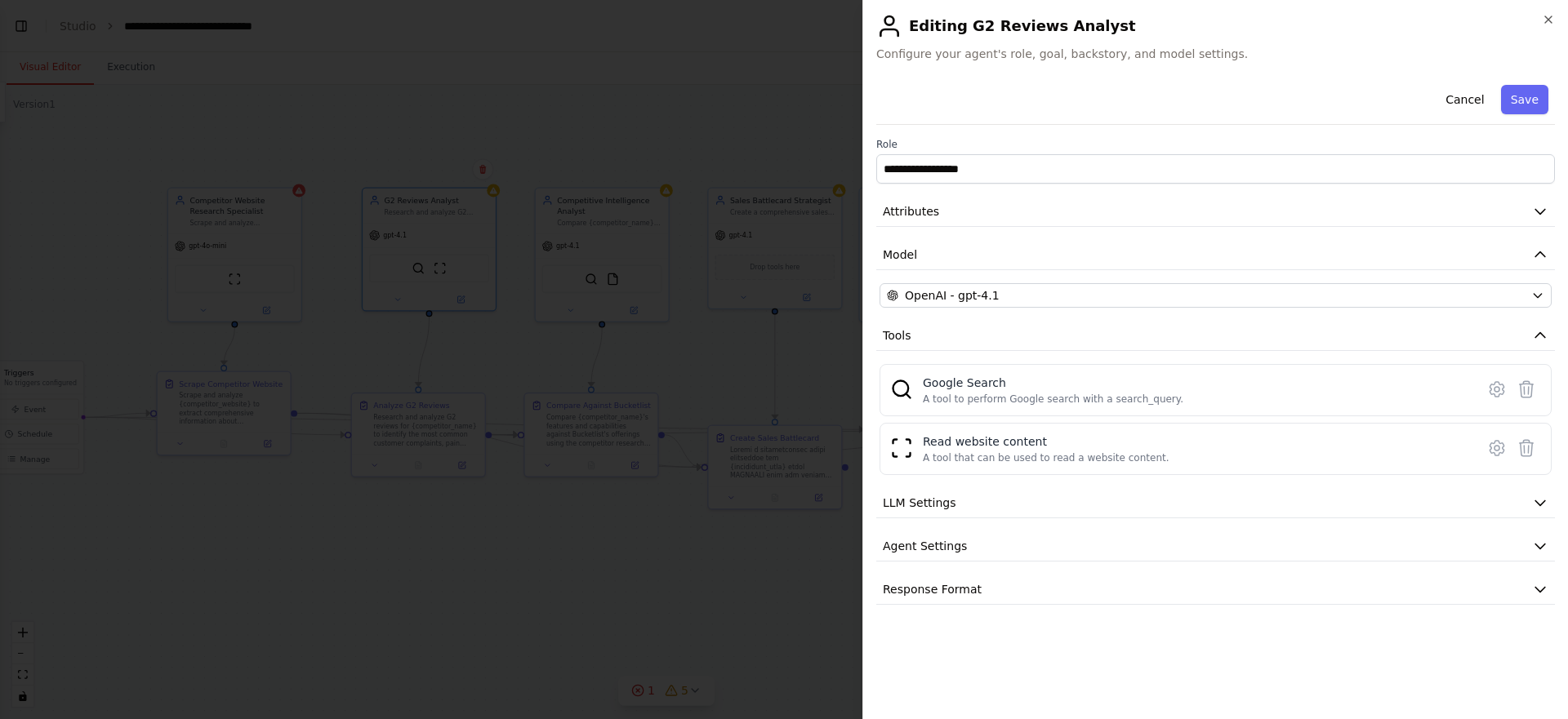
click at [968, 282] on div "**********" at bounding box center [1216, 342] width 679 height 527
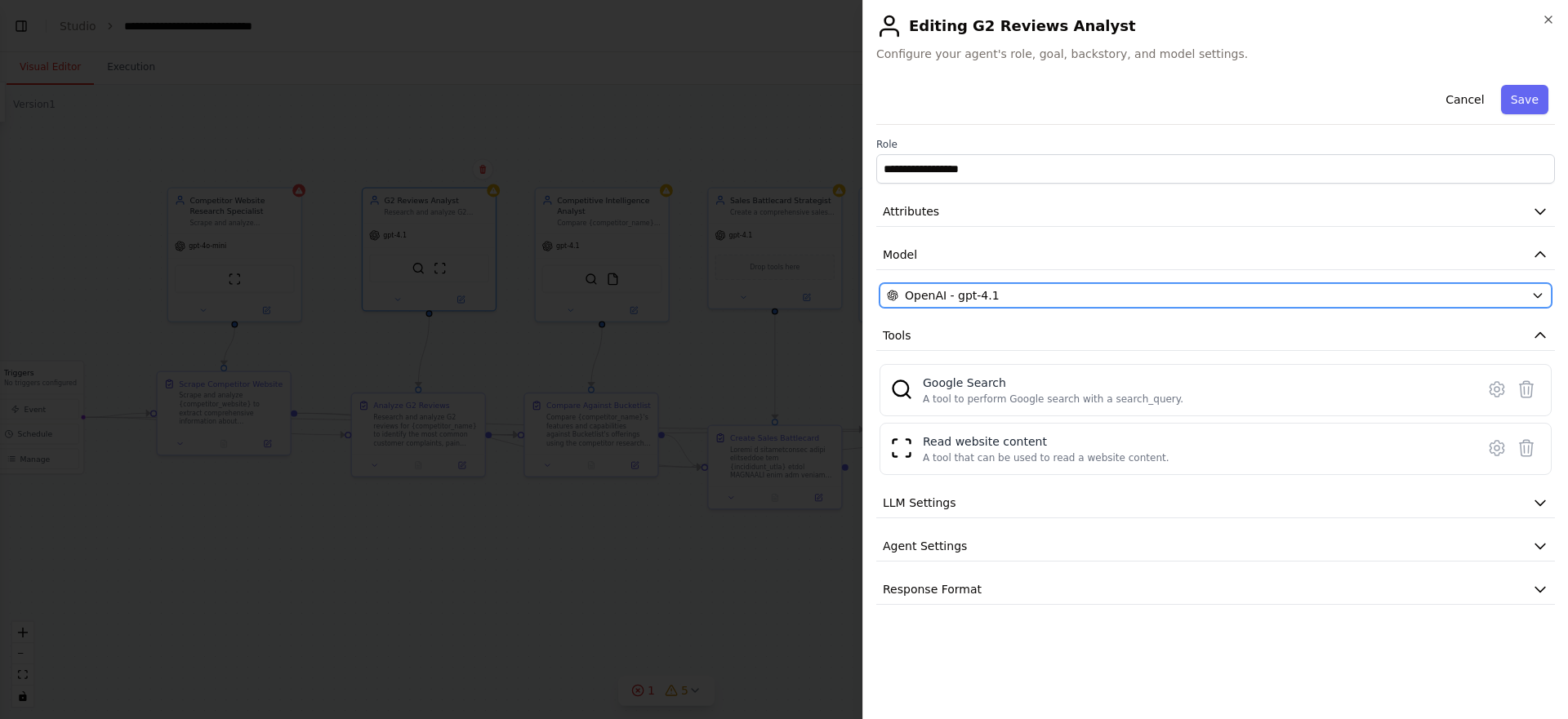
click at [960, 295] on span "OpenAI - gpt-4.1" at bounding box center [952, 295] width 94 height 17
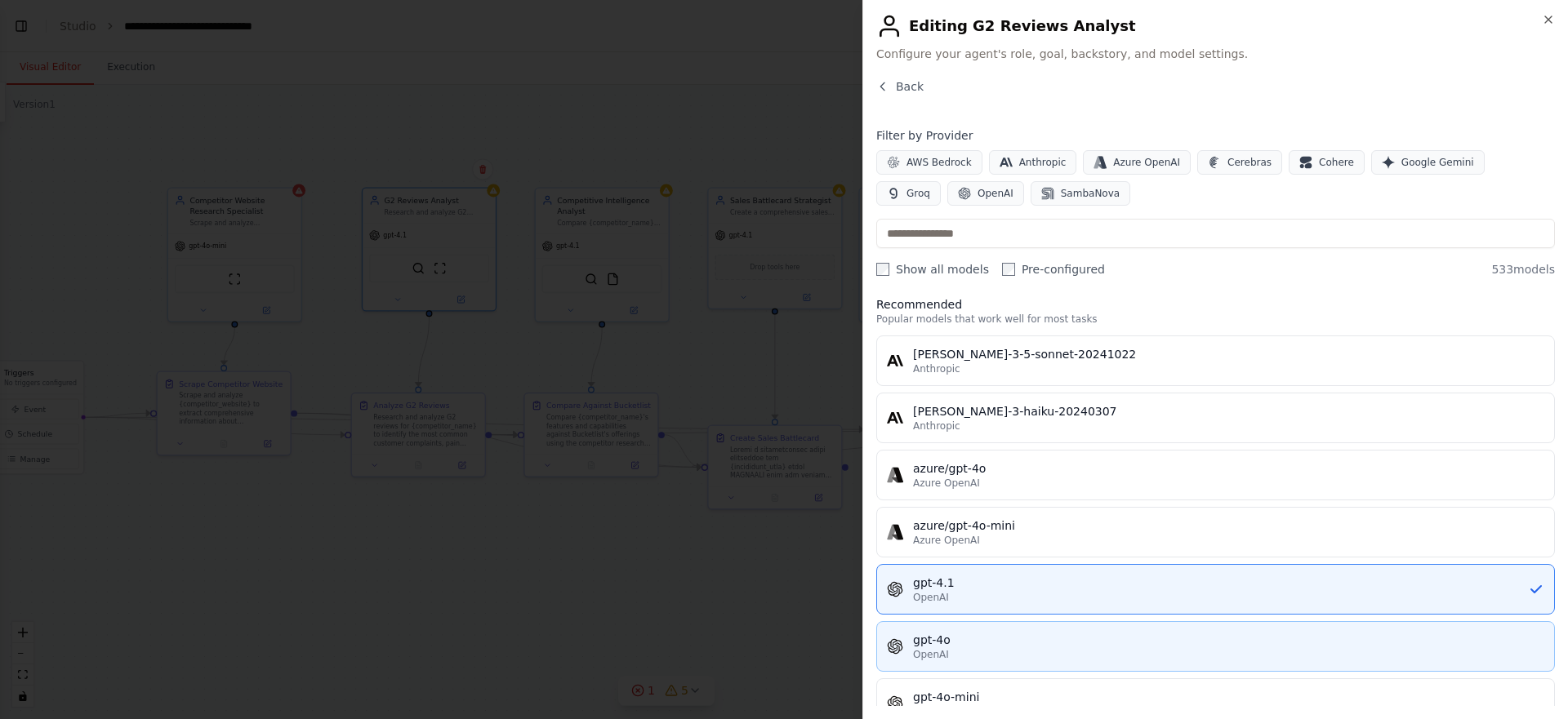
scroll to position [91, 0]
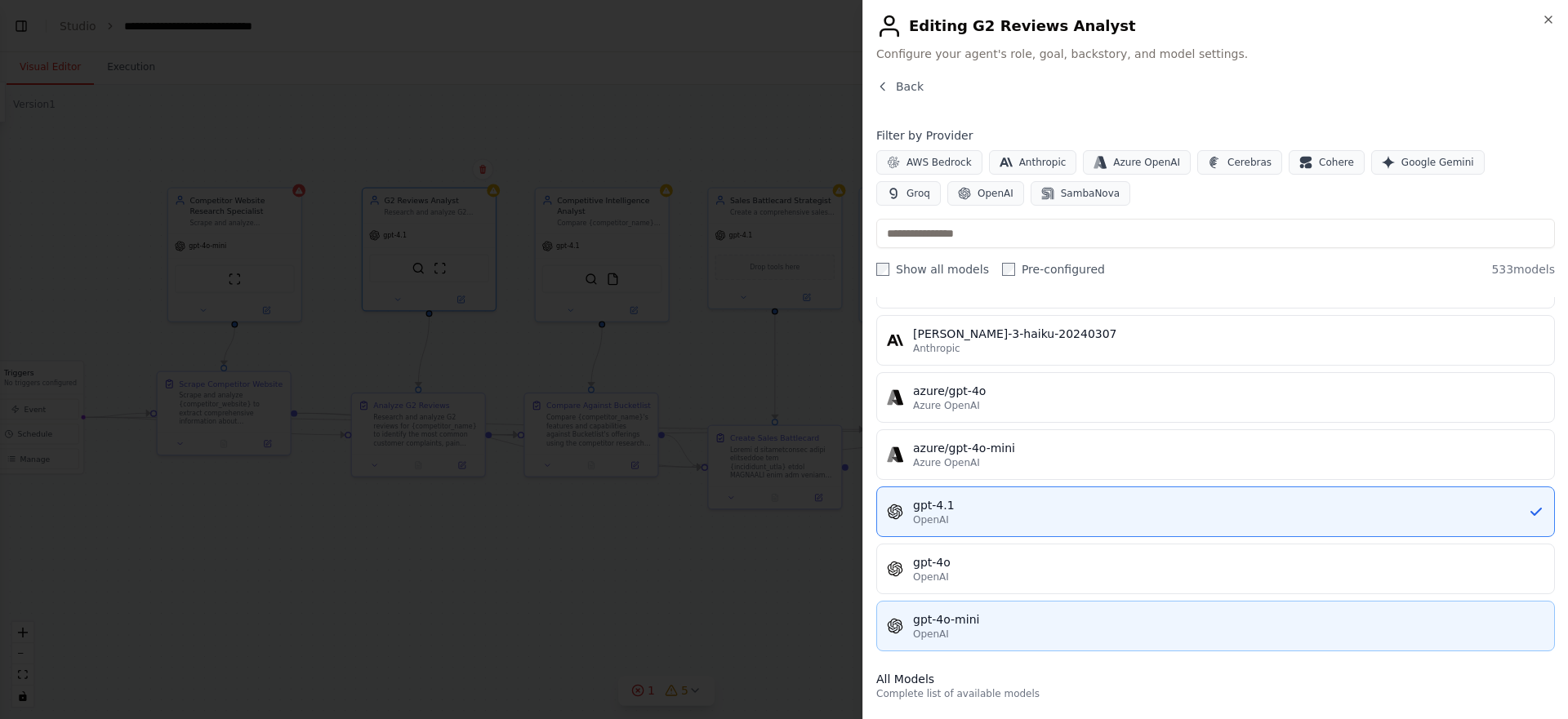
click at [957, 629] on div "OpenAI" at bounding box center [1228, 633] width 631 height 13
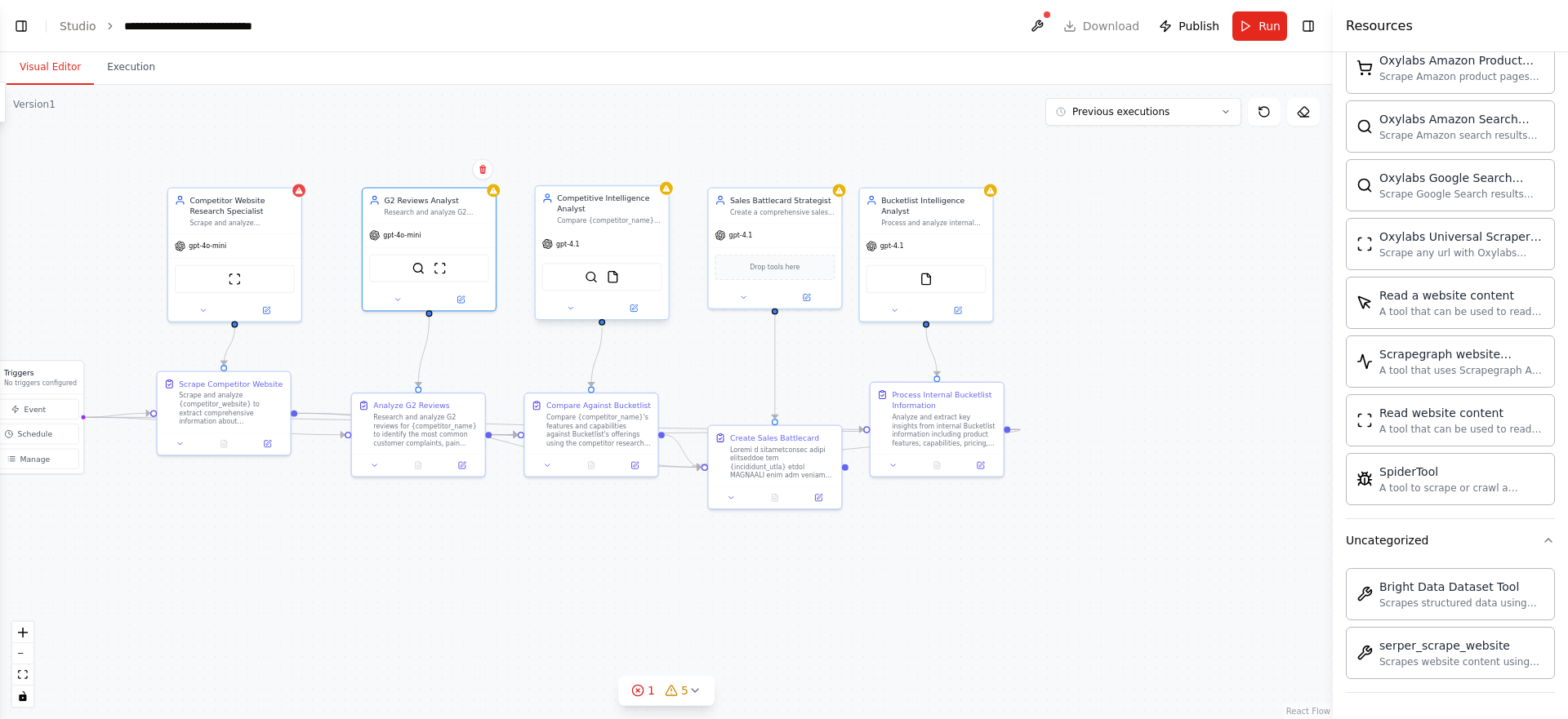
click at [581, 235] on div "gpt-4.1" at bounding box center [602, 244] width 133 height 23
click at [493, 191] on icon at bounding box center [493, 188] width 9 height 9
click at [434, 218] on div "G2 Reviews Analyst Research and analyze G2 reviews for {competitor_name} to ide…" at bounding box center [429, 203] width 133 height 34
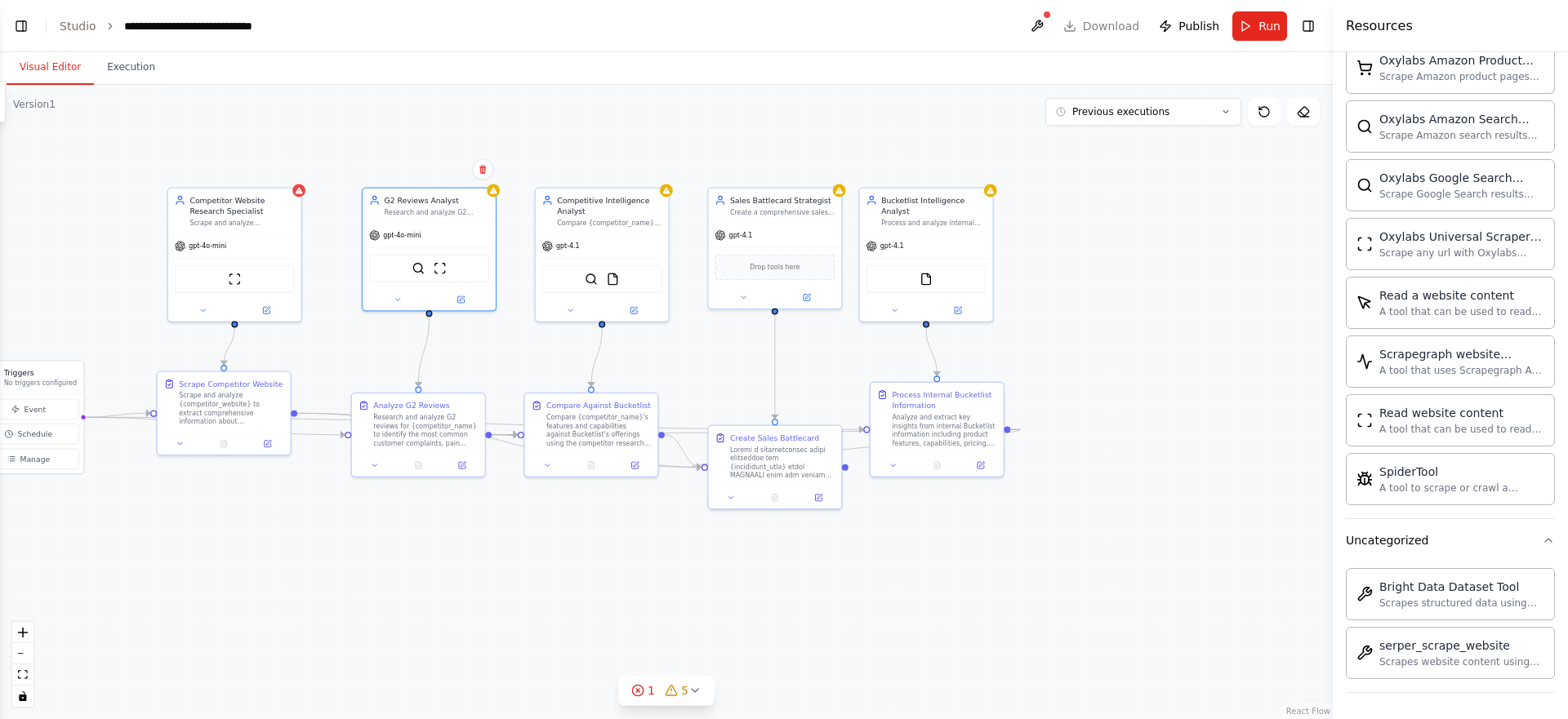
click at [608, 157] on div ".deletable-edge-delete-btn { width: 20px; height: 20px; border: 0px solid #ffff…" at bounding box center [666, 401] width 1333 height 634
click at [882, 237] on div "gpt-4.1" at bounding box center [926, 244] width 133 height 23
click at [382, 217] on div "G2 Reviews Analyst Research and analyze G2 reviews for {competitor_name} to ide…" at bounding box center [429, 203] width 133 height 34
click at [247, 212] on div "Competitor Website Research Specialist" at bounding box center [242, 203] width 105 height 21
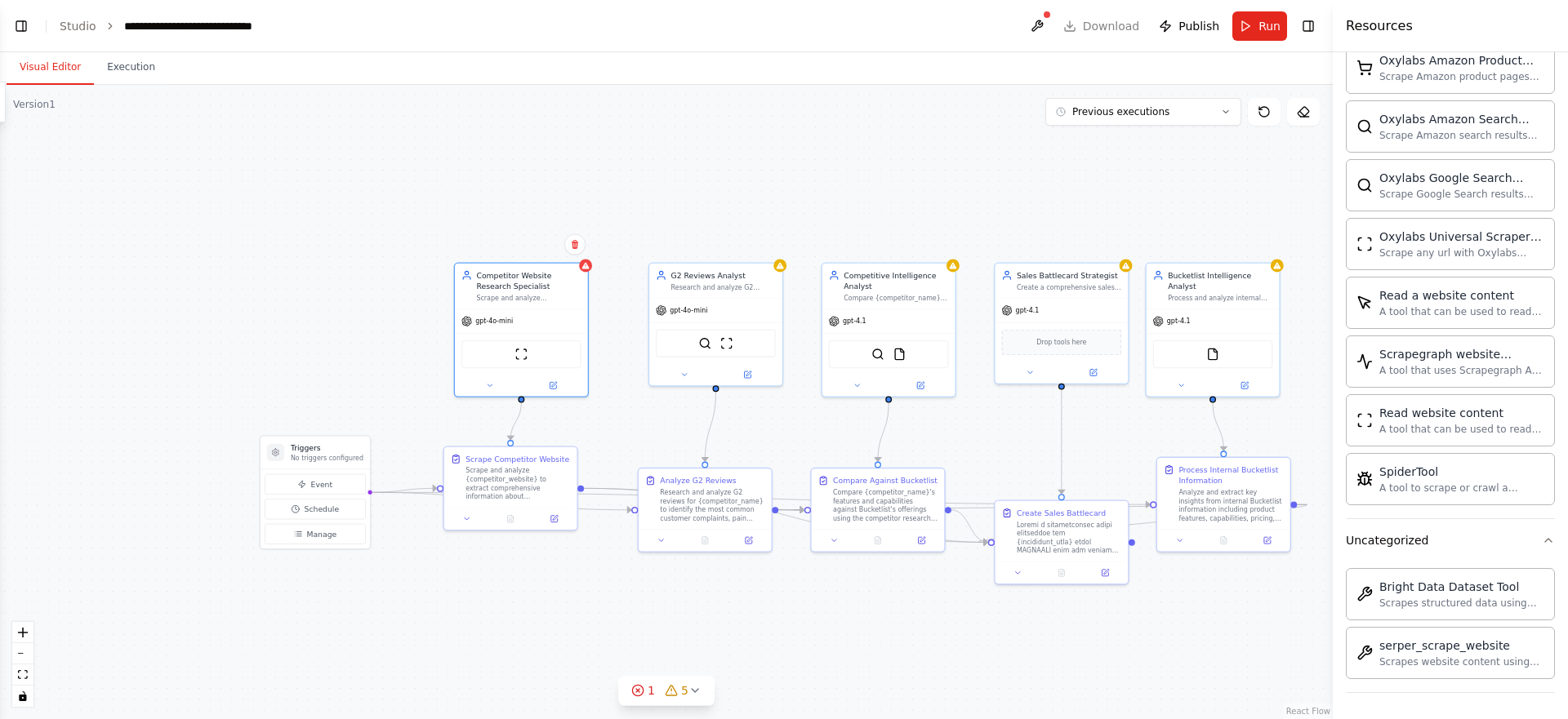
drag, startPoint x: 127, startPoint y: 222, endPoint x: 406, endPoint y: 295, distance: 288.4
click at [406, 295] on div ".deletable-edge-delete-btn { width: 20px; height: 20px; border: 0px solid #ffff…" at bounding box center [666, 401] width 1333 height 634
click at [125, 74] on button "Execution" at bounding box center [131, 67] width 74 height 34
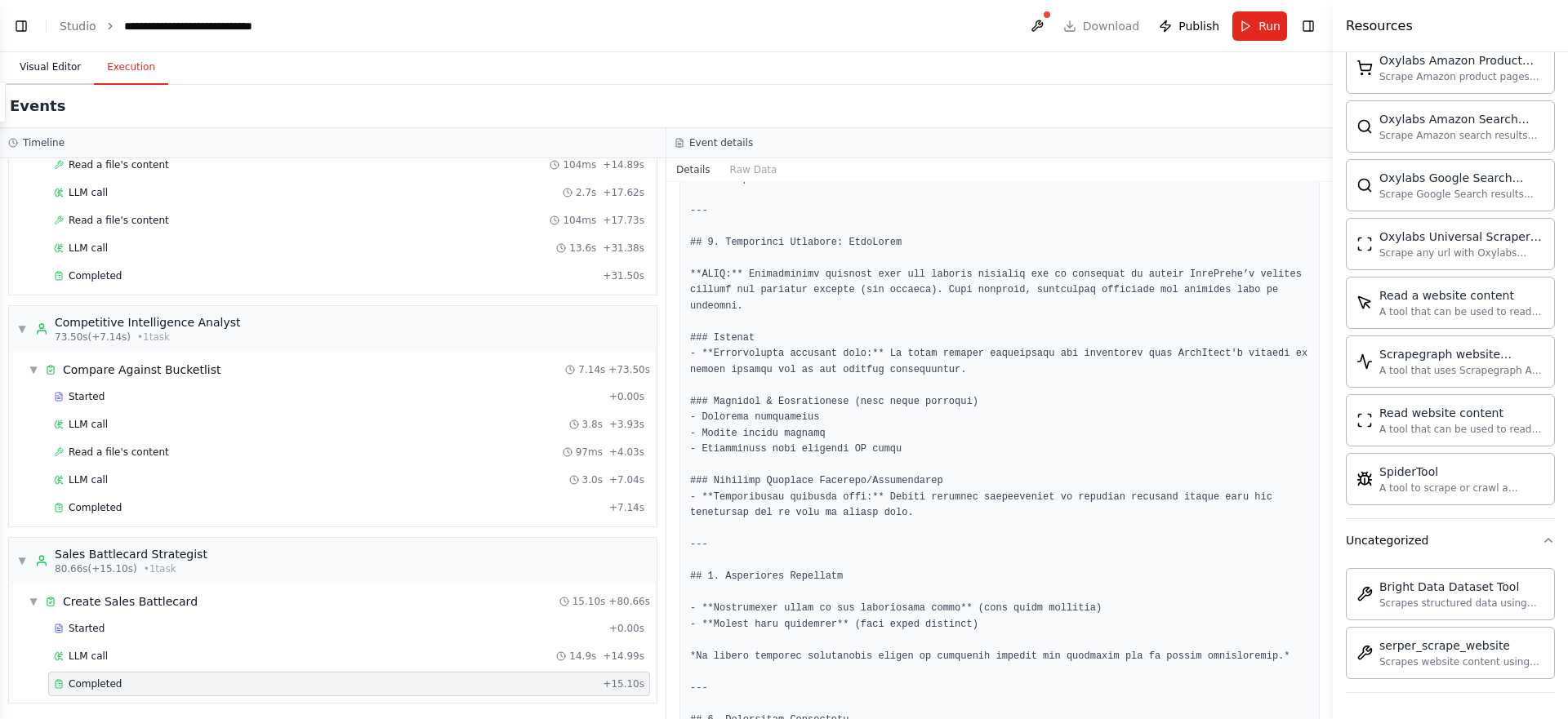
click at [44, 67] on button "Visual Editor" at bounding box center [51, 67] width 87 height 34
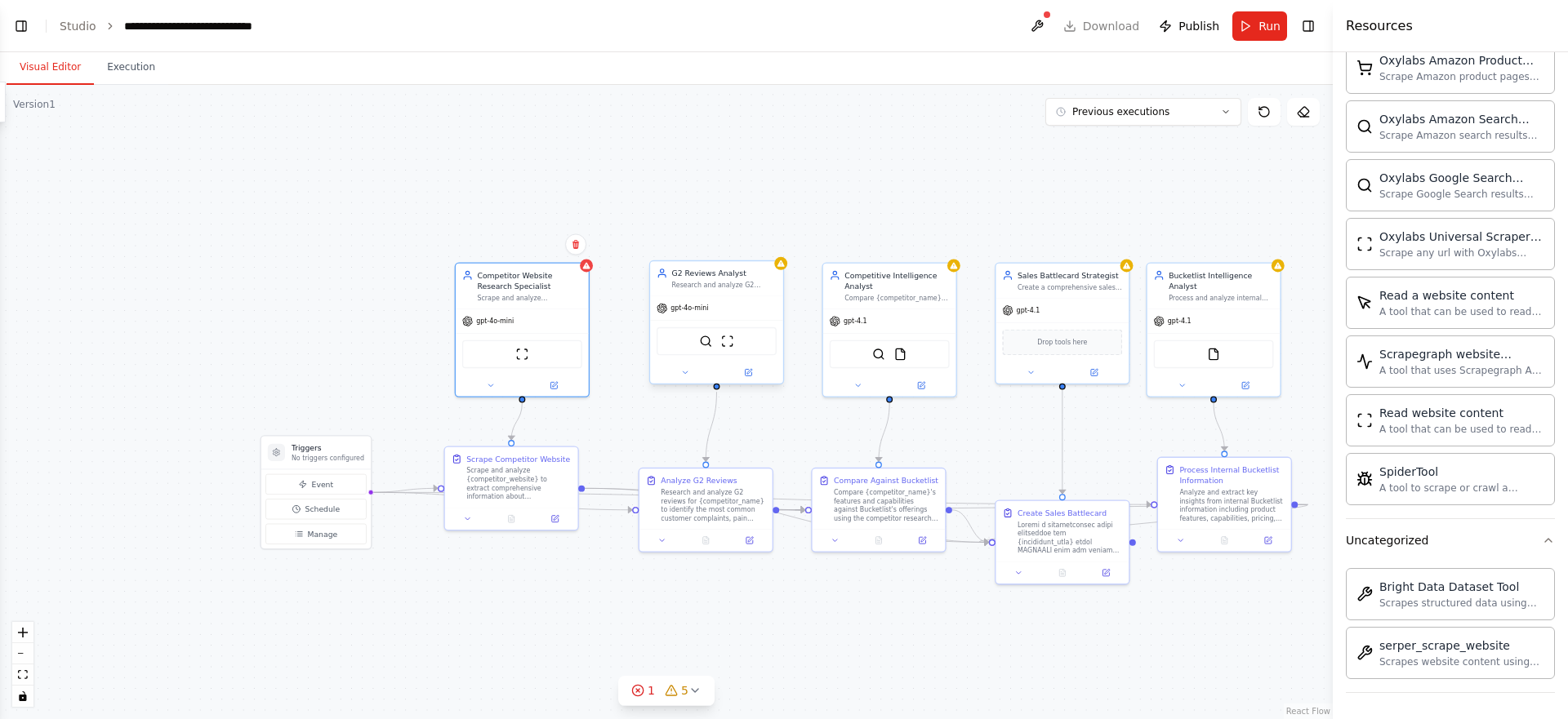
click at [763, 278] on div "G2 Reviews Analyst" at bounding box center [724, 273] width 105 height 11
click at [1307, 27] on button "Toggle Right Sidebar" at bounding box center [1308, 26] width 23 height 23
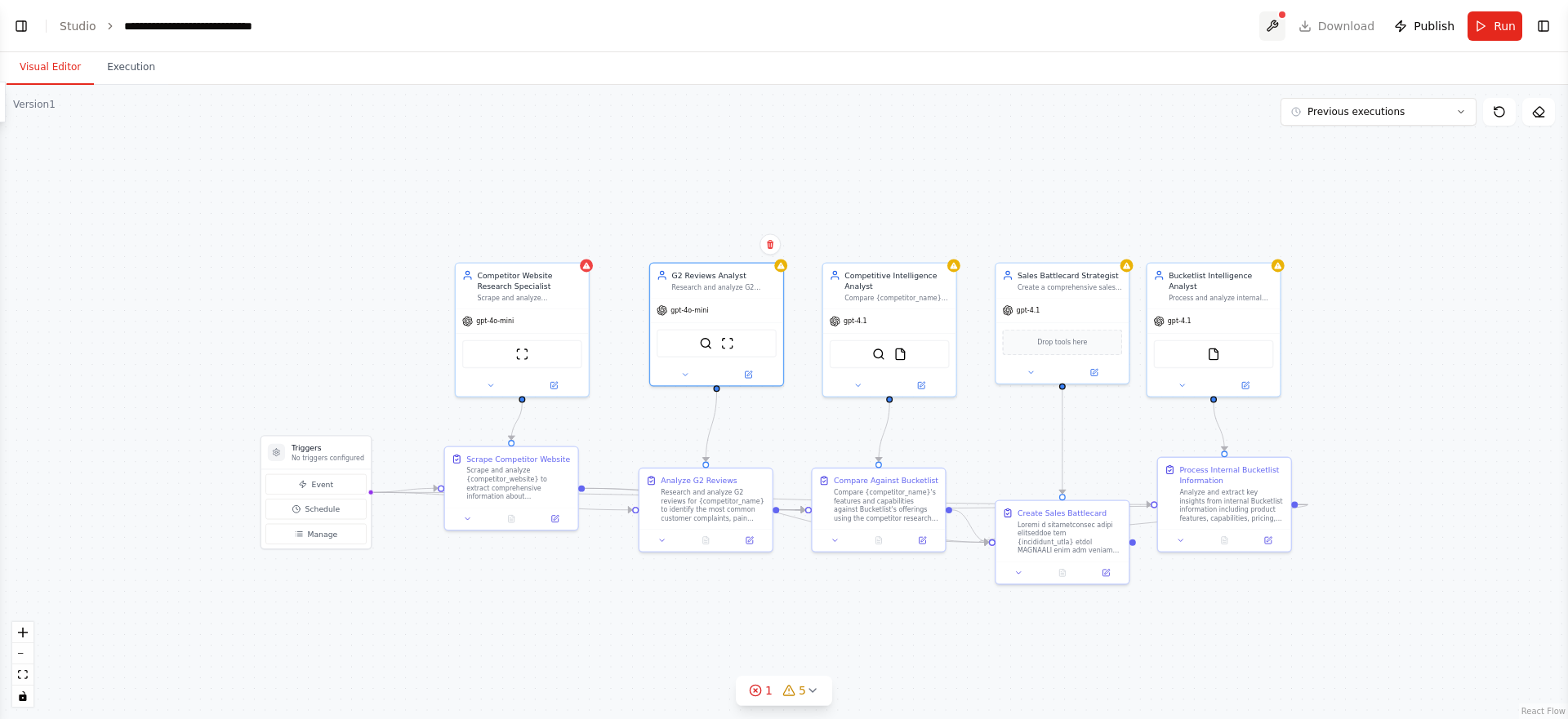
click at [1283, 30] on button at bounding box center [1272, 26] width 26 height 29
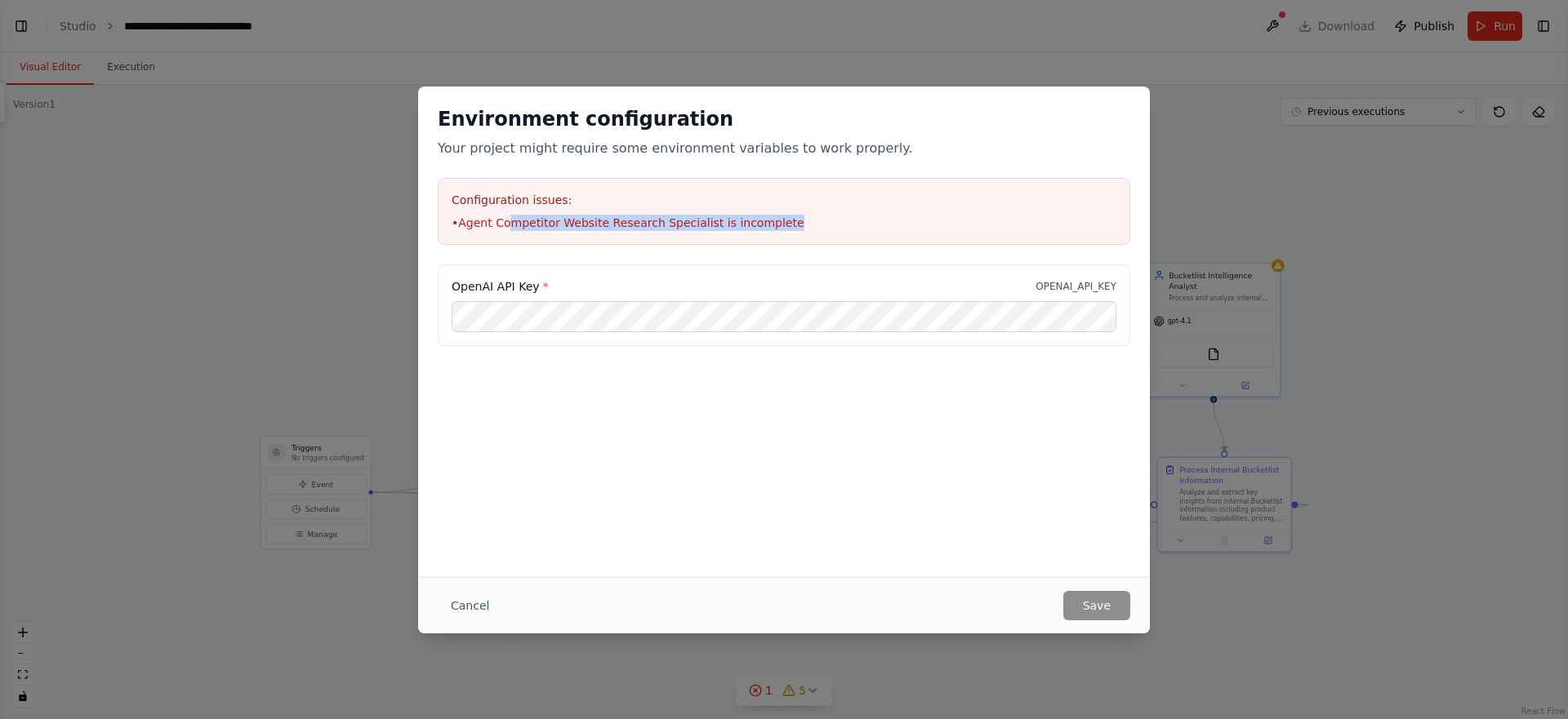
drag, startPoint x: 510, startPoint y: 223, endPoint x: 859, endPoint y: 228, distance: 349.0
click at [831, 223] on li "• Agent Competitor Website Research Specialist is incomplete" at bounding box center [784, 223] width 665 height 17
click at [451, 603] on button "Cancel" at bounding box center [470, 605] width 64 height 29
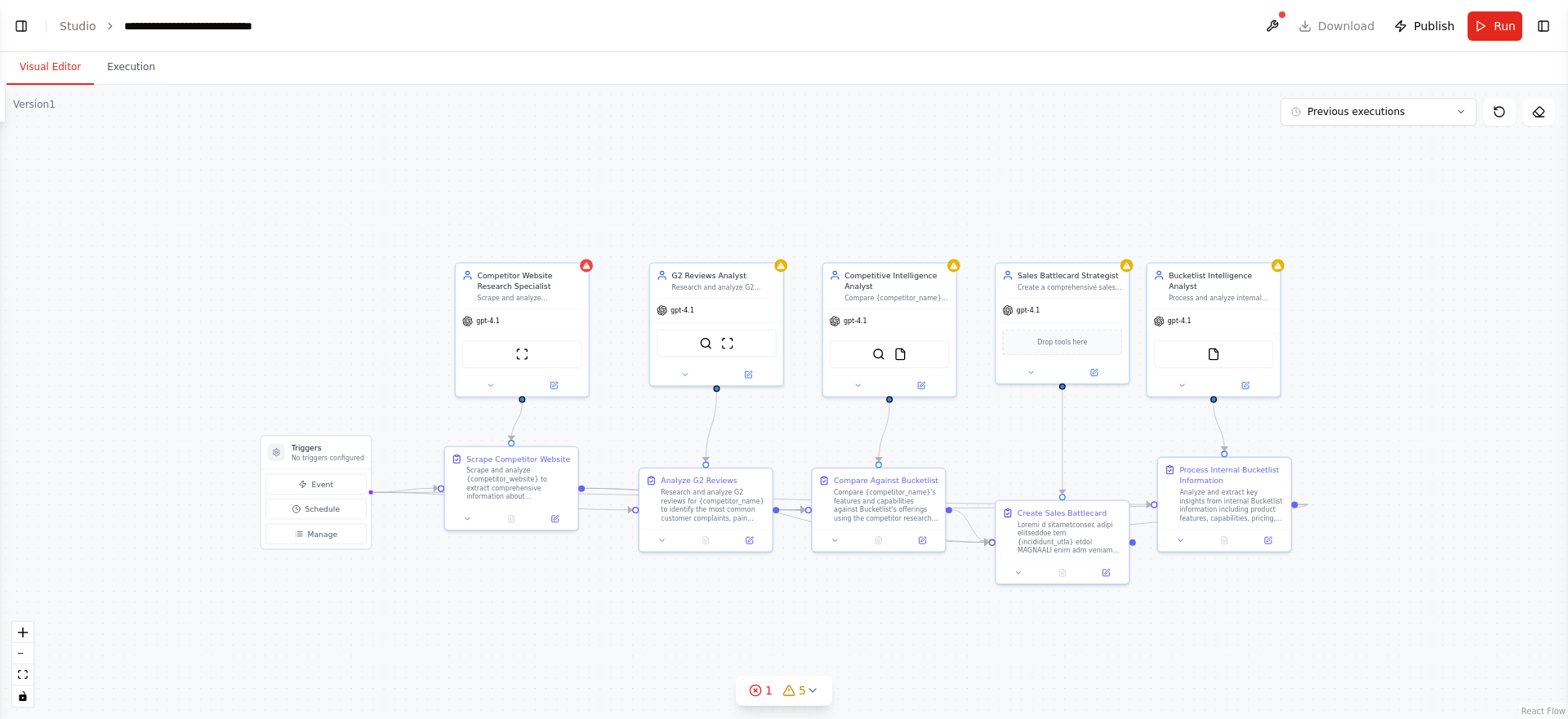
click at [576, 201] on div ".deletable-edge-delete-btn { width: 20px; height: 20px; border: 0px solid #ffff…" at bounding box center [784, 401] width 1568 height 634
click at [687, 316] on div "gpt-4.1" at bounding box center [716, 308] width 133 height 23
click at [683, 311] on span "gpt-4.1" at bounding box center [682, 308] width 23 height 9
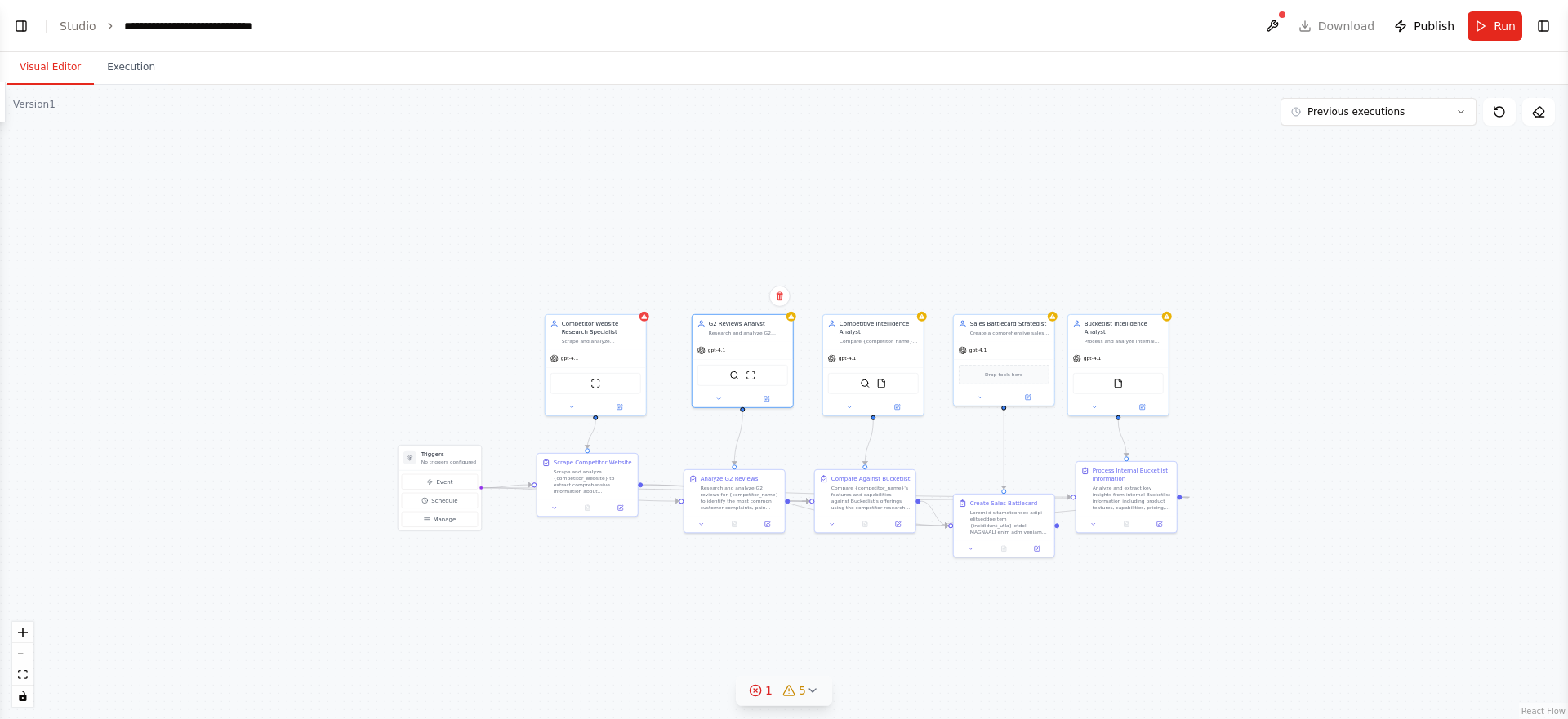
click at [753, 691] on icon at bounding box center [754, 690] width 13 height 13
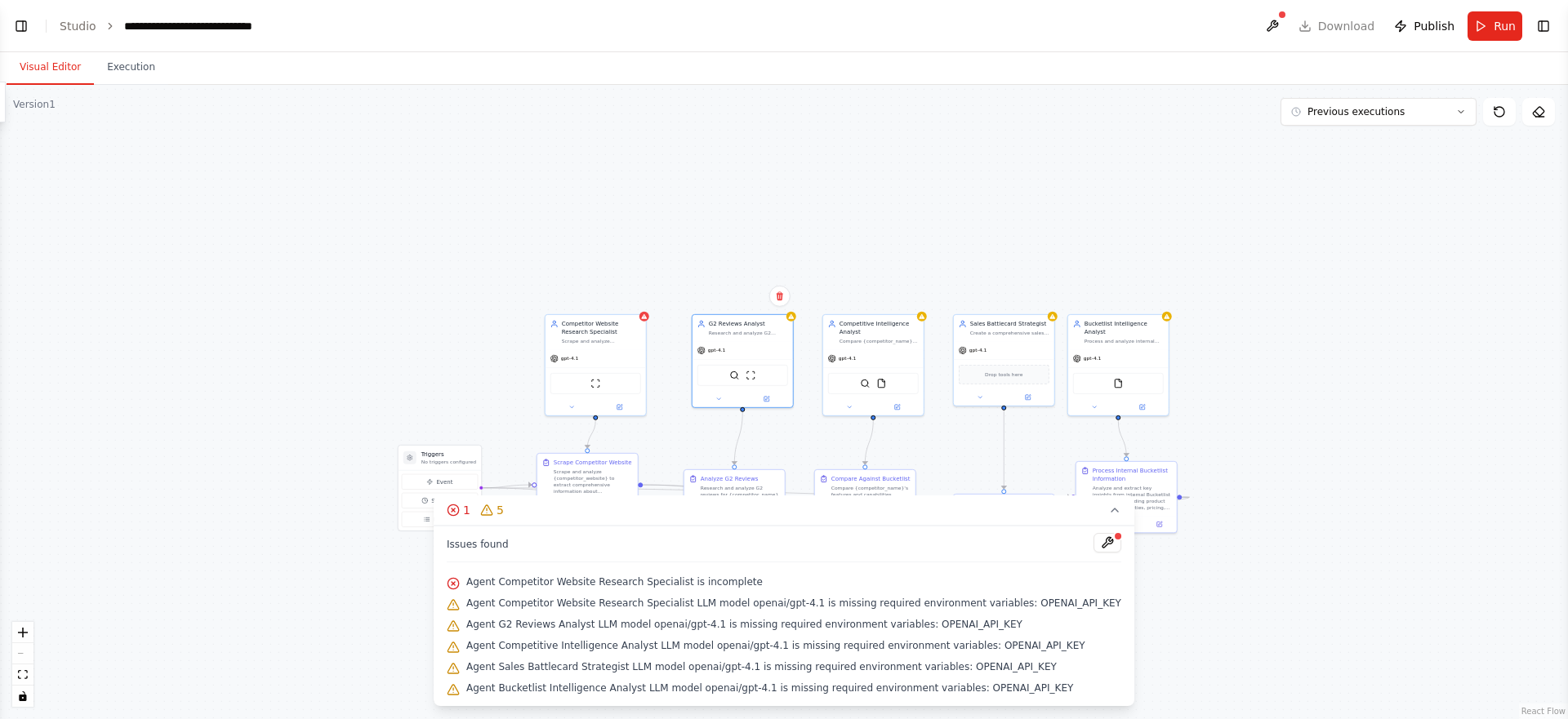
click at [882, 600] on span "Agent Competitor Website Research Specialist LLM model openai/gpt-4.1 is missin…" at bounding box center [794, 602] width 655 height 13
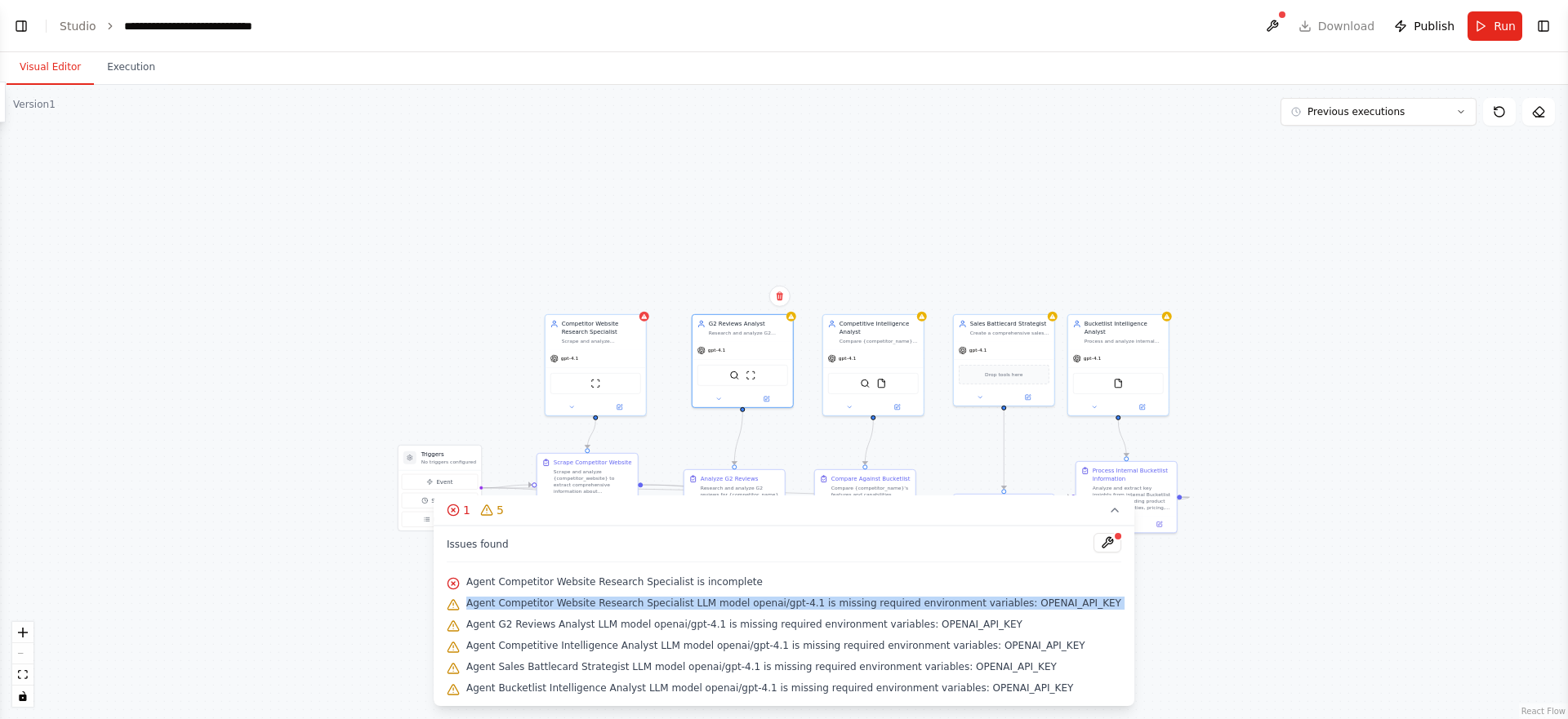
click at [882, 600] on span "Agent Competitor Website Research Specialist LLM model openai/gpt-4.1 is missin…" at bounding box center [794, 602] width 655 height 13
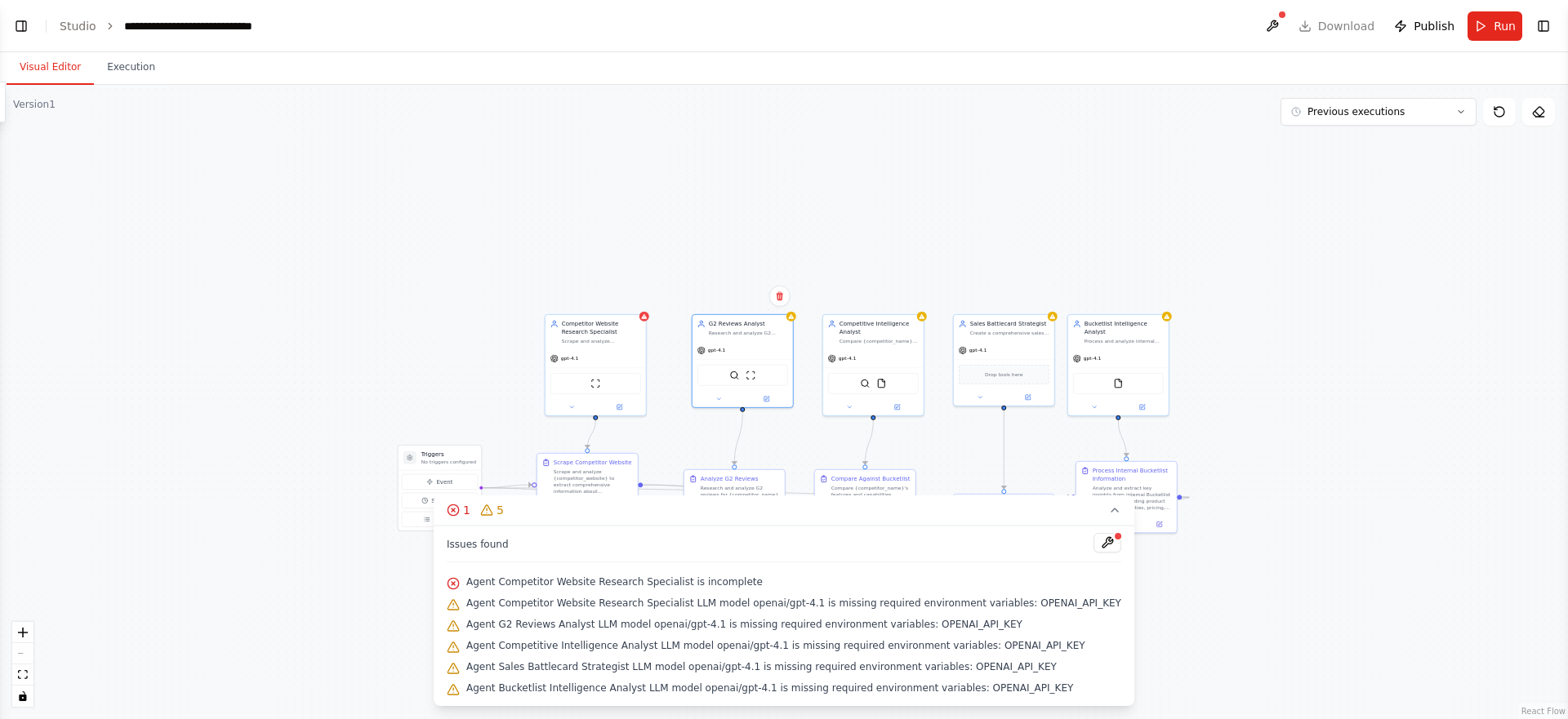
click at [755, 626] on span "Agent G2 Reviews Analyst LLM model openai/gpt-4.1 is missing required environme…" at bounding box center [745, 624] width 556 height 13
click at [634, 261] on div ".deletable-edge-delete-btn { width: 20px; height: 20px; border: 0px solid #ffff…" at bounding box center [784, 401] width 1568 height 634
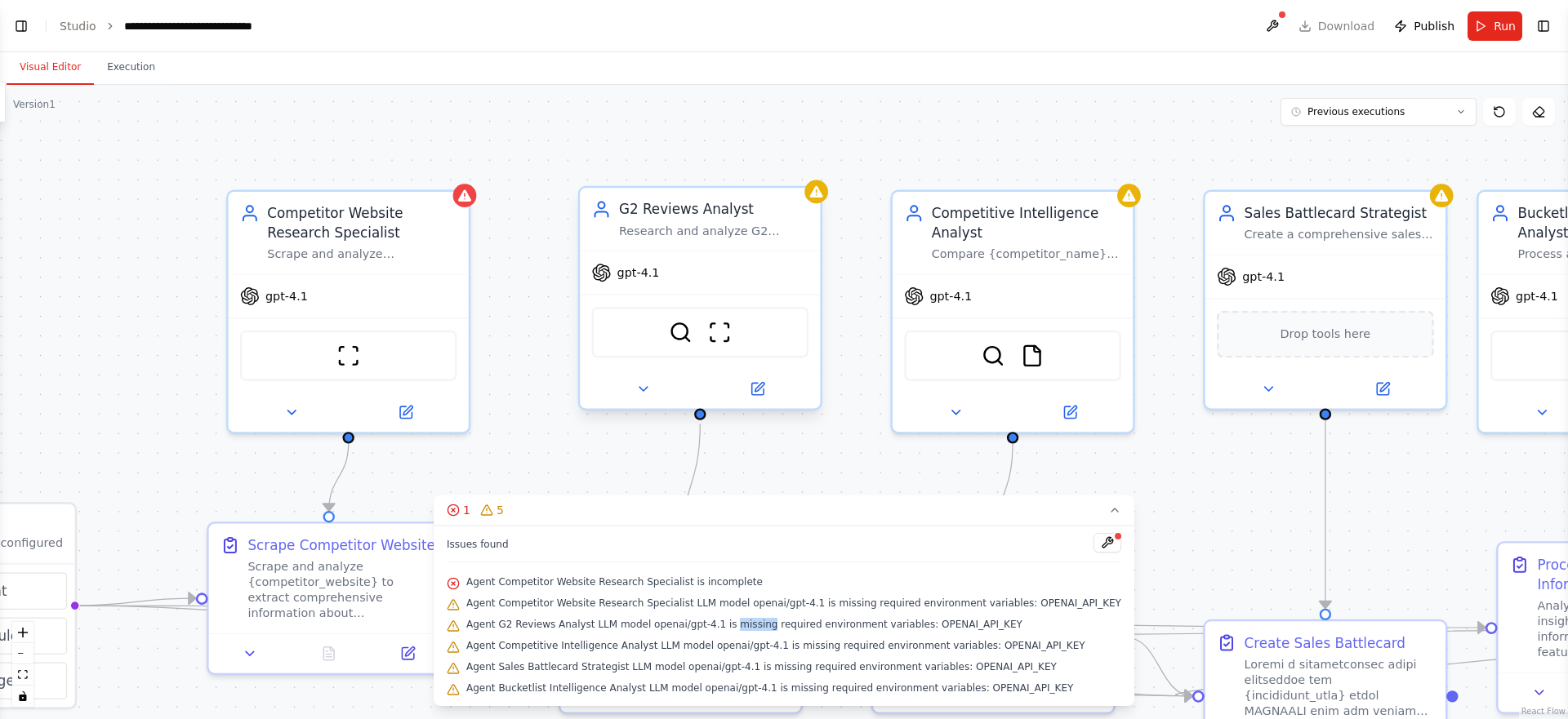
click at [648, 274] on span "gpt-4.1" at bounding box center [639, 273] width 43 height 16
click at [761, 399] on button at bounding box center [757, 389] width 110 height 23
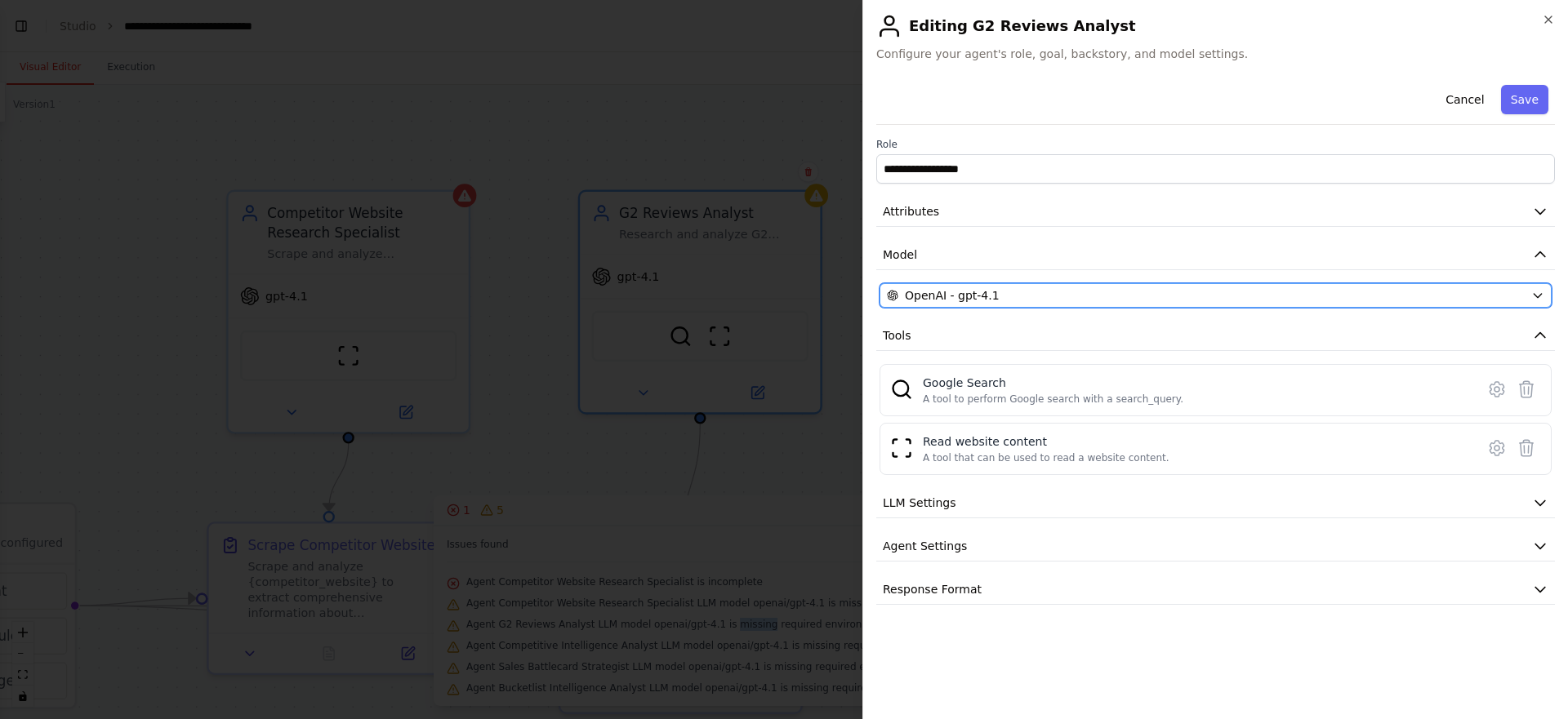
click at [979, 288] on span "OpenAI - gpt-4.1" at bounding box center [952, 295] width 94 height 17
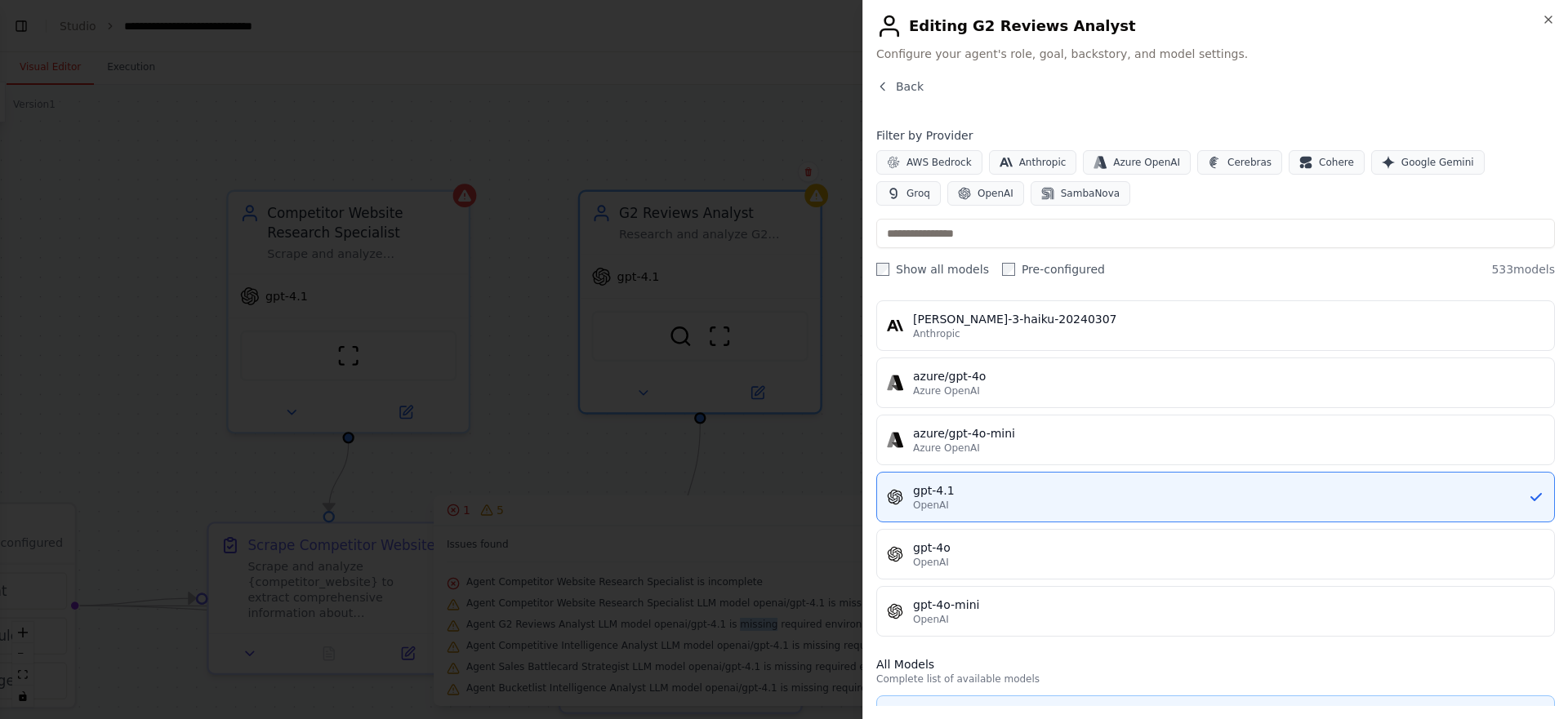
scroll to position [181, 0]
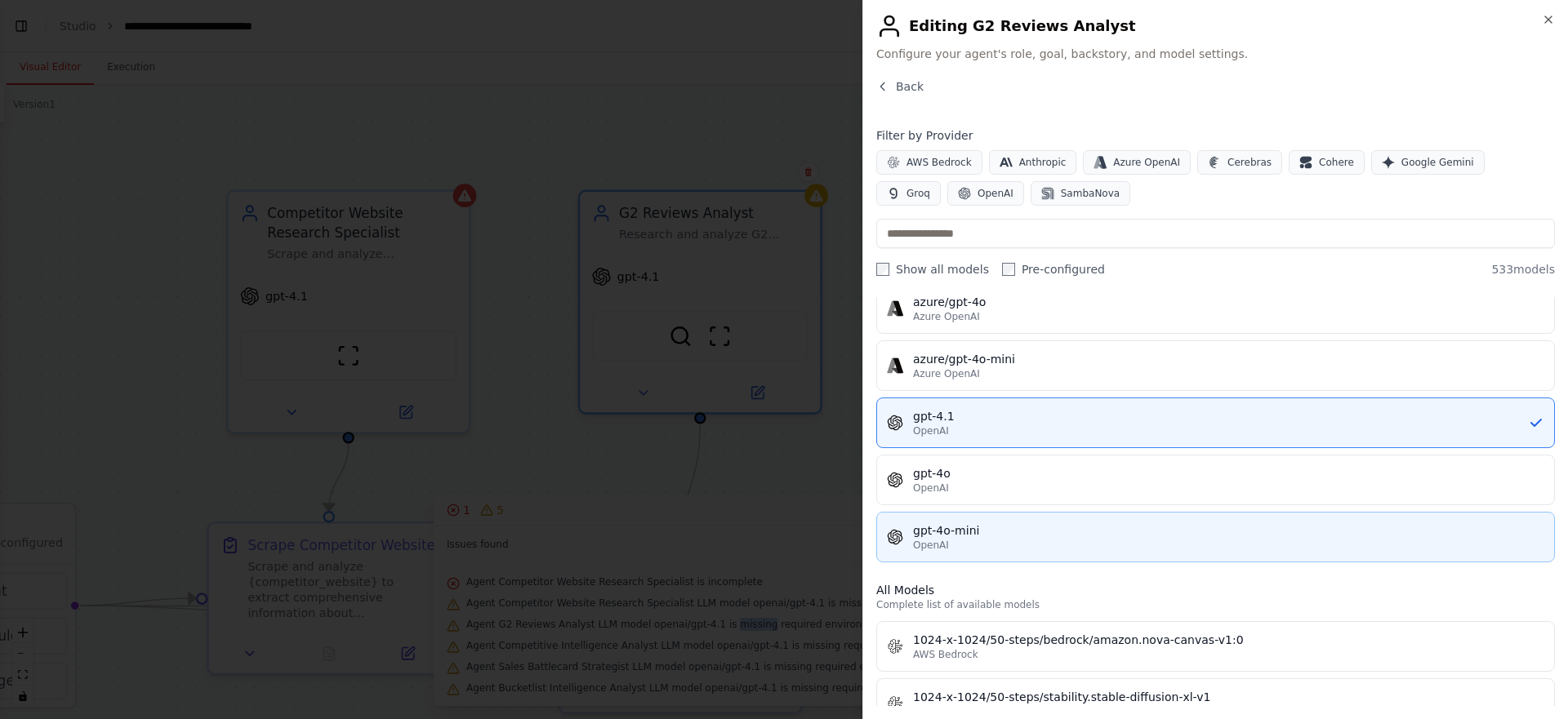
click at [960, 535] on div "gpt-4o-mini" at bounding box center [1228, 531] width 631 height 17
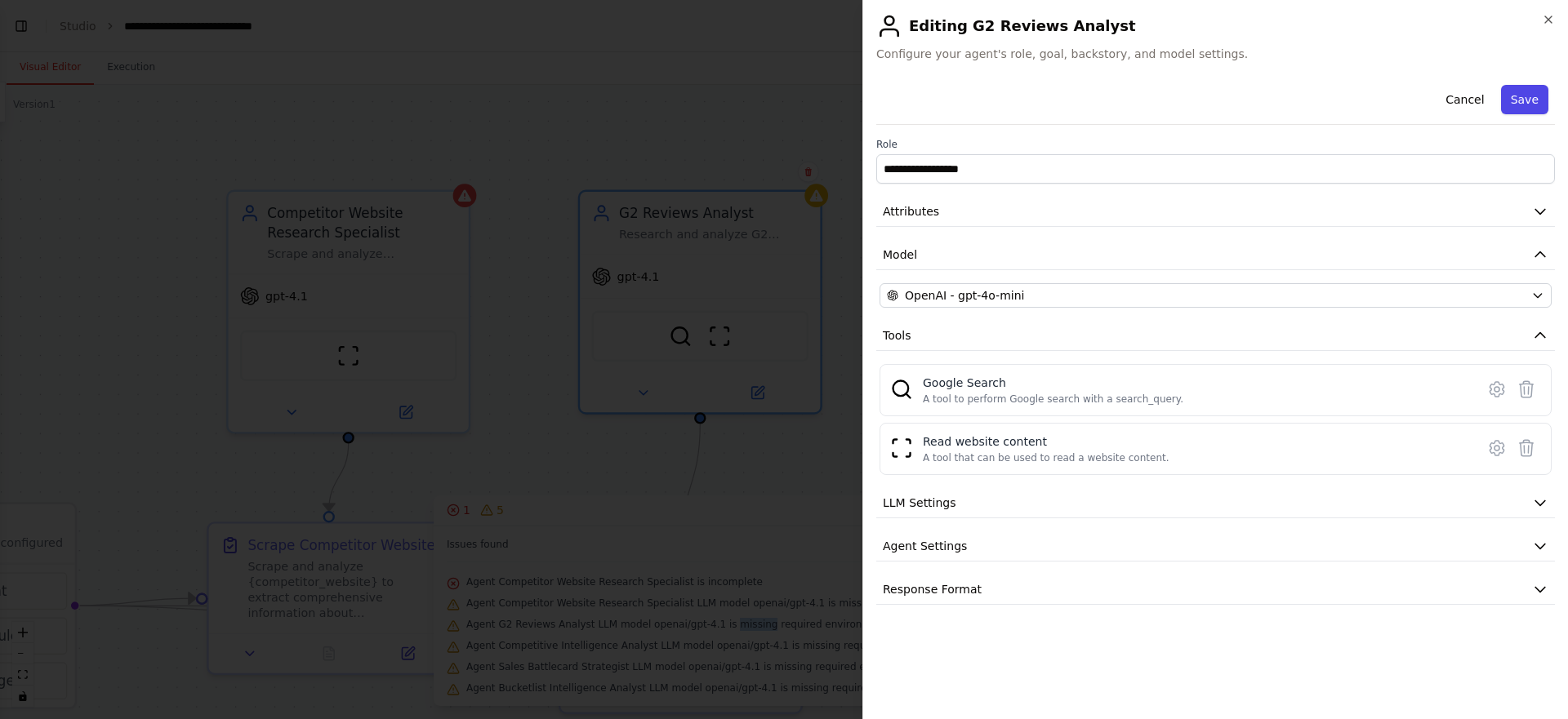
click at [1523, 91] on button "Save" at bounding box center [1524, 99] width 48 height 29
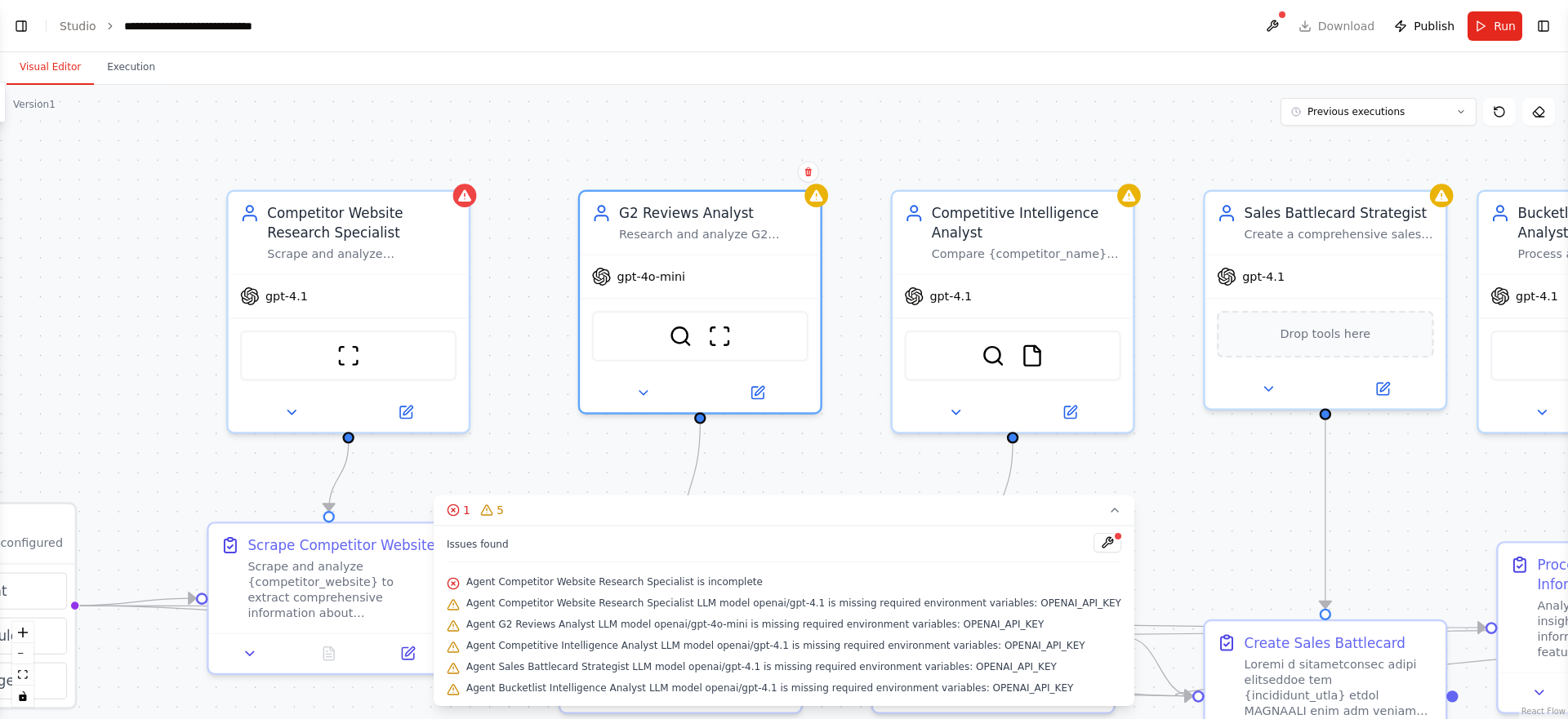
click at [682, 134] on div ".deletable-edge-delete-btn { width: 20px; height: 20px; border: 0px solid #ffff…" at bounding box center [784, 401] width 1568 height 634
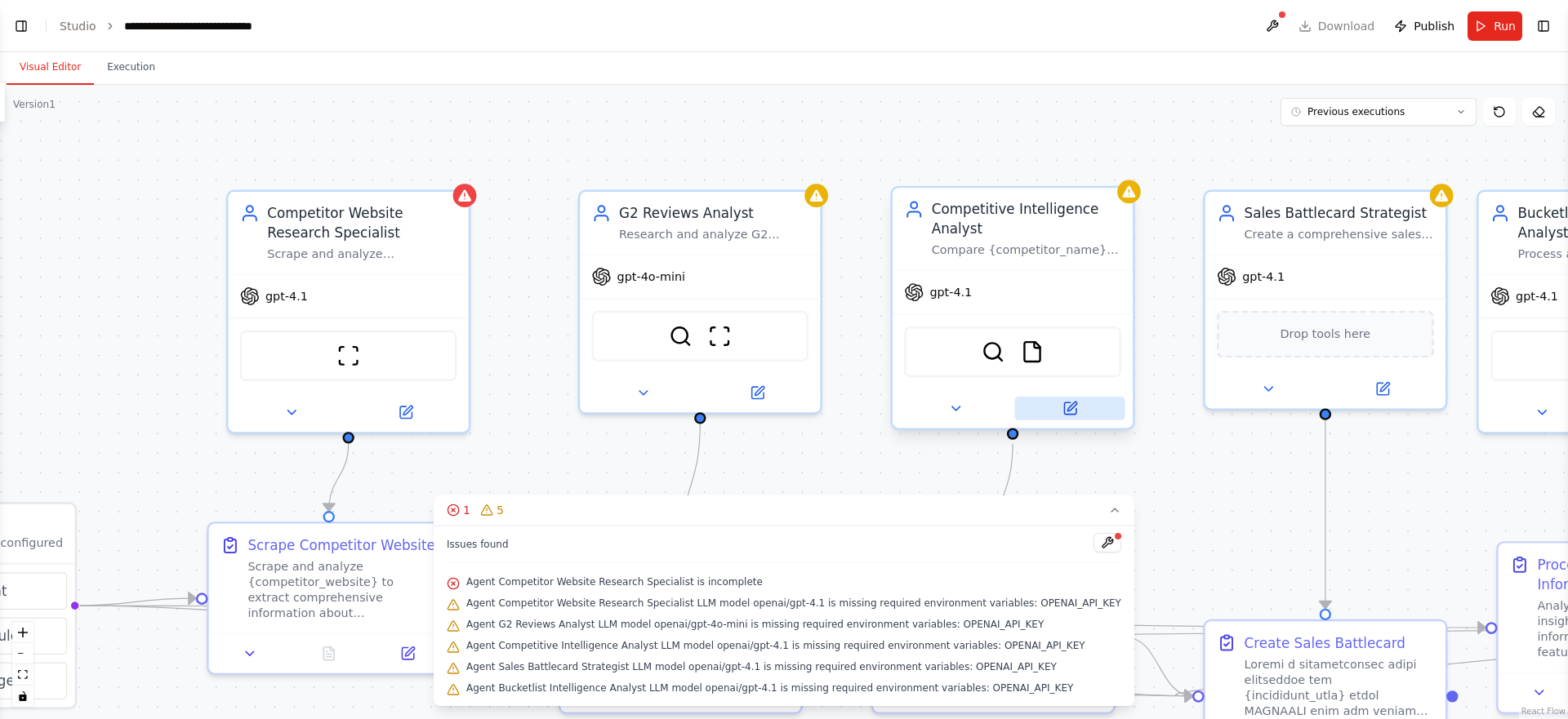
click at [1074, 408] on icon at bounding box center [1070, 408] width 12 height 12
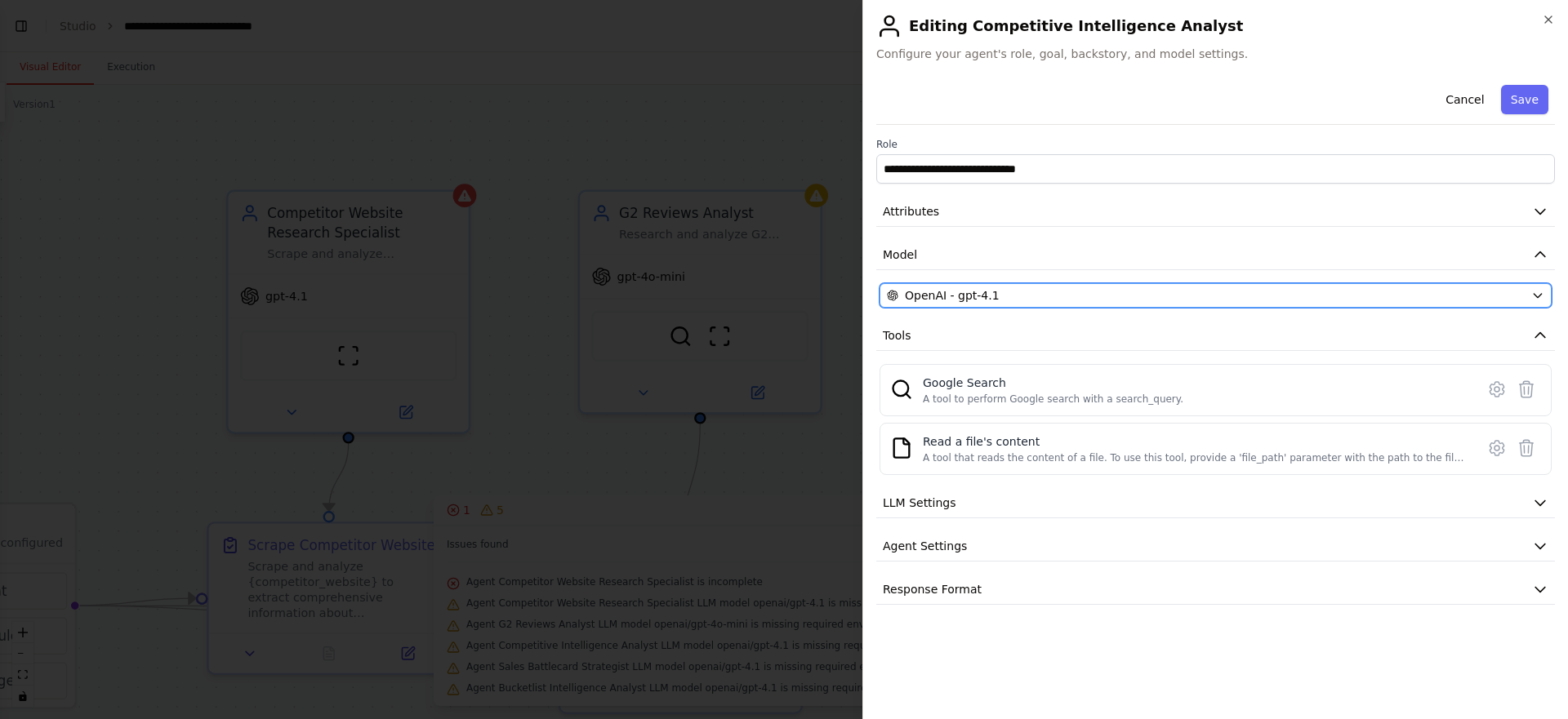
click at [957, 294] on span "OpenAI - gpt-4.1" at bounding box center [952, 295] width 94 height 17
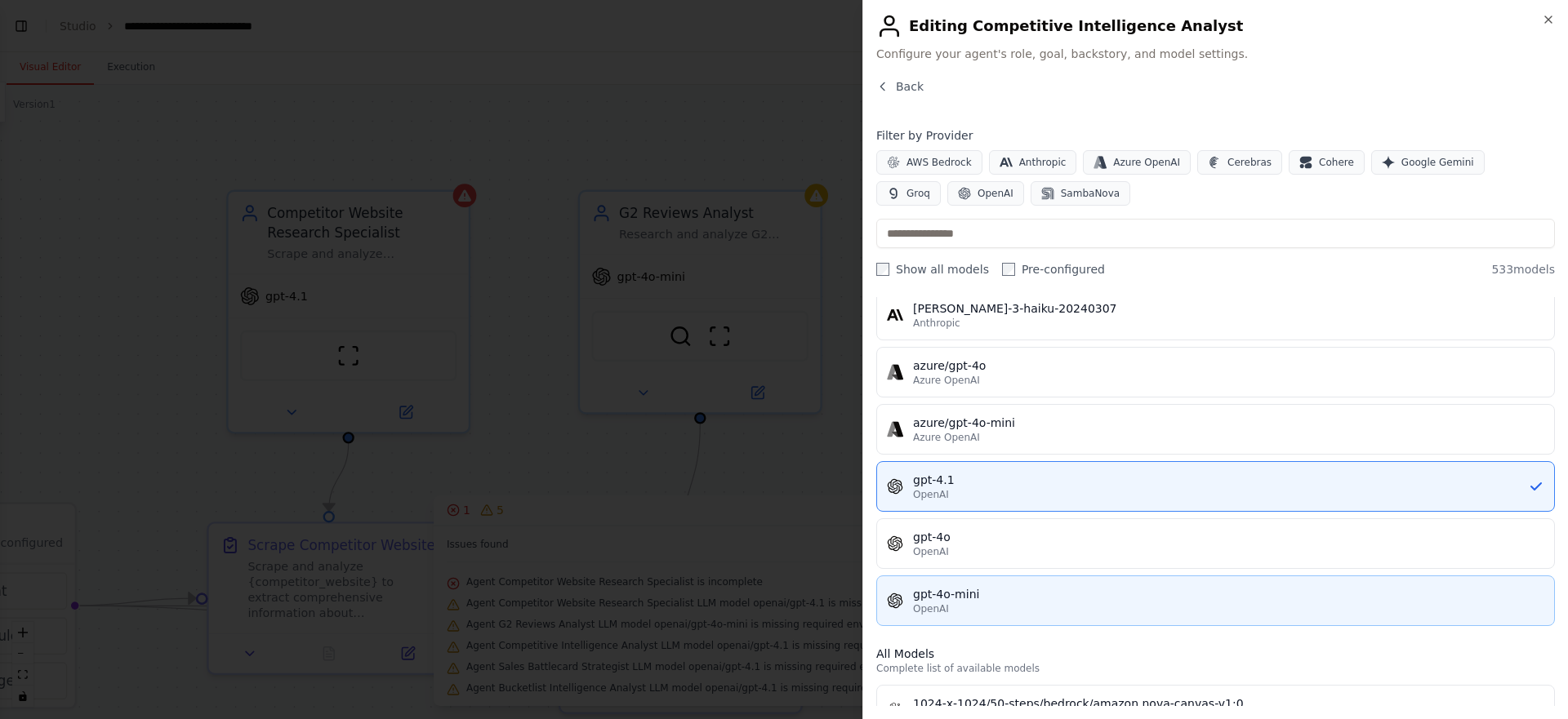
scroll to position [126, 0]
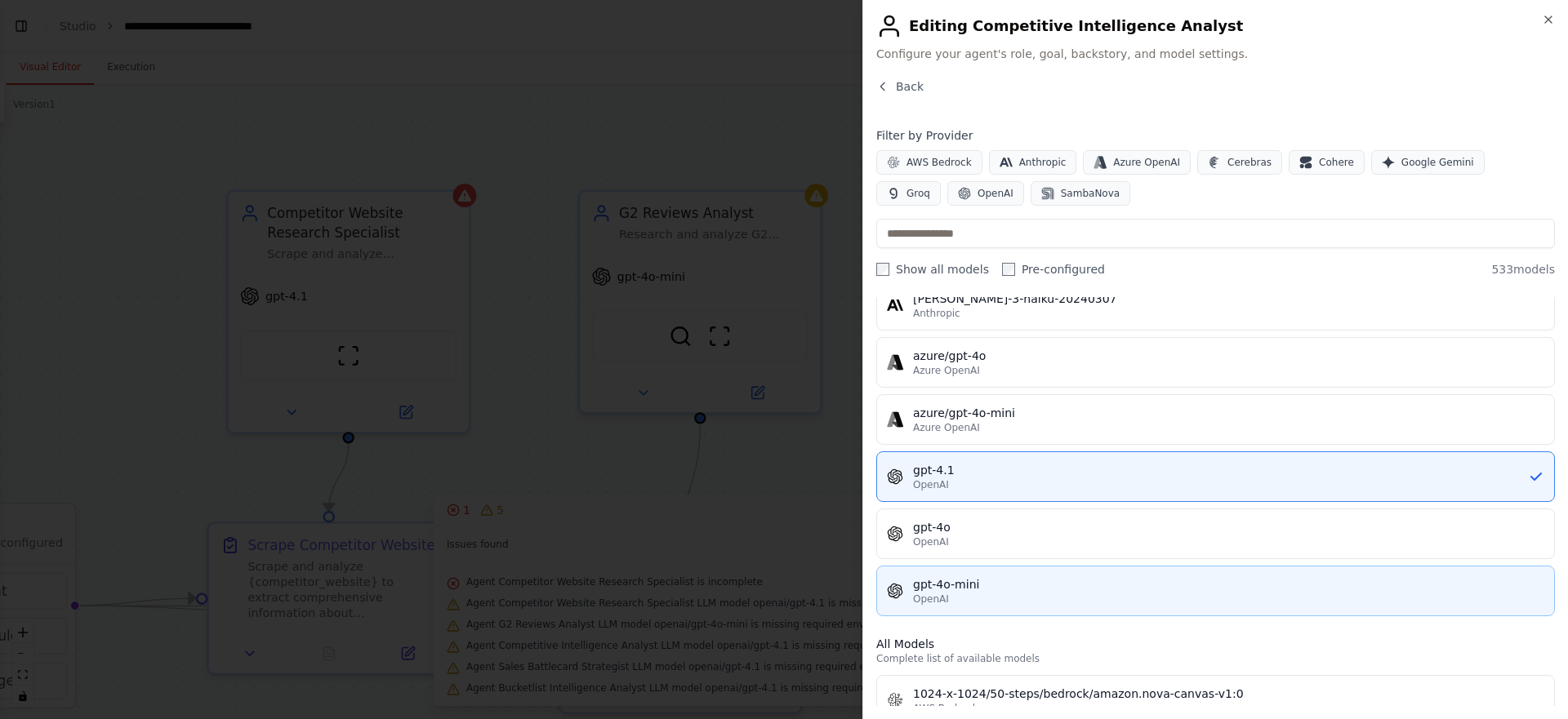
click at [984, 590] on div "gpt-4o-mini" at bounding box center [1228, 584] width 631 height 17
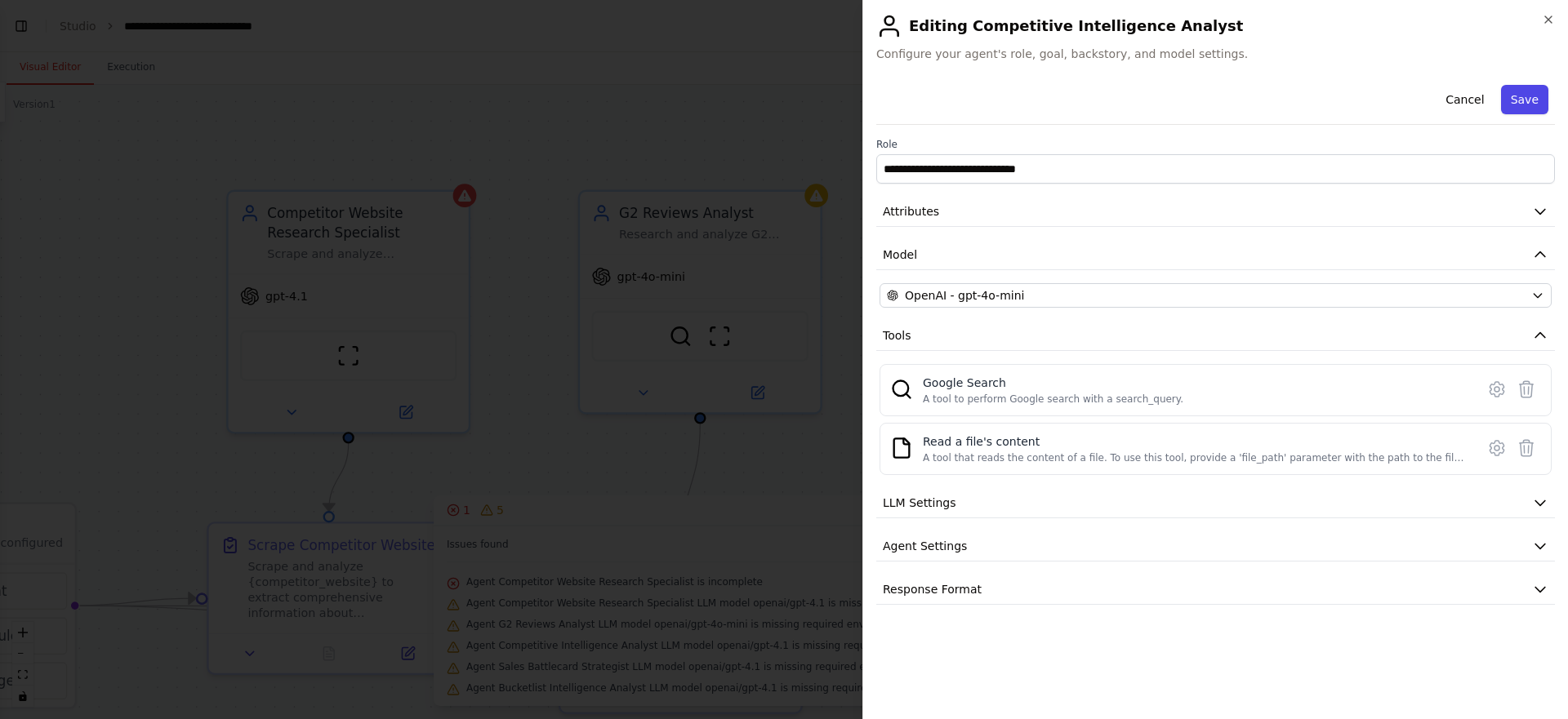
click at [1515, 94] on button "Save" at bounding box center [1524, 99] width 48 height 29
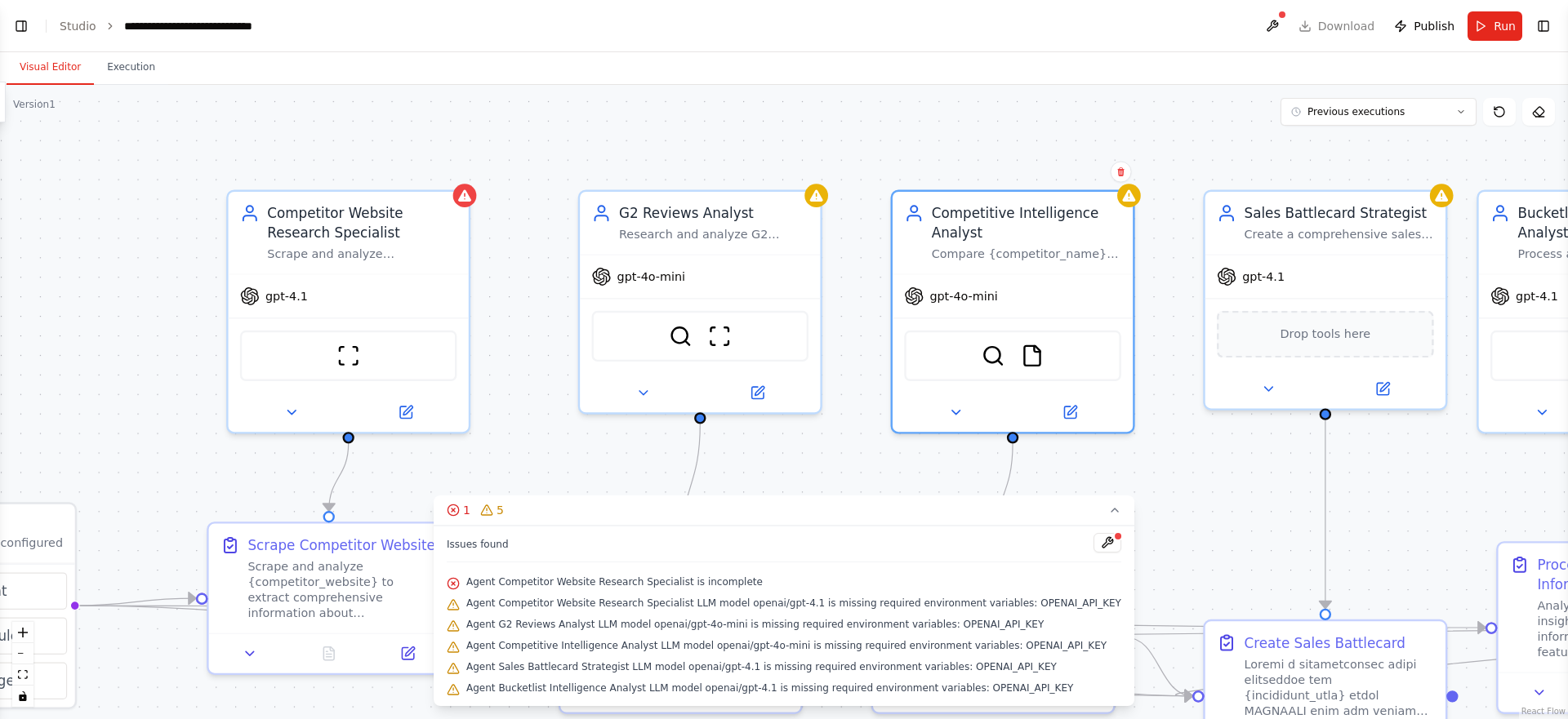
click at [789, 135] on div ".deletable-edge-delete-btn { width: 20px; height: 20px; border: 0px solid #ffff…" at bounding box center [784, 401] width 1568 height 634
click at [381, 283] on div "gpt-4.1" at bounding box center [348, 292] width 240 height 44
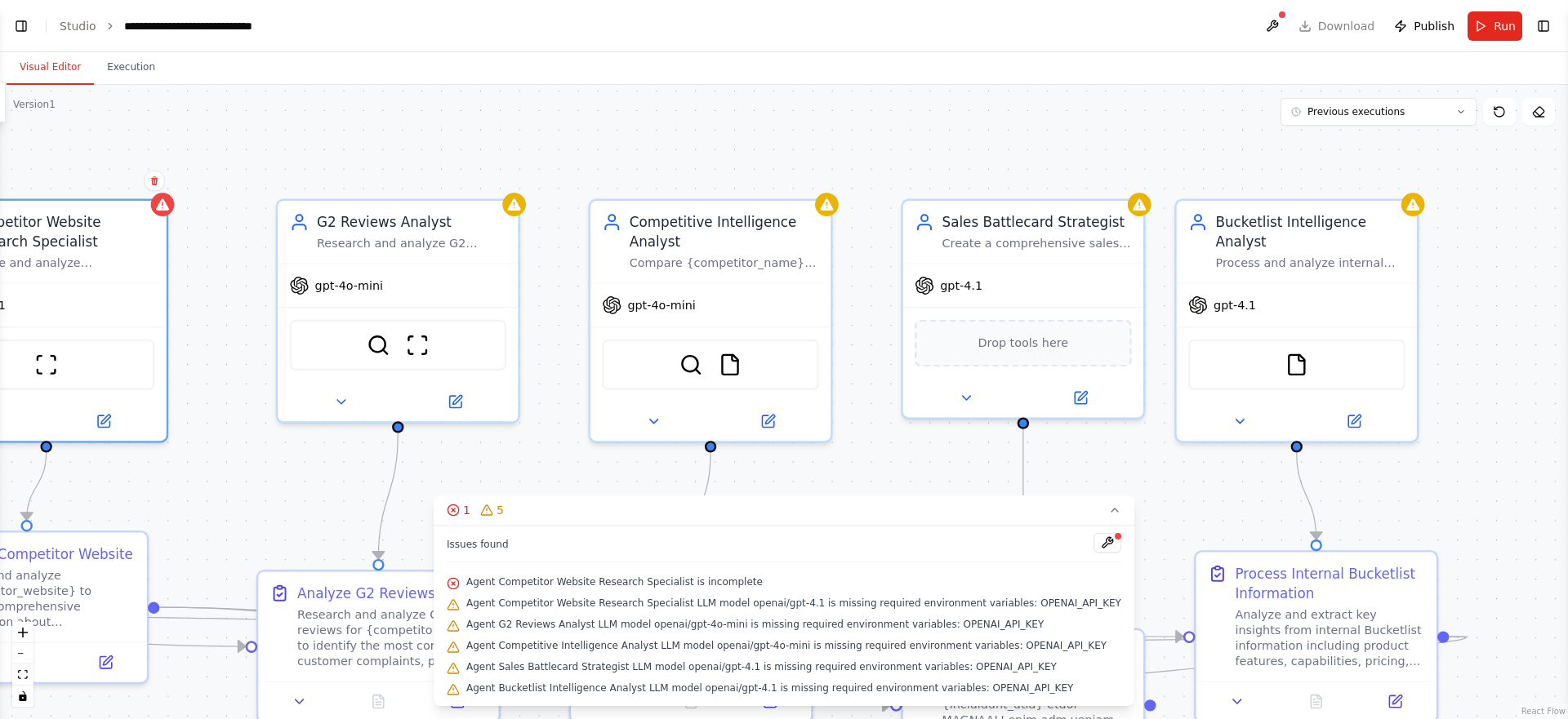
drag, startPoint x: 1111, startPoint y: 148, endPoint x: 733, endPoint y: 156, distance: 378.1
click at [733, 156] on div ".deletable-edge-delete-btn { width: 20px; height: 20px; border: 0px solid #ffff…" at bounding box center [784, 401] width 1568 height 634
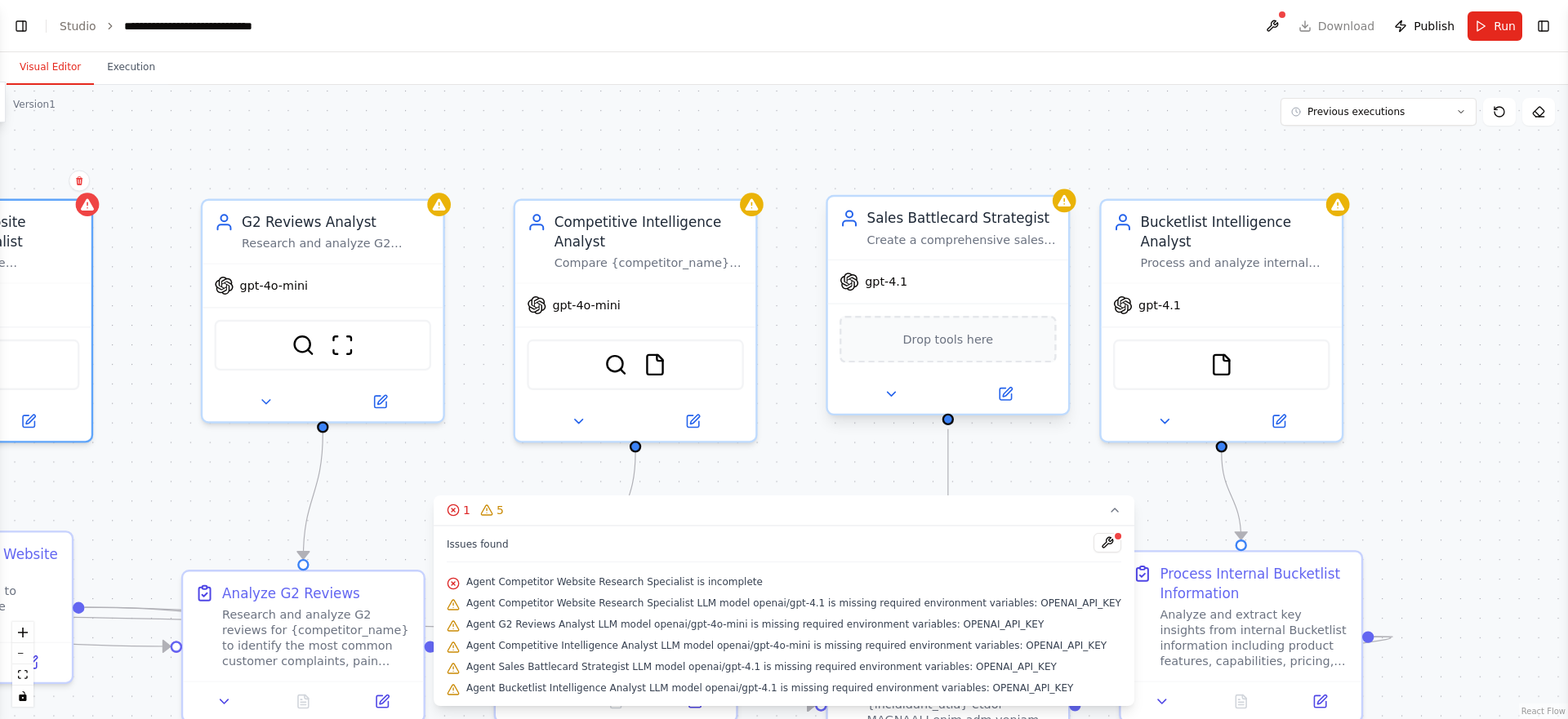
click at [847, 286] on icon at bounding box center [850, 282] width 17 height 17
click at [1002, 387] on icon at bounding box center [1005, 394] width 16 height 16
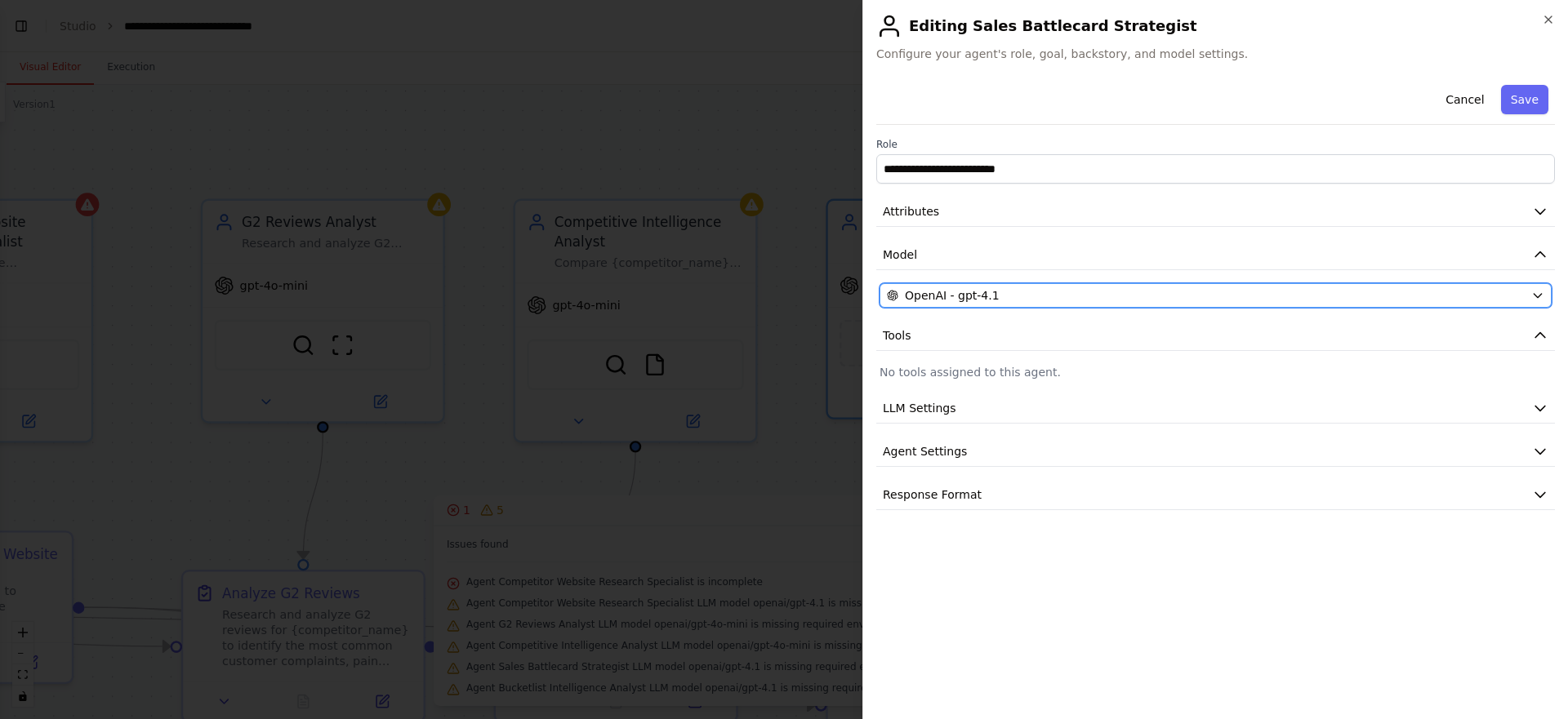
click at [955, 304] on button "OpenAI - gpt-4.1" at bounding box center [1215, 295] width 672 height 24
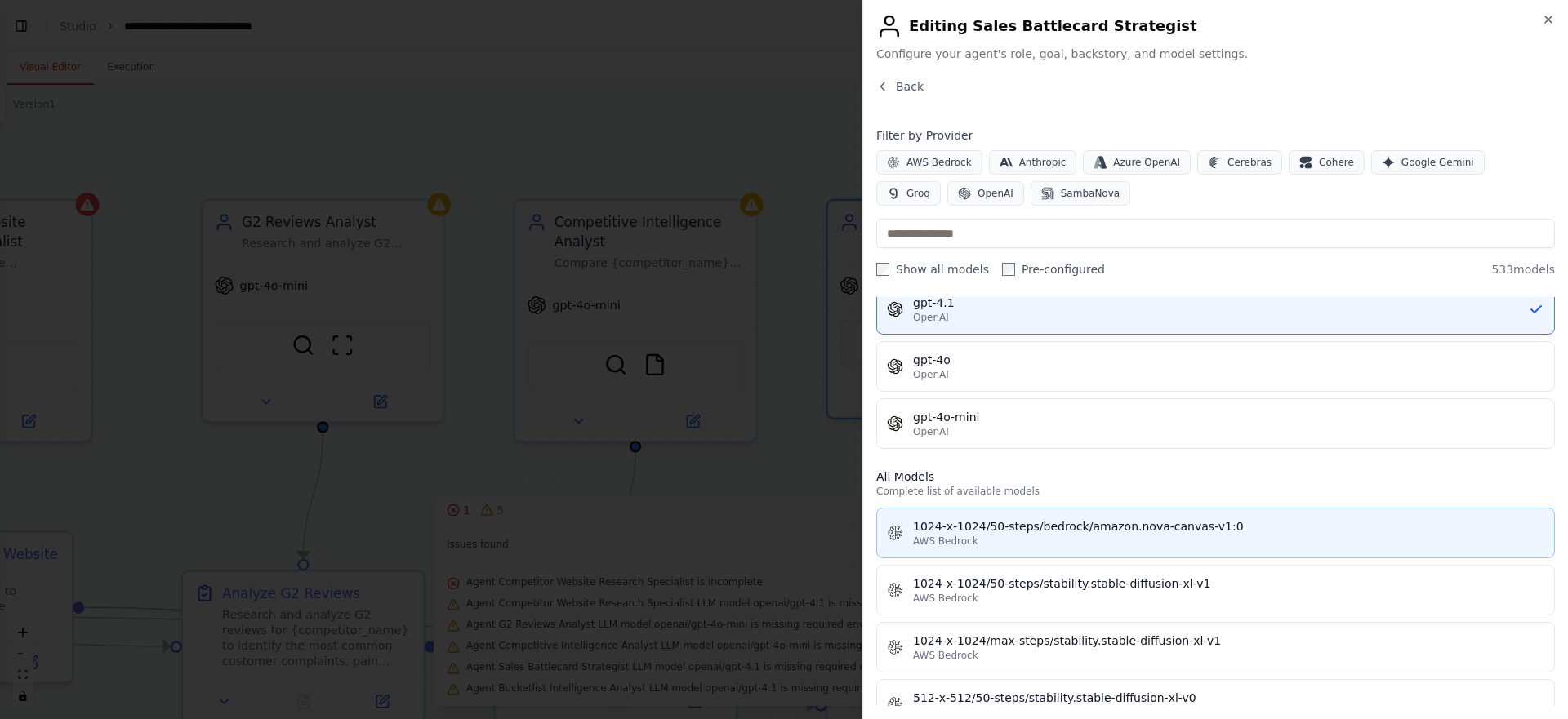
scroll to position [301, 0]
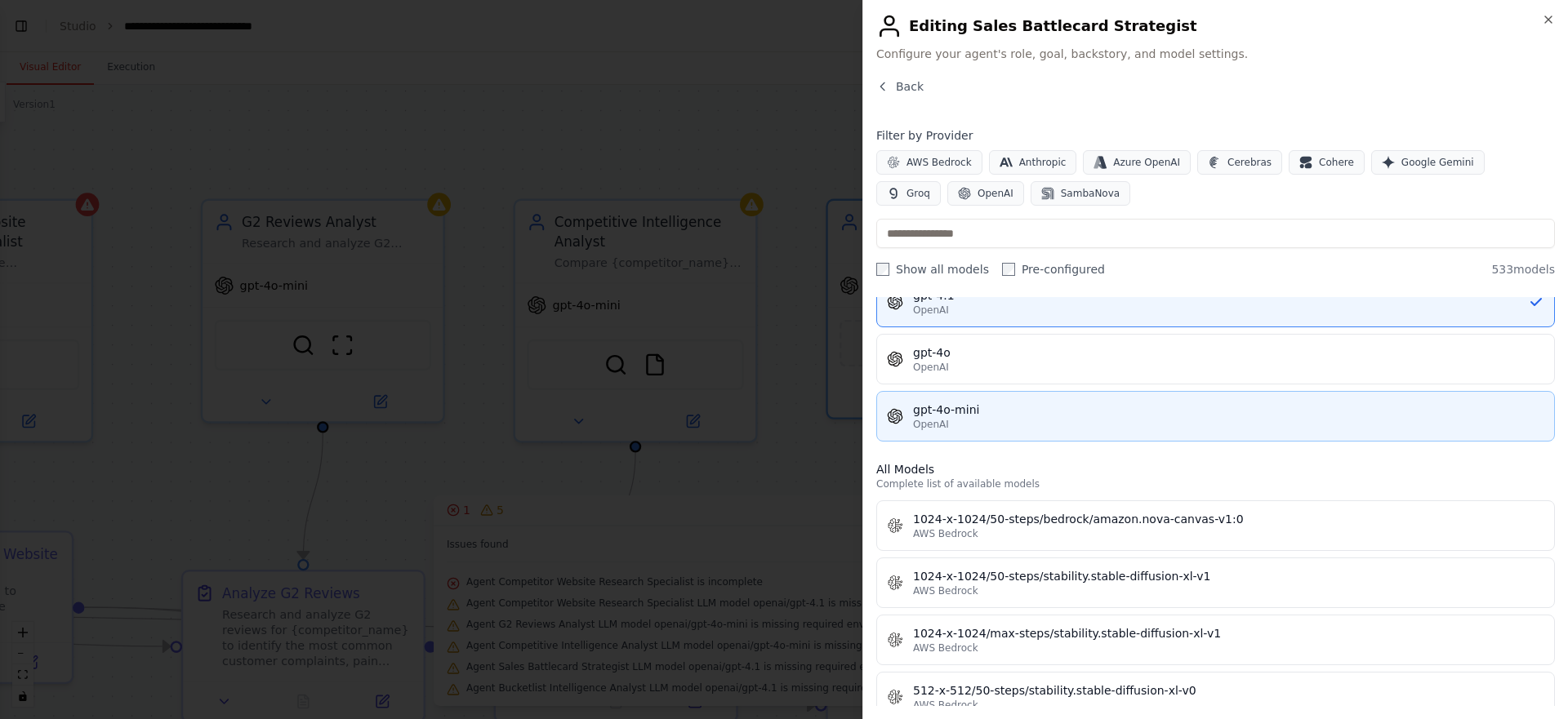
click at [957, 417] on div "gpt-4o-mini" at bounding box center [1228, 409] width 631 height 17
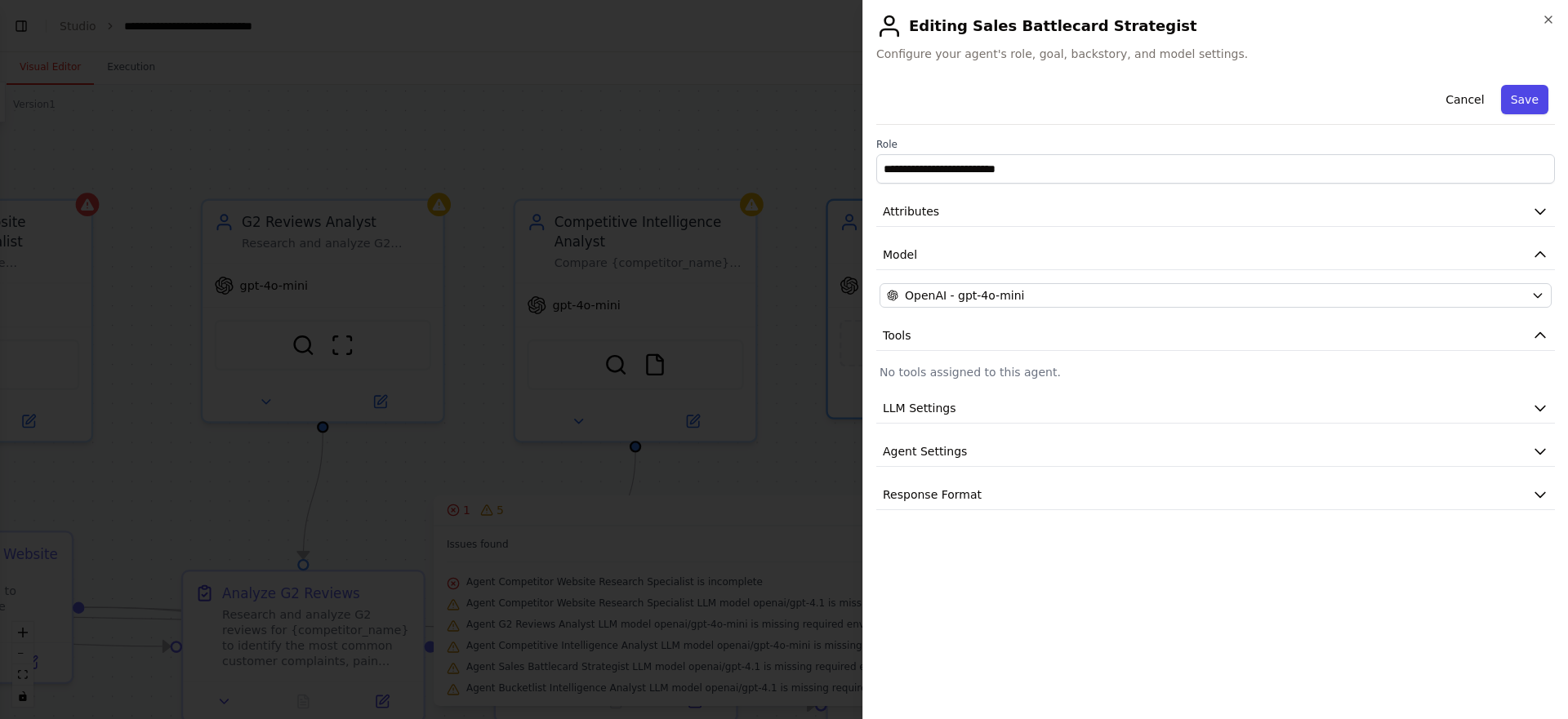
click at [1534, 100] on button "Save" at bounding box center [1524, 99] width 48 height 29
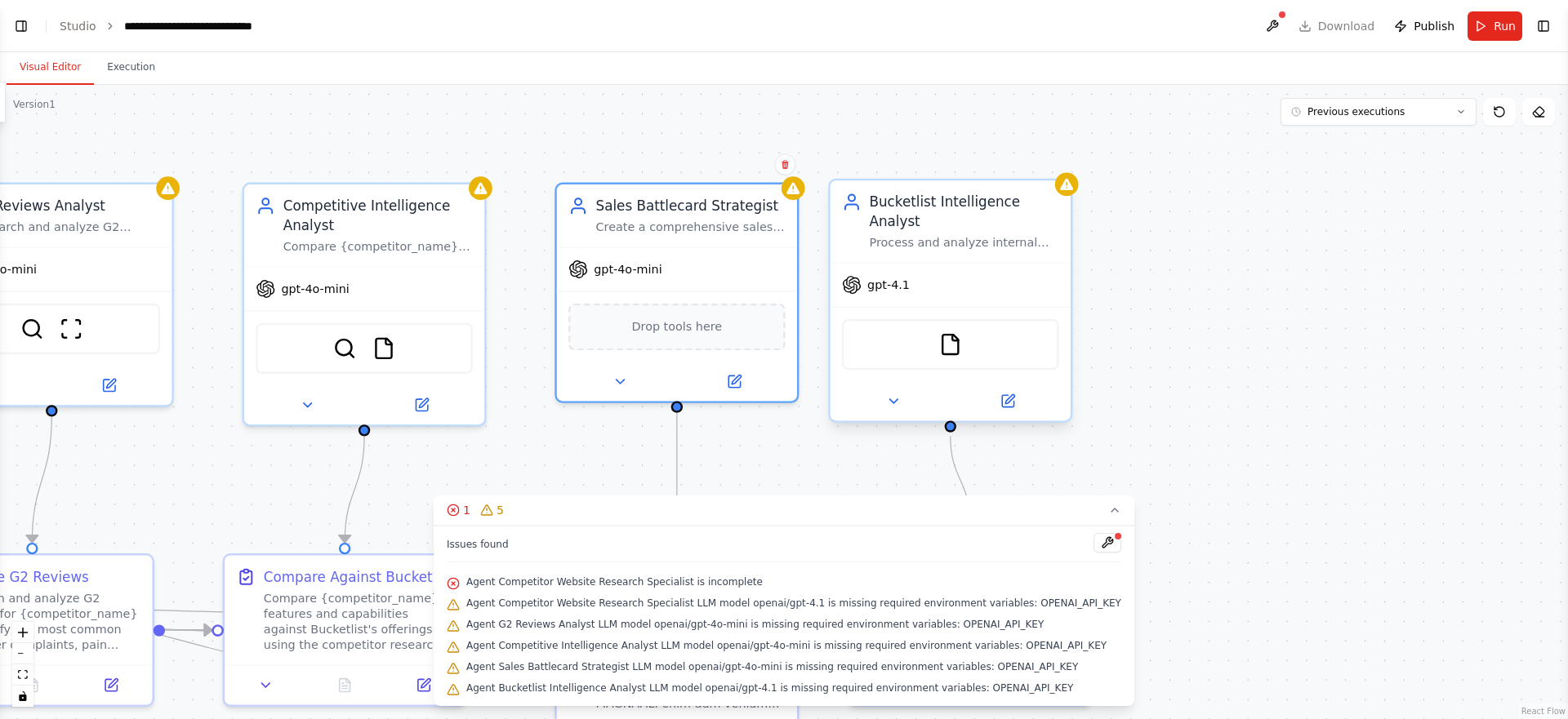
drag, startPoint x: 1045, startPoint y: 155, endPoint x: 833, endPoint y: 204, distance: 217.6
click at [756, 137] on div ".deletable-edge-delete-btn { width: 20px; height: 20px; border: 0px solid #ffff…" at bounding box center [784, 401] width 1568 height 634
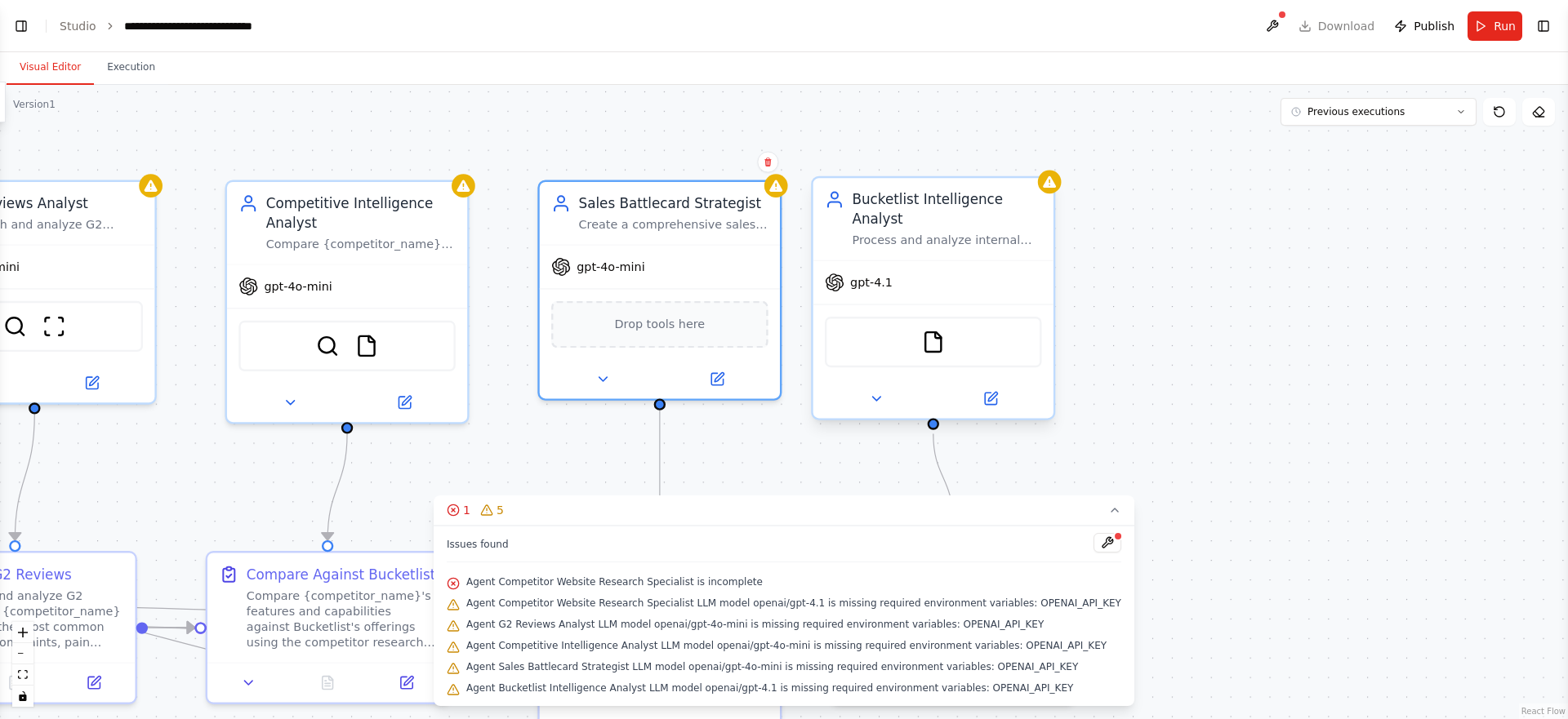
click at [933, 214] on div "Bucketlist Intelligence Analyst" at bounding box center [946, 209] width 190 height 39
click at [990, 404] on icon at bounding box center [991, 398] width 12 height 12
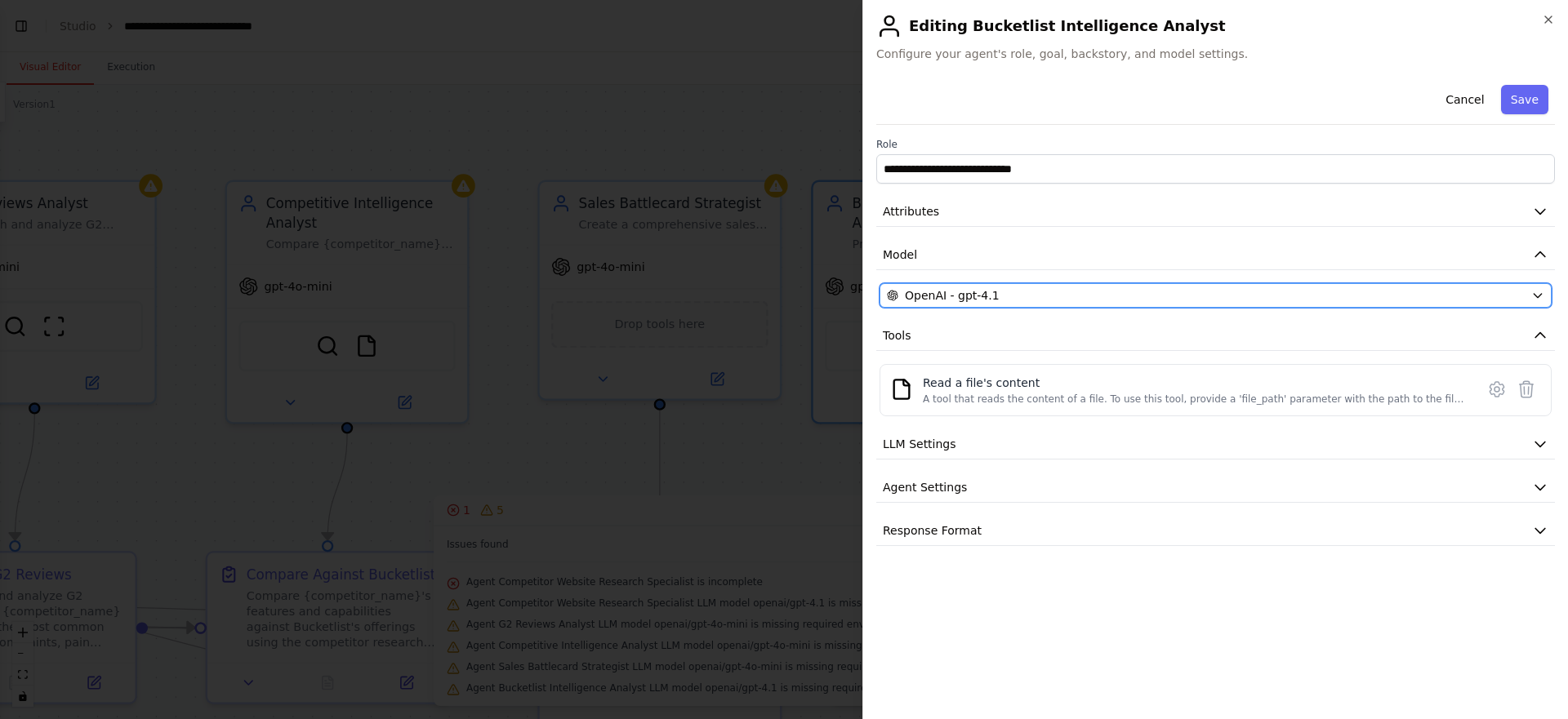
click at [958, 288] on span "OpenAI - gpt-4.1" at bounding box center [952, 295] width 94 height 17
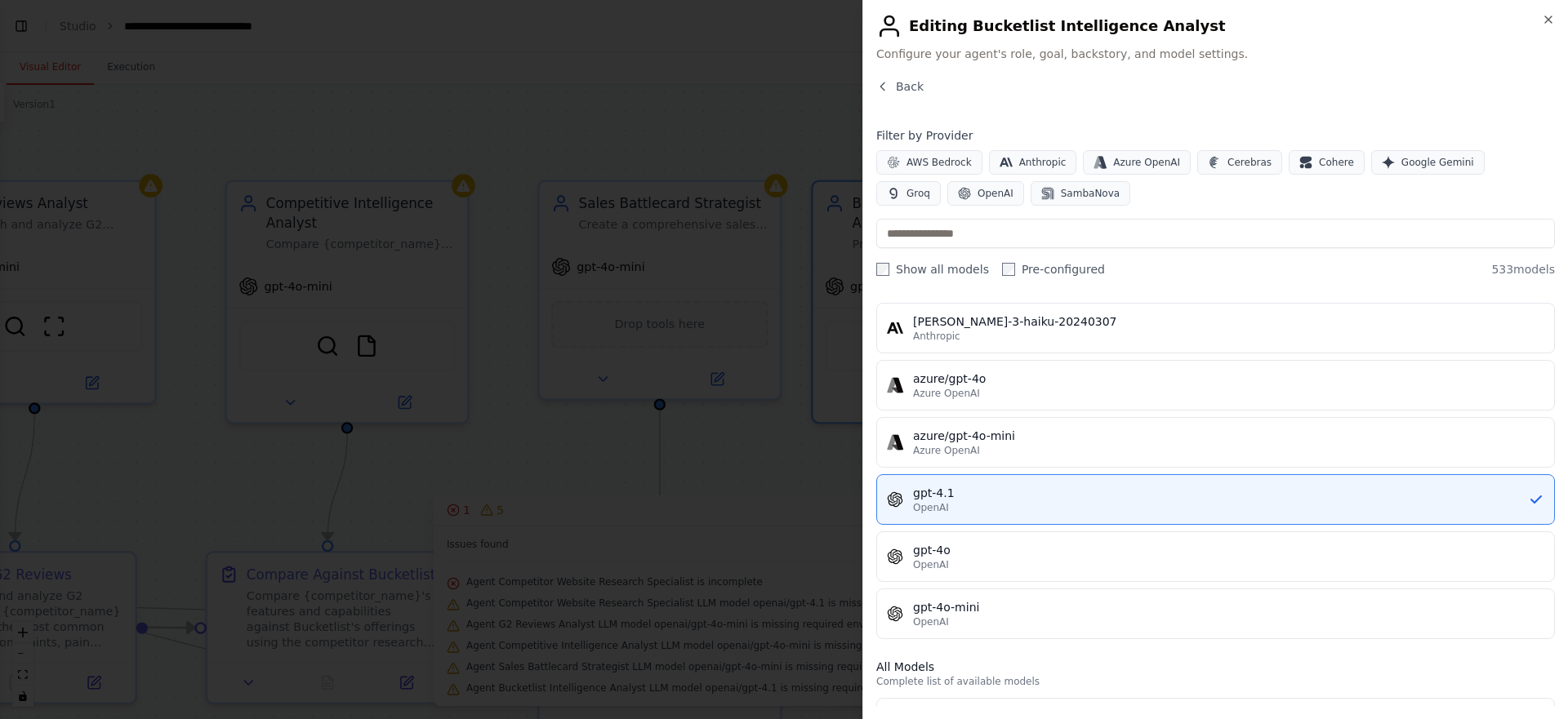
scroll to position [120, 0]
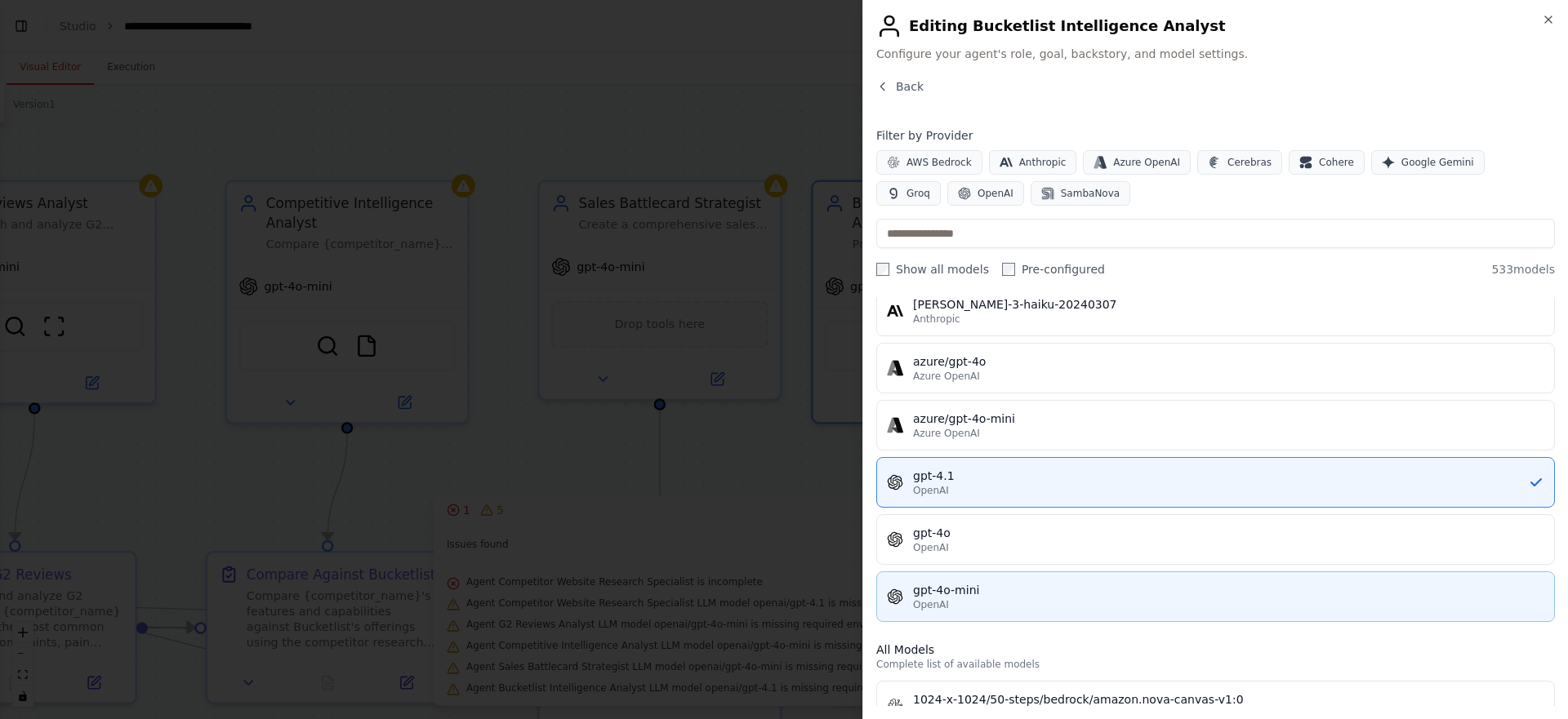
click at [958, 610] on div "OpenAI" at bounding box center [1228, 604] width 631 height 13
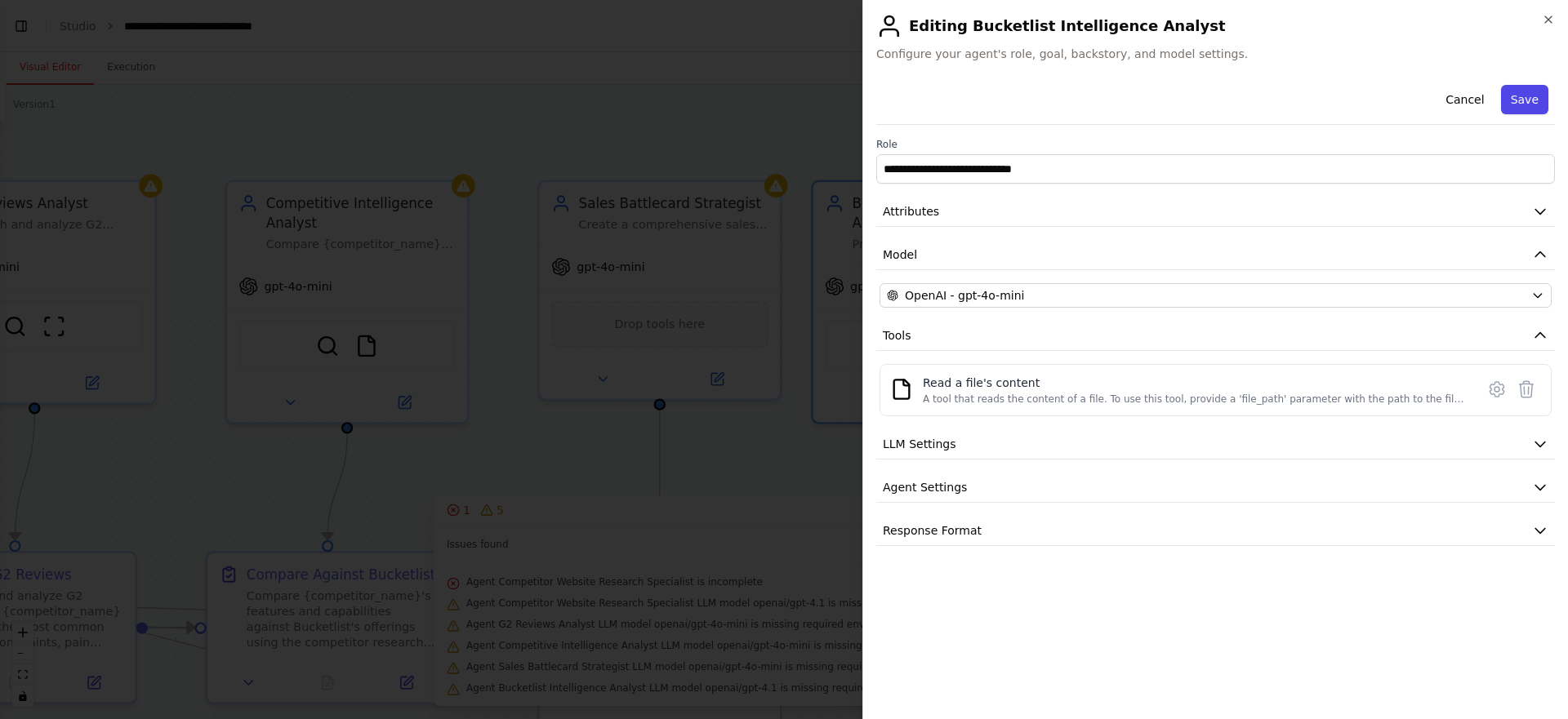
click at [1532, 93] on button "Save" at bounding box center [1524, 99] width 48 height 29
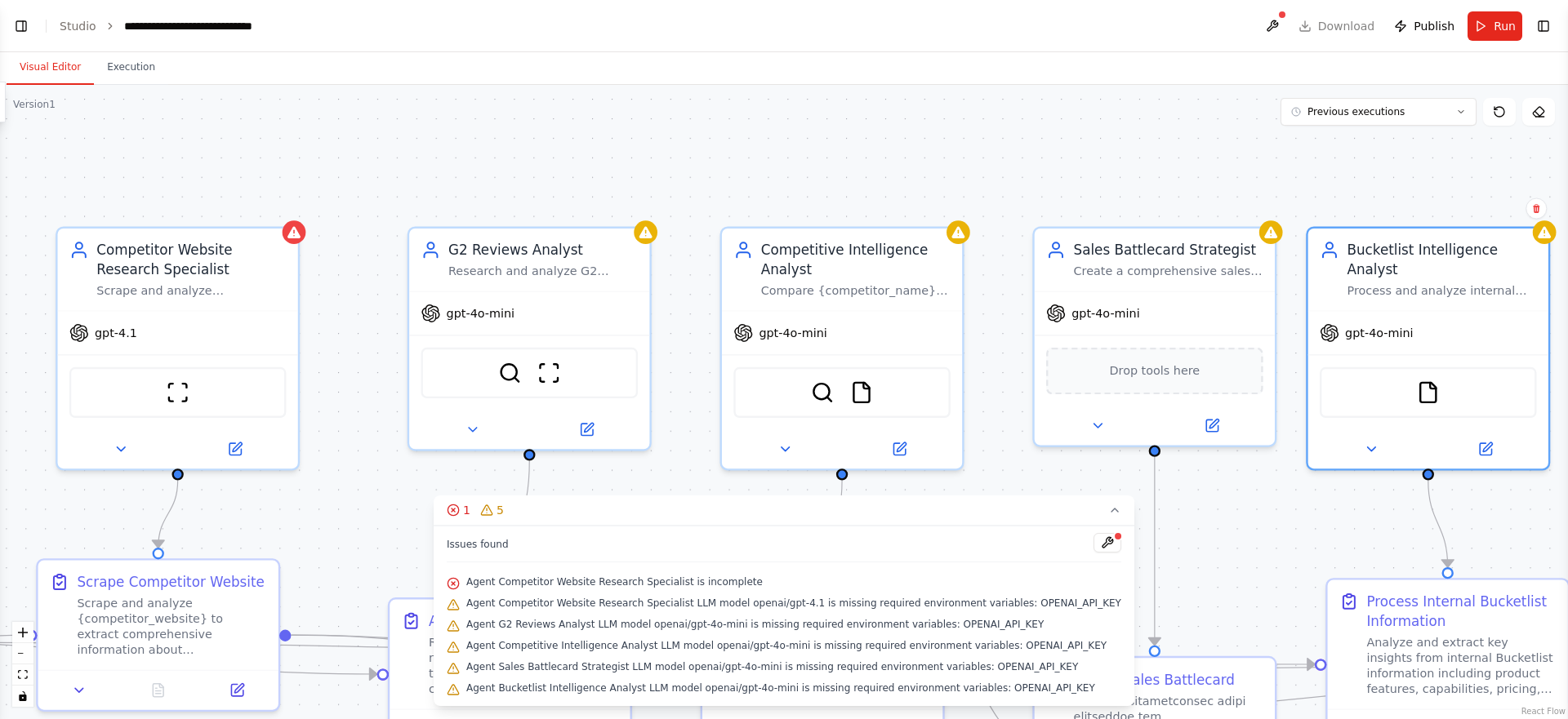
drag, startPoint x: 649, startPoint y: 121, endPoint x: 1136, endPoint y: 163, distance: 488.8
click at [1136, 163] on div ".deletable-edge-delete-btn { width: 20px; height: 20px; border: 0px solid #ffff…" at bounding box center [784, 401] width 1568 height 634
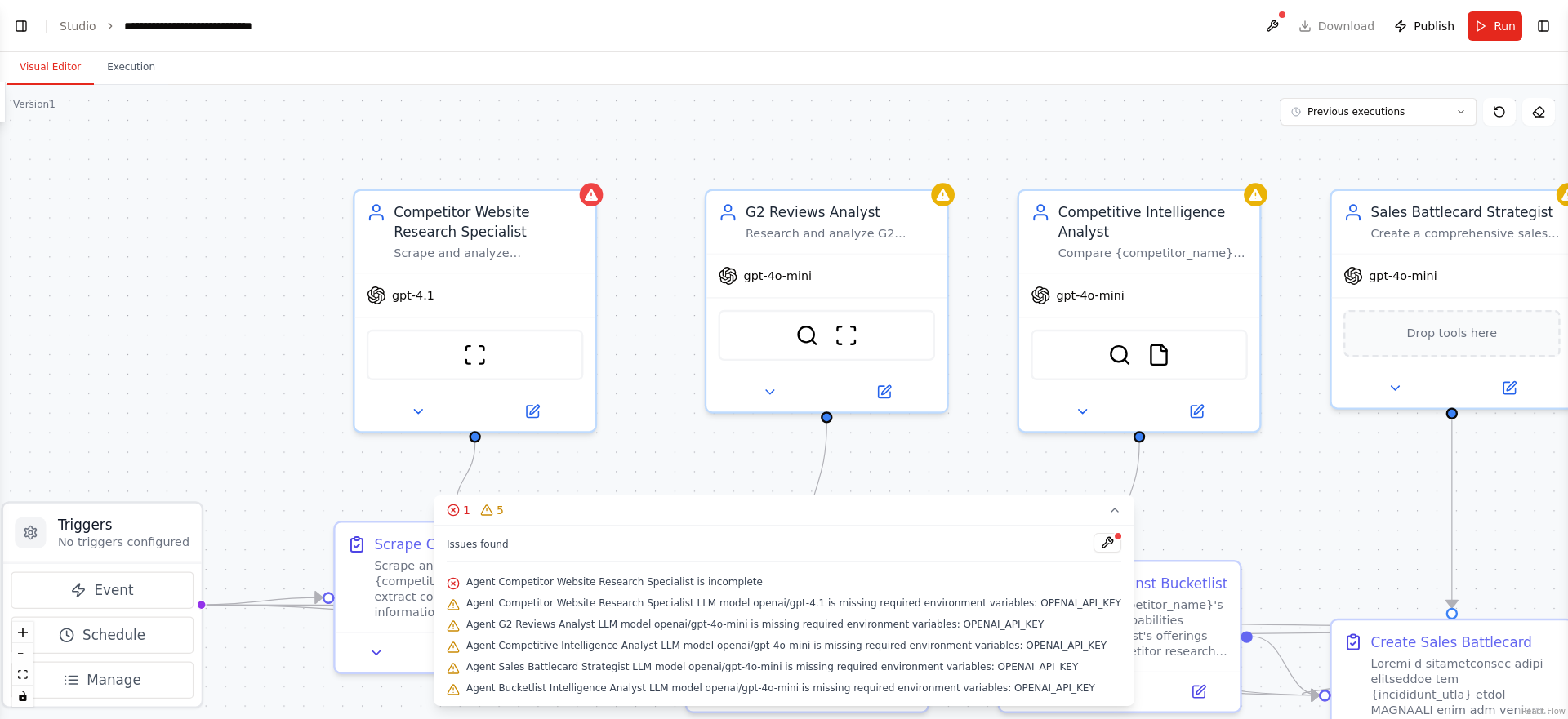
drag, startPoint x: 535, startPoint y: 151, endPoint x: 793, endPoint y: 120, distance: 259.9
click at [840, 110] on div ".deletable-edge-delete-btn { width: 20px; height: 20px; border: 0px solid #ffff…" at bounding box center [784, 401] width 1568 height 634
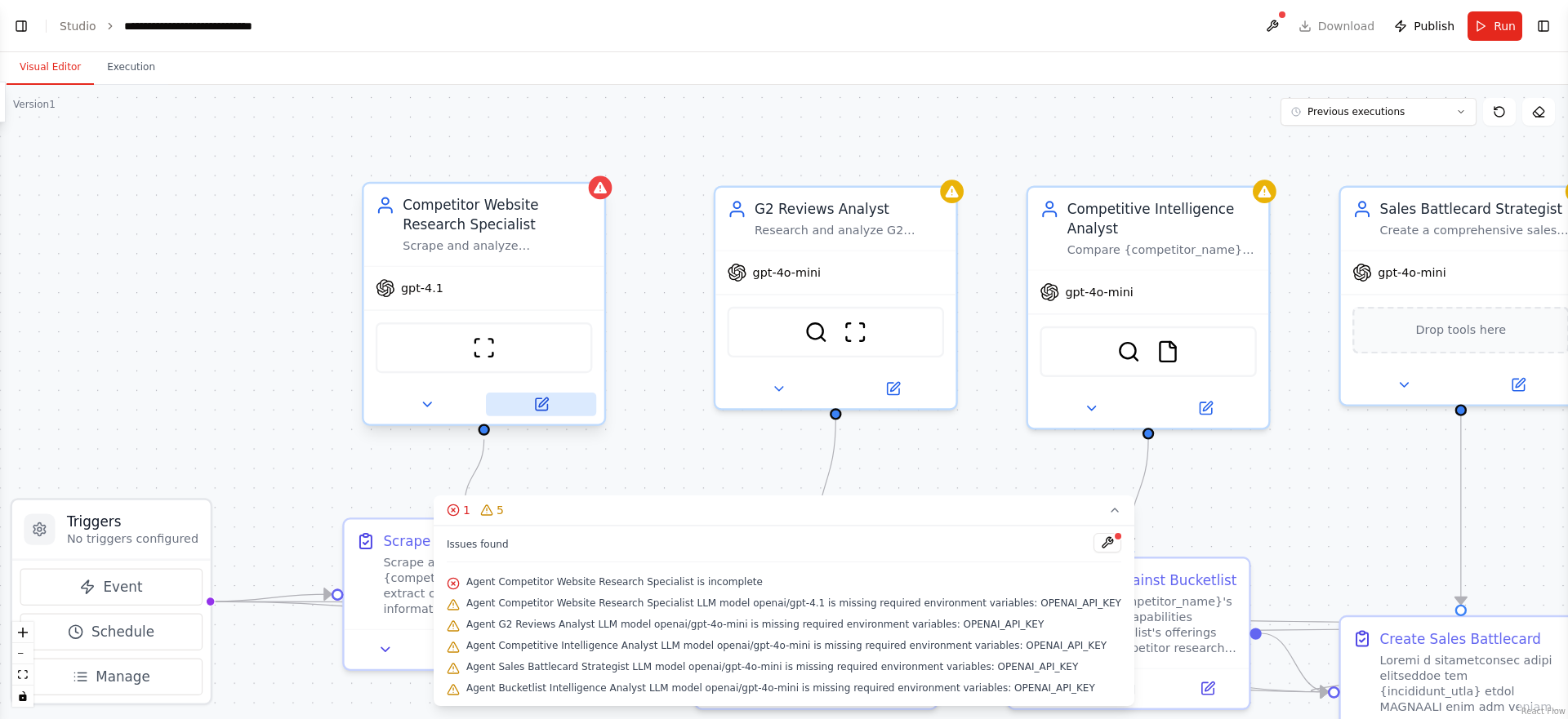
click at [549, 401] on button at bounding box center [540, 404] width 110 height 23
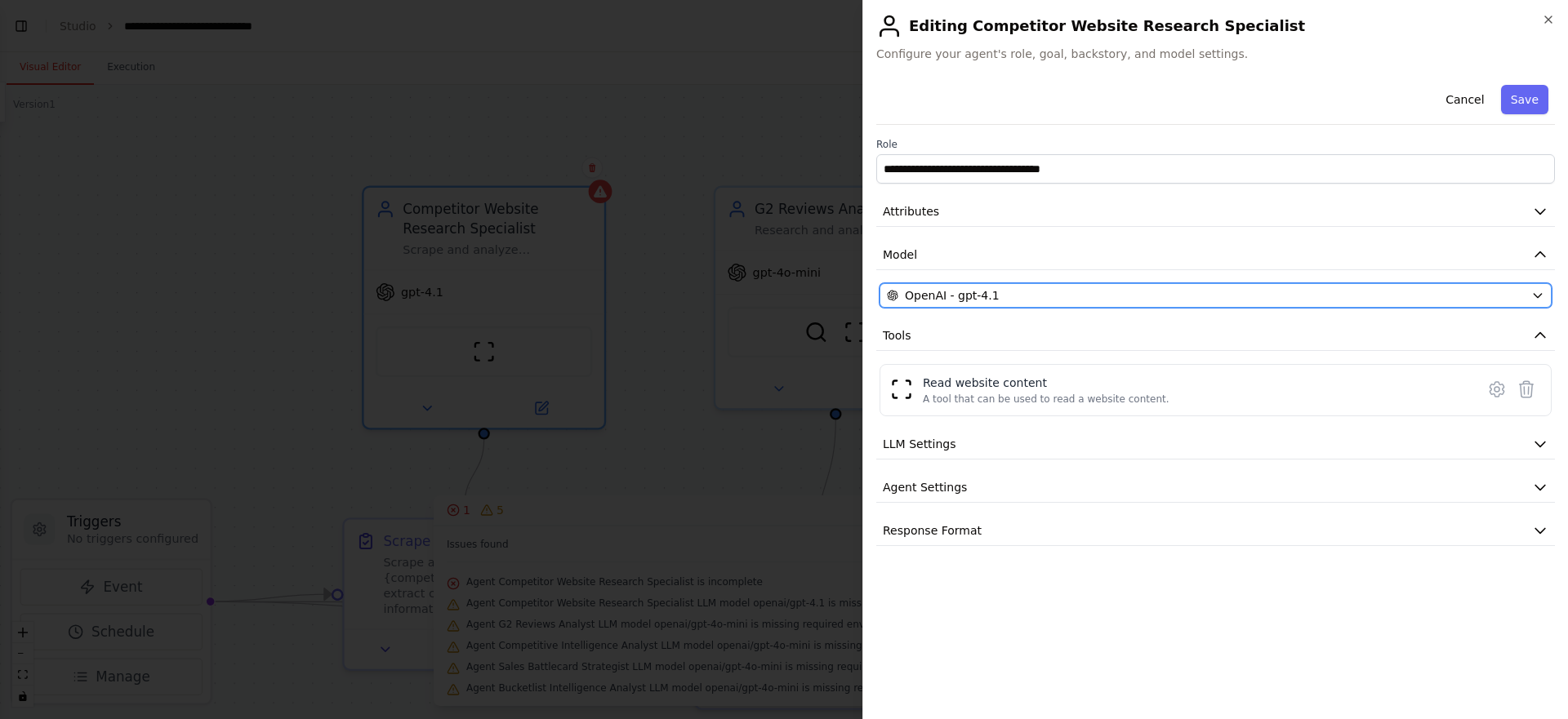
click at [967, 301] on span "OpenAI - gpt-4.1" at bounding box center [952, 295] width 94 height 17
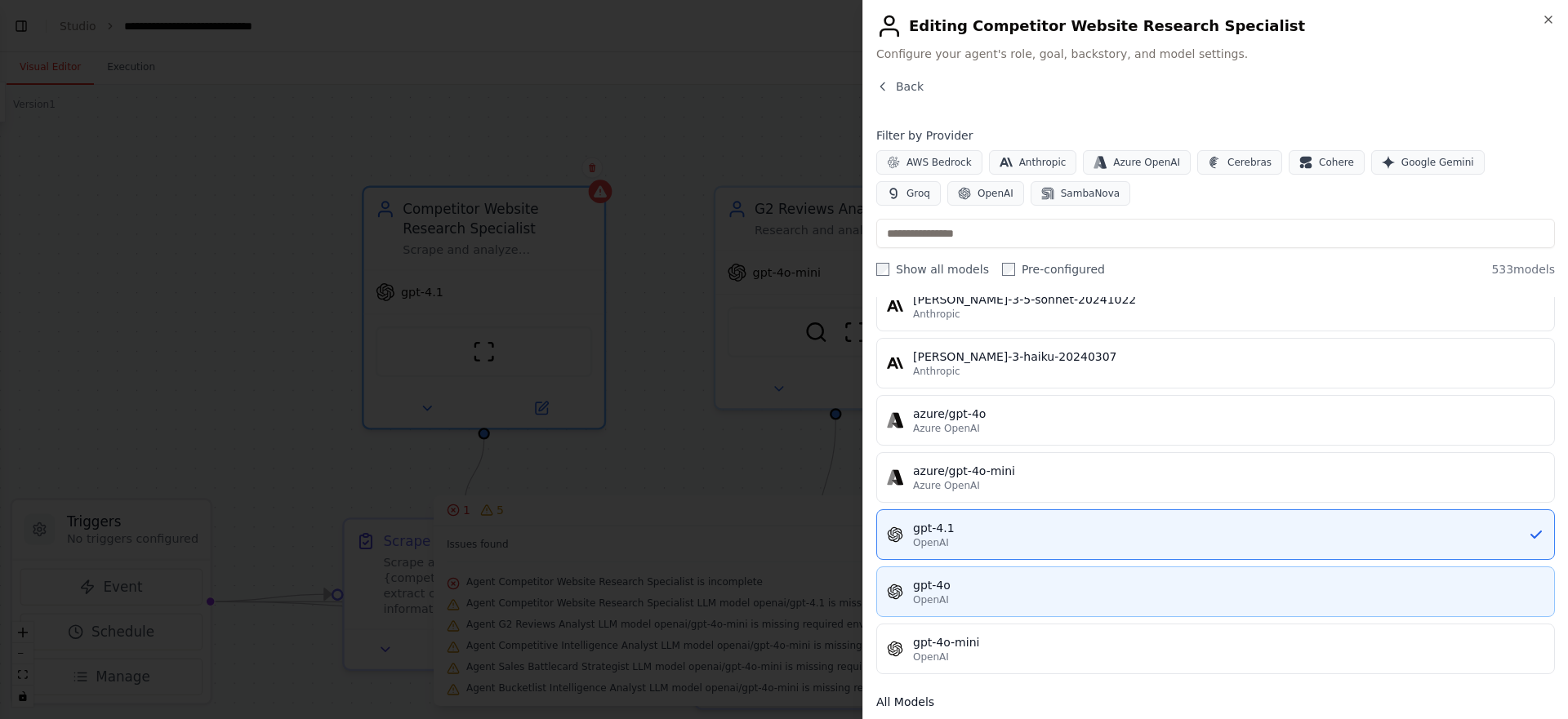
scroll to position [71, 0]
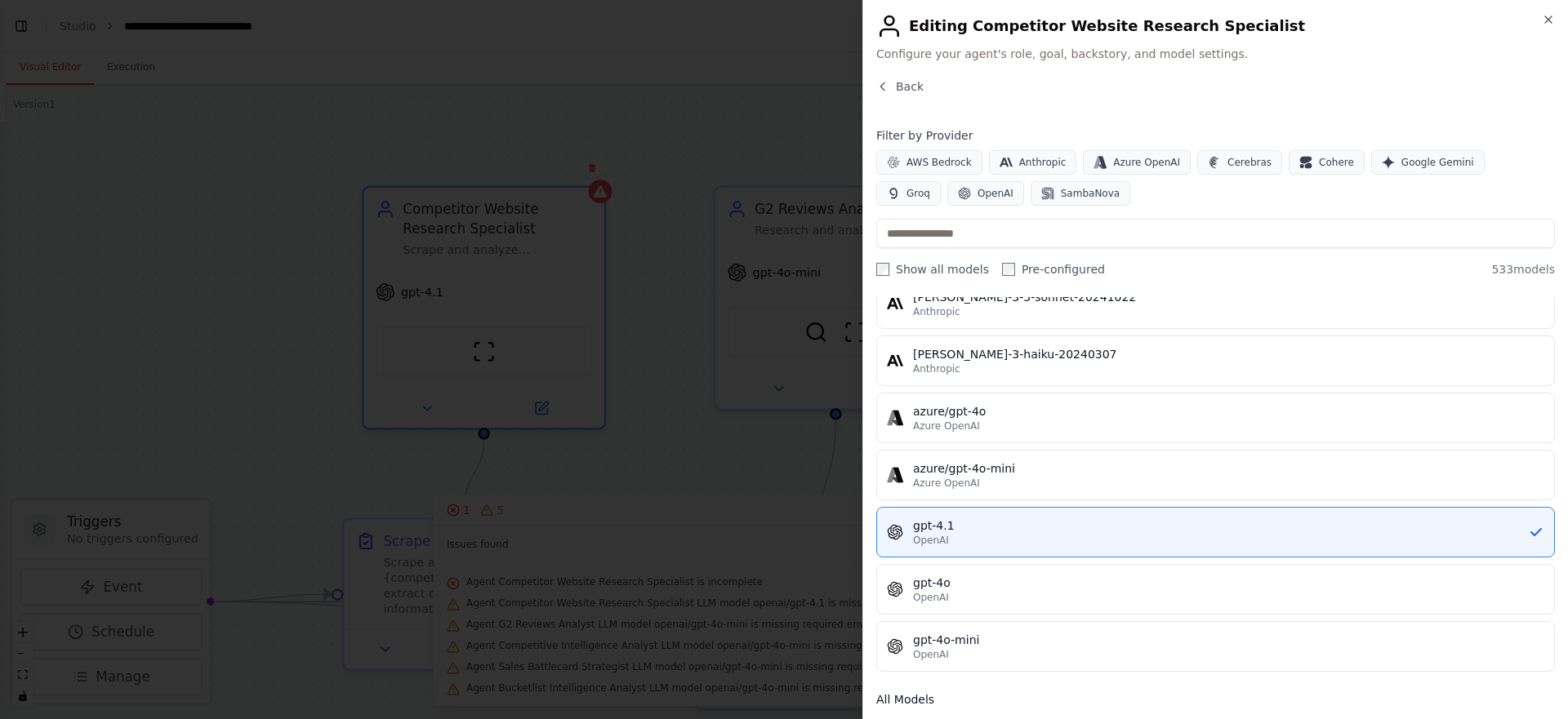
click at [959, 633] on div "gpt-4o-mini" at bounding box center [1228, 639] width 631 height 17
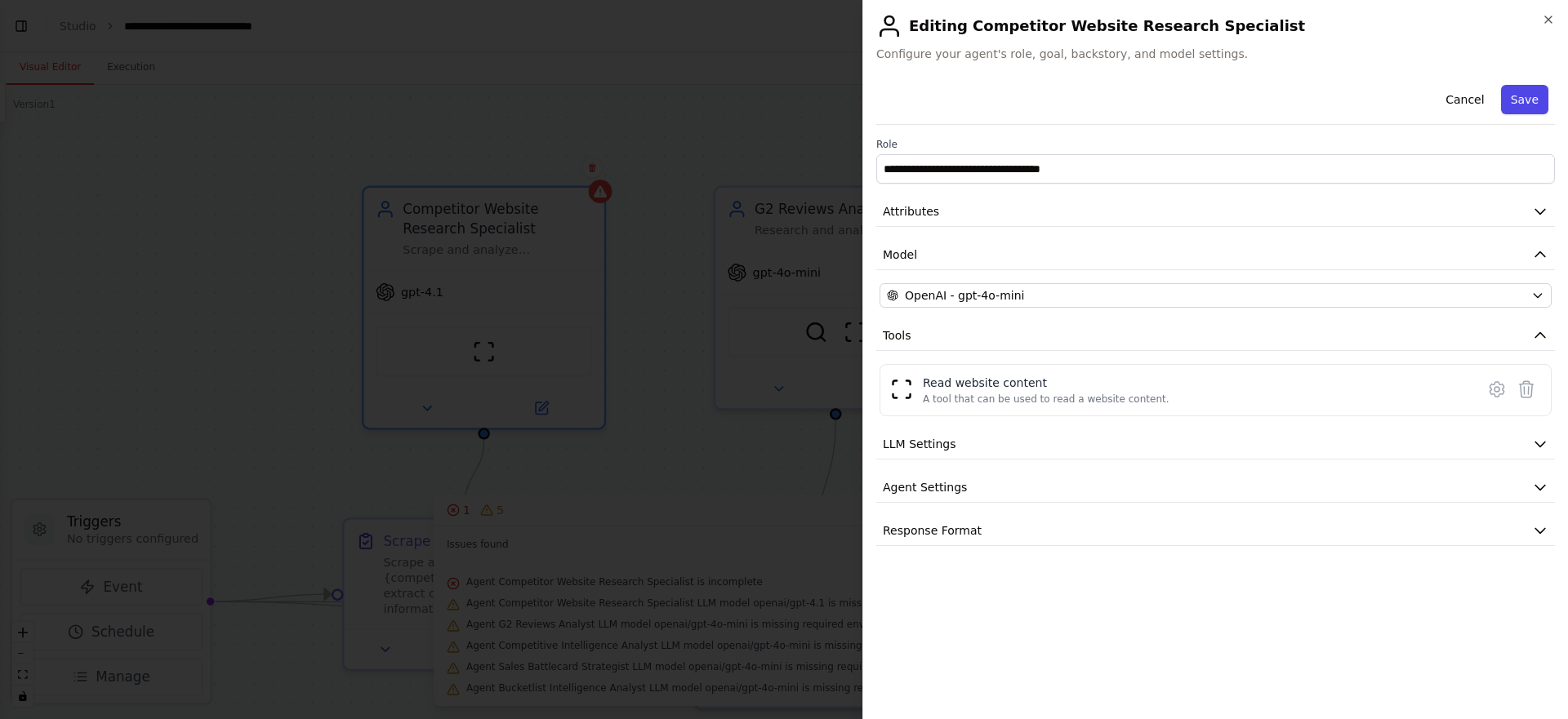
click at [1514, 97] on button "Save" at bounding box center [1524, 99] width 48 height 29
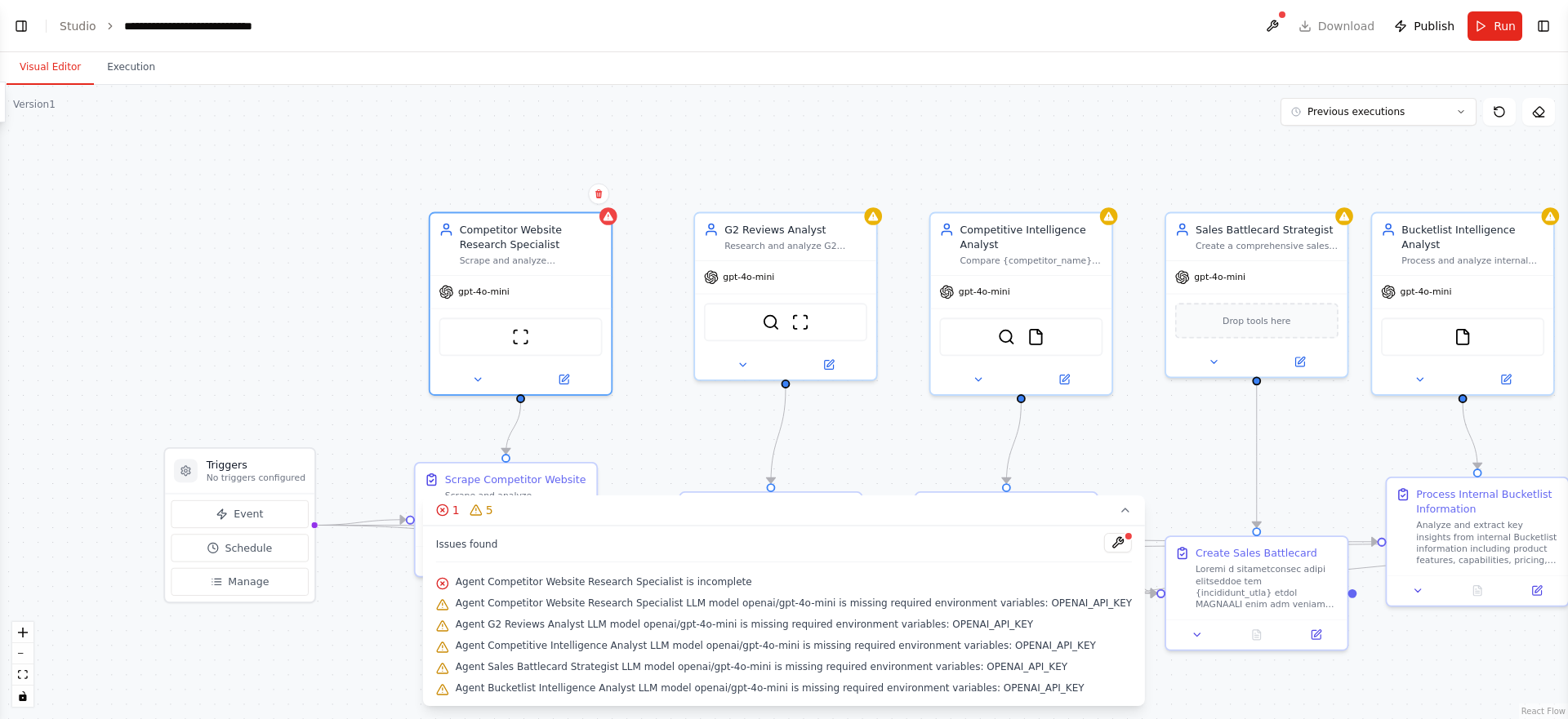
click at [1167, 455] on div ".deletable-edge-delete-btn { width: 20px; height: 20px; border: 0px solid #ffff…" at bounding box center [784, 401] width 1568 height 634
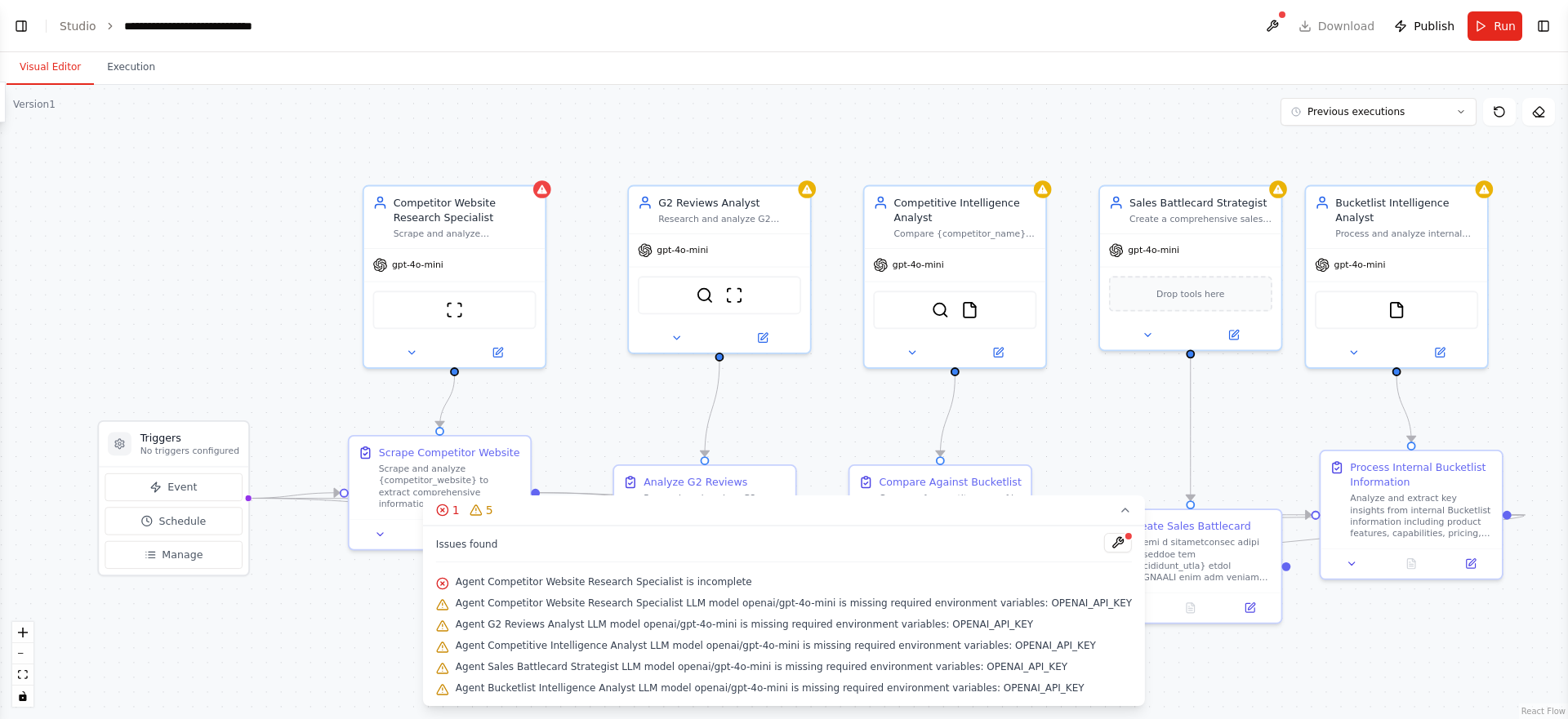
drag, startPoint x: 1142, startPoint y: 457, endPoint x: 945, endPoint y: 325, distance: 237.1
click at [937, 339] on div ".deletable-edge-delete-btn { width: 20px; height: 20px; border: 0px solid #ffff…" at bounding box center [784, 401] width 1568 height 634
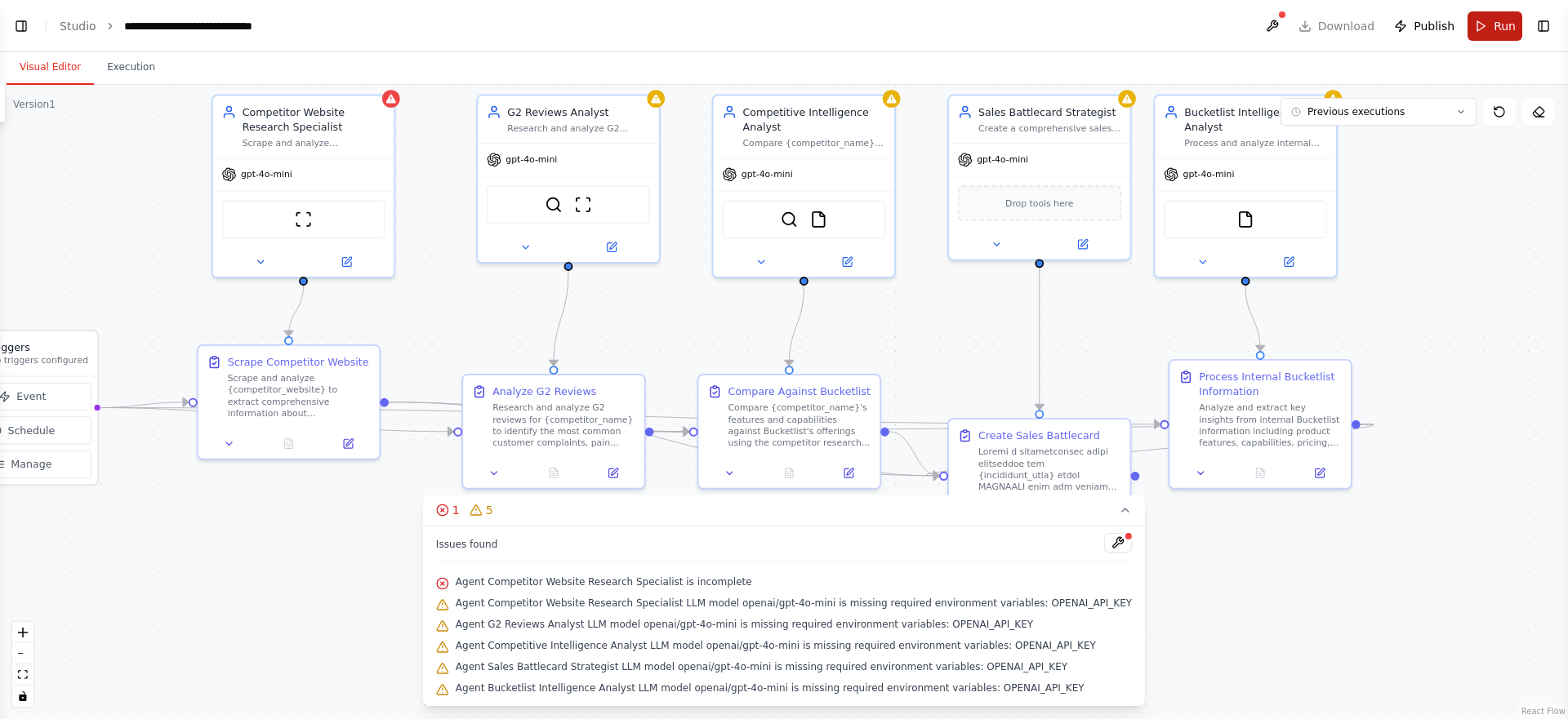
click at [1499, 31] on span "Run" at bounding box center [1505, 25] width 22 height 17
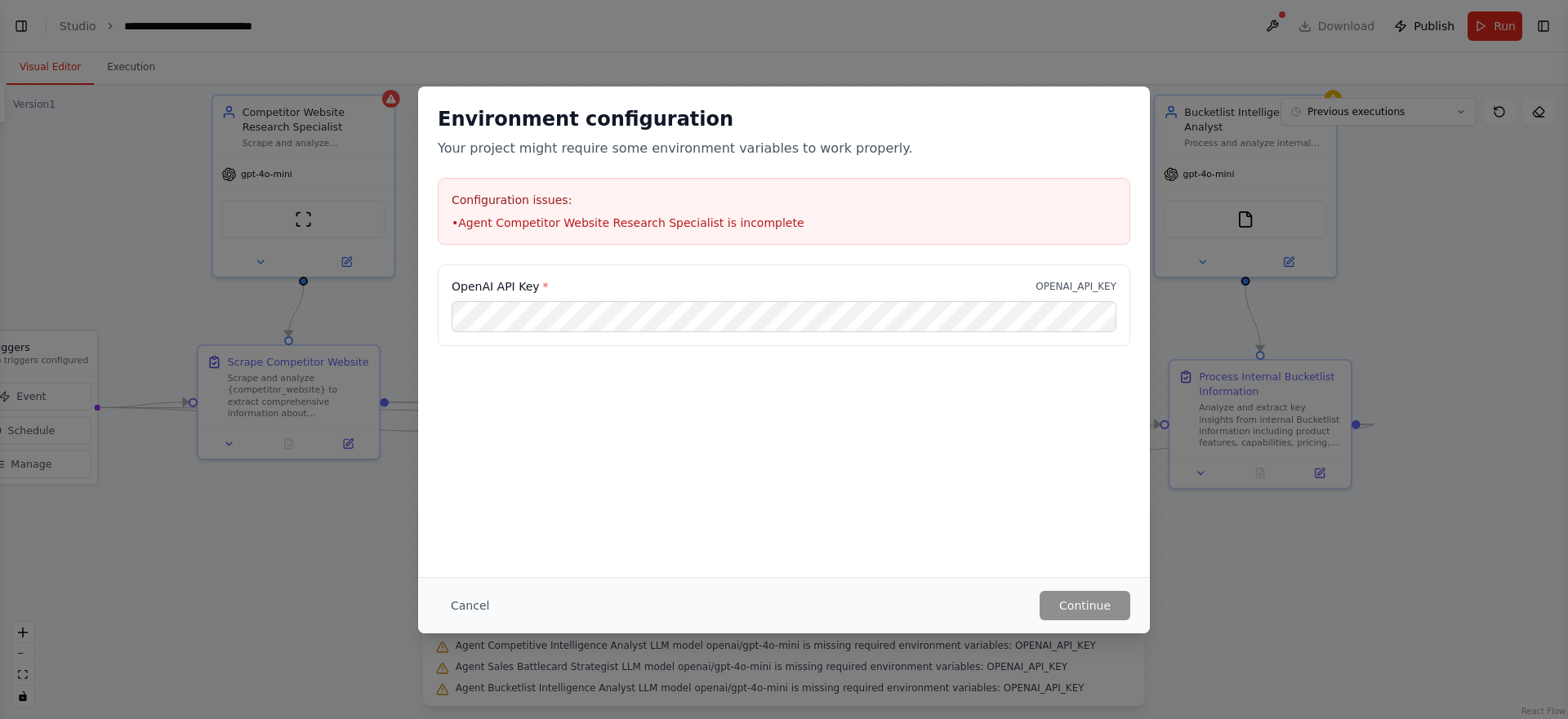
click at [580, 223] on li "• Agent Competitor Website Research Specialist is incomplete" at bounding box center [784, 223] width 665 height 17
click at [474, 606] on button "Cancel" at bounding box center [470, 605] width 64 height 29
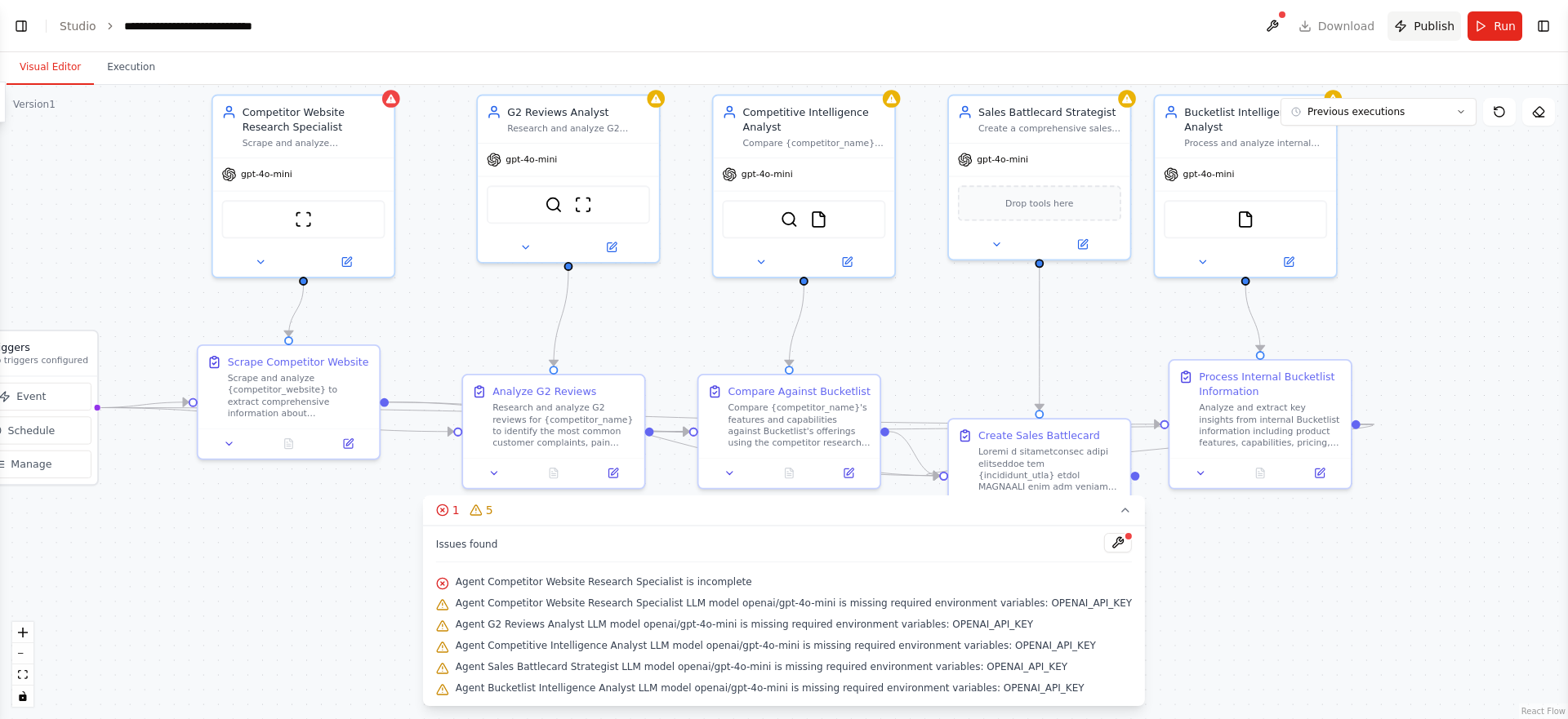
click at [1439, 26] on span "Publish" at bounding box center [1434, 25] width 41 height 17
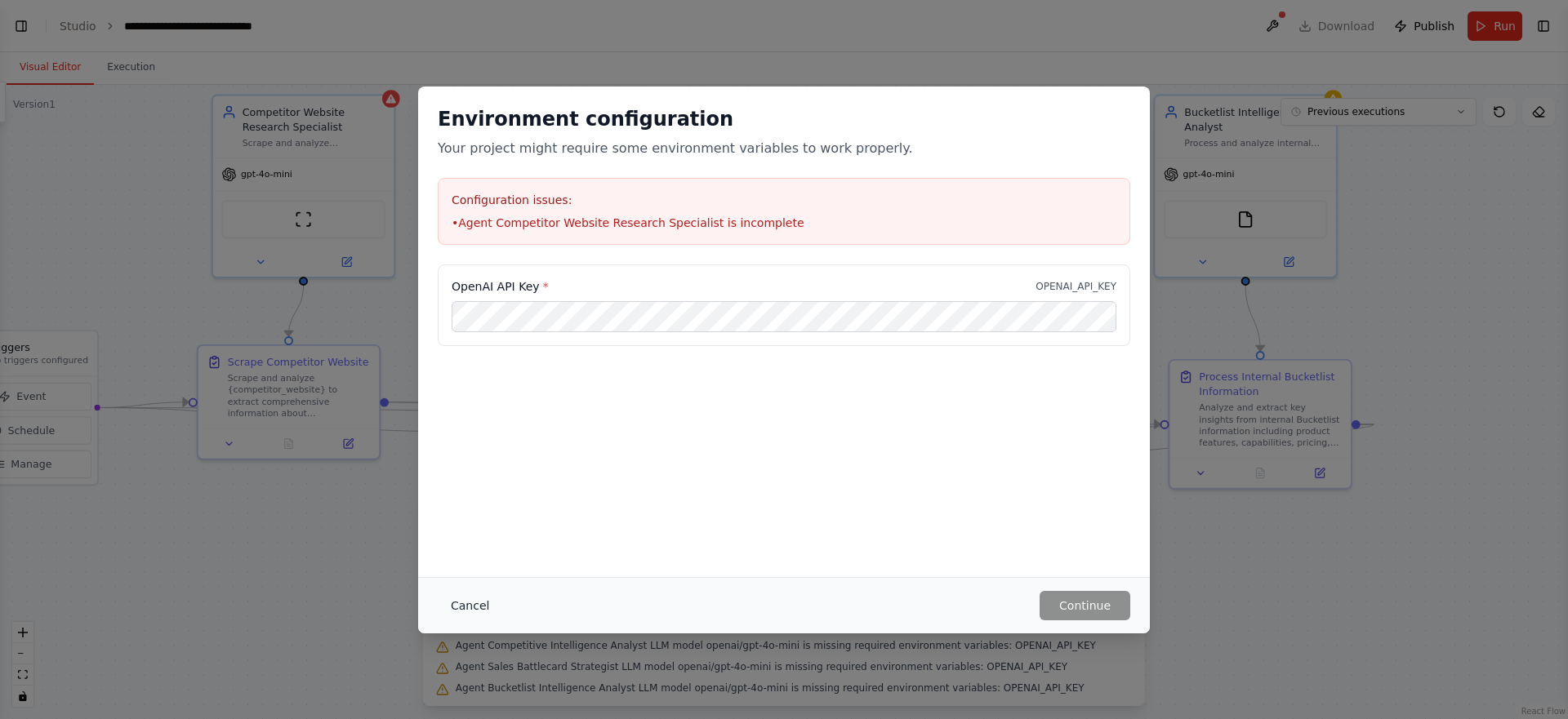
click at [469, 599] on button "Cancel" at bounding box center [470, 605] width 64 height 29
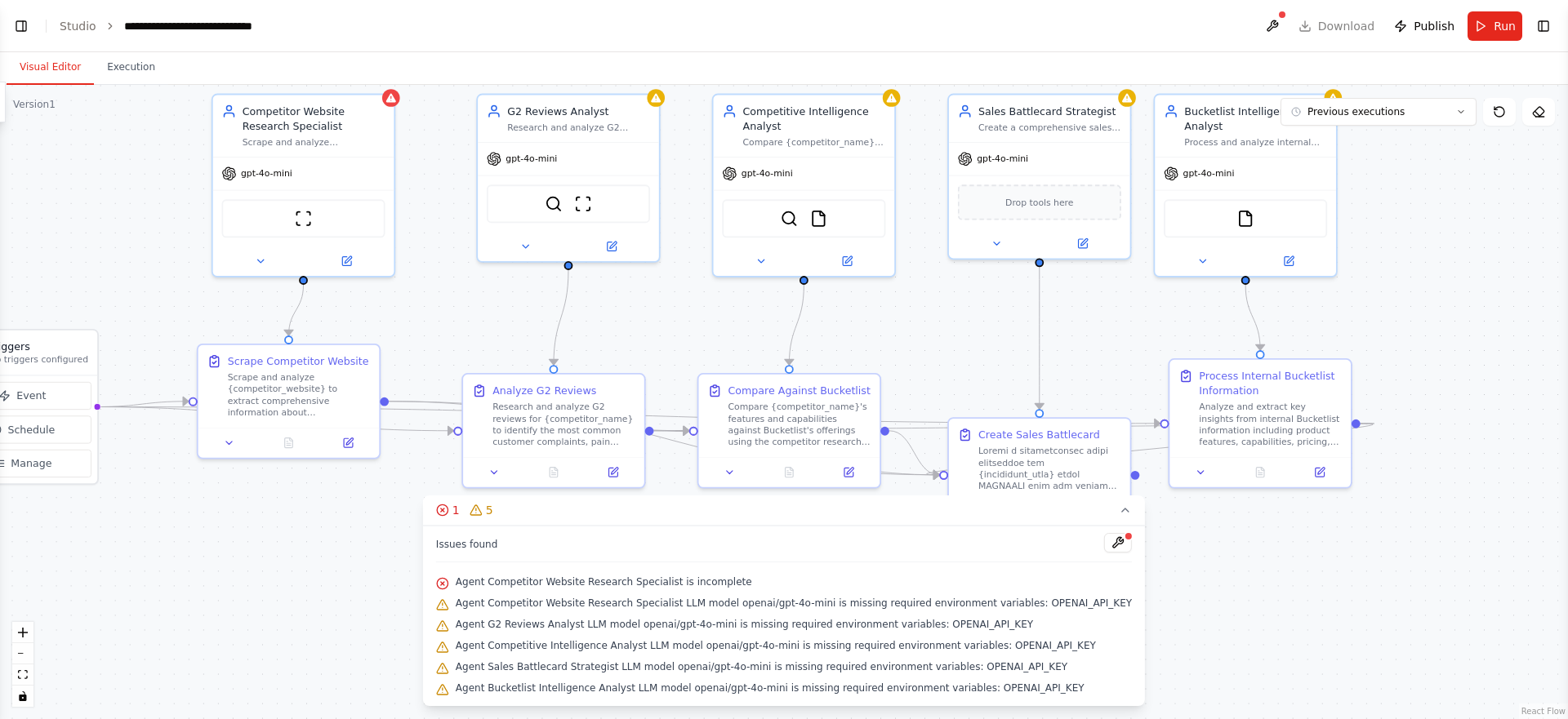
drag, startPoint x: 259, startPoint y: 561, endPoint x: 256, endPoint y: 550, distance: 11.4
click at [259, 560] on div ".deletable-edge-delete-btn { width: 20px; height: 20px; border: 0px solid #ffff…" at bounding box center [784, 401] width 1568 height 634
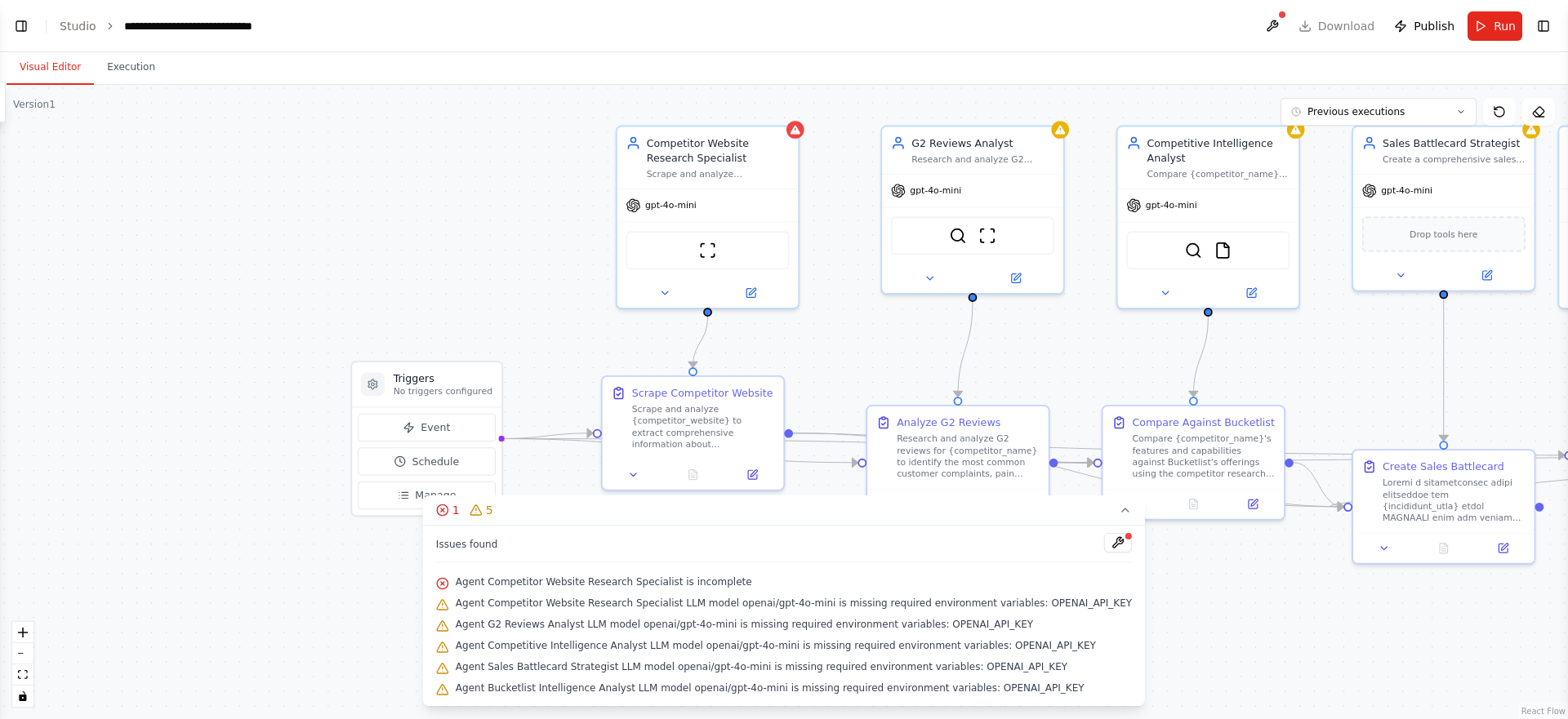
drag, startPoint x: 330, startPoint y: 554, endPoint x: 648, endPoint y: 579, distance: 319.0
click at [647, 580] on div "Version 1 Previous executions Show Tools Hide Agents .deletable-edge-delete-btn…" at bounding box center [784, 401] width 1568 height 634
click at [104, 65] on button "Execution" at bounding box center [131, 67] width 74 height 34
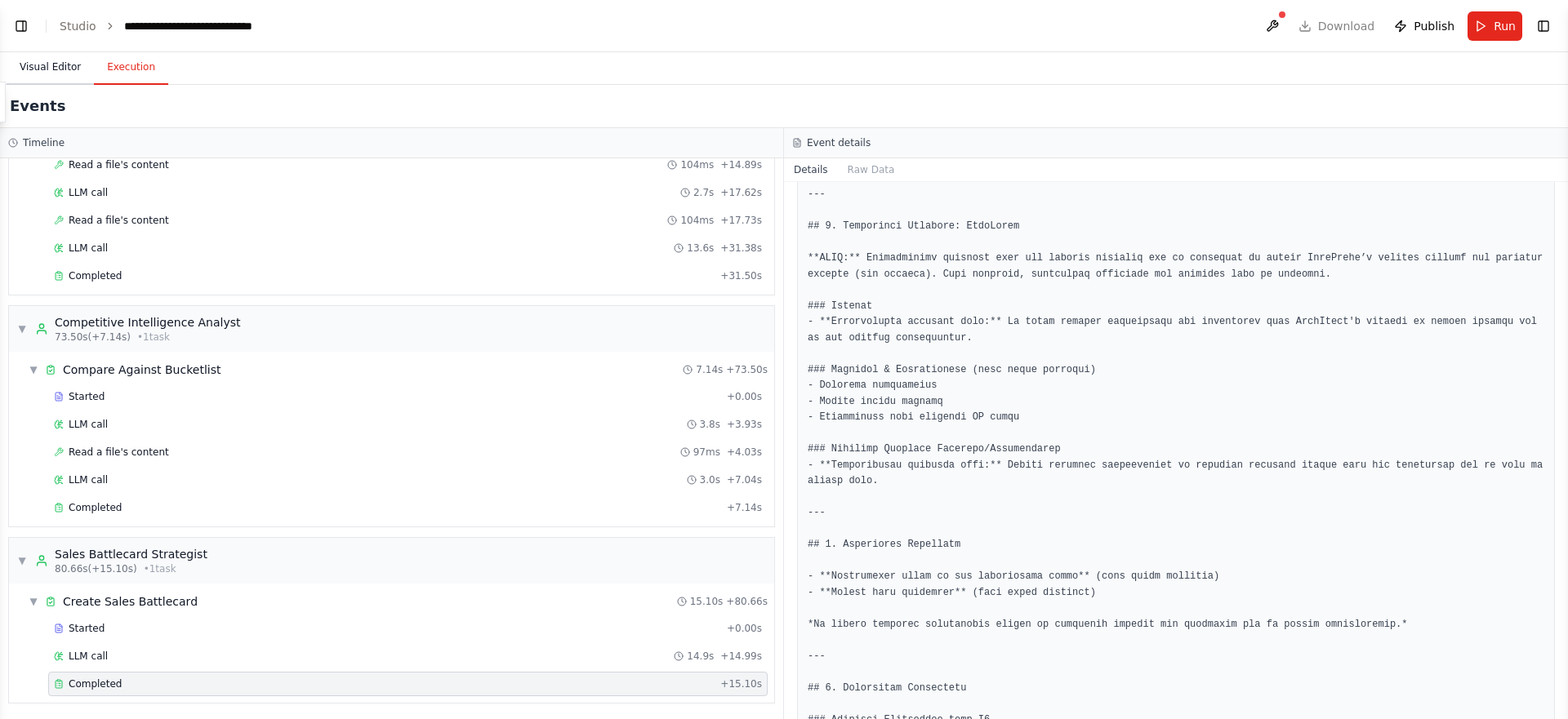
click at [52, 70] on button "Visual Editor" at bounding box center [51, 67] width 87 height 34
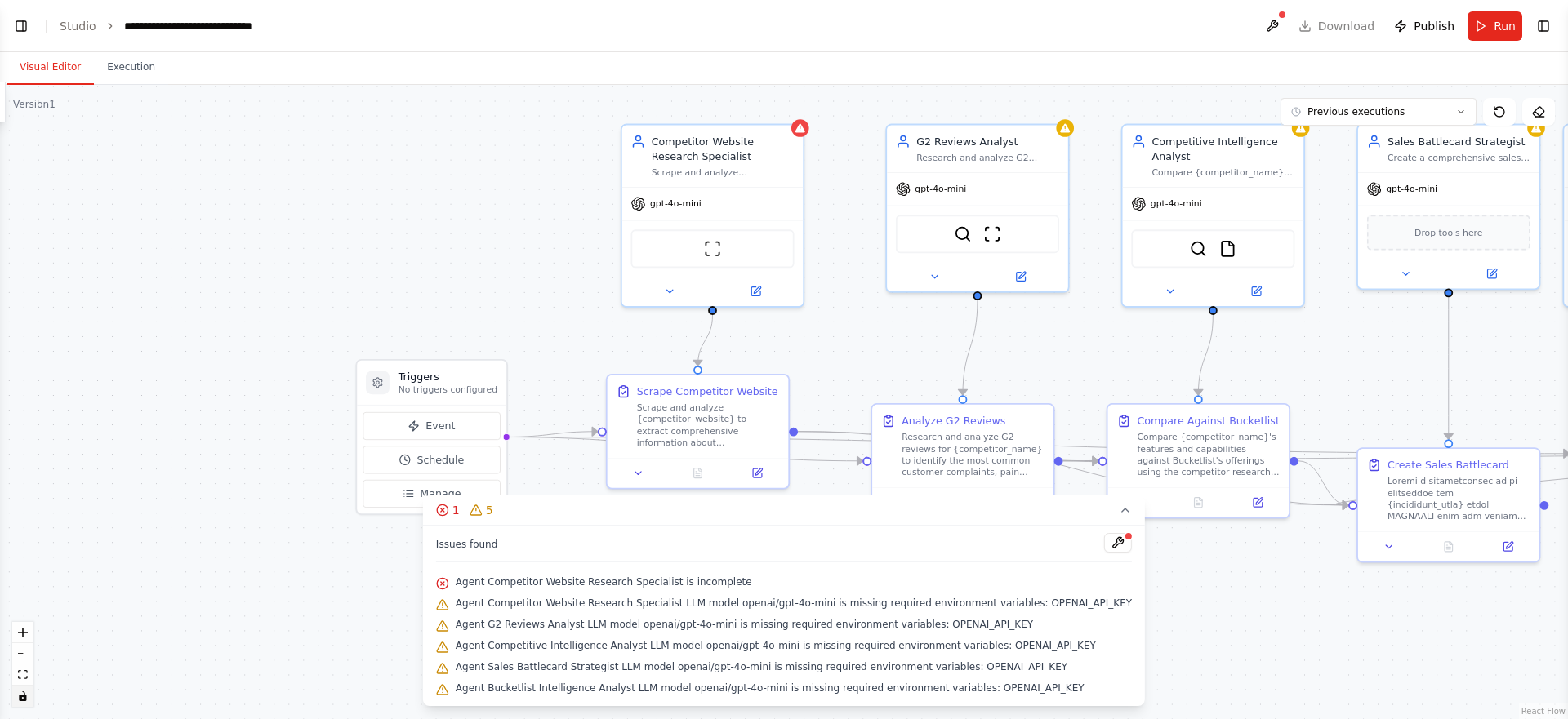
click at [22, 700] on icon "toggle interactivity" at bounding box center [22, 697] width 8 height 10
click at [26, 699] on icon "toggle interactivity" at bounding box center [22, 697] width 8 height 10
click at [22, 676] on icon "fit view" at bounding box center [22, 674] width 10 height 9
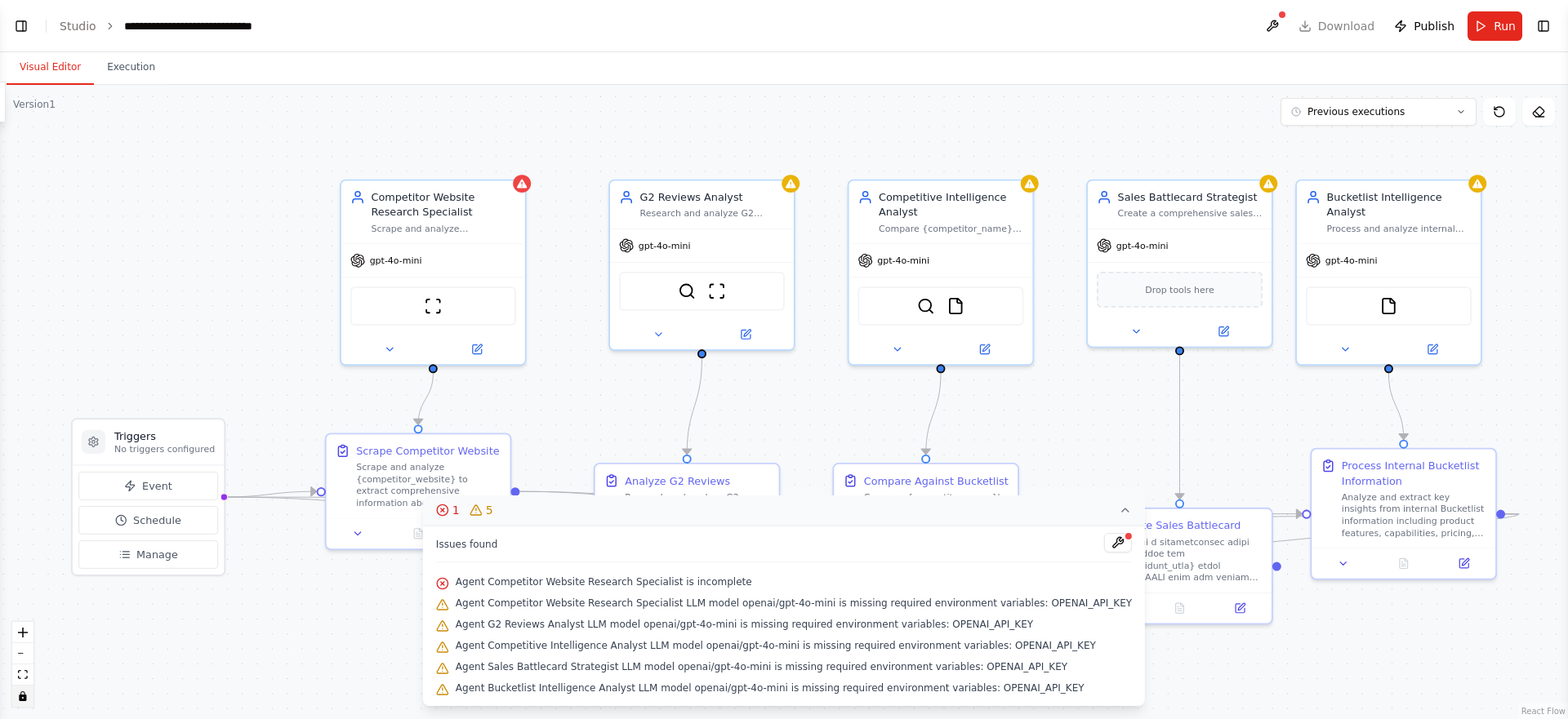
click at [447, 508] on circle at bounding box center [442, 509] width 11 height 11
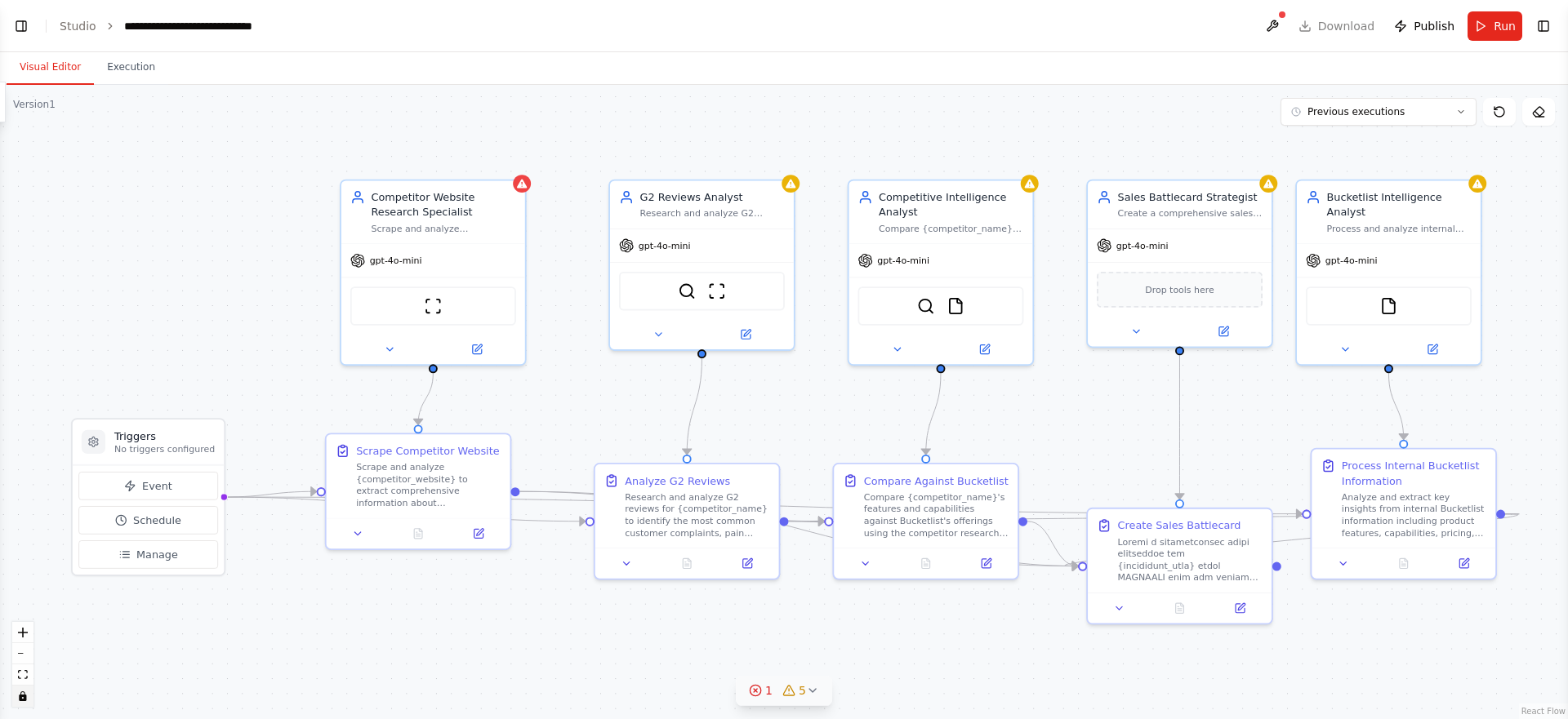
click at [806, 687] on icon at bounding box center [812, 690] width 13 height 13
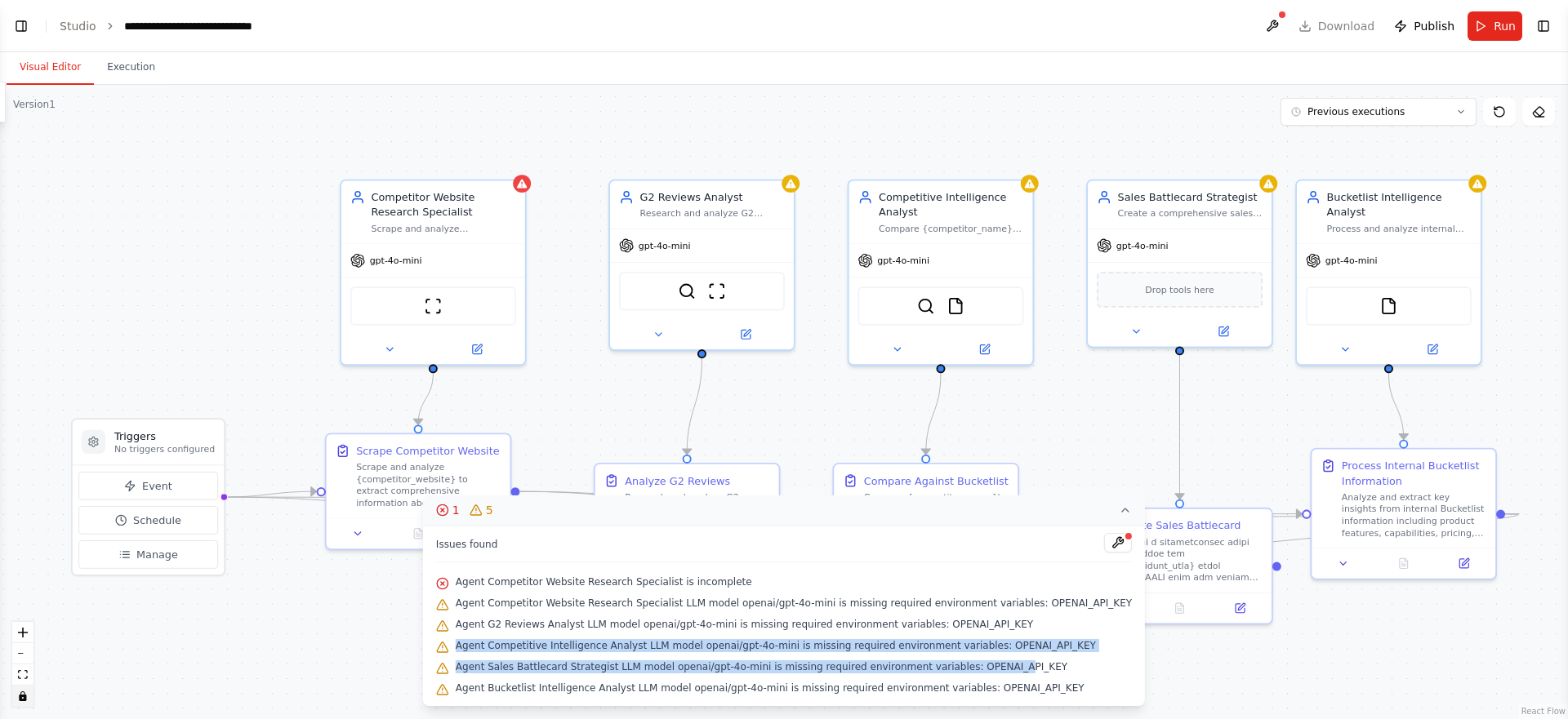
drag, startPoint x: 484, startPoint y: 636, endPoint x: 1016, endPoint y: 668, distance: 533.0
click at [1016, 668] on div "Issues found Agent Competitor Website Research Specialist is incomplete Agent C…" at bounding box center [784, 616] width 722 height 181
click at [1022, 651] on span "Agent Competitive Intelligence Analyst LLM model openai/gpt-4o-mini is missing …" at bounding box center [776, 645] width 641 height 13
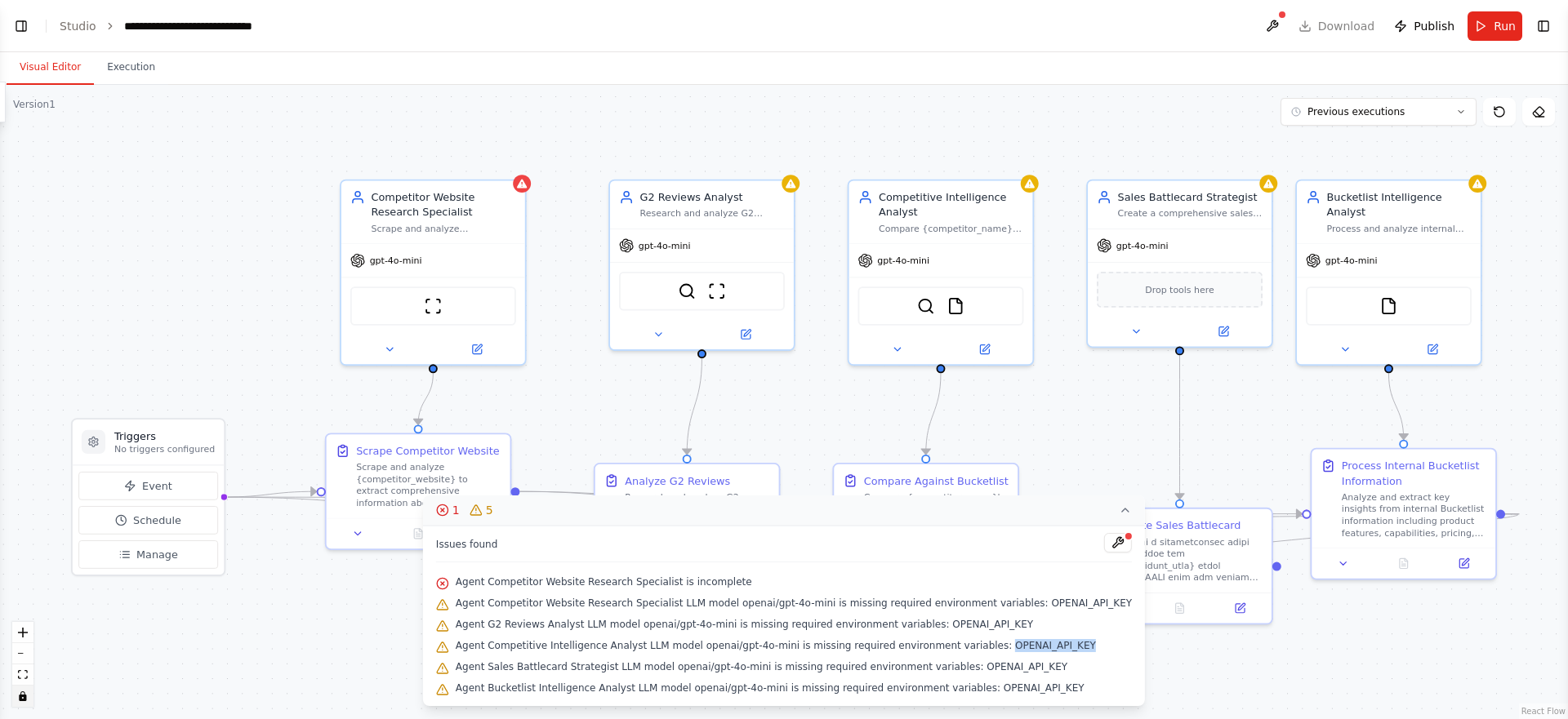
click at [1022, 651] on span "Agent Competitive Intelligence Analyst LLM model openai/gpt-4o-mini is missing …" at bounding box center [776, 645] width 641 height 13
click at [634, 587] on span "Agent Competitor Website Research Specialist is incomplete" at bounding box center [604, 581] width 296 height 13
click at [632, 585] on span "Agent Competitor Website Research Specialist is incomplete" at bounding box center [604, 581] width 296 height 13
click at [427, 212] on div ".deletable-edge-delete-btn { width: 20px; height: 20px; border: 0px solid #ffff…" at bounding box center [784, 401] width 1568 height 634
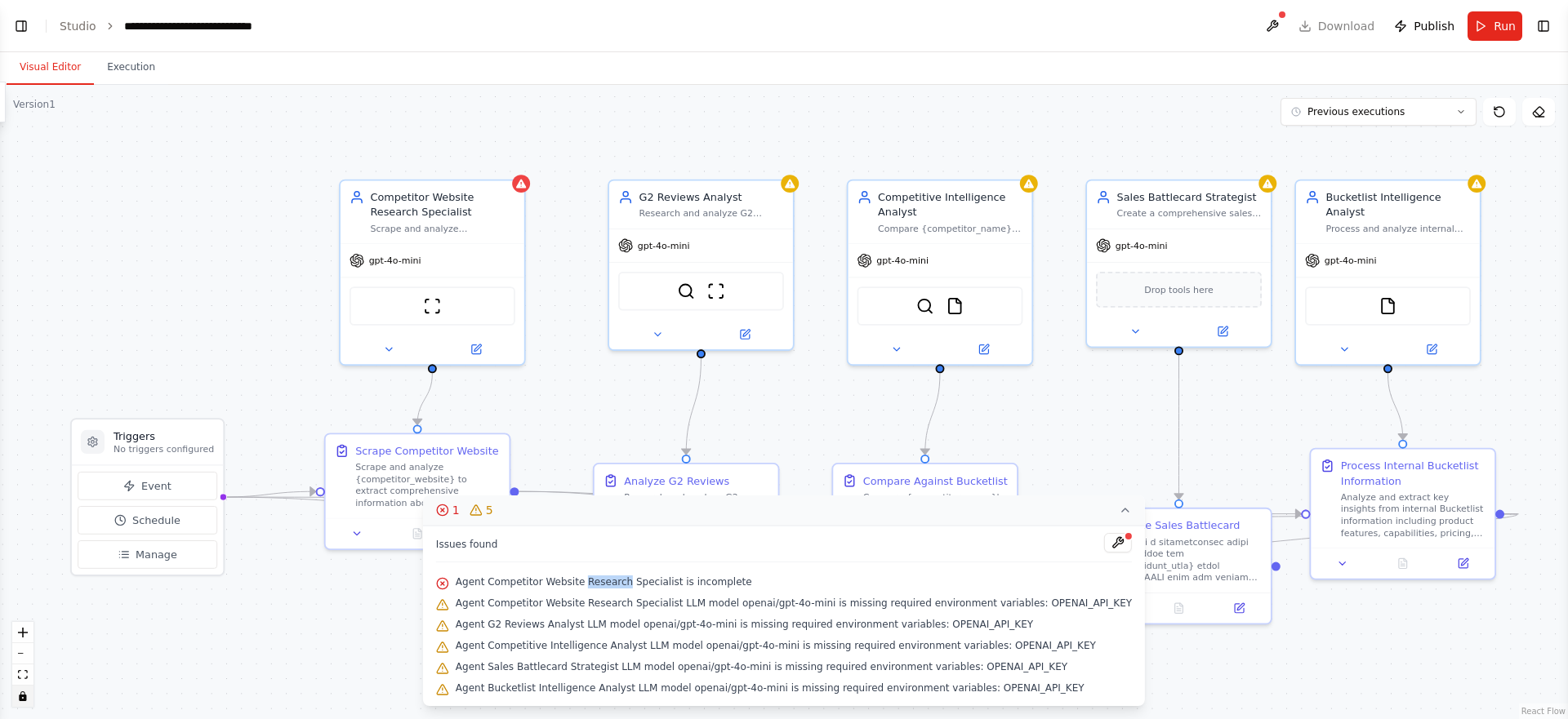
click at [391, 352] on div ".deletable-edge-delete-btn { width: 20px; height: 20px; border: 0px solid #ffff…" at bounding box center [784, 401] width 1568 height 634
click at [386, 350] on div ".deletable-edge-delete-btn { width: 20px; height: 20px; border: 0px solid #ffff…" at bounding box center [784, 401] width 1568 height 634
click at [261, 359] on div ".deletable-edge-delete-btn { width: 20px; height: 20px; border: 0px solid #ffff…" at bounding box center [784, 401] width 1568 height 634
click at [1122, 512] on icon at bounding box center [1125, 509] width 7 height 3
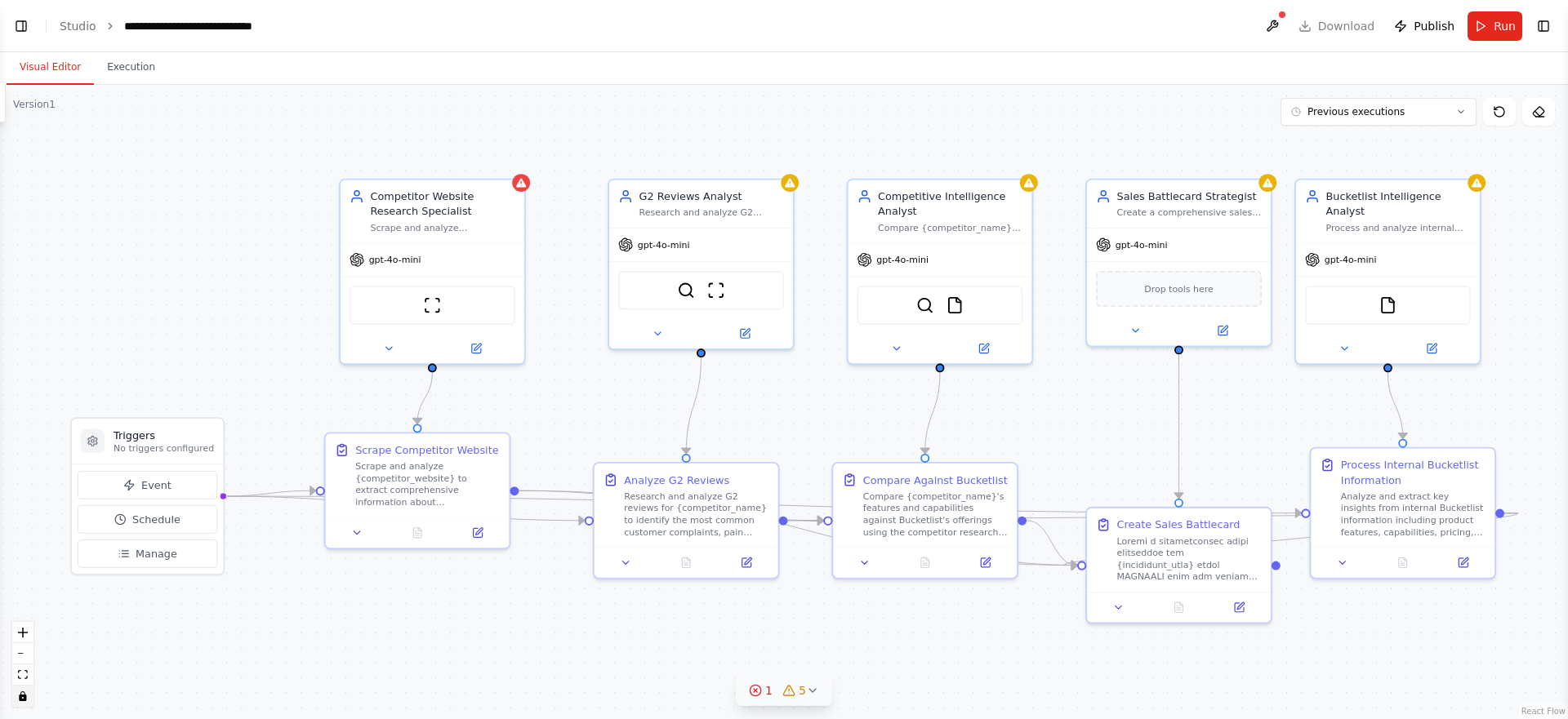
click at [1105, 415] on div ".deletable-edge-delete-btn { width: 20px; height: 20px; border: 0px solid #ffff…" at bounding box center [784, 401] width 1568 height 634
click at [1537, 114] on icon at bounding box center [1537, 113] width 5 height 5
click at [1357, 120] on button "Previous executions" at bounding box center [1378, 112] width 196 height 28
click at [1326, 141] on div "2h 15m ago" at bounding box center [1388, 141] width 163 height 13
click at [1331, 123] on button "2h 15m ago" at bounding box center [1378, 112] width 196 height 28
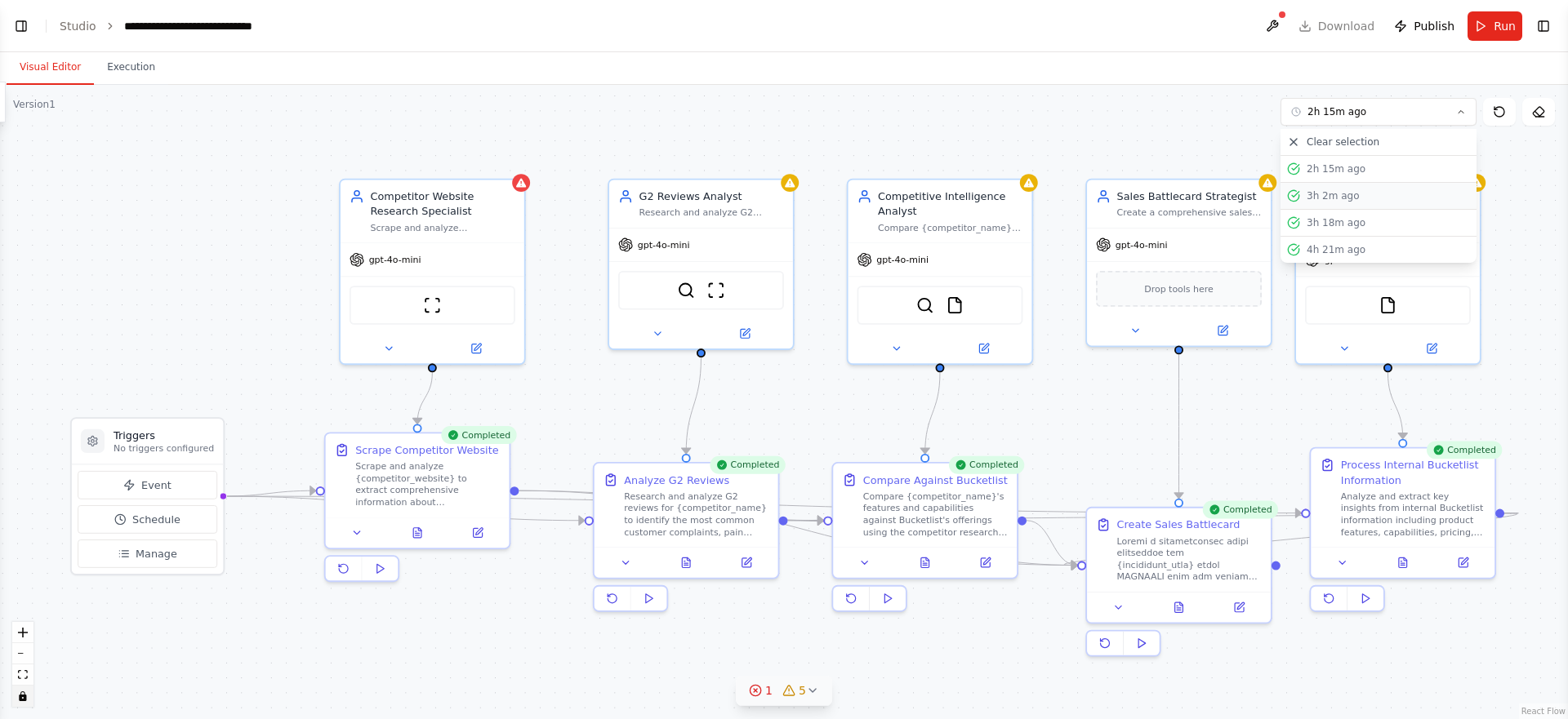
click at [1328, 195] on div "3h 2m ago" at bounding box center [1388, 195] width 163 height 13
click at [1123, 533] on div ".deletable-edge-delete-btn { width: 20px; height: 20px; border: 0px solid #ffff…" at bounding box center [784, 401] width 1568 height 634
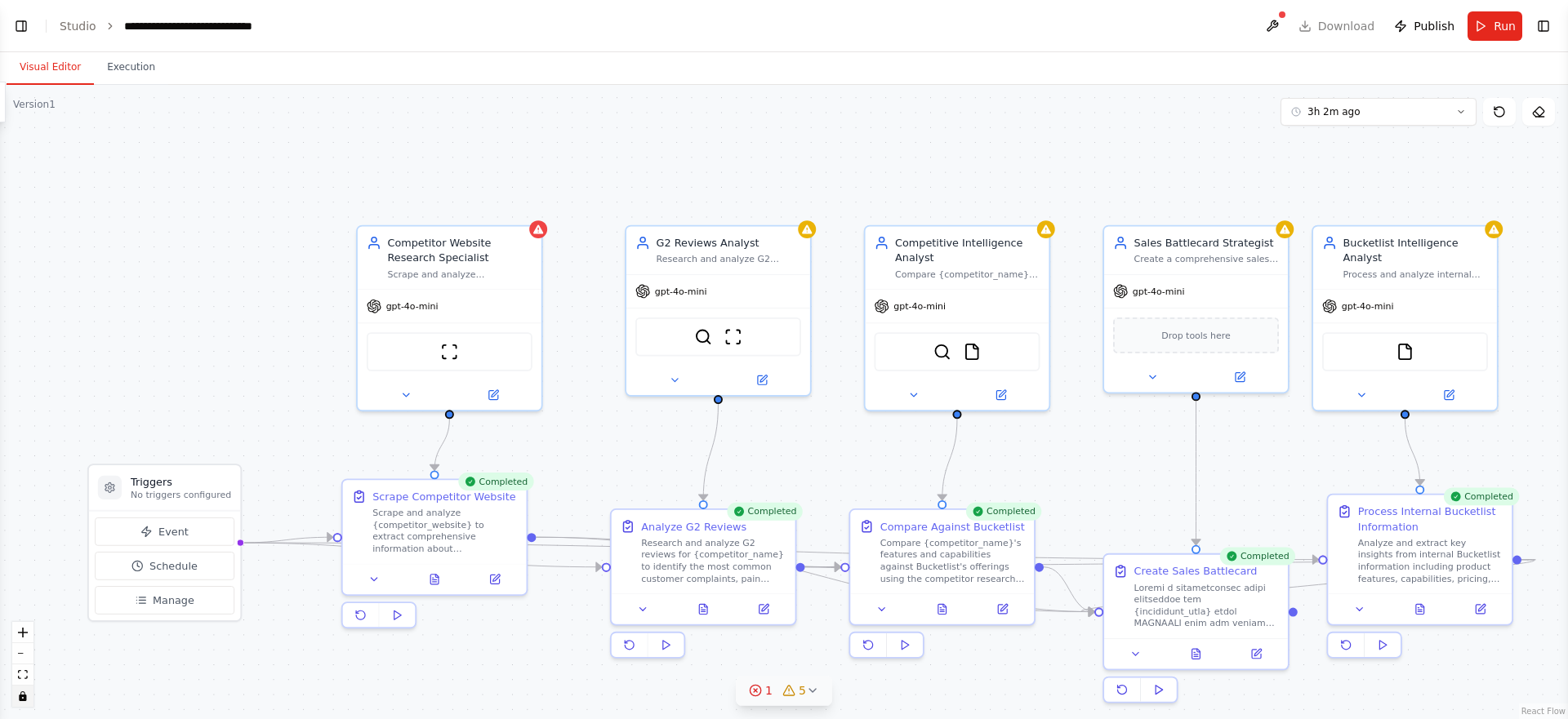
drag, startPoint x: 1131, startPoint y: 537, endPoint x: 1147, endPoint y: 584, distance: 49.6
click at [1147, 584] on div ".deletable-edge-delete-btn { width: 20px; height: 20px; border: 0px solid #ffff…" at bounding box center [784, 401] width 1568 height 634
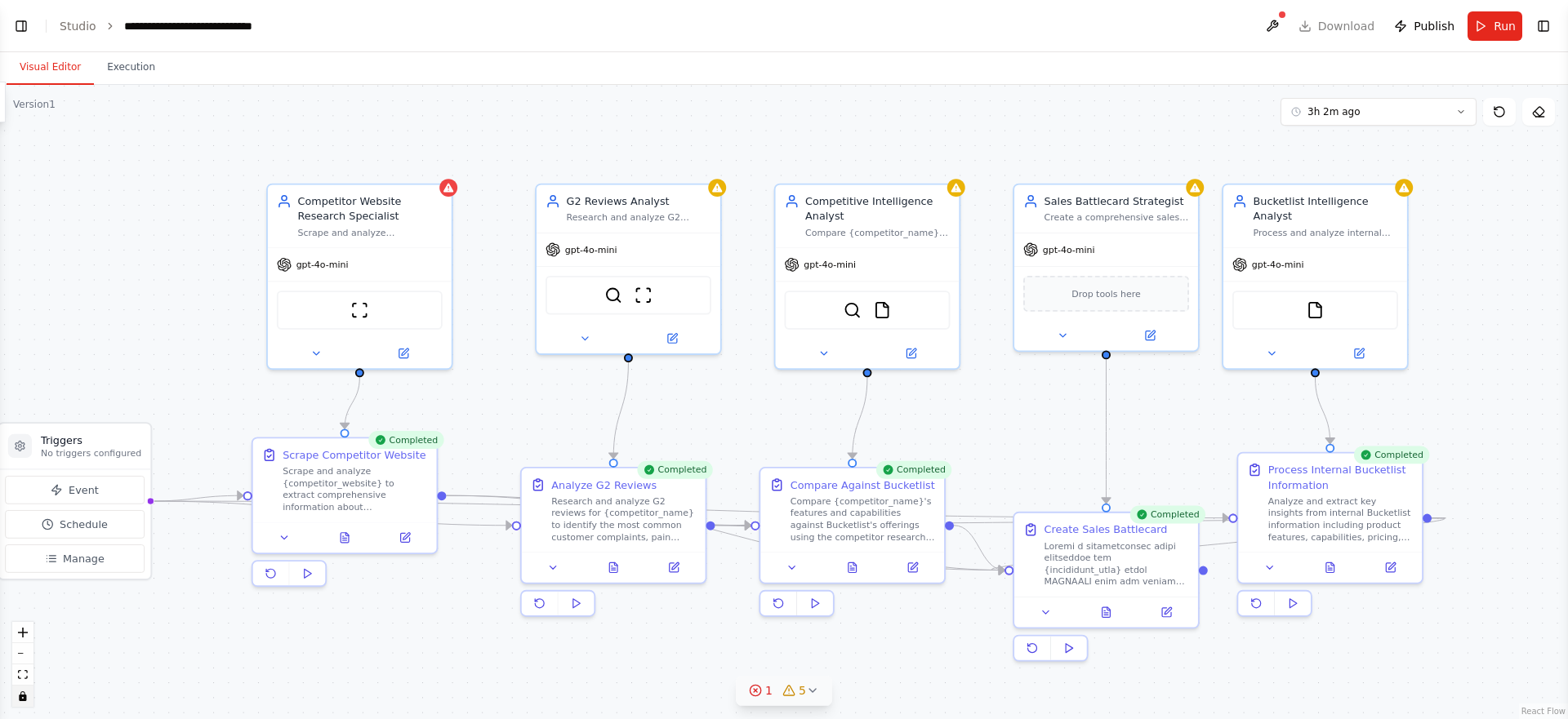
drag, startPoint x: 1011, startPoint y: 141, endPoint x: 735, endPoint y: 38, distance: 294.6
click at [736, 39] on main "**********" at bounding box center [784, 360] width 1568 height 719
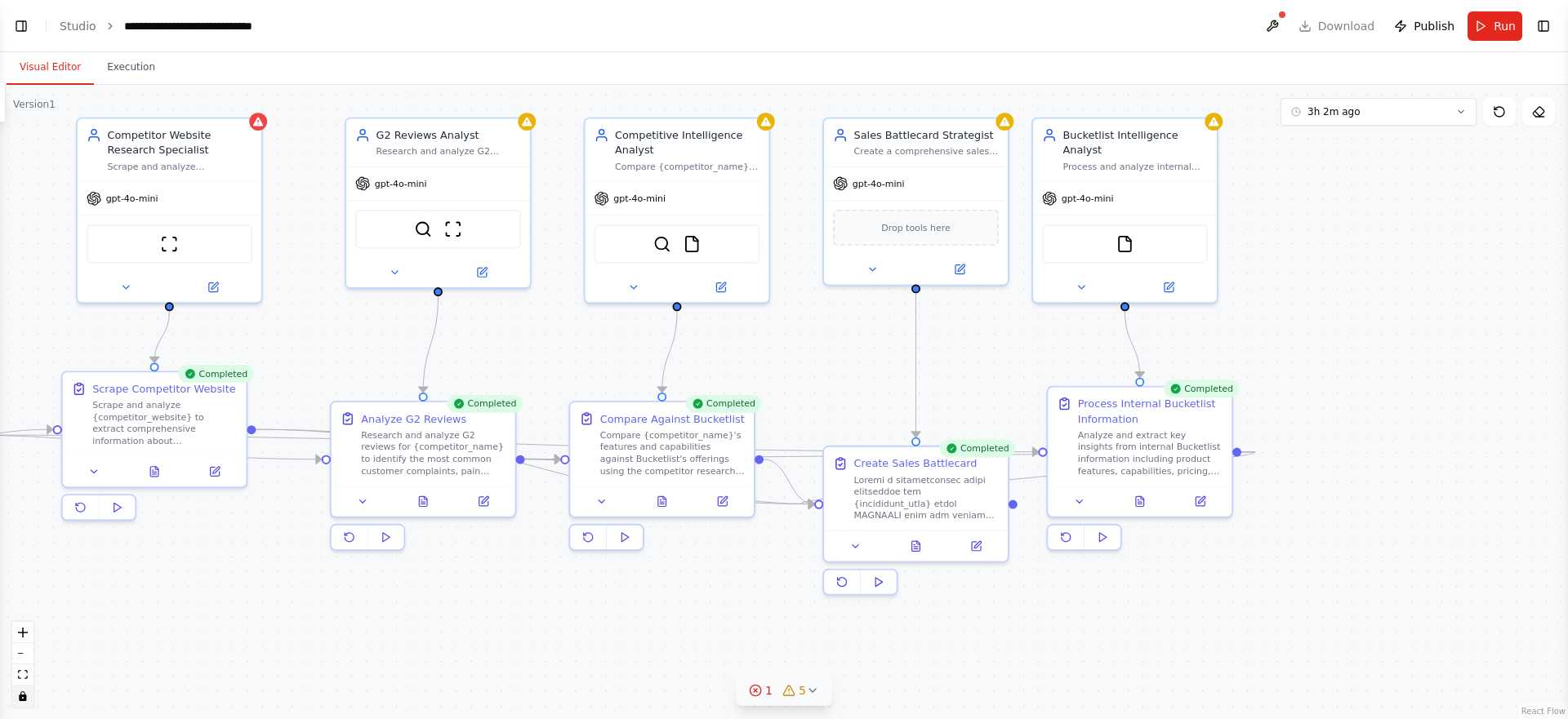
click at [903, 545] on div ".deletable-edge-delete-btn { width: 20px; height: 20px; border: 0px solid #ffff…" at bounding box center [784, 401] width 1568 height 634
click at [910, 549] on div ".deletable-edge-delete-btn { width: 20px; height: 20px; border: 0px solid #ffff…" at bounding box center [784, 401] width 1568 height 634
click at [913, 549] on div ".deletable-edge-delete-btn { width: 20px; height: 20px; border: 0px solid #ffff…" at bounding box center [784, 401] width 1568 height 634
